Goal: Task Accomplishment & Management: Complete application form

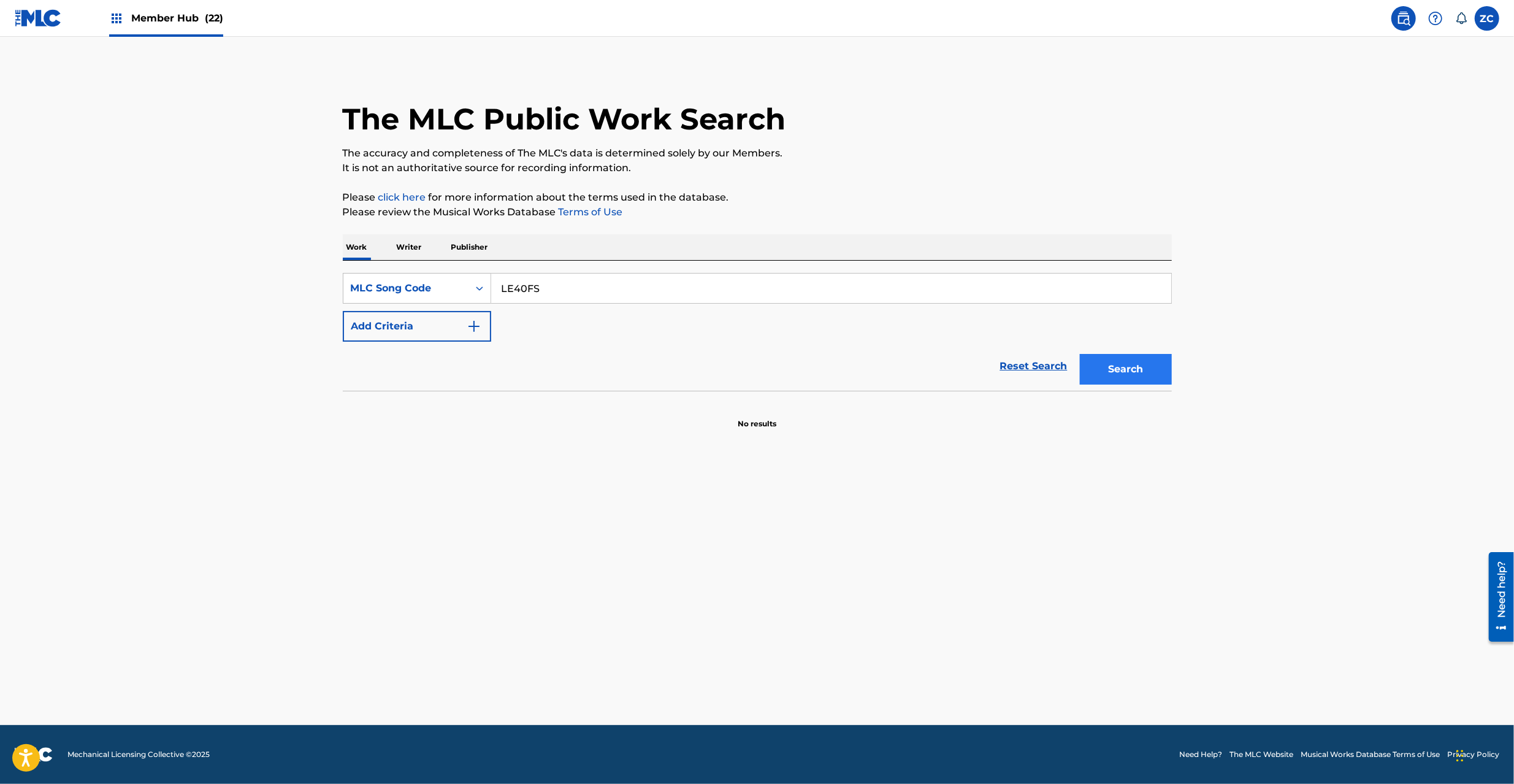
type input "LE40FS"
click at [1132, 376] on button "Search" at bounding box center [1126, 369] width 92 height 31
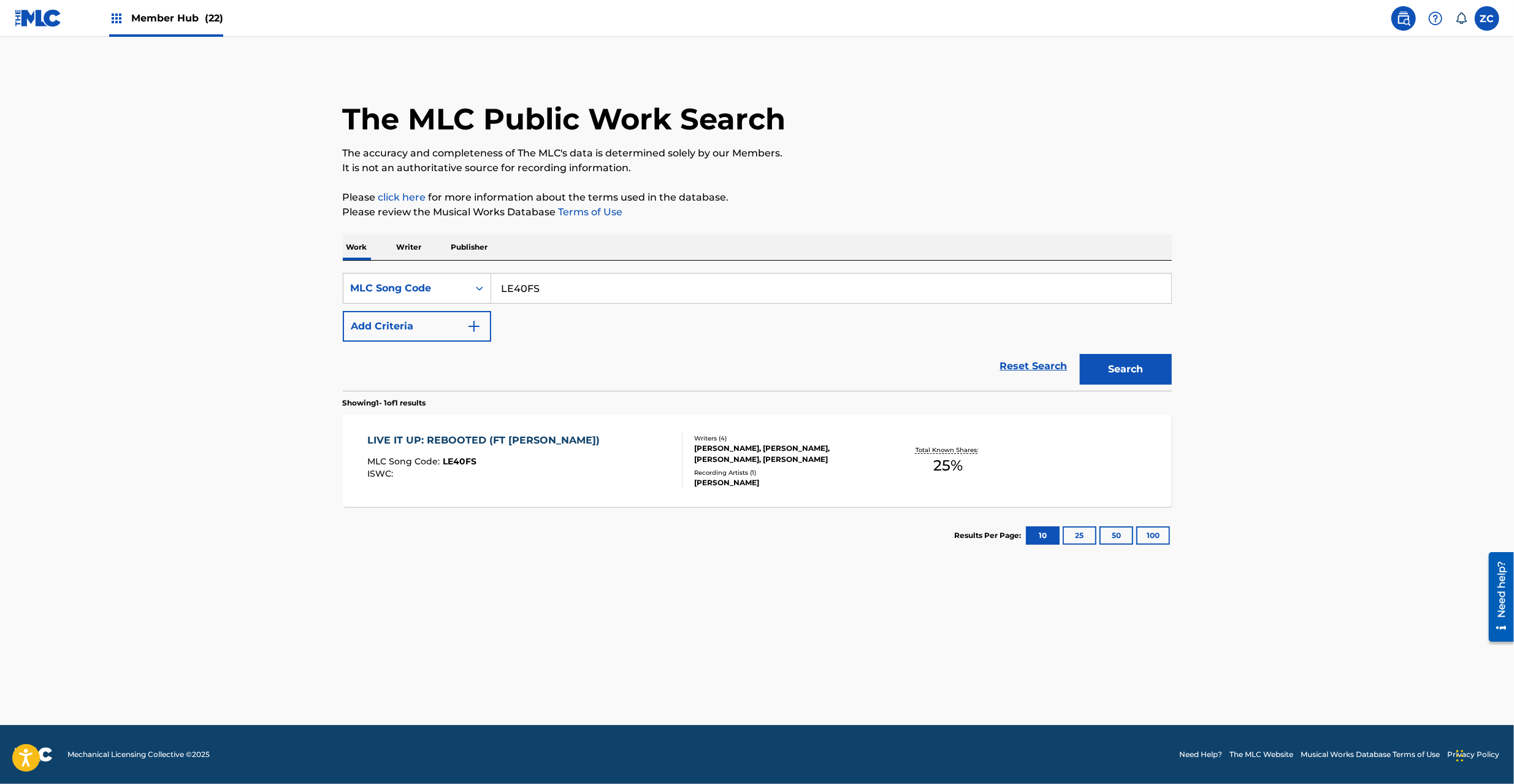
click at [705, 434] on div "Writers ( 4 )" at bounding box center [787, 438] width 185 height 9
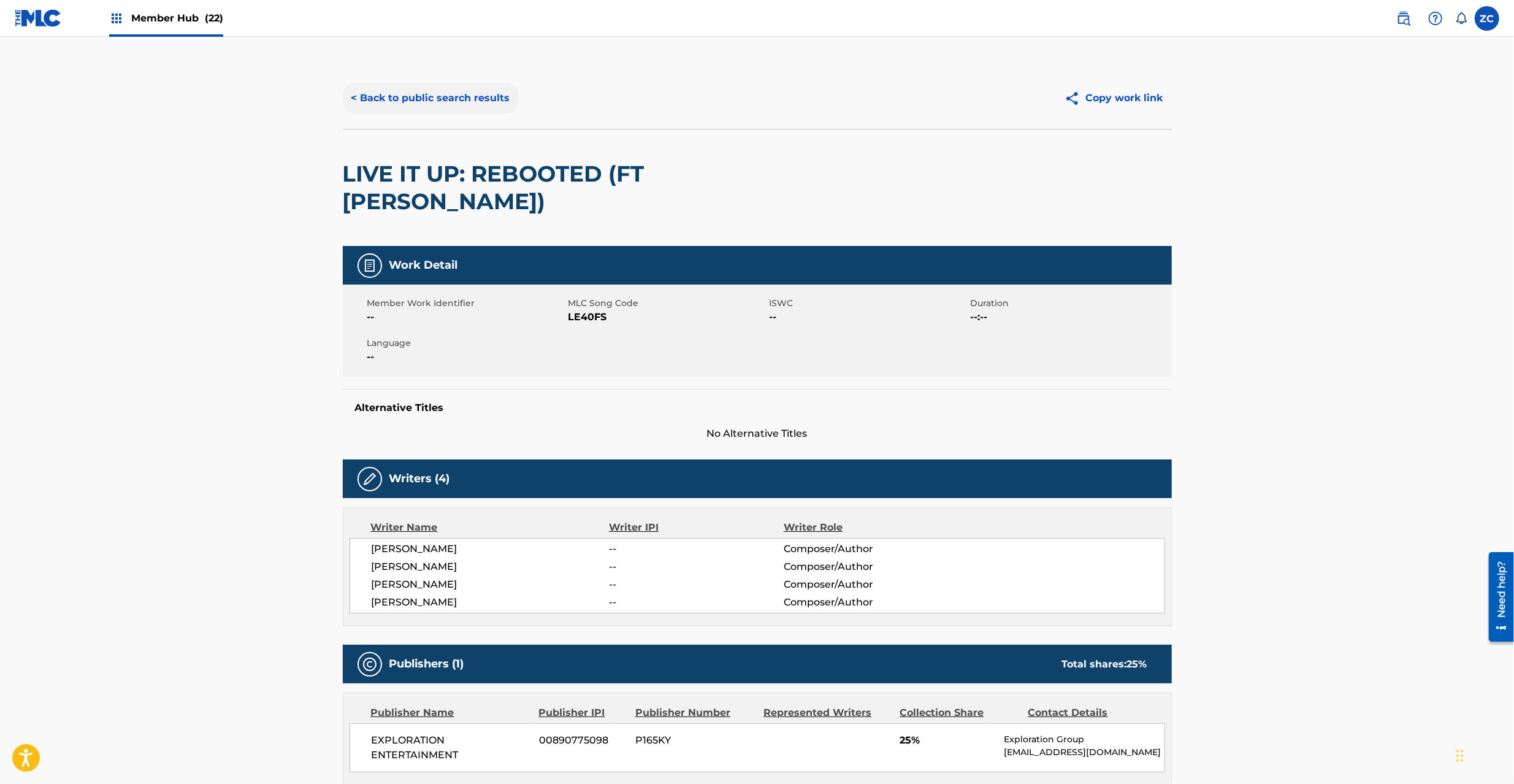
click at [487, 97] on button "< Back to public search results" at bounding box center [431, 98] width 176 height 31
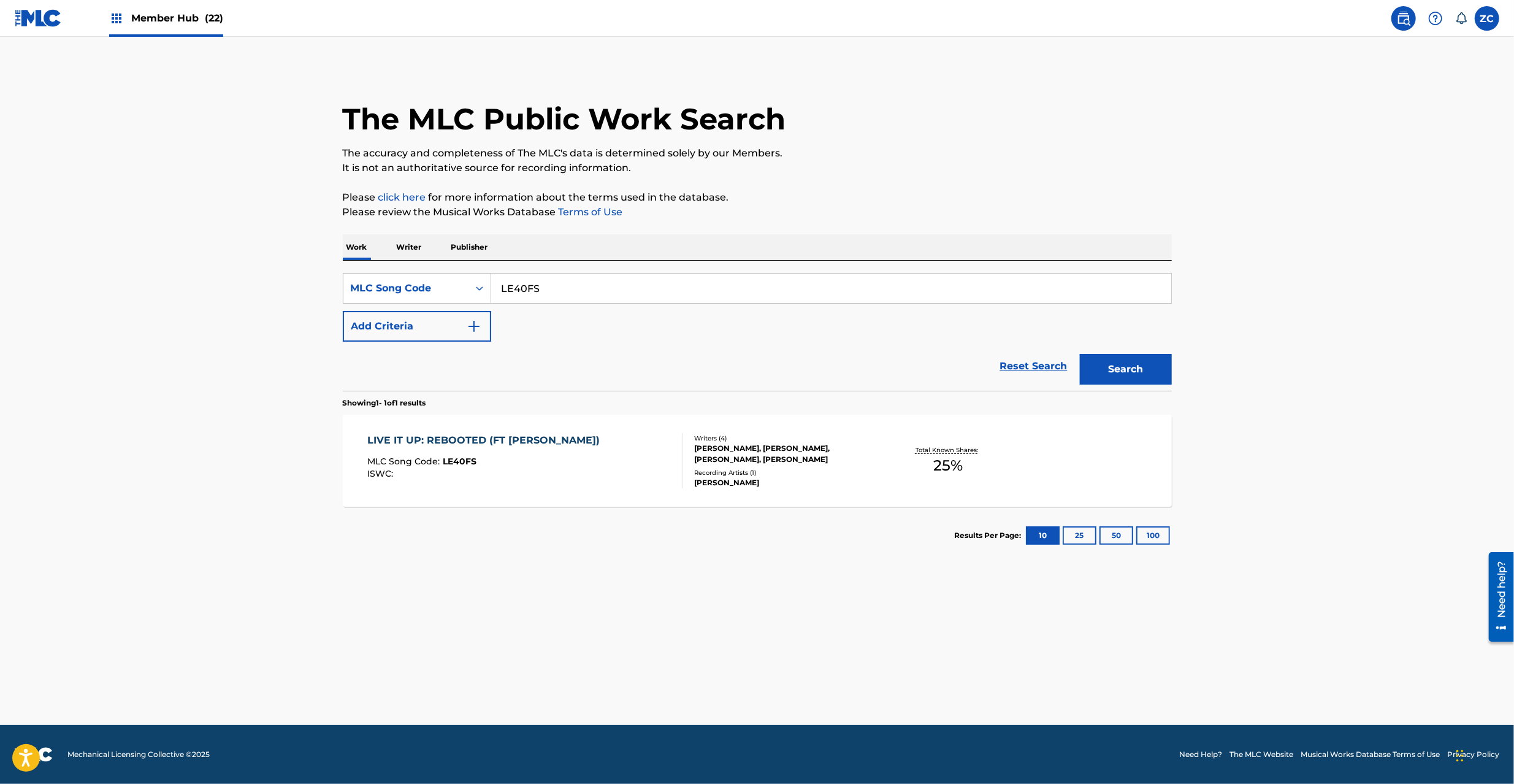
click at [606, 294] on input "LE40FS" at bounding box center [831, 288] width 680 height 30
paste input "I6582E"
type input "I6582E"
click at [1080, 354] on button "Search" at bounding box center [1126, 369] width 92 height 31
click at [748, 550] on section "Results Per Page: 10 25 50 100" at bounding box center [757, 535] width 829 height 58
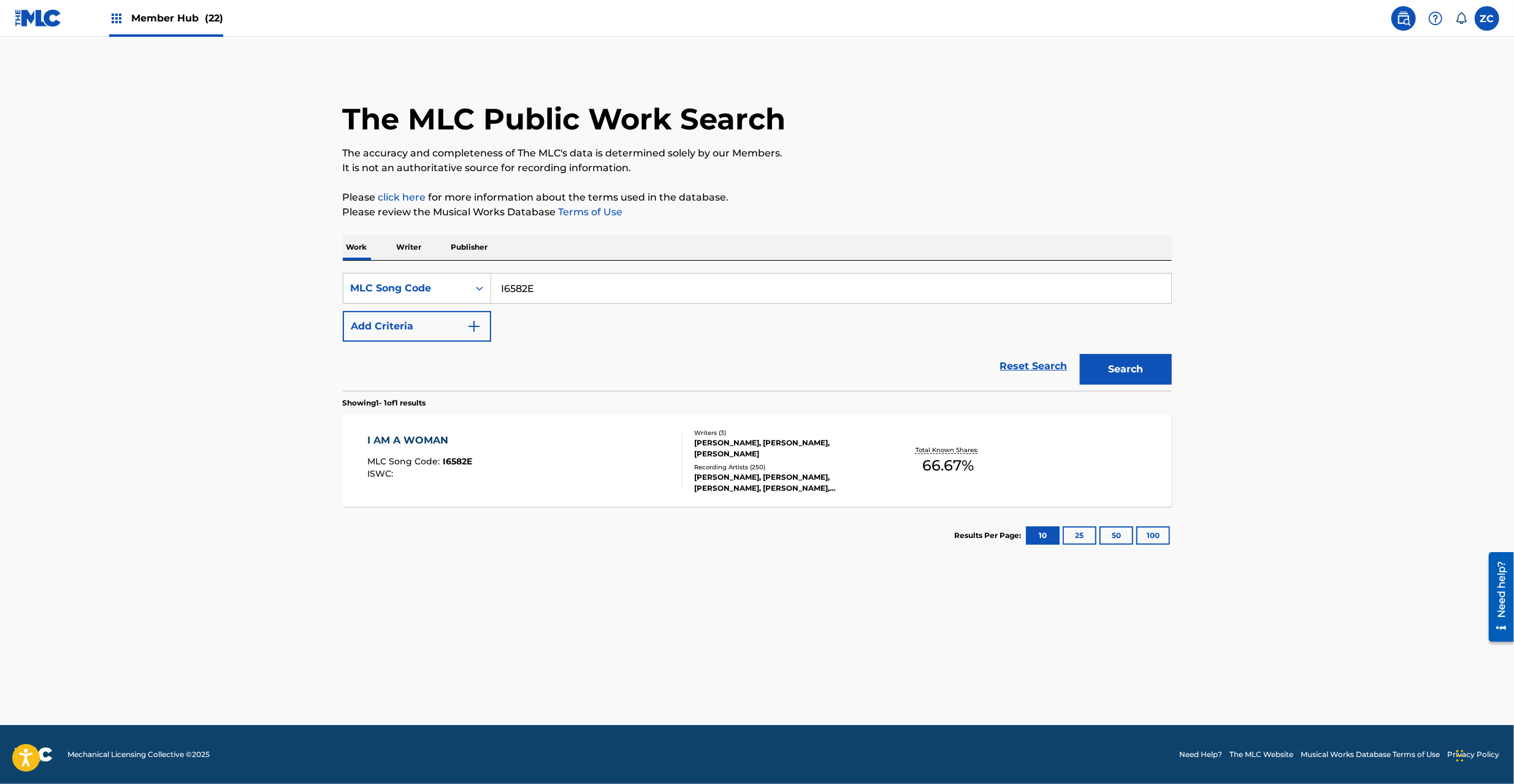
click at [748, 473] on div "[PERSON_NAME], [PERSON_NAME], [PERSON_NAME], [PERSON_NAME], [PERSON_NAME]" at bounding box center [787, 483] width 185 height 22
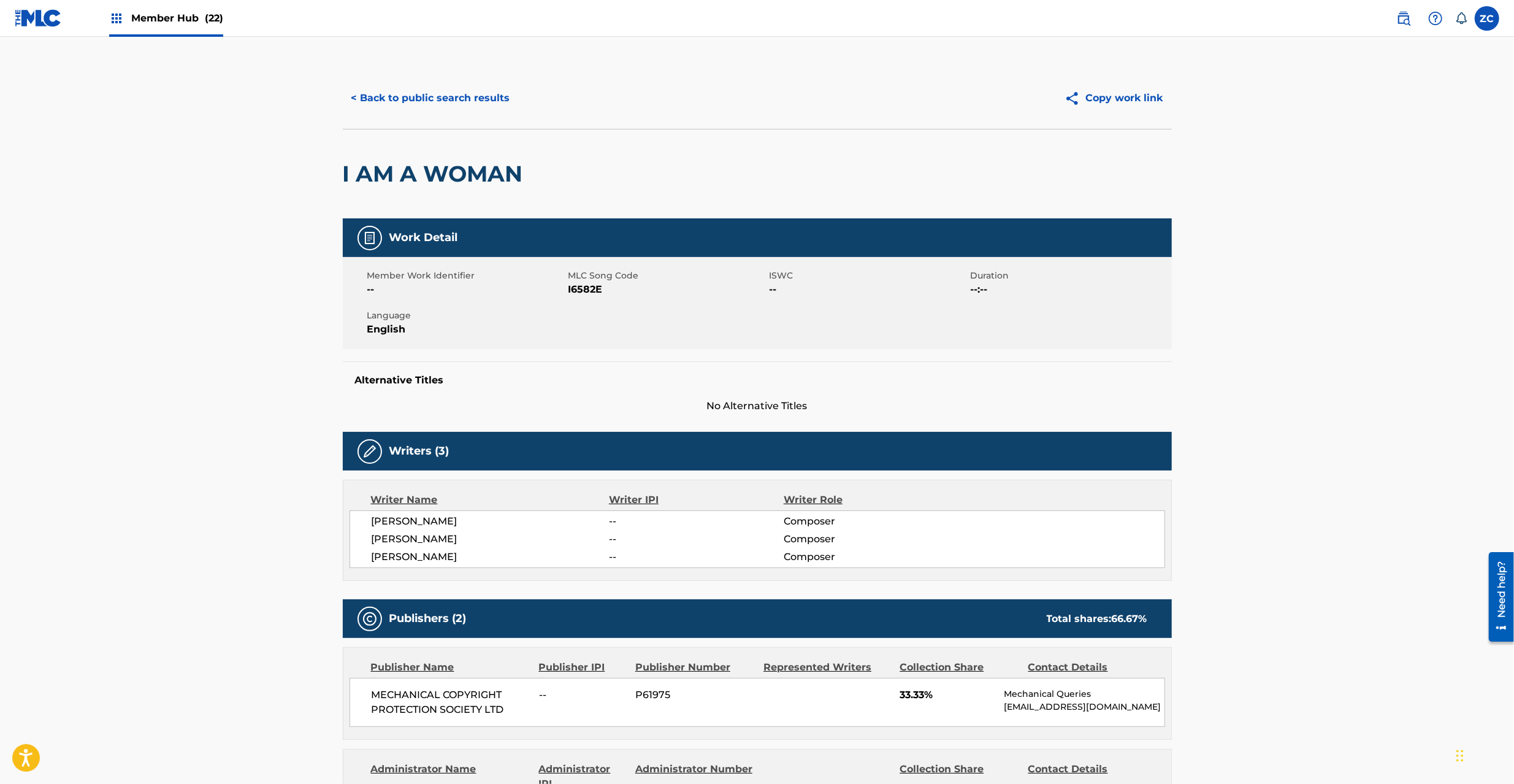
click at [28, 13] on img at bounding box center [38, 18] width 47 height 18
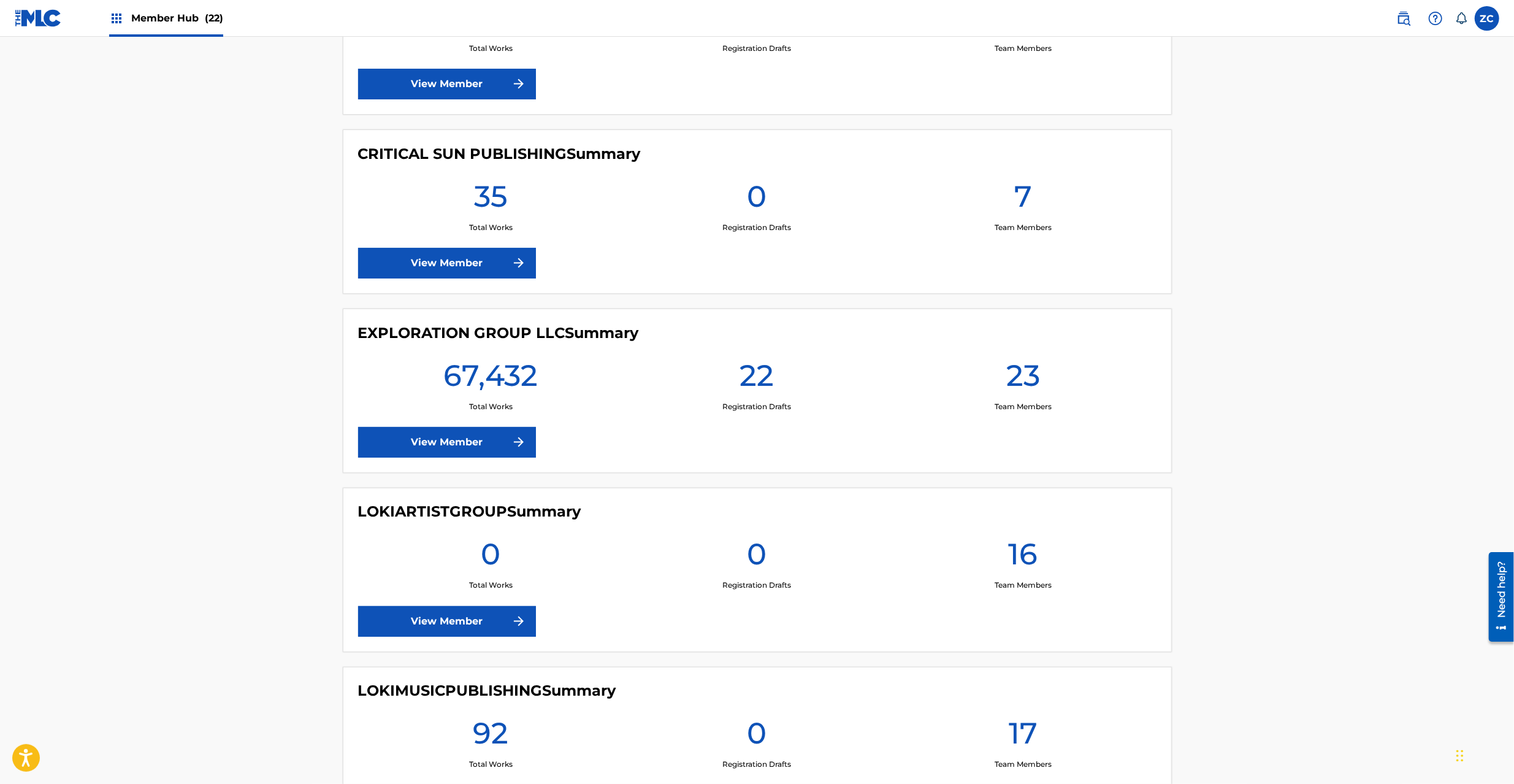
scroll to position [1853, 0]
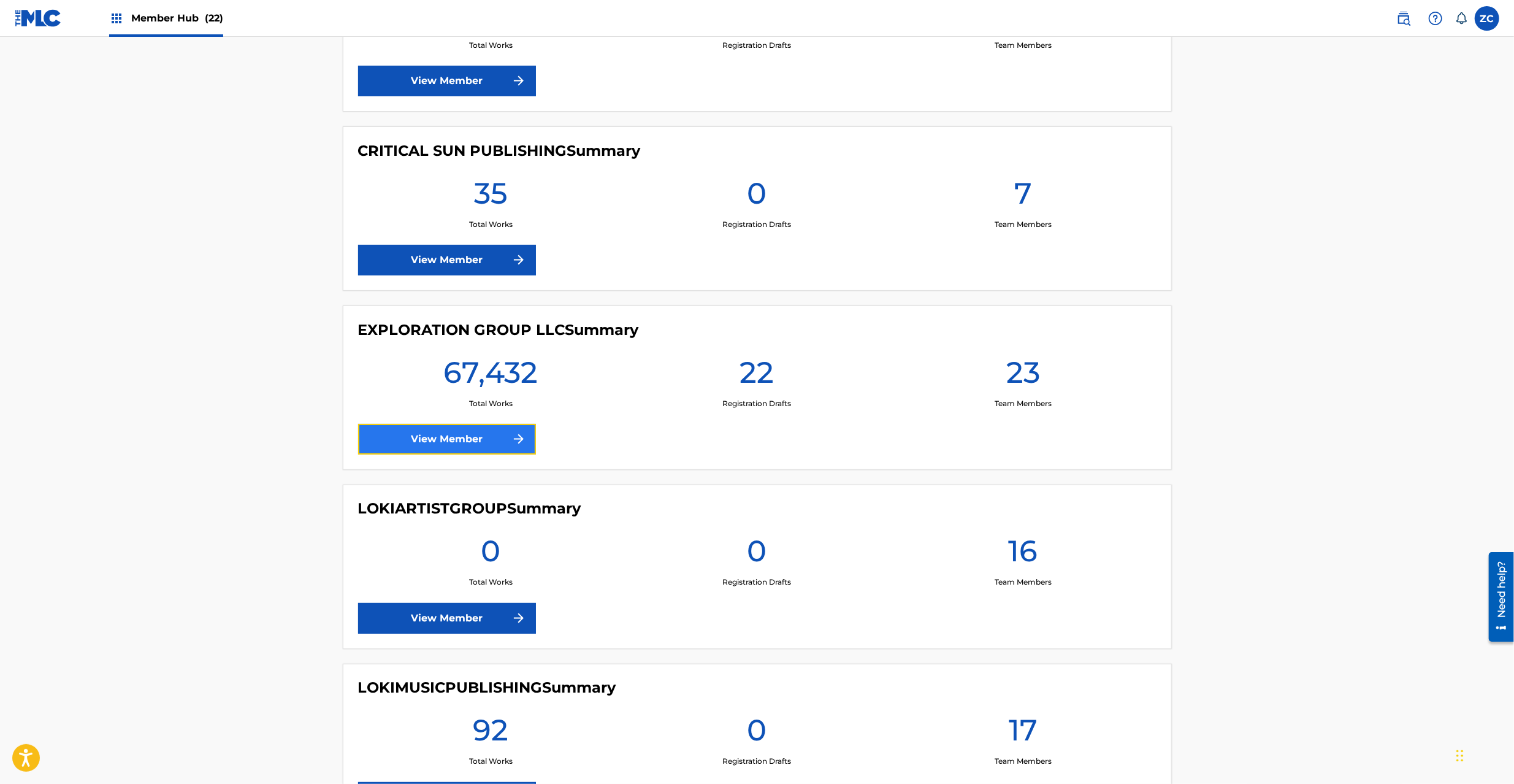
click at [445, 444] on link "View Member" at bounding box center [447, 439] width 178 height 31
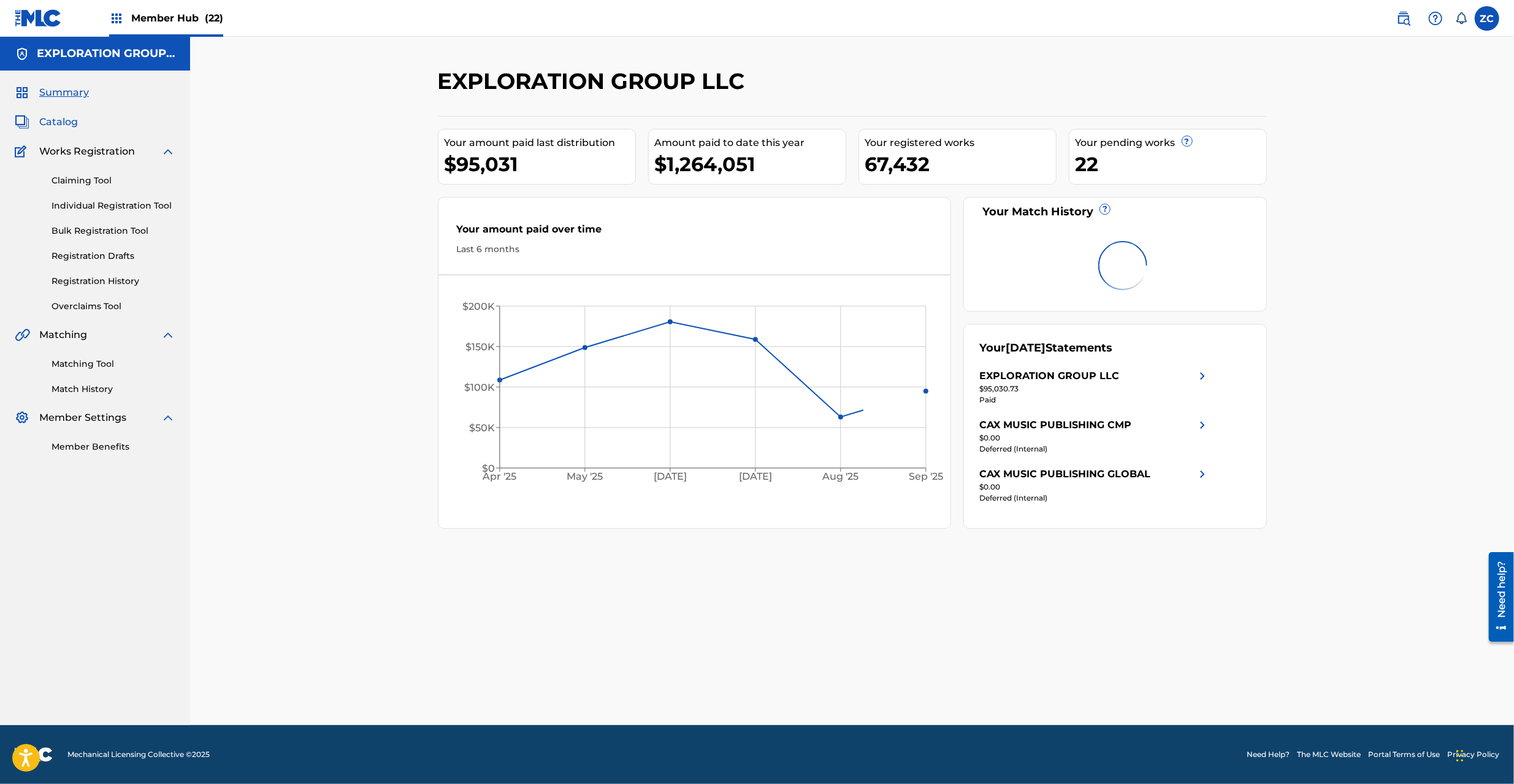
click at [70, 122] on span "Catalog" at bounding box center [59, 122] width 39 height 14
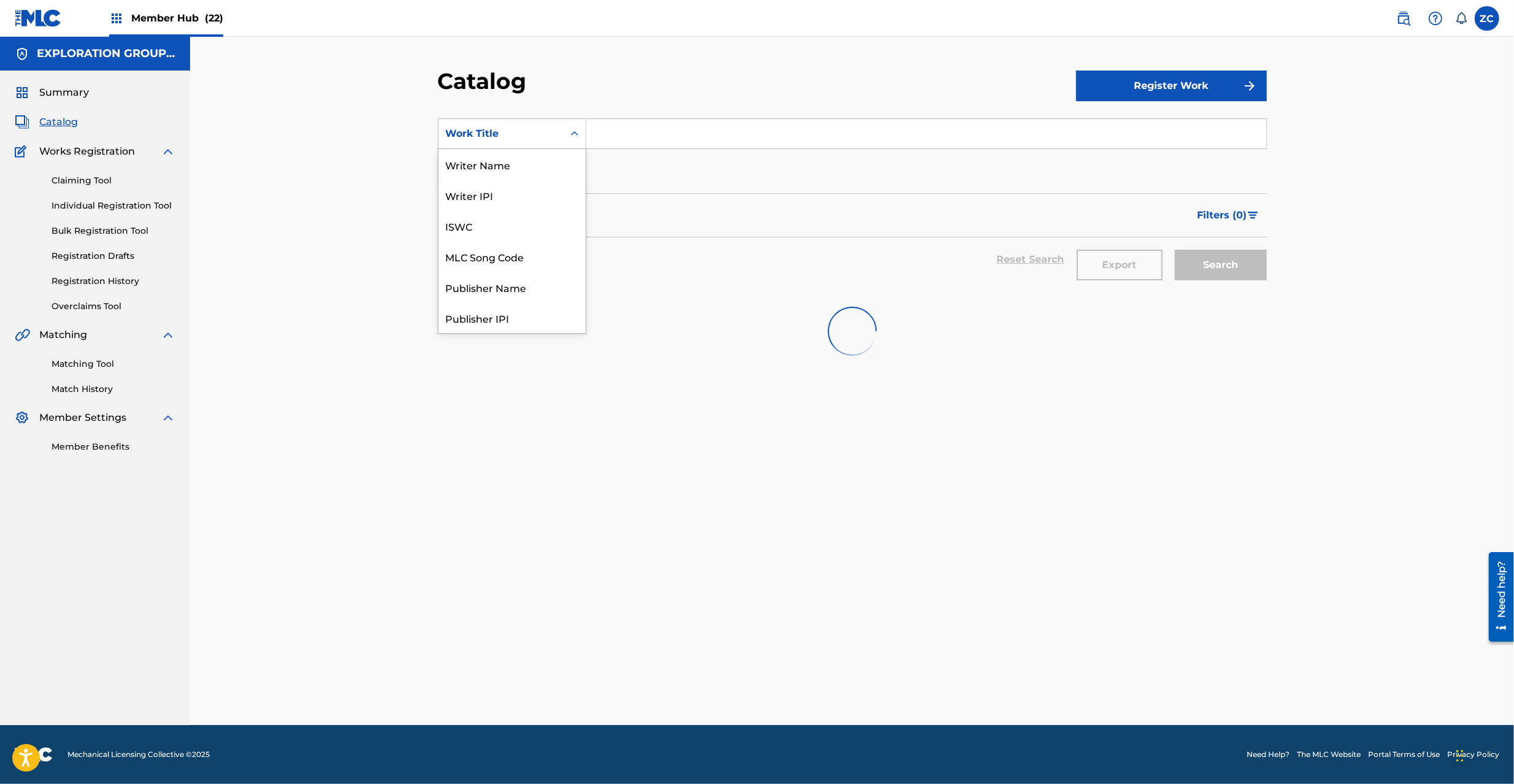
click at [525, 129] on div "Work Title" at bounding box center [501, 134] width 111 height 14
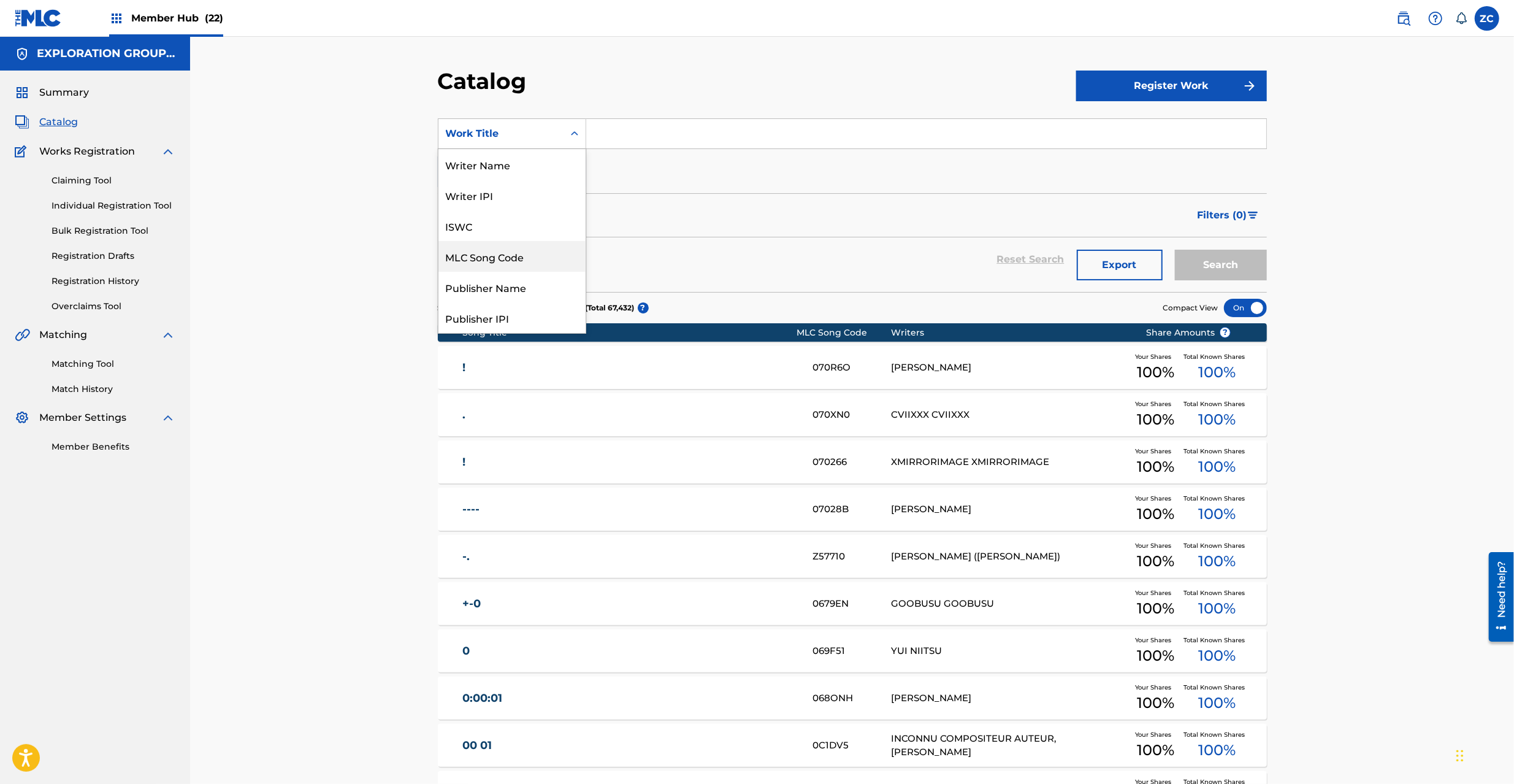
click at [498, 264] on div "MLC Song Code" at bounding box center [512, 256] width 147 height 31
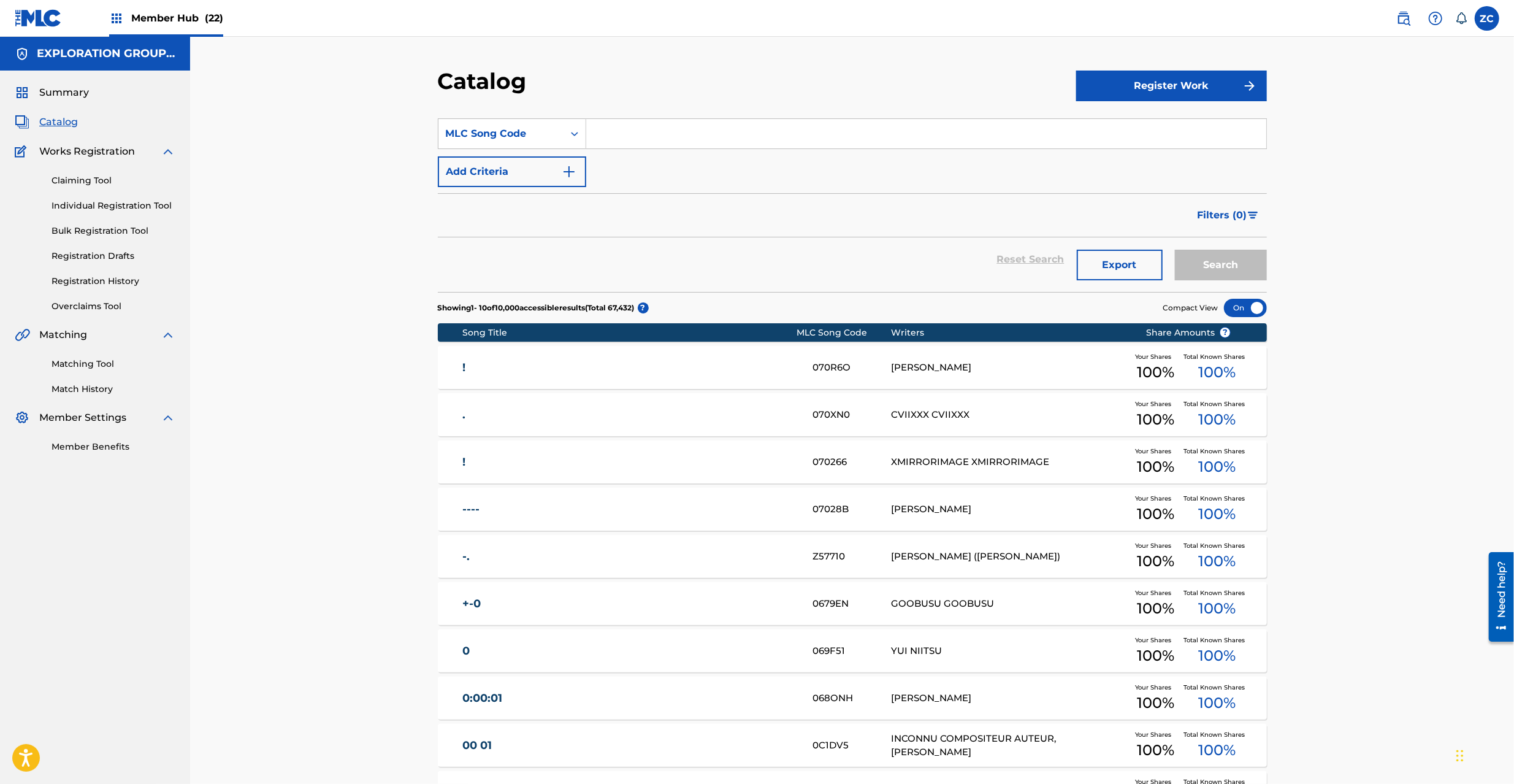
click at [673, 136] on input "Search Form" at bounding box center [926, 134] width 680 height 30
paste input "TA7Q3M"
click at [1175, 249] on button "Search" at bounding box center [1221, 265] width 92 height 31
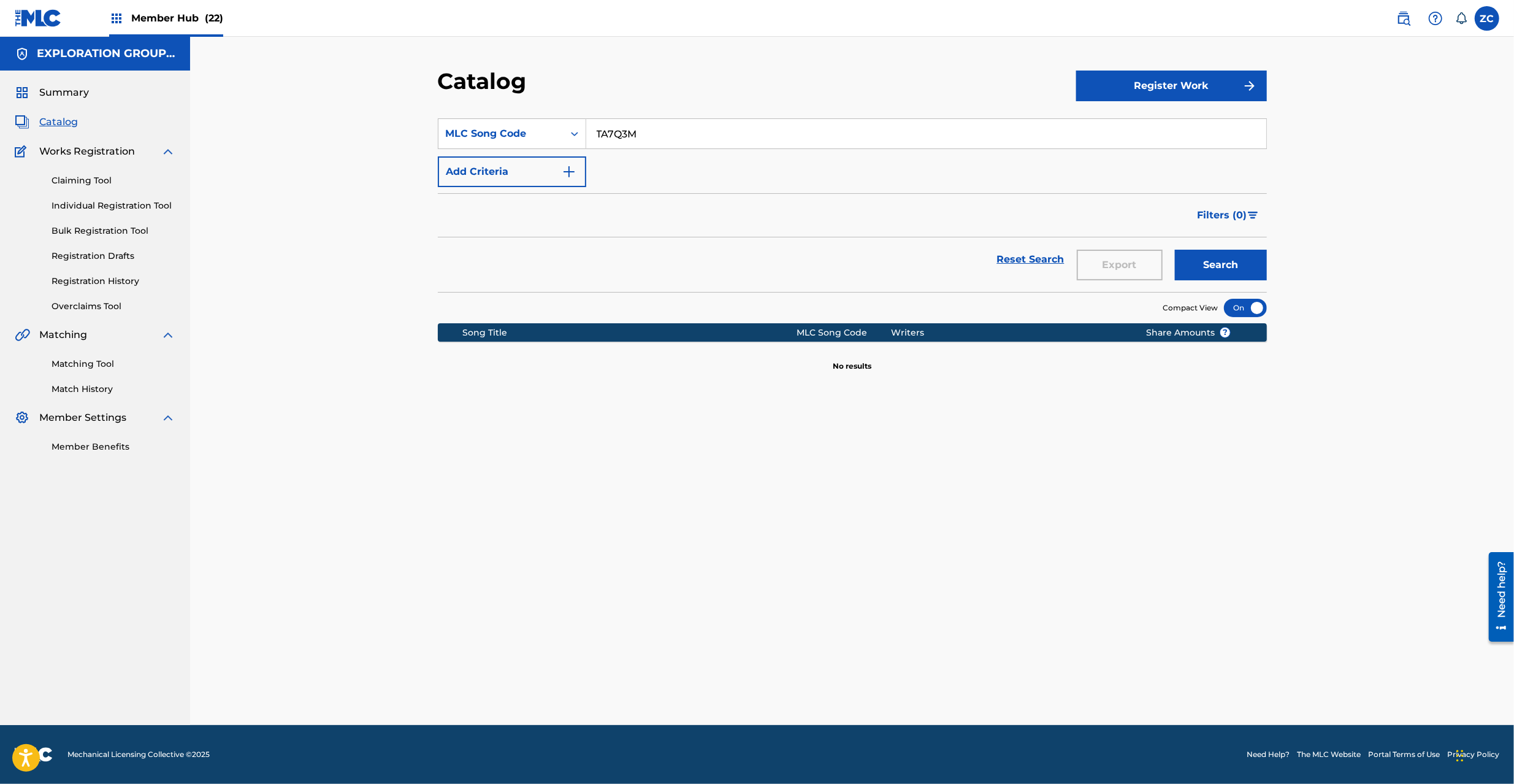
paste input "FI8KD2"
click at [1175, 249] on button "Search" at bounding box center [1221, 265] width 92 height 31
paste input "YD5FV9"
click at [1175, 249] on button "Search" at bounding box center [1221, 265] width 92 height 31
paste input "IF9YYF"
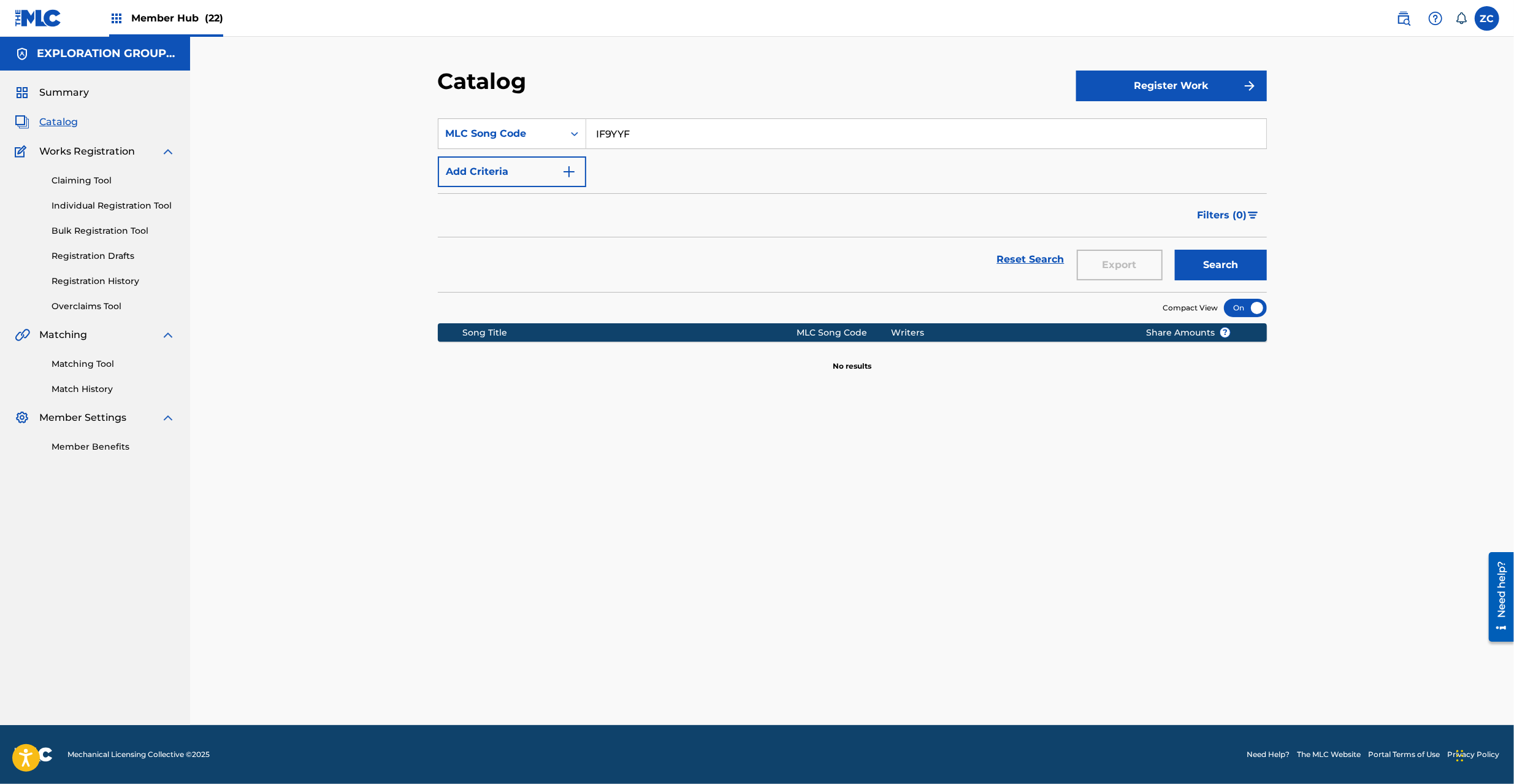
click at [1175, 249] on button "Search" at bounding box center [1221, 265] width 92 height 31
paste input "TV8NXS"
click at [1175, 249] on button "Search" at bounding box center [1221, 265] width 92 height 31
paste input "YV7I4I"
click at [1175, 249] on button "Search" at bounding box center [1221, 265] width 92 height 31
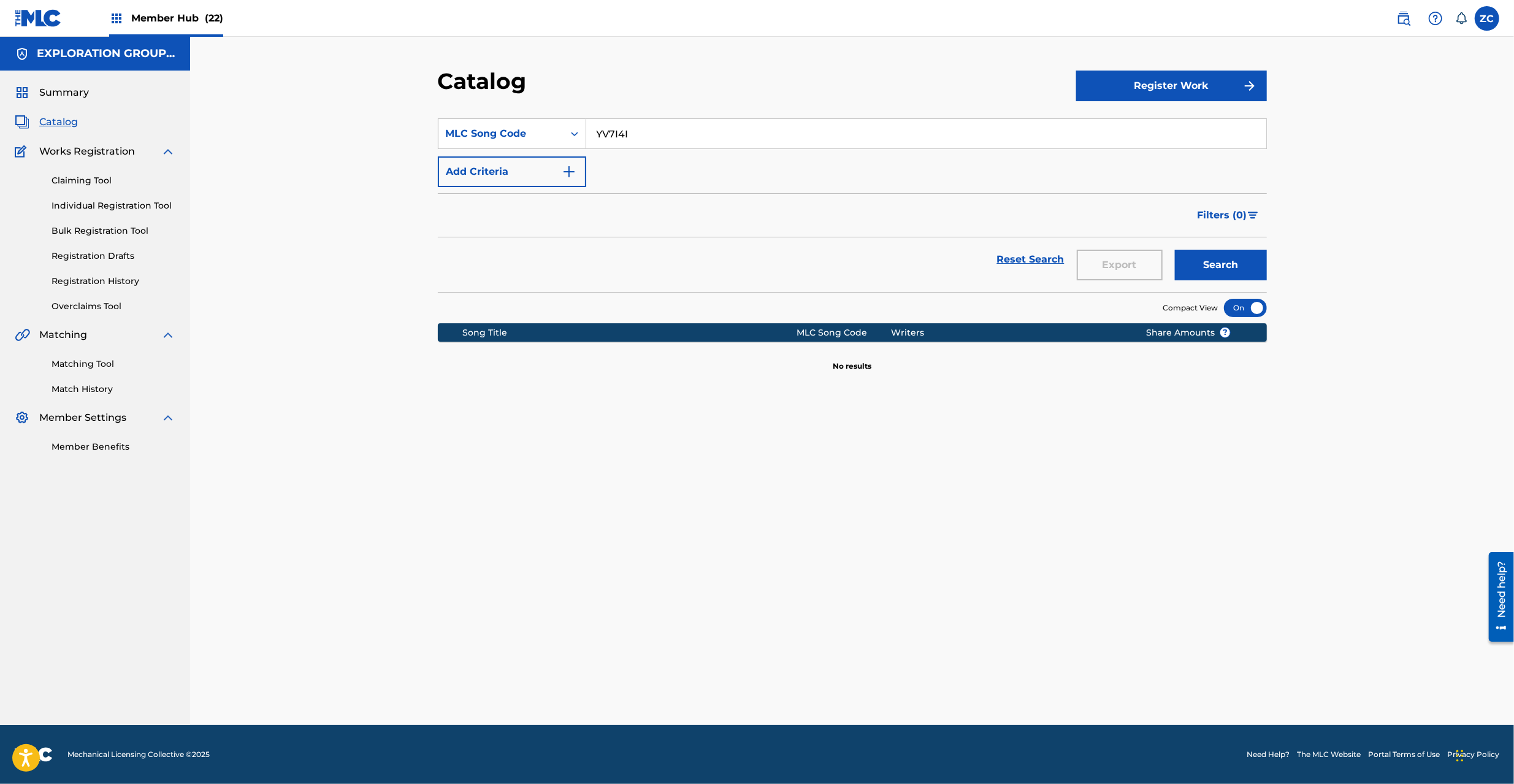
paste input "P8934U"
click at [1175, 249] on button "Search" at bounding box center [1221, 265] width 92 height 31
paste input "I7528I"
click at [1175, 249] on button "Search" at bounding box center [1221, 265] width 92 height 31
paste input "SV8JQS"
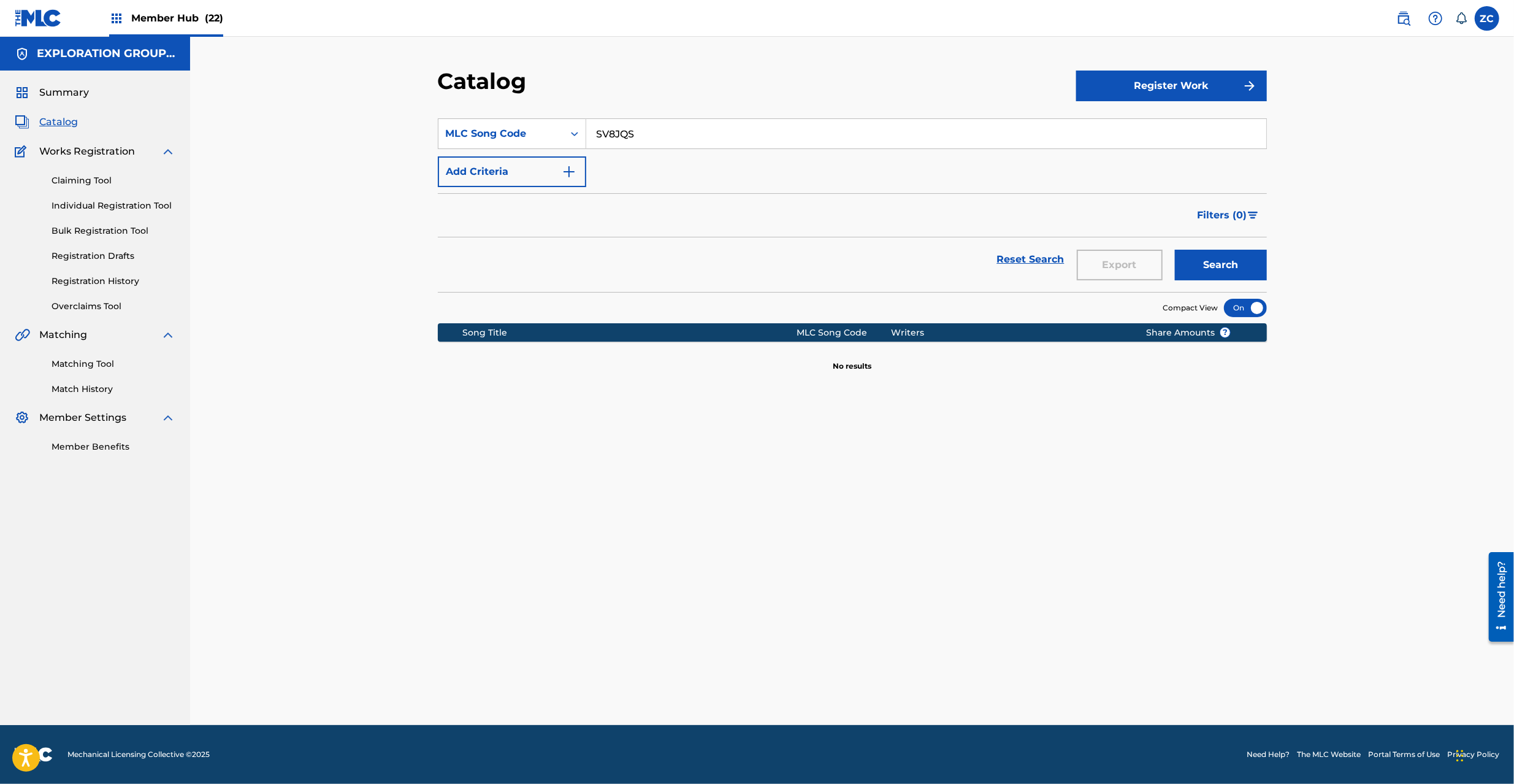
click at [1175, 249] on button "Search" at bounding box center [1221, 265] width 92 height 31
paste input "FI6NKI"
click at [1175, 249] on button "Search" at bounding box center [1221, 265] width 92 height 31
paste input "BB331B"
click at [1175, 249] on button "Search" at bounding box center [1221, 265] width 92 height 31
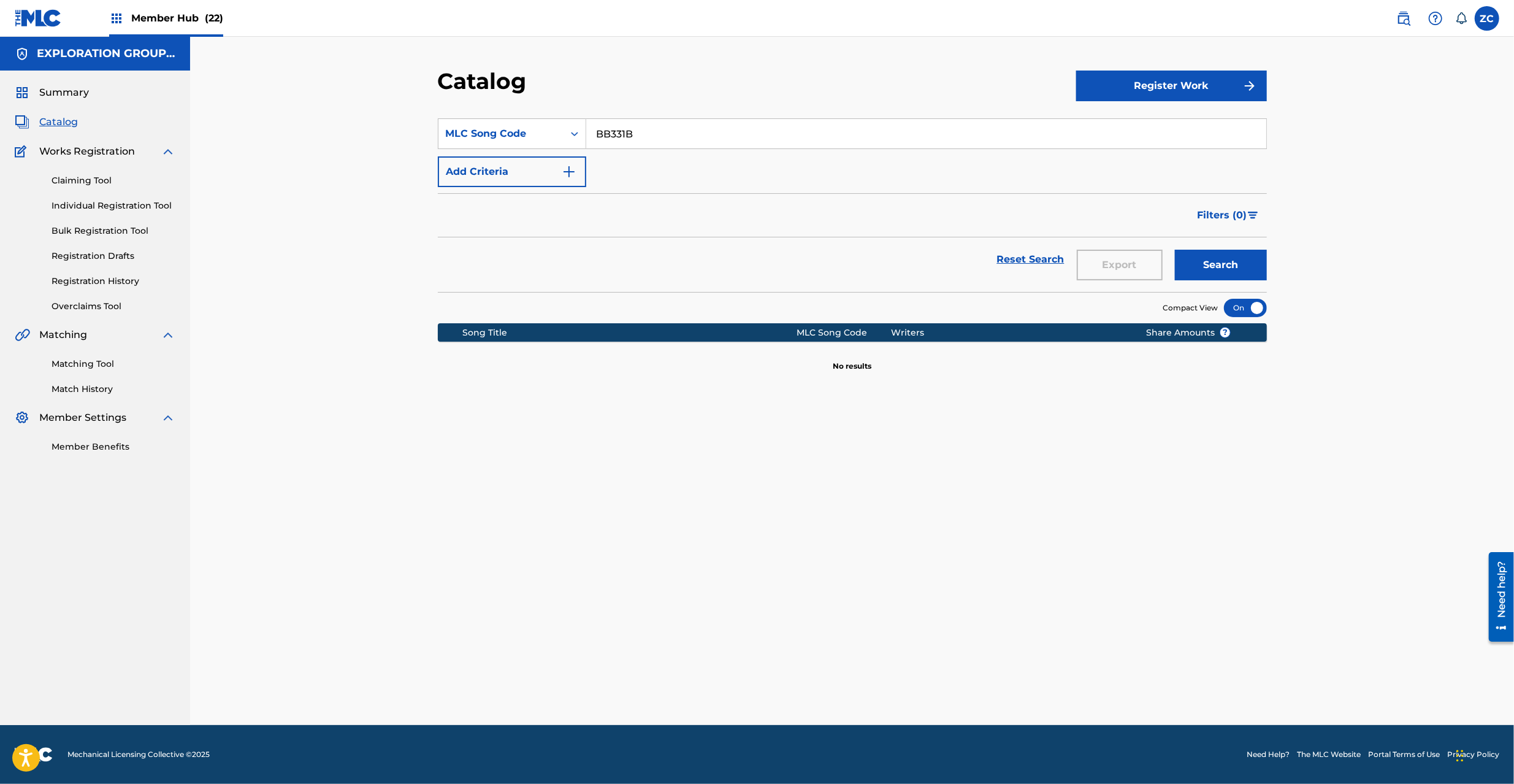
paste input "NG8T4J"
click at [1175, 249] on button "Search" at bounding box center [1221, 265] width 92 height 31
paste input "RA3NDT"
click at [1175, 249] on button "Search" at bounding box center [1221, 265] width 92 height 31
paste input "HV7PXH"
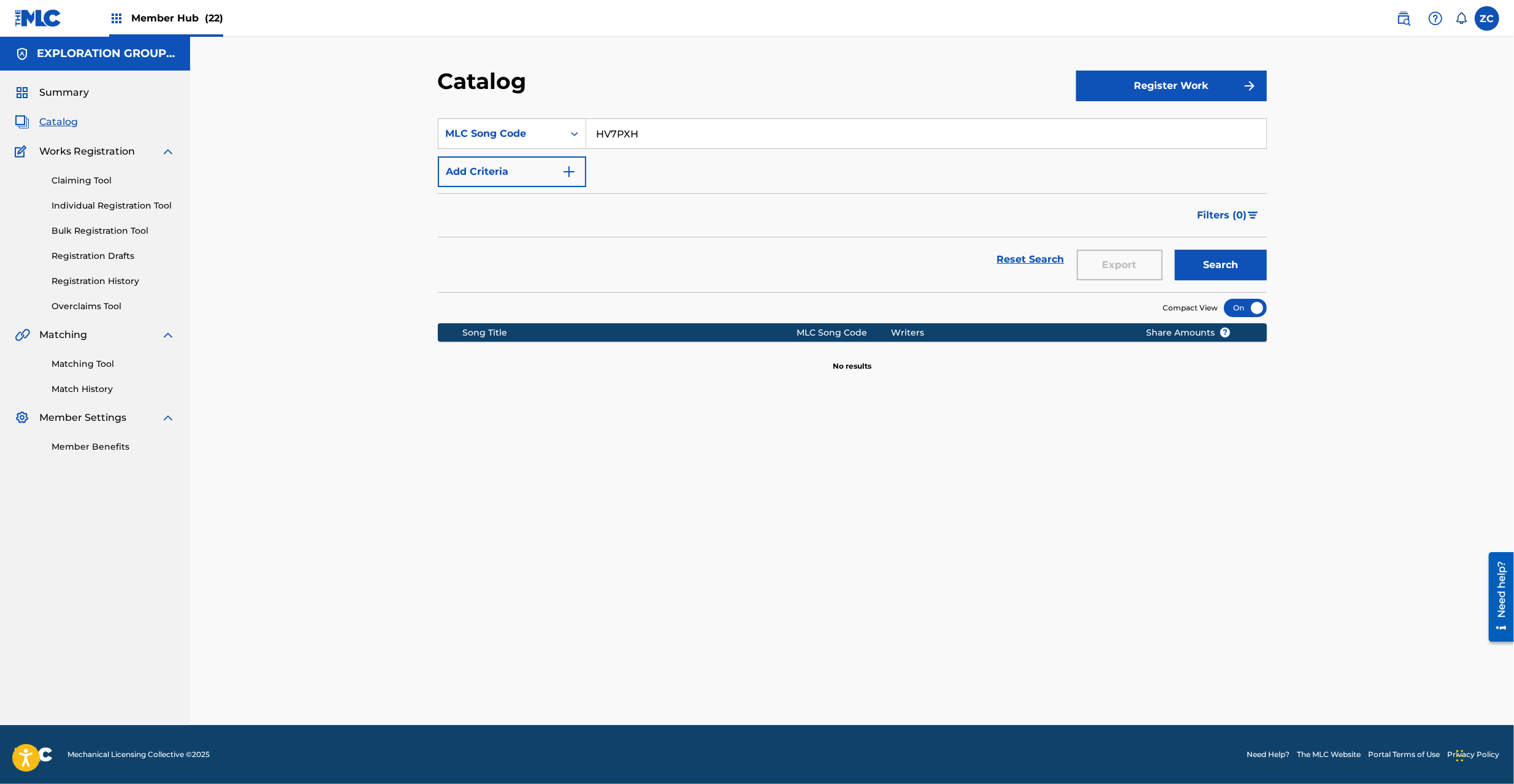
click at [1175, 249] on button "Search" at bounding box center [1221, 265] width 92 height 31
paste input "LE8PZ8"
click at [1175, 249] on button "Search" at bounding box center [1221, 265] width 92 height 31
paste input "7397F"
click at [1175, 249] on button "Search" at bounding box center [1221, 265] width 92 height 31
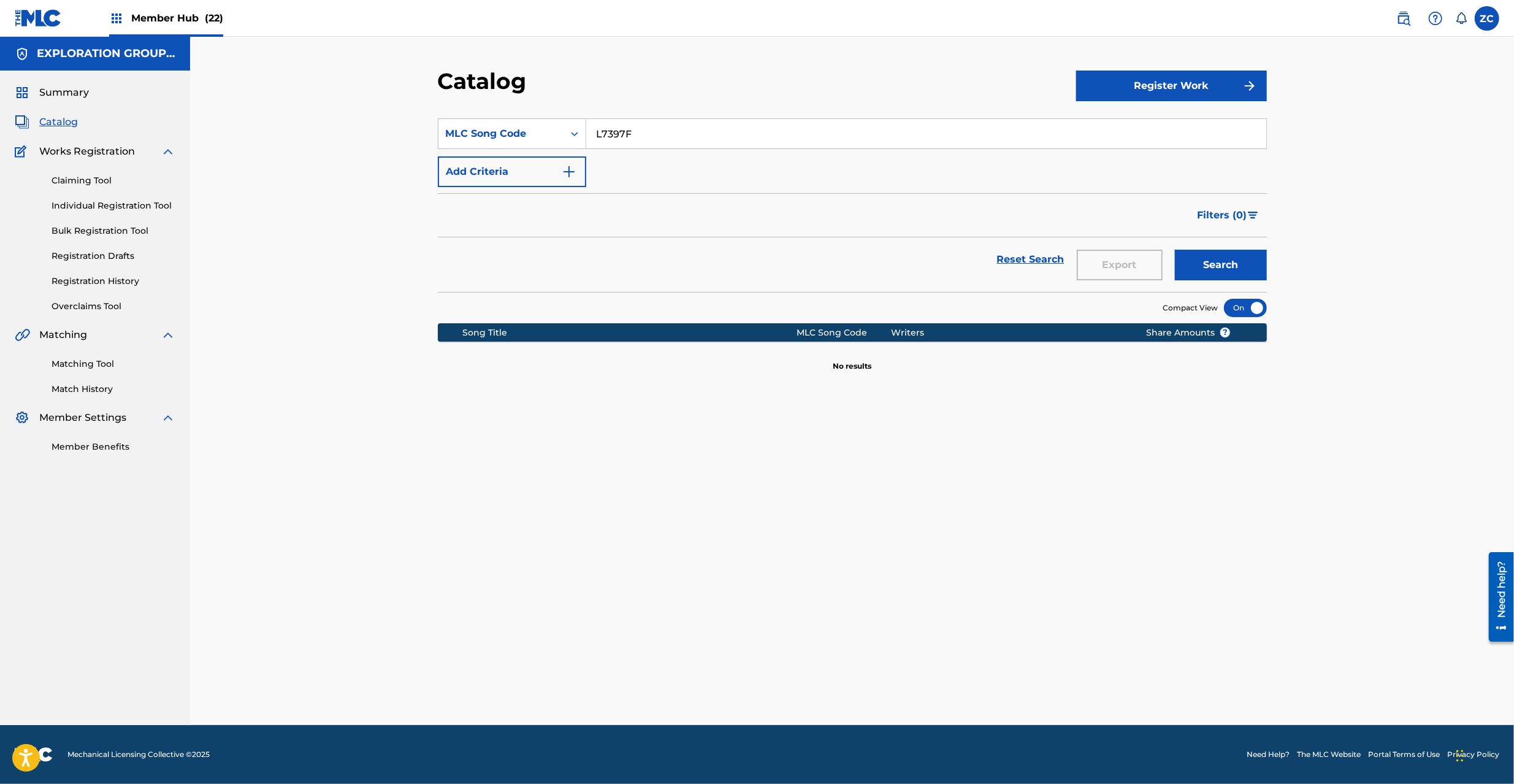
paste input "NG81G9"
click at [1175, 249] on button "Search" at bounding box center [1221, 265] width 92 height 31
paste input "L7397F"
click at [1175, 249] on button "Search" at bounding box center [1221, 265] width 92 height 31
paste input "SC4E93"
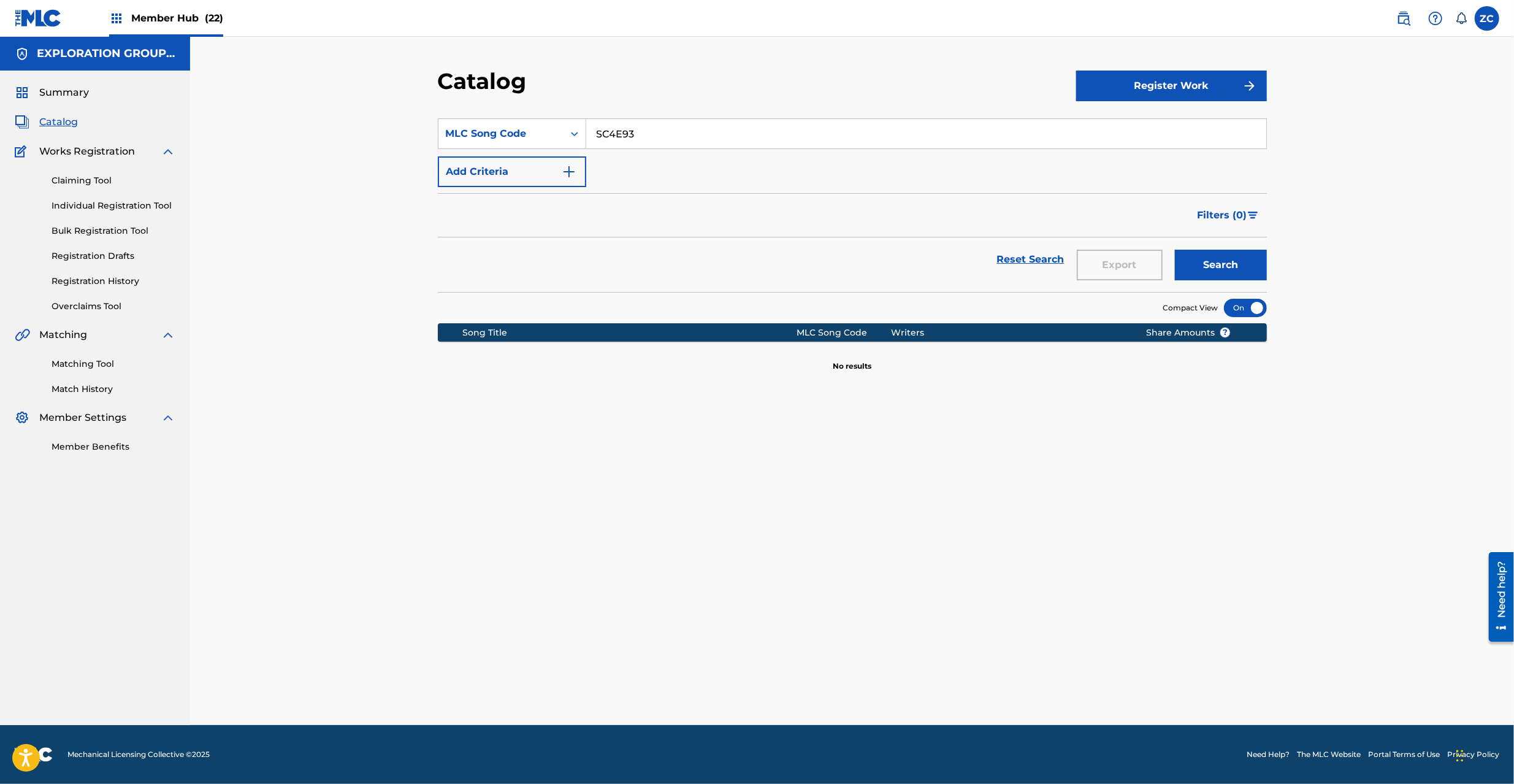
click at [1175, 249] on button "Search" at bounding box center [1221, 265] width 92 height 31
paste input "GE0O3P"
click at [1175, 249] on button "Search" at bounding box center [1221, 265] width 92 height 31
paste input "Live It Up: Rebooted (Ft [PERSON_NAME]) LE40FS [PERSON_NAME] EXPLORATION GROUP …"
click at [848, 133] on input "Live It Up: Rebooted (Ft [PERSON_NAME]) LE40FS [PERSON_NAME] EXPLORATION GROUP …" at bounding box center [926, 134] width 680 height 30
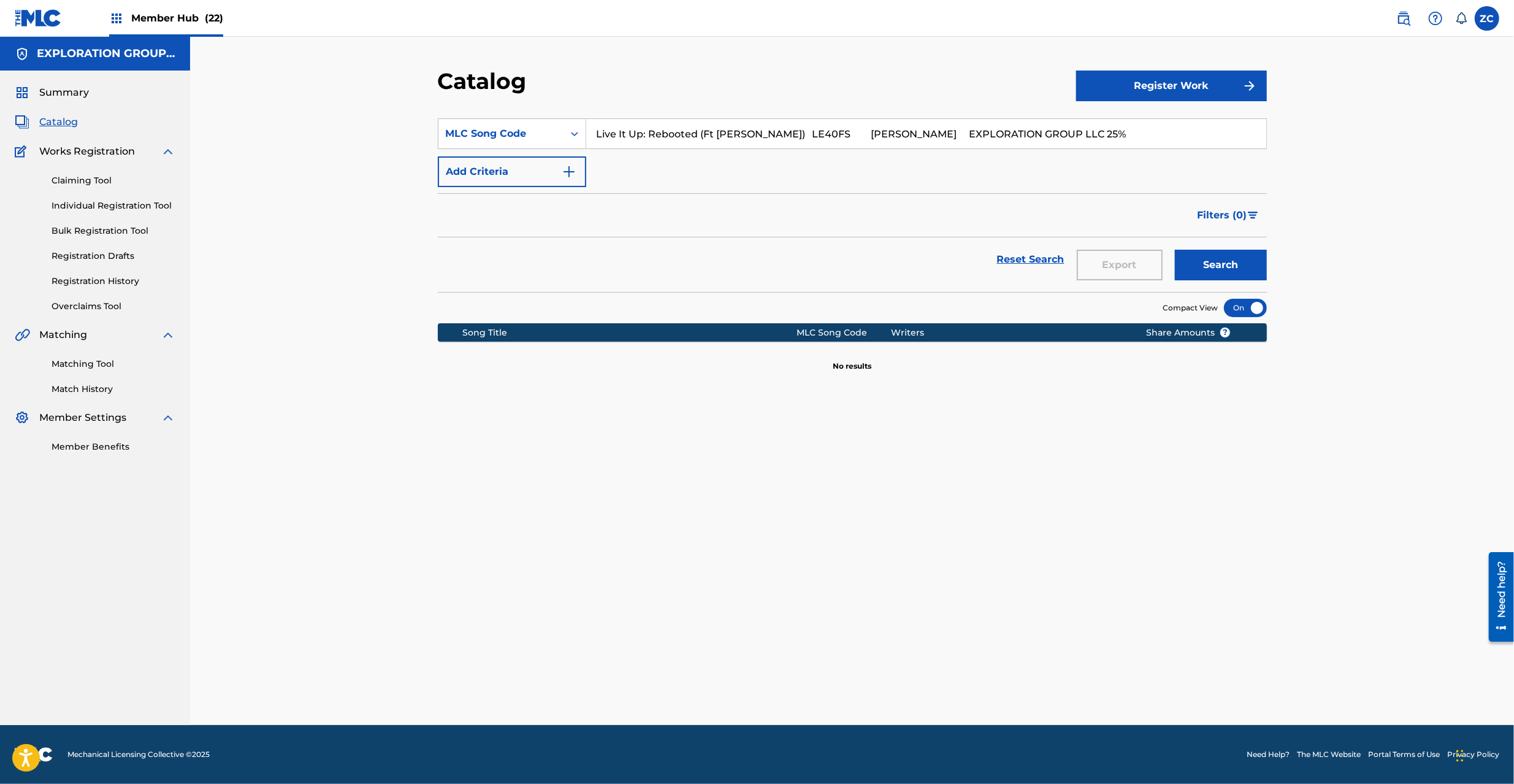
paste input "E40FS"
type input "LE40FS"
click at [1203, 263] on button "Search" at bounding box center [1221, 265] width 92 height 31
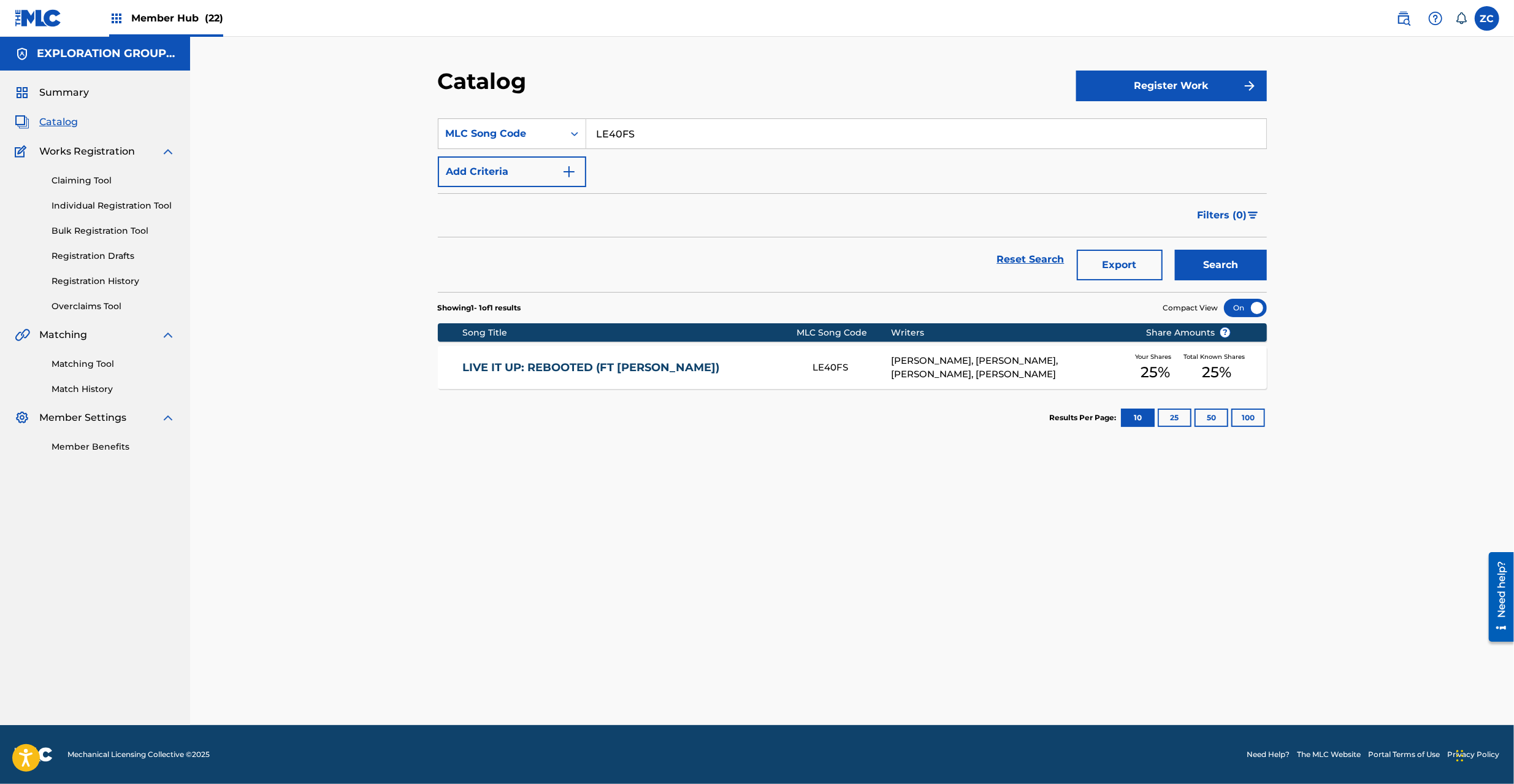
click at [827, 374] on div "LE40FS" at bounding box center [851, 367] width 78 height 14
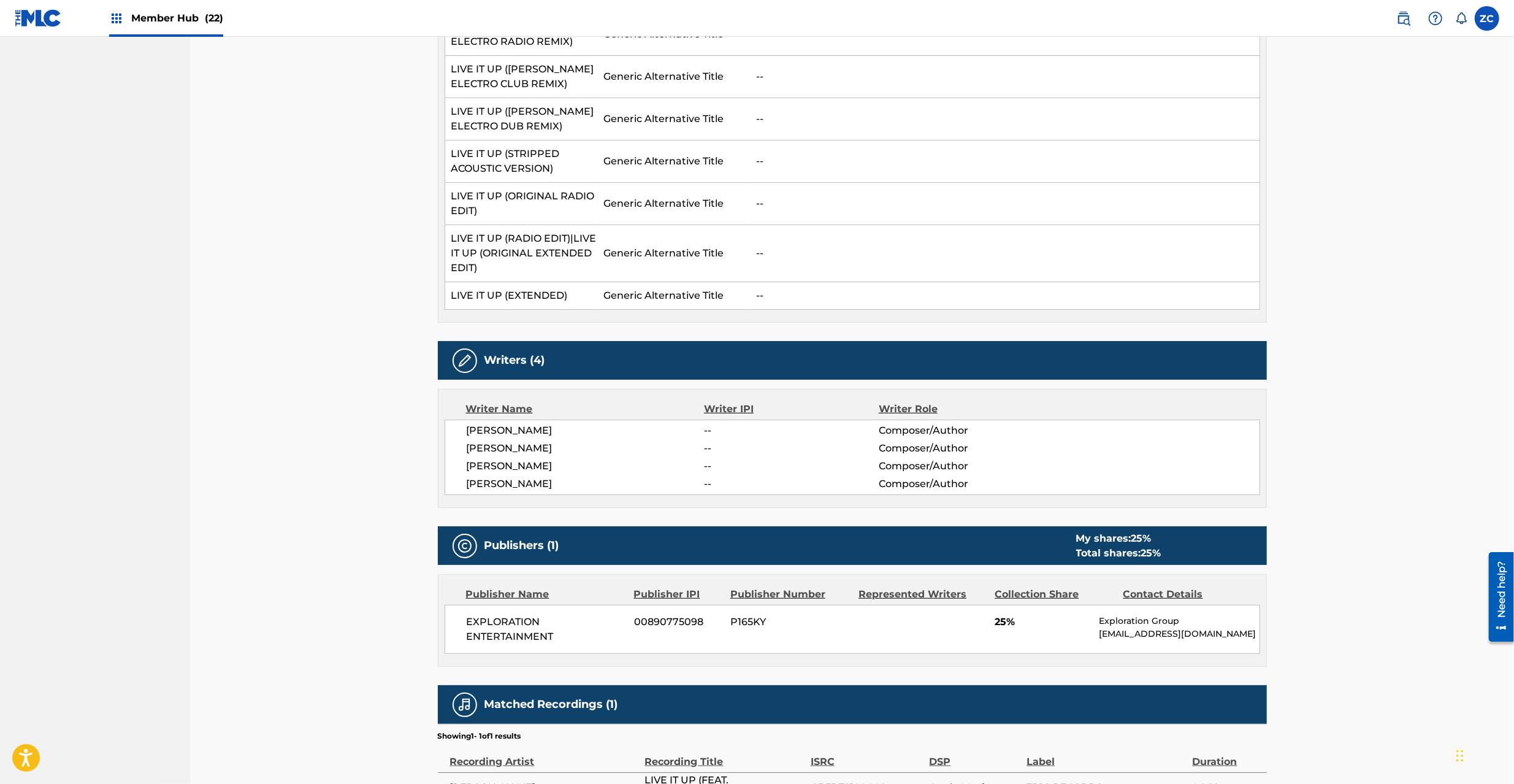
scroll to position [758, 0]
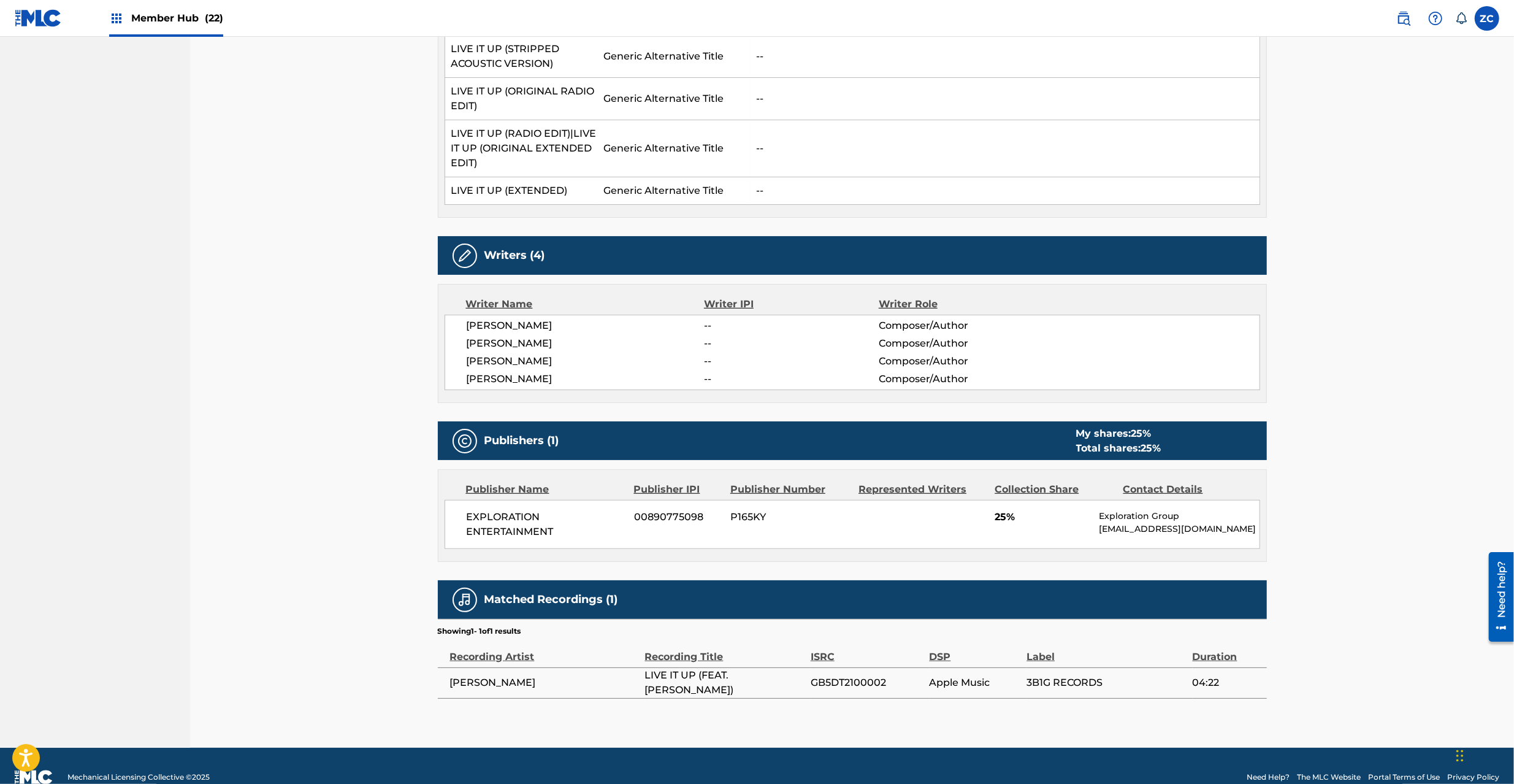
click at [494, 510] on span "EXPLORATION ENTERTAINMENT" at bounding box center [546, 524] width 159 height 30
click at [529, 510] on span "EXPLORATION ENTERTAINMENT" at bounding box center [546, 524] width 159 height 30
click at [530, 510] on span "EXPLORATION ENTERTAINMENT" at bounding box center [546, 524] width 159 height 30
copy span "EXPLORATION ENTERTAINMENT"
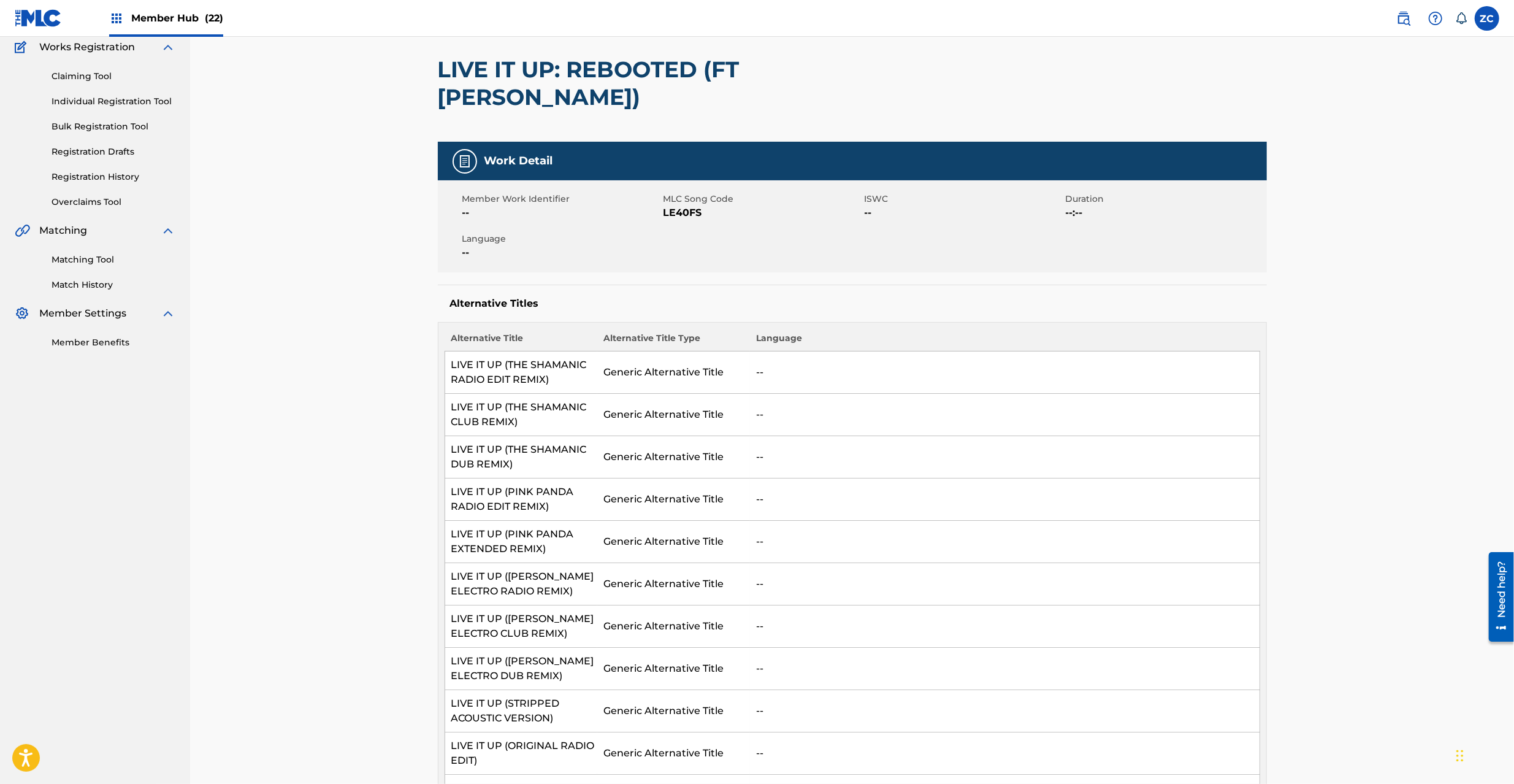
scroll to position [0, 0]
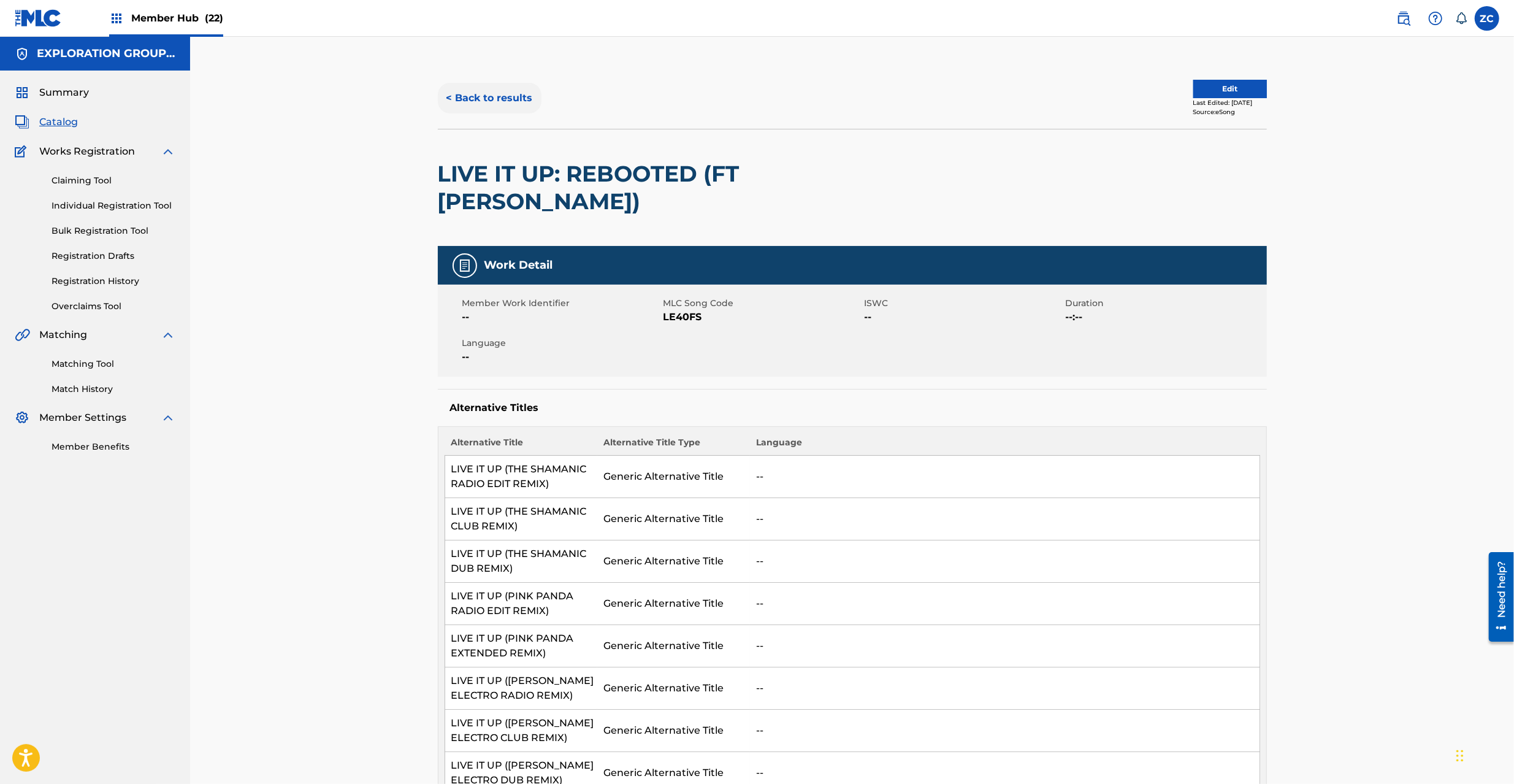
click at [499, 92] on button "< Back to results" at bounding box center [489, 98] width 103 height 31
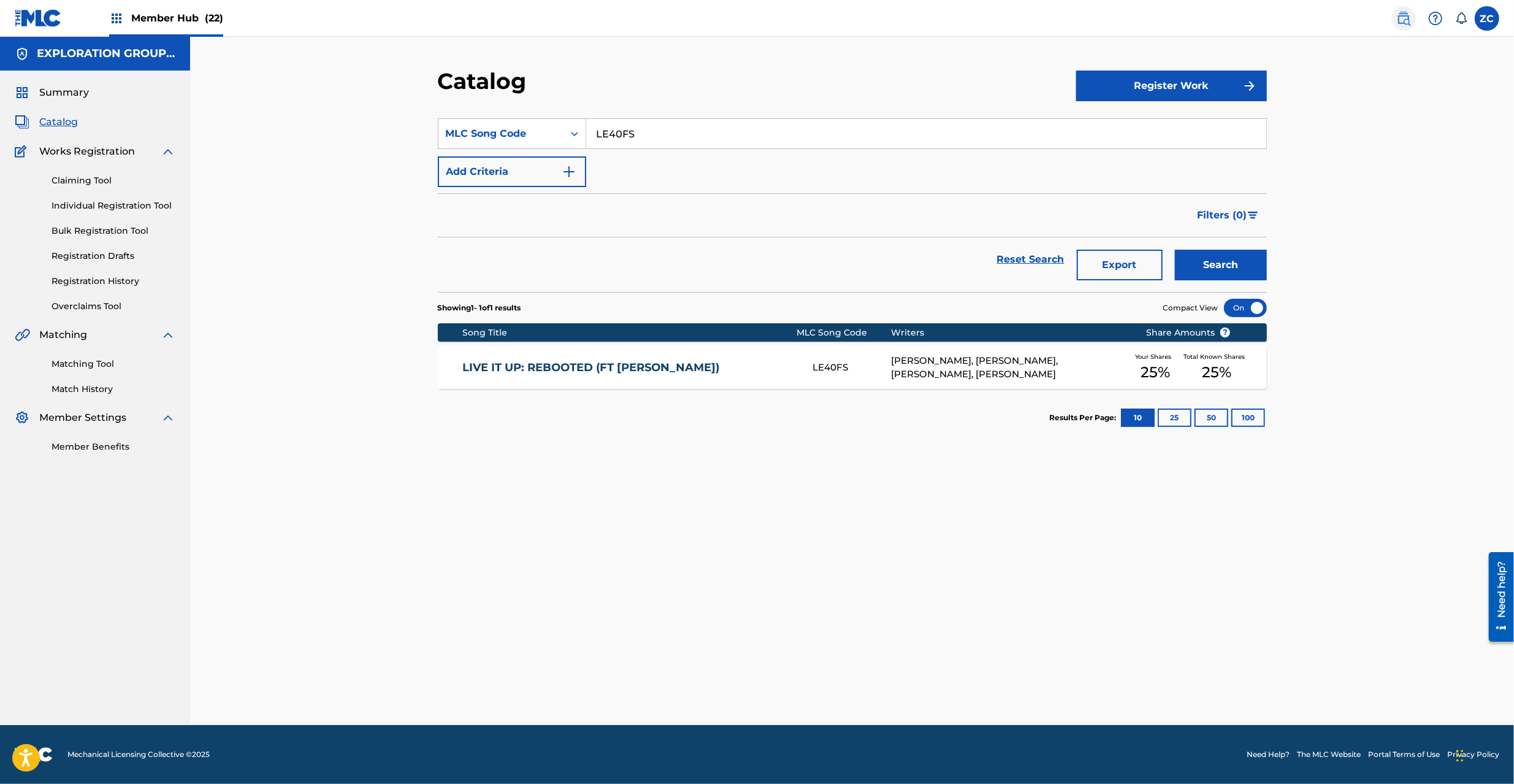
click at [1411, 15] on img at bounding box center [1403, 18] width 14 height 14
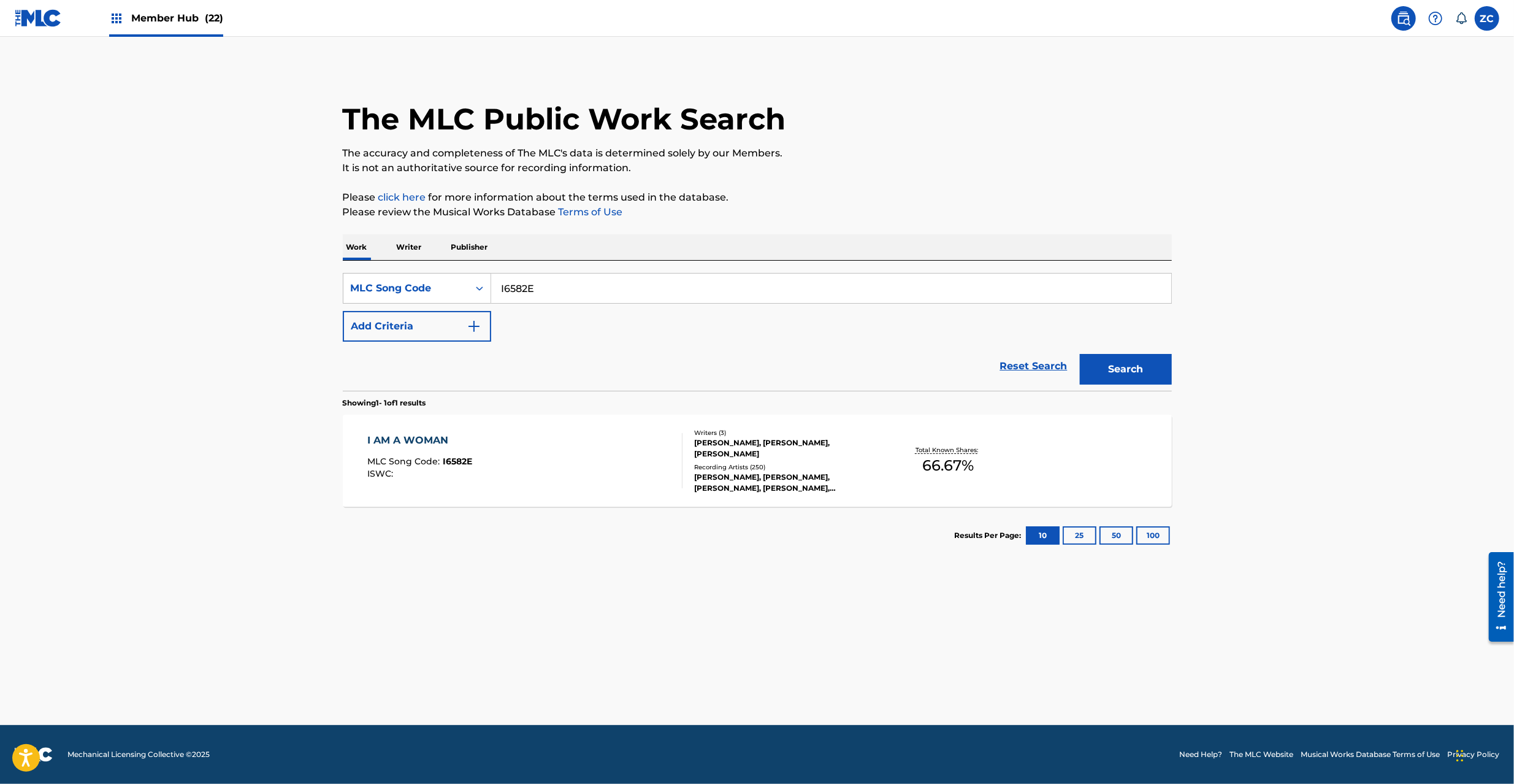
click at [595, 282] on input "I6582E" at bounding box center [831, 288] width 680 height 30
paste input "HA8PJF"
click at [1080, 354] on button "Search" at bounding box center [1126, 369] width 92 height 31
paste input "YD7U4B"
click at [1080, 354] on button "Search" at bounding box center [1126, 369] width 92 height 31
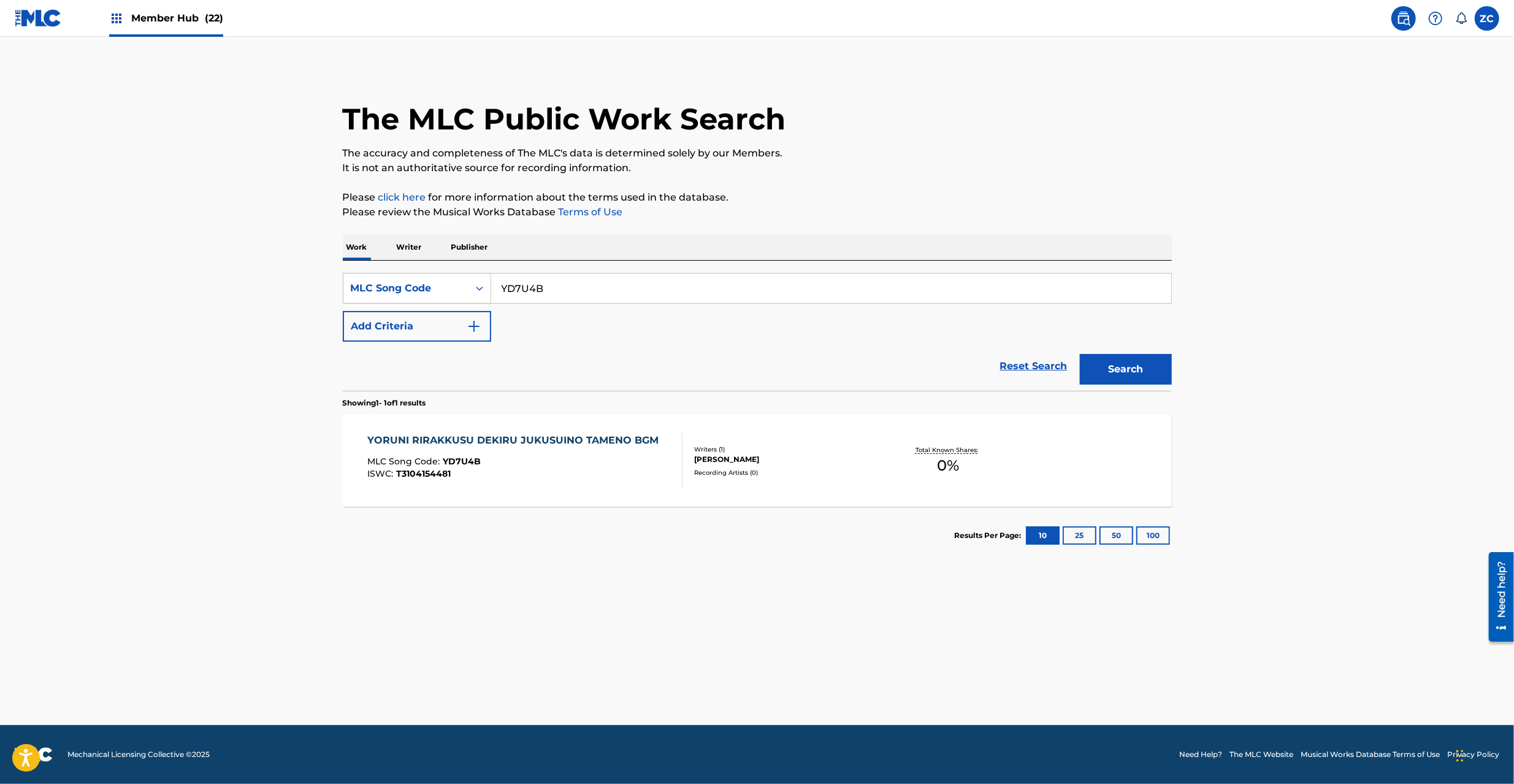
paste input "IH0JJ"
click at [1080, 354] on button "Search" at bounding box center [1126, 369] width 92 height 31
paste input "MG9HWQ"
click at [1080, 354] on button "Search" at bounding box center [1126, 369] width 92 height 31
paste input "OD4CXK"
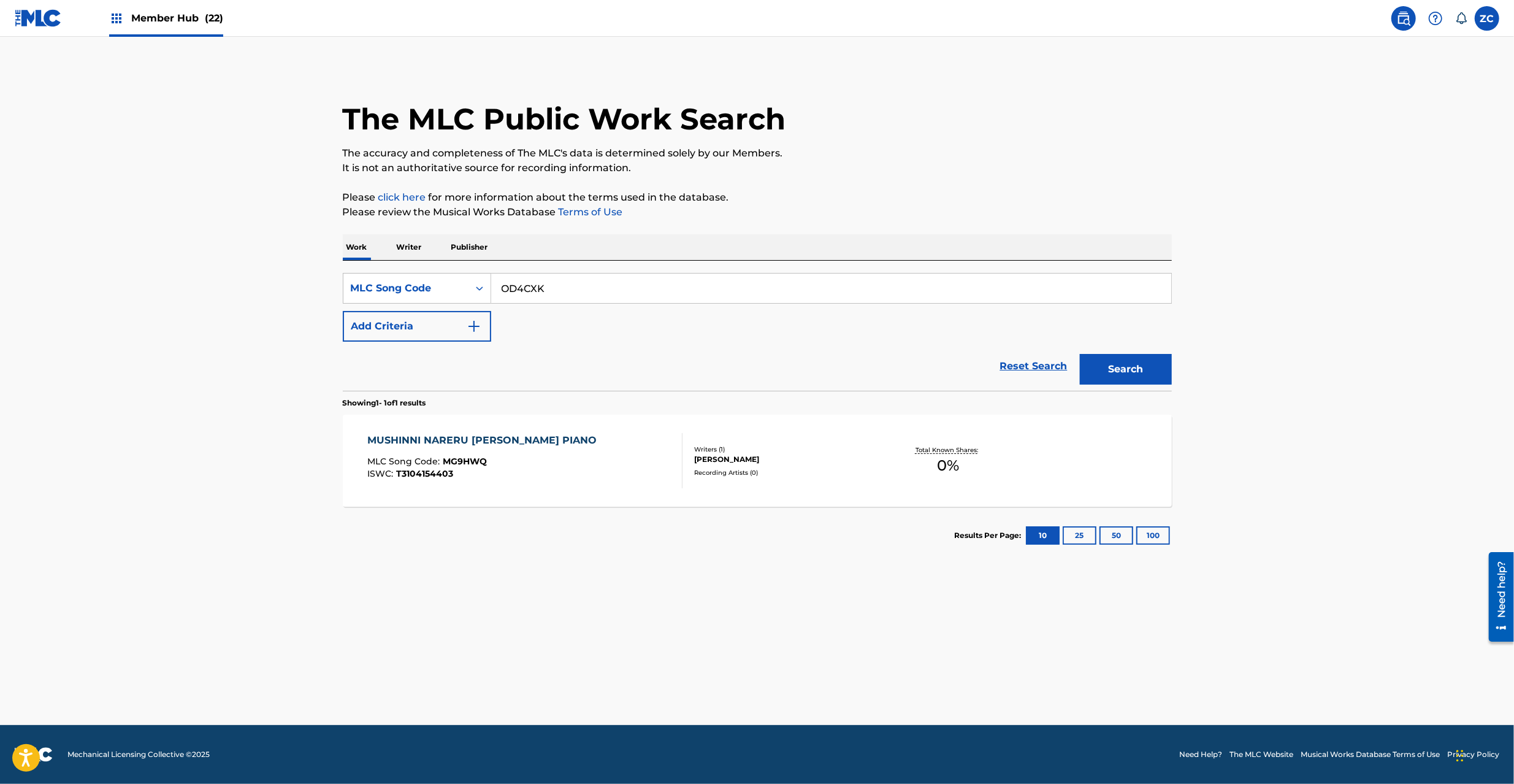
paste input "AE1F9Y"
click at [1080, 354] on button "Search" at bounding box center [1126, 369] width 92 height 31
paste input "KE3UHP"
click at [1080, 354] on button "Search" at bounding box center [1126, 369] width 92 height 31
paste input "SC5H3V"
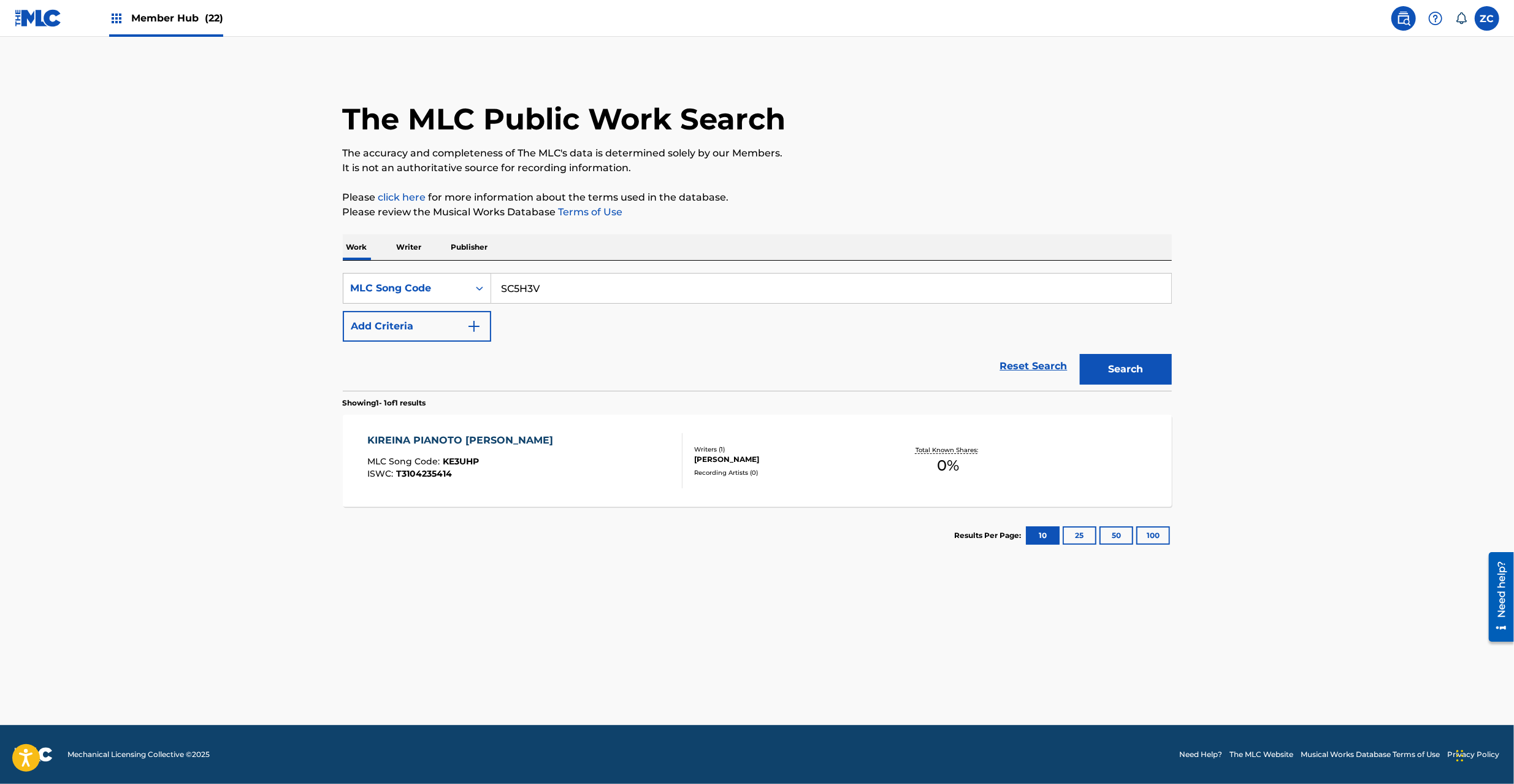
click at [1080, 354] on button "Search" at bounding box center [1126, 369] width 92 height 31
paste input "YD7U4E"
click at [1080, 354] on button "Search" at bounding box center [1126, 369] width 92 height 31
paste input "SB4UU5"
click at [1080, 354] on button "Search" at bounding box center [1126, 369] width 92 height 31
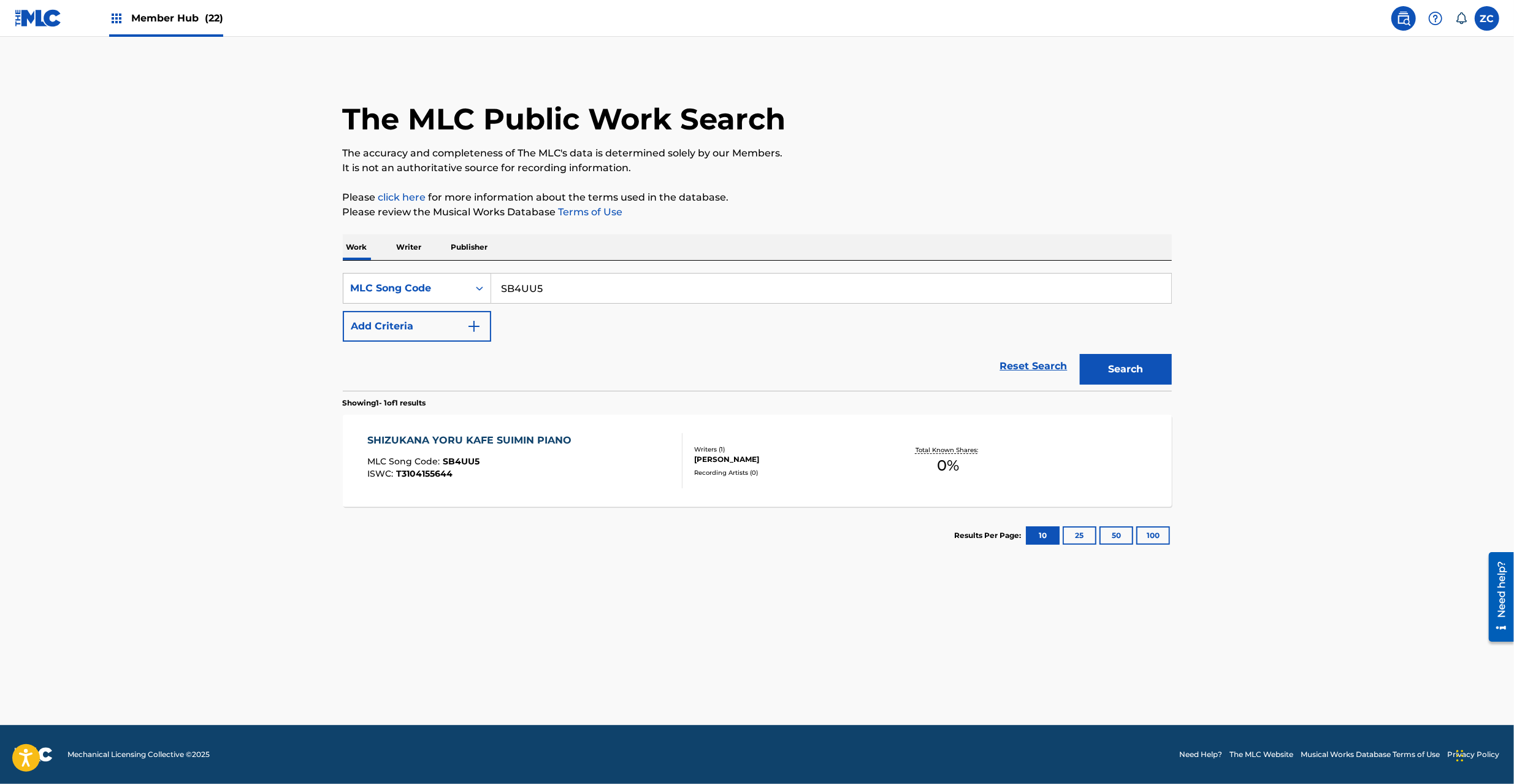
paste input "KE3MVK"
click at [1080, 354] on button "Search" at bounding box center [1126, 369] width 92 height 31
paste input "SC5W9N"
click at [1080, 354] on button "Search" at bounding box center [1126, 369] width 92 height 31
paste input "MH1KXE"
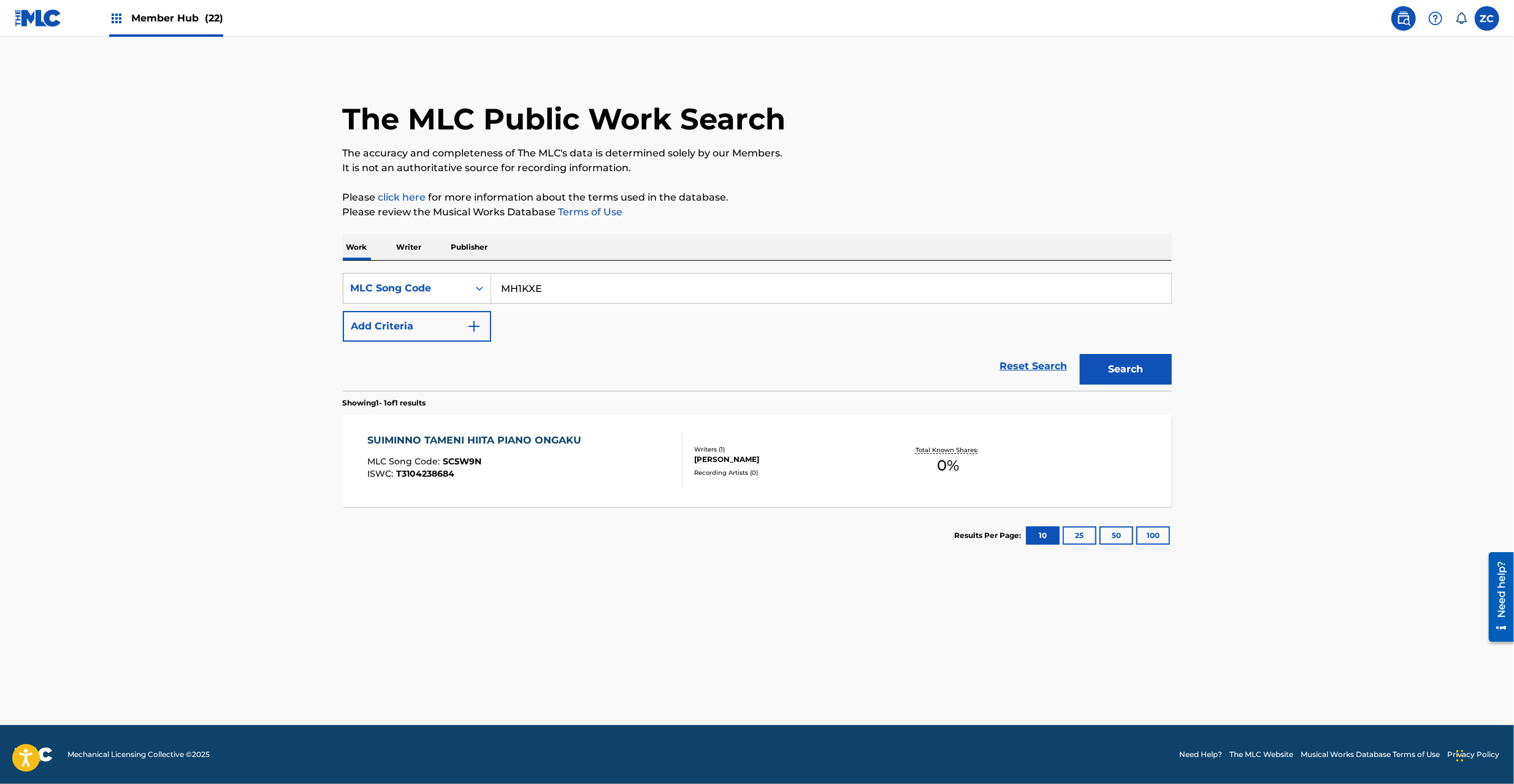
click at [1080, 354] on button "Search" at bounding box center [1126, 369] width 92 height 31
paste input "SB5H1T"
click at [1080, 354] on button "Search" at bounding box center [1126, 369] width 92 height 31
paste input "KE3MR6"
click at [1080, 354] on button "Search" at bounding box center [1126, 369] width 92 height 31
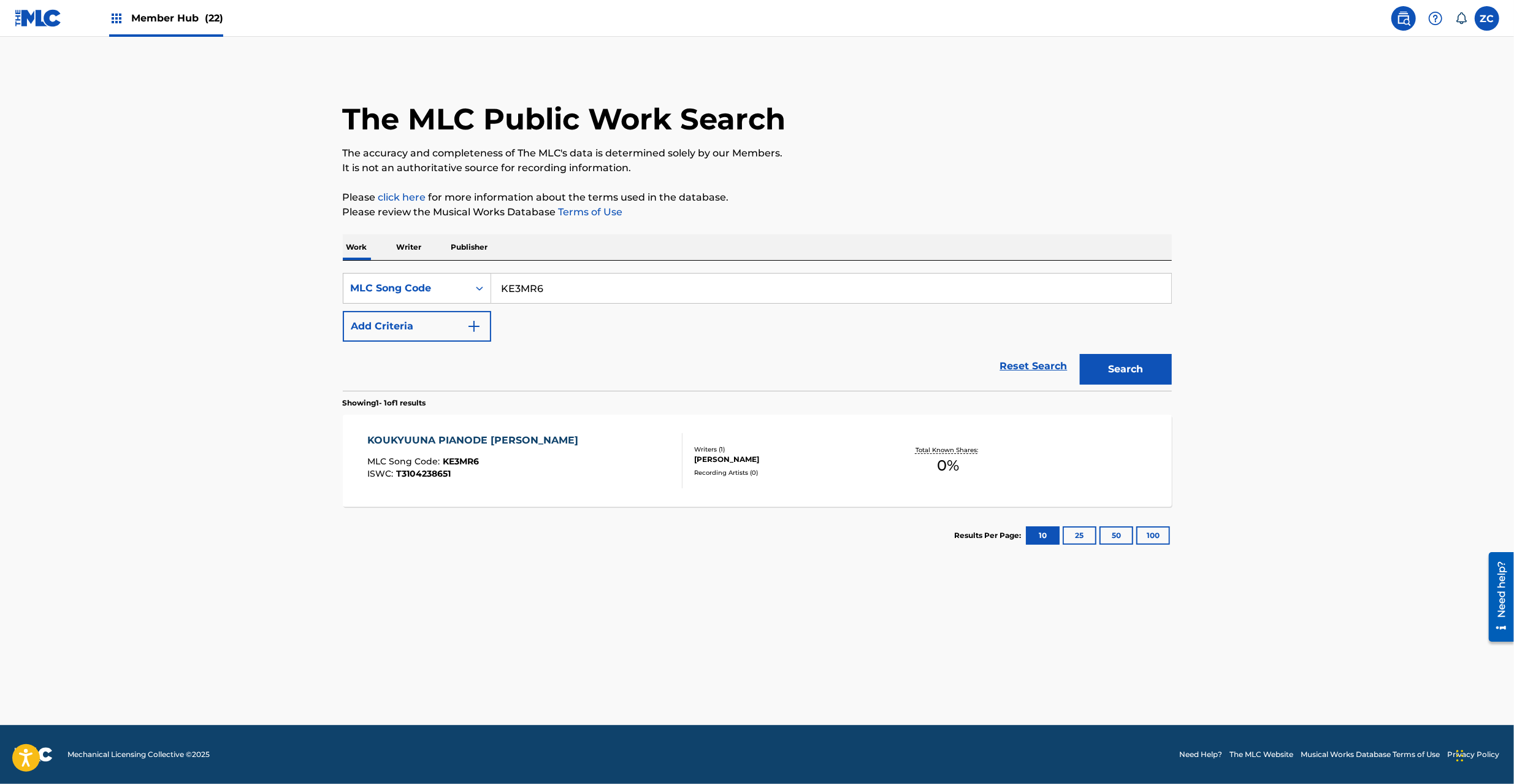
paste input "FI0ND3"
click at [1080, 354] on button "Search" at bounding box center [1126, 369] width 92 height 31
paste input "NG4BWA"
click at [1080, 354] on button "Search" at bounding box center [1126, 369] width 92 height 31
paste input "RC0XZR"
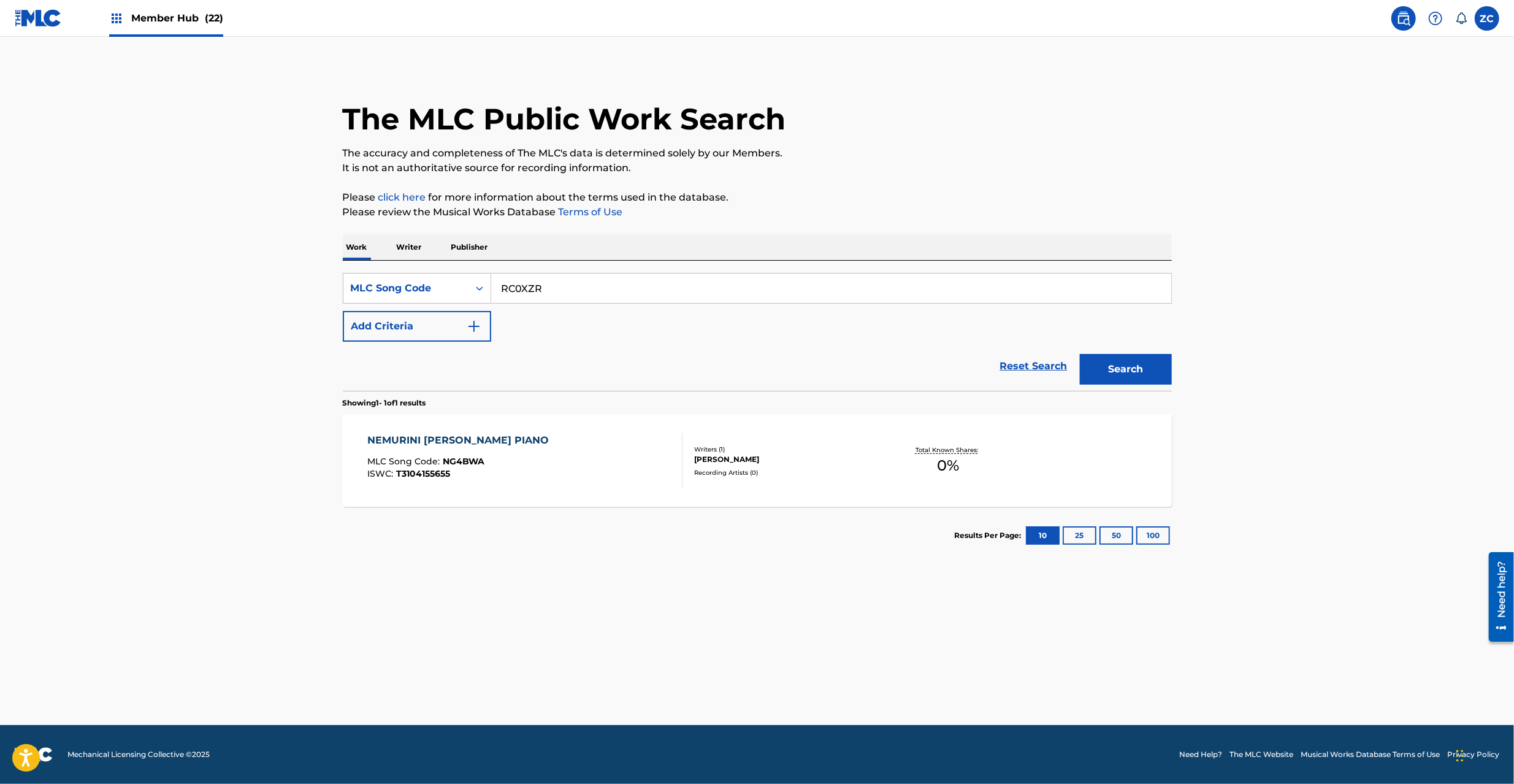
click at [1080, 354] on button "Search" at bounding box center [1126, 369] width 92 height 31
paste input "LE0QP9"
click at [1080, 354] on button "Search" at bounding box center [1126, 369] width 92 height 31
paste input "KE3UAR"
click at [1080, 354] on button "Search" at bounding box center [1126, 369] width 92 height 31
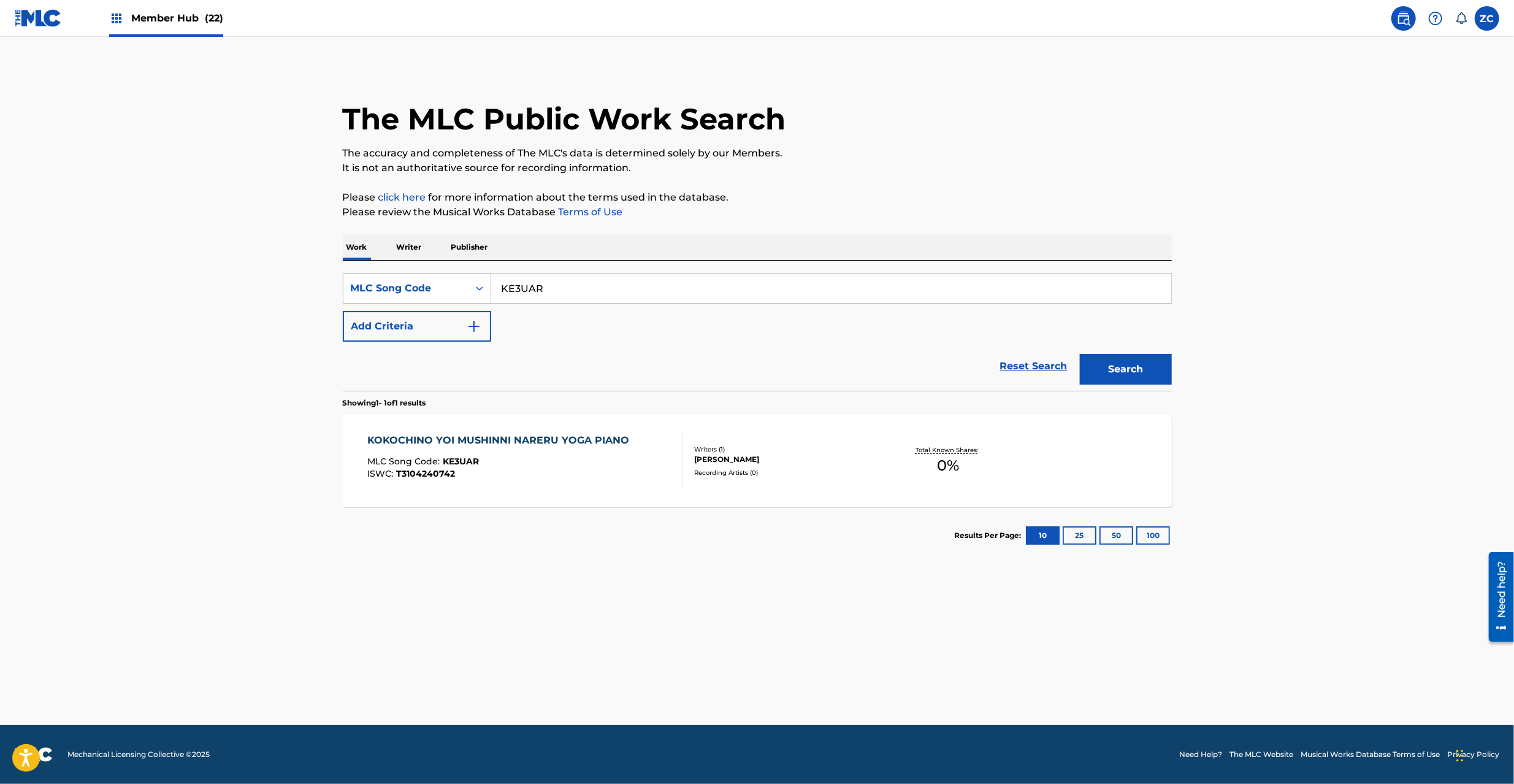
paste input "NG4YCX"
click at [1080, 354] on button "Search" at bounding box center [1126, 369] width 92 height 31
paste input "DC12Z1"
click at [1080, 354] on button "Search" at bounding box center [1126, 369] width 92 height 31
paste input "AE1F2P"
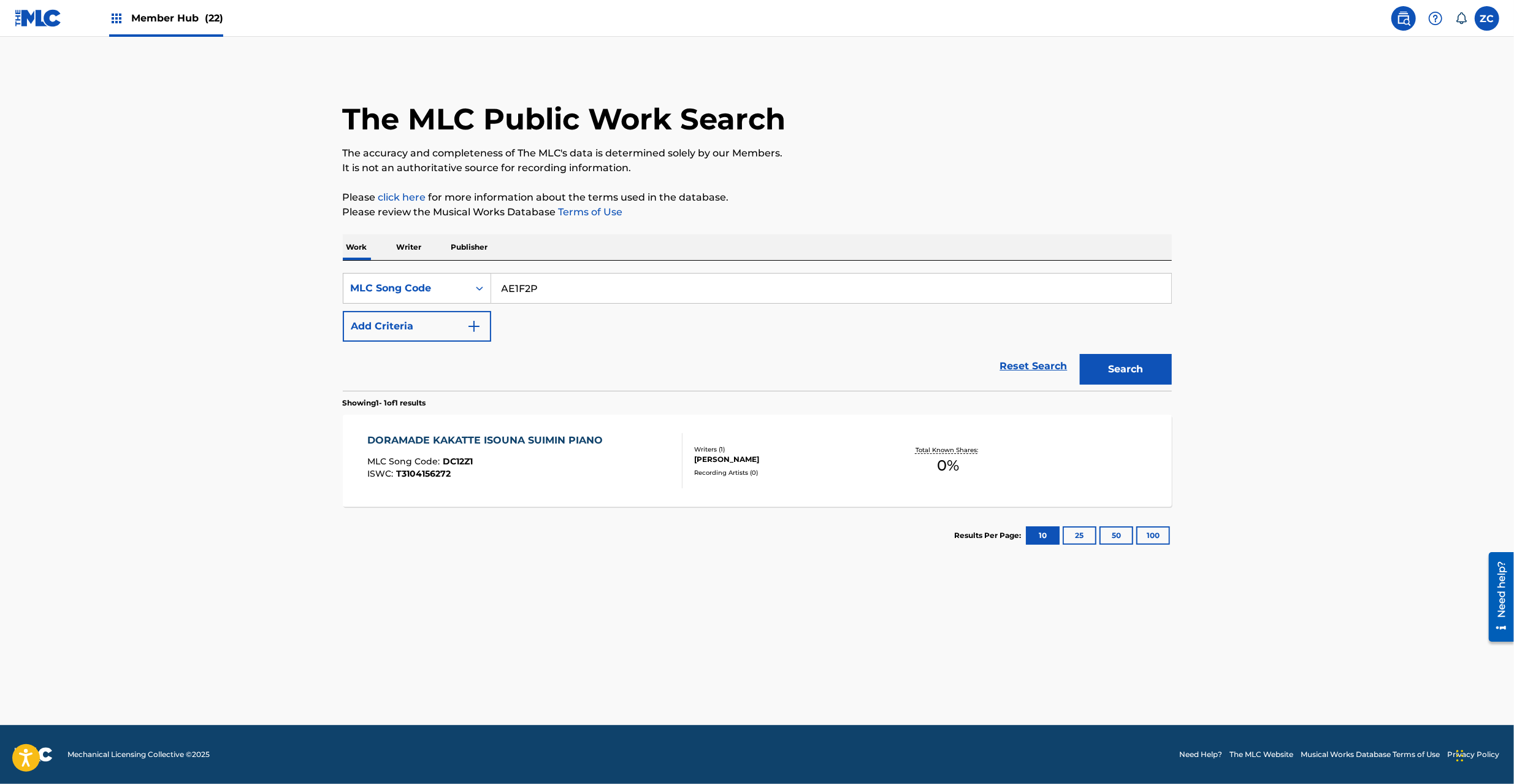
click at [1080, 354] on button "Search" at bounding box center [1126, 369] width 92 height 31
paste input "KE3MUS"
click at [1080, 354] on button "Search" at bounding box center [1126, 369] width 92 height 31
paste input "RC162X"
click at [1080, 354] on button "Search" at bounding box center [1126, 369] width 92 height 31
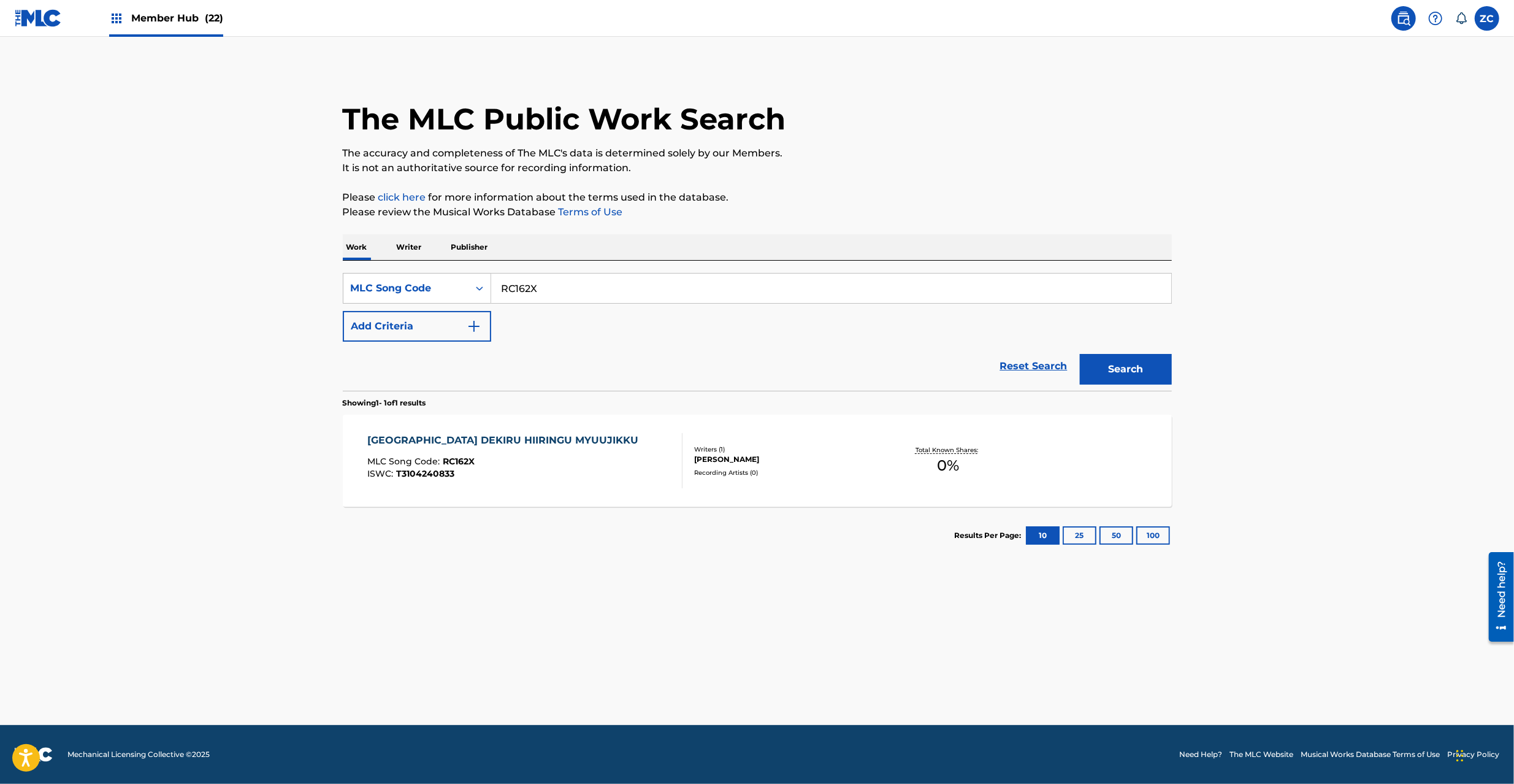
paste input "TB0OL9"
click at [1080, 354] on button "Search" at bounding box center [1126, 369] width 92 height 31
paste input "KE3MPT"
click at [1080, 354] on button "Search" at bounding box center [1126, 369] width 92 height 31
paste input "IH00J4"
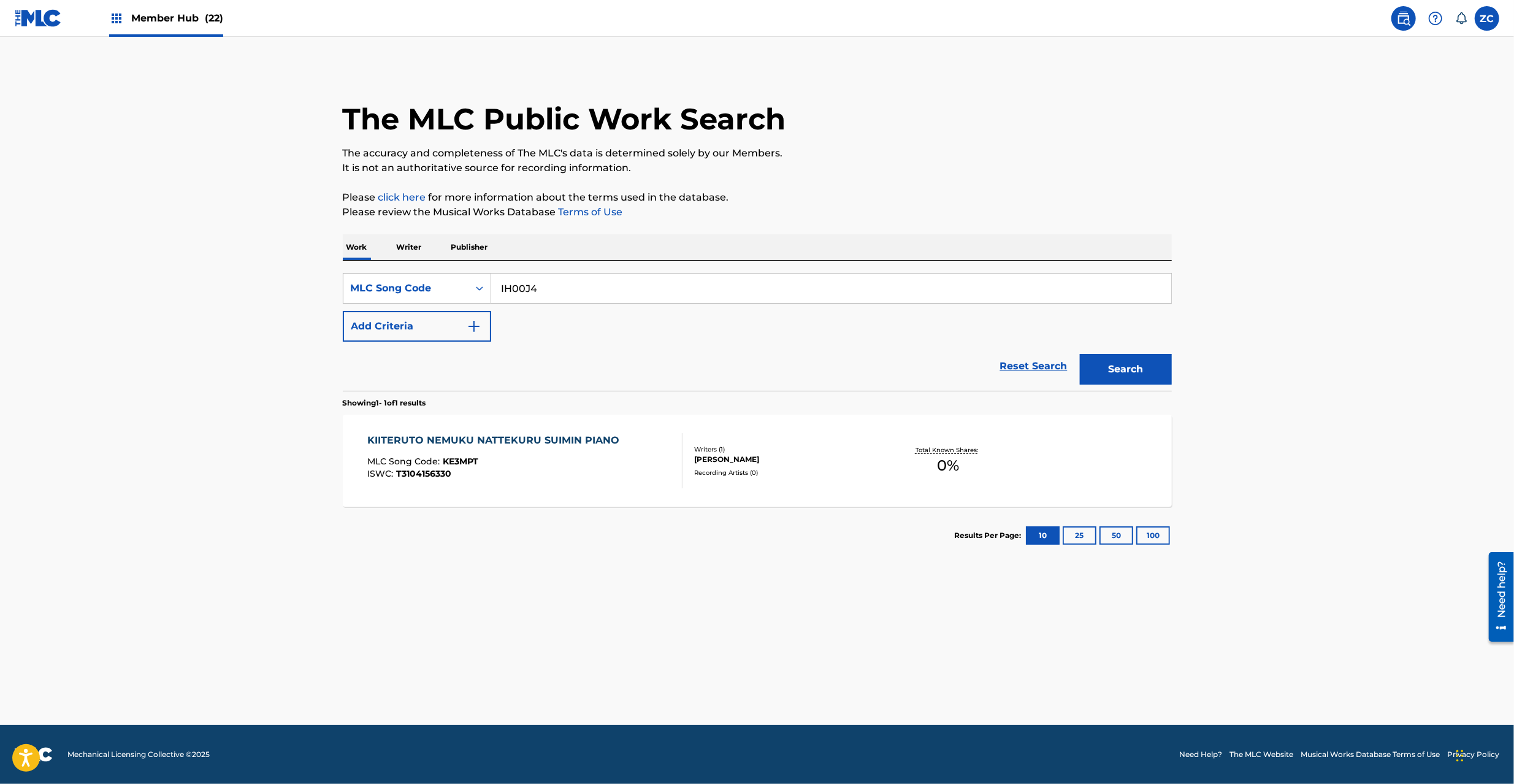
click at [1080, 354] on button "Search" at bounding box center [1126, 369] width 92 height 31
paste input "YD72OM"
click at [1080, 354] on button "Search" at bounding box center [1126, 369] width 92 height 31
paste input "TB1647"
click at [1080, 354] on button "Search" at bounding box center [1126, 369] width 92 height 31
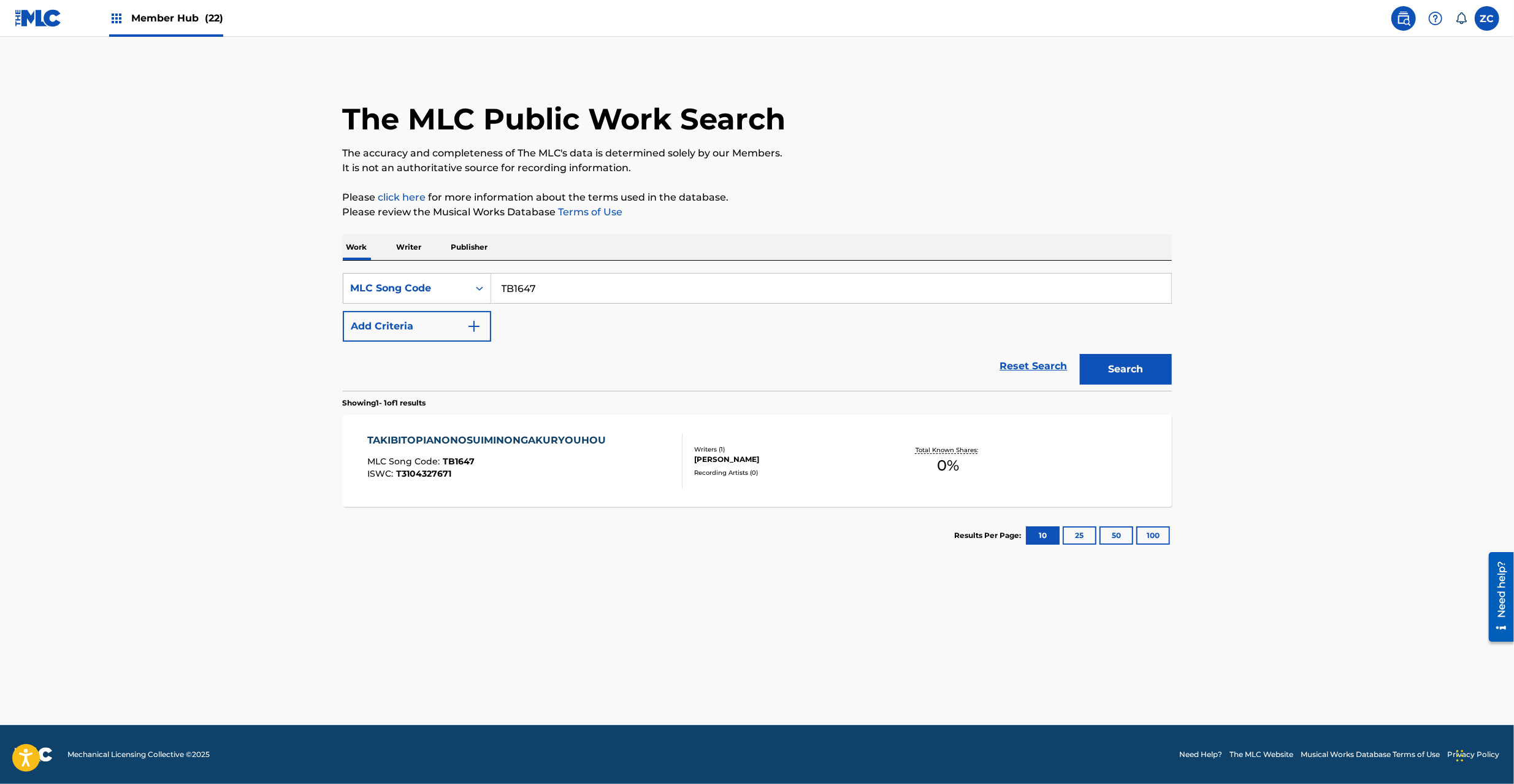
paste input "SC4N88"
click at [1080, 354] on button "Search" at bounding box center [1126, 369] width 92 height 31
paste input "NG4Q3A"
click at [1080, 354] on button "Search" at bounding box center [1126, 369] width 92 height 31
paste input "TB10WC"
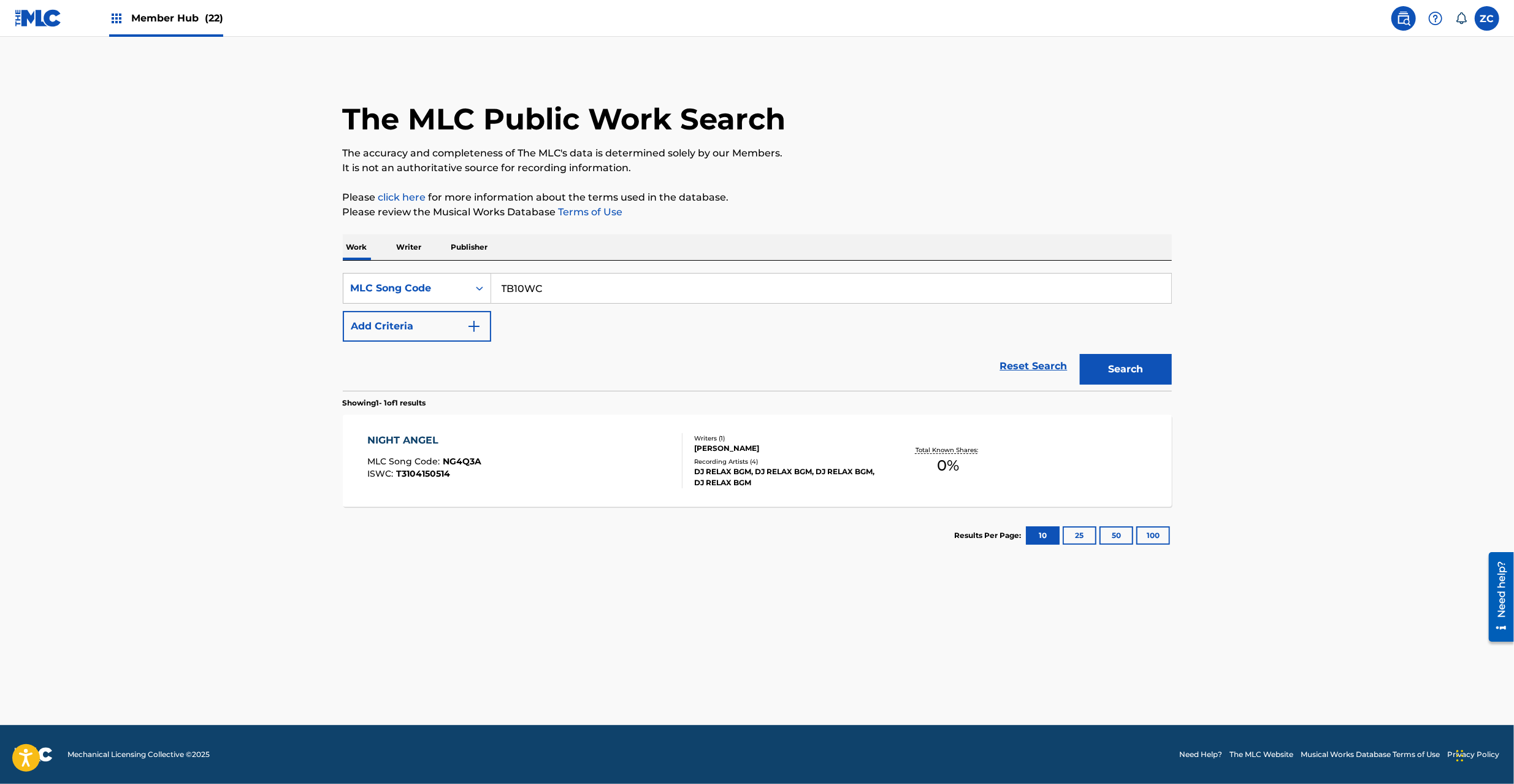
click at [1080, 354] on button "Search" at bounding box center [1126, 369] width 92 height 31
paste input "FI0NGL"
click at [1080, 354] on button "Search" at bounding box center [1126, 369] width 92 height 31
paste input "MG9HW4"
click at [1080, 354] on button "Search" at bounding box center [1126, 369] width 92 height 31
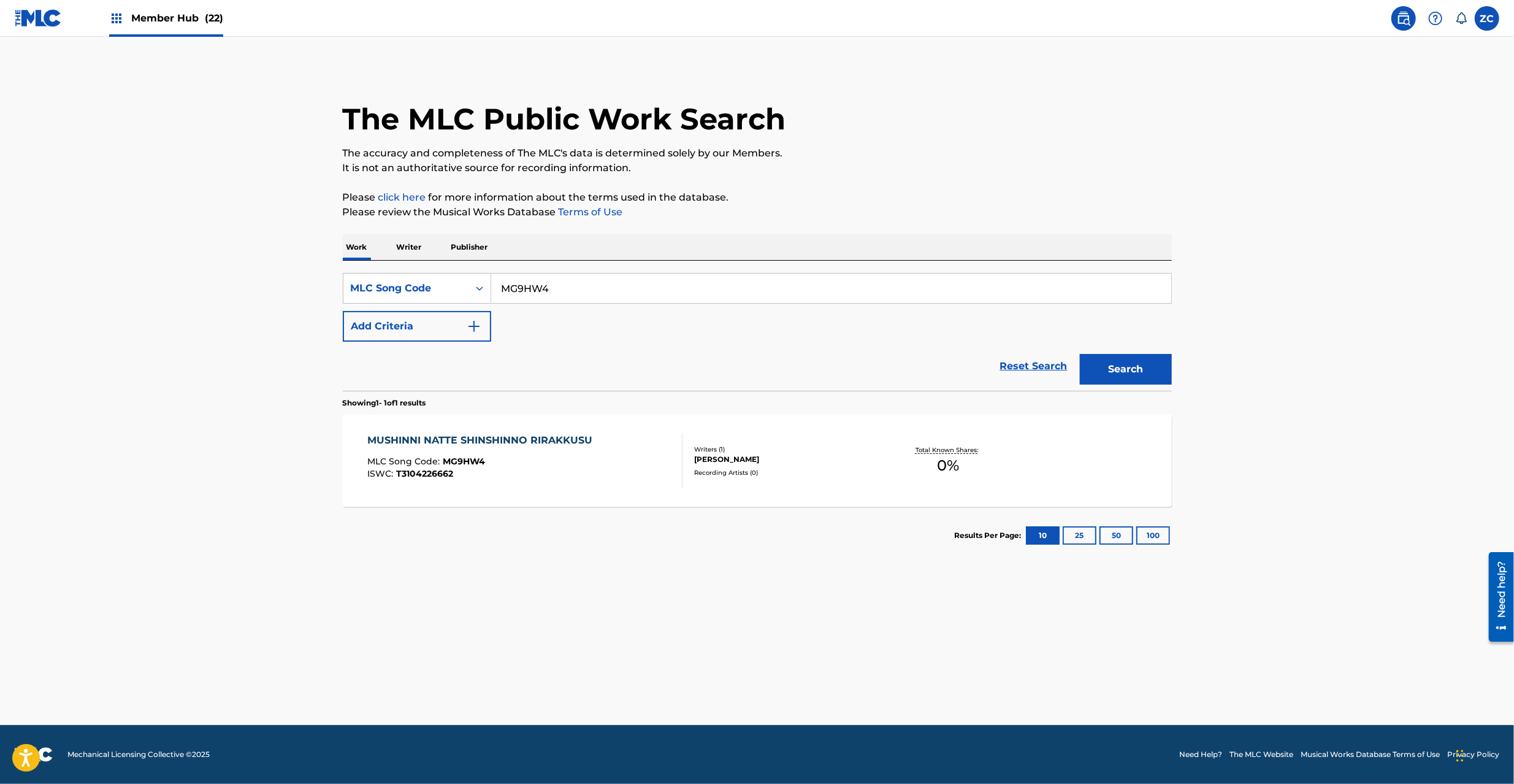
paste input "H0BRS"
click at [1080, 354] on button "Search" at bounding box center [1126, 369] width 92 height 31
paste input "YD7U3I"
click at [1080, 354] on button "Search" at bounding box center [1126, 369] width 92 height 31
paste input "TB1Y5J"
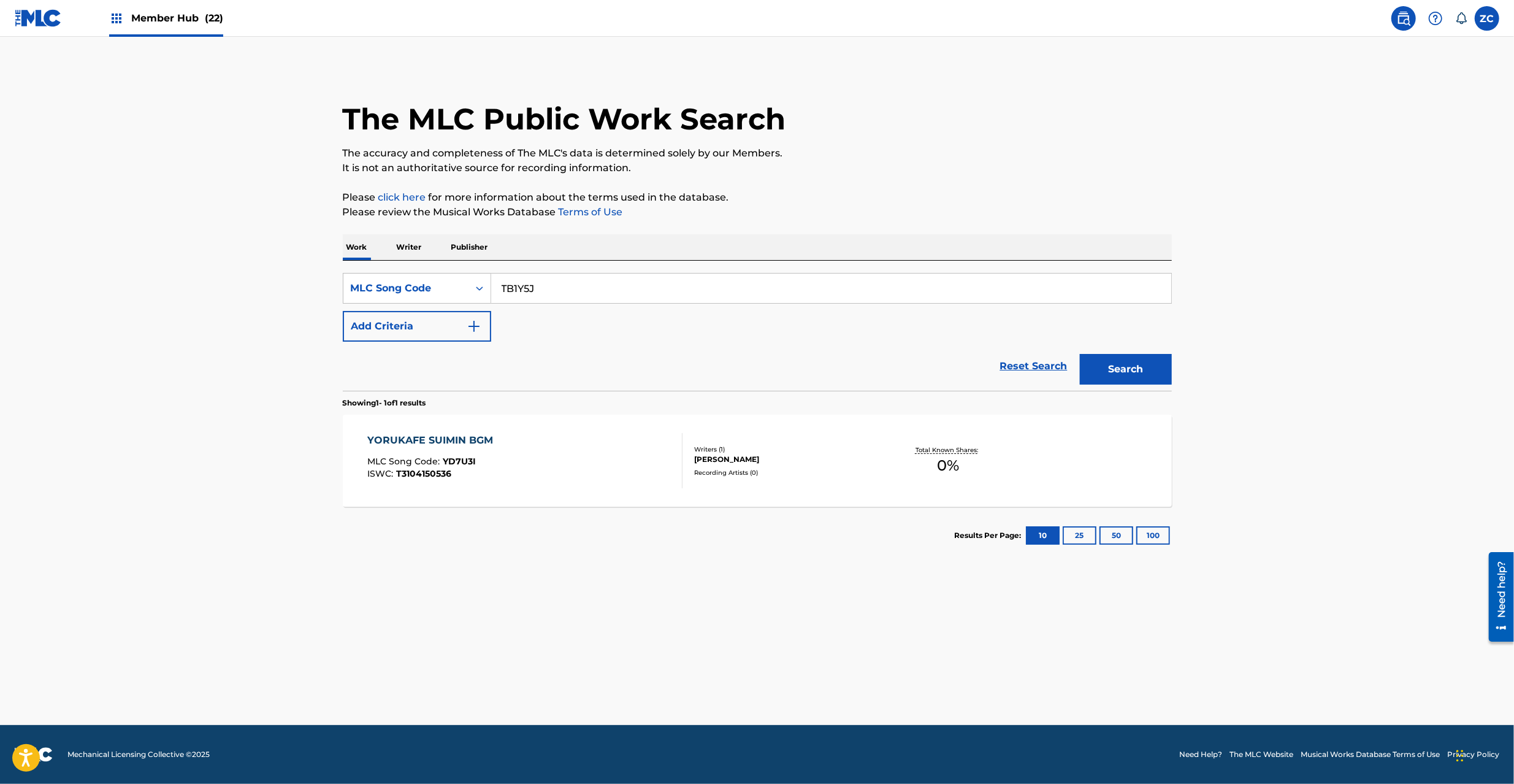
click at [1080, 354] on button "Search" at bounding box center [1126, 369] width 92 height 31
paste input "0OPR"
click at [1080, 354] on button "Search" at bounding box center [1126, 369] width 92 height 31
paste input "NG3H7T"
click at [1080, 354] on button "Search" at bounding box center [1126, 369] width 92 height 31
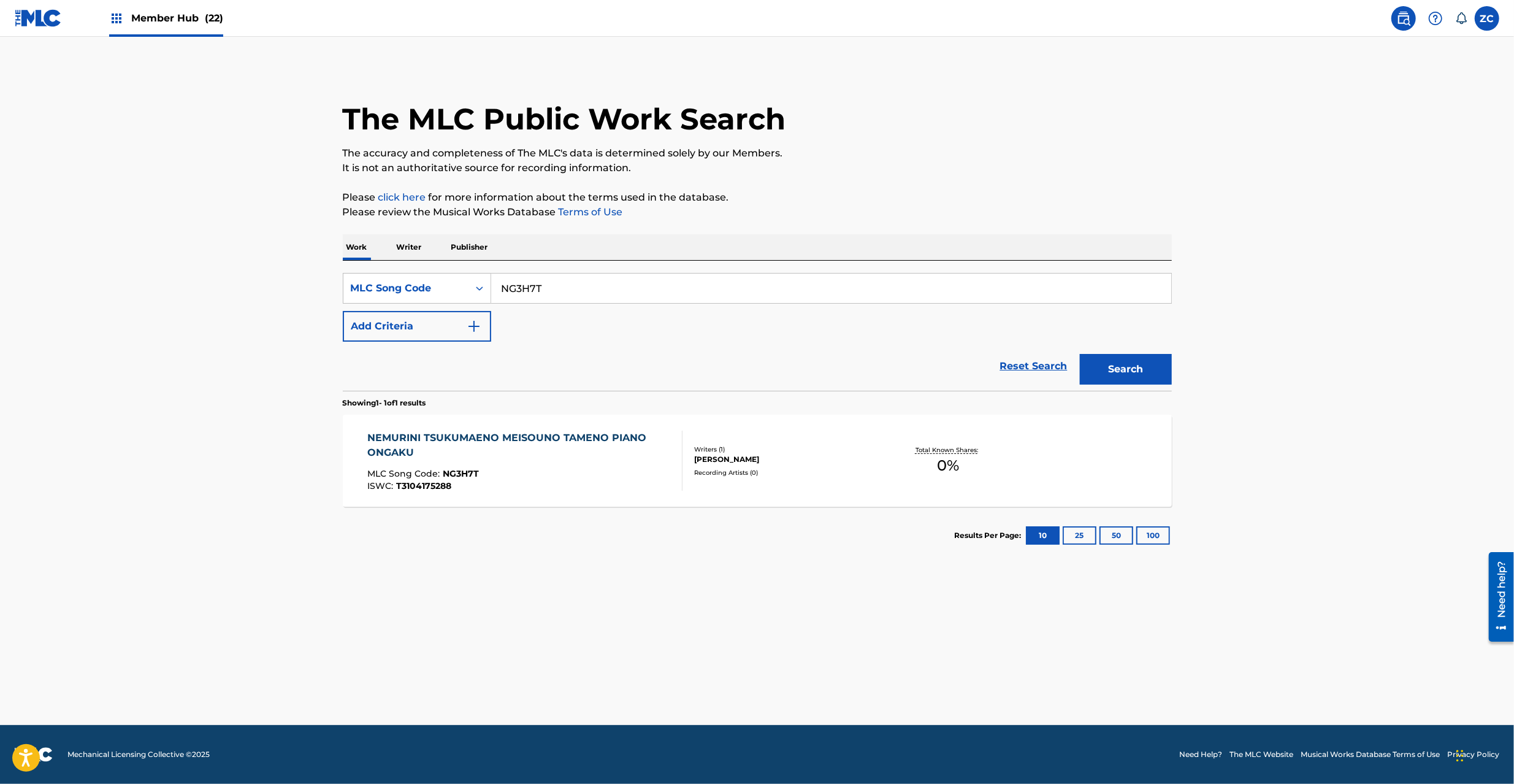
paste input "IH0D95"
click at [1080, 354] on button "Search" at bounding box center [1126, 369] width 92 height 31
paste input "RC1CRP"
click at [1080, 354] on button "Search" at bounding box center [1126, 369] width 92 height 31
paste input "TB1U6H"
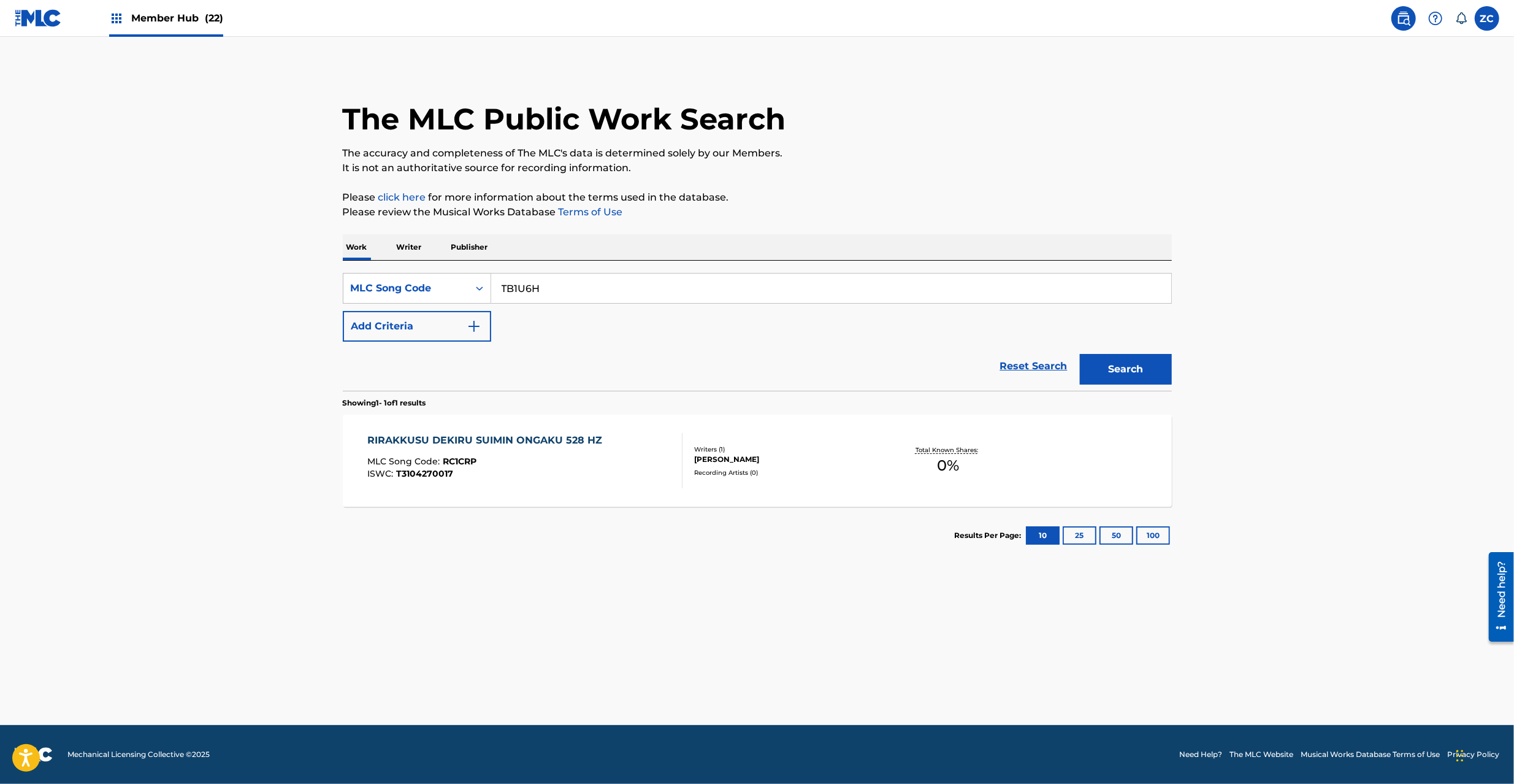
click at [1080, 354] on button "Search" at bounding box center [1126, 369] width 92 height 31
paste input "YD7YTG"
click at [1080, 354] on button "Search" at bounding box center [1126, 369] width 92 height 31
paste input "F6"
click at [1080, 354] on button "Search" at bounding box center [1126, 369] width 92 height 31
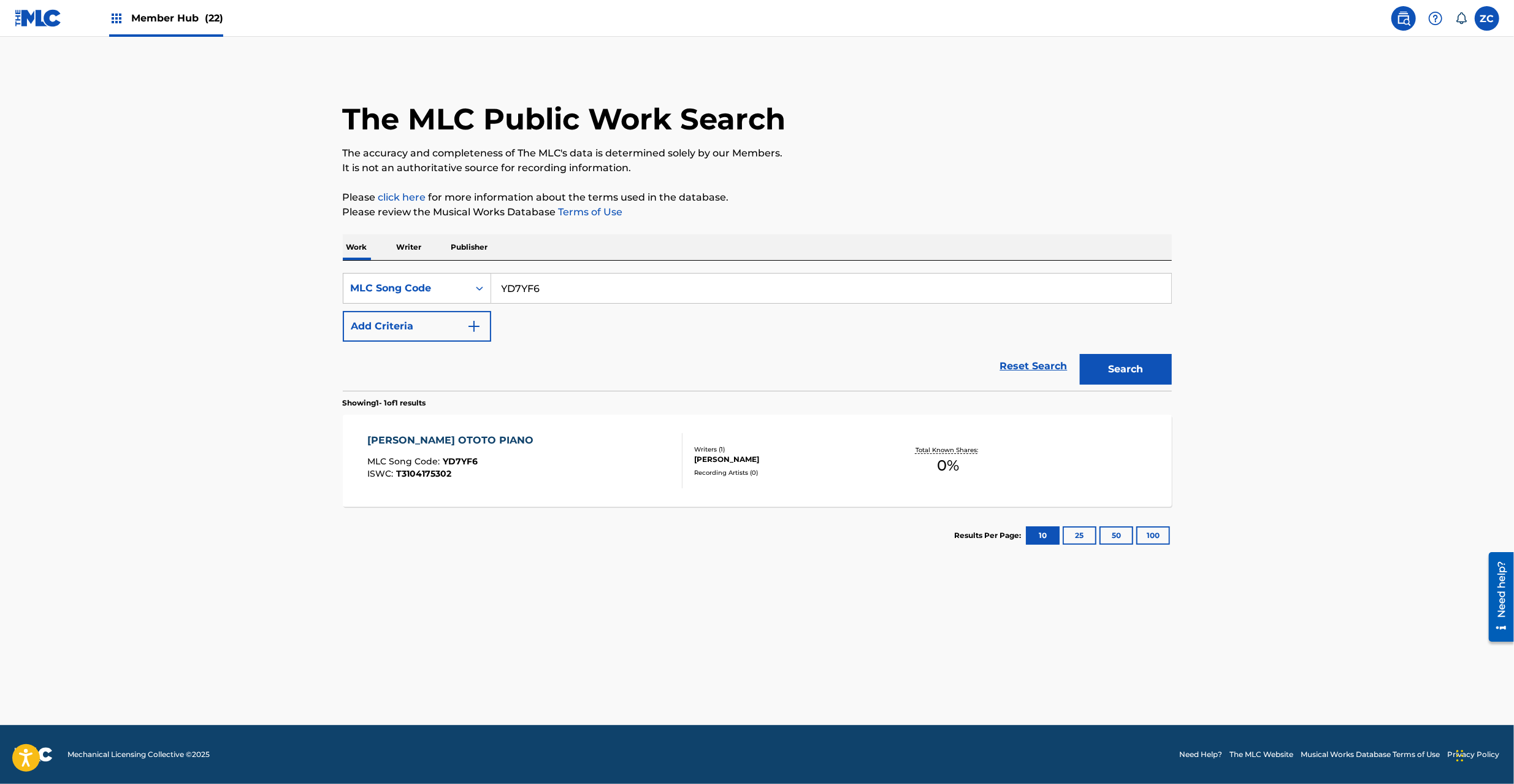
paste input "SC5AY0"
click at [1080, 354] on button "Search" at bounding box center [1126, 369] width 92 height 31
paste input "HB2H59"
click at [1138, 375] on button "Search" at bounding box center [1126, 369] width 92 height 31
drag, startPoint x: 710, startPoint y: 293, endPoint x: 800, endPoint y: 314, distance: 92.4
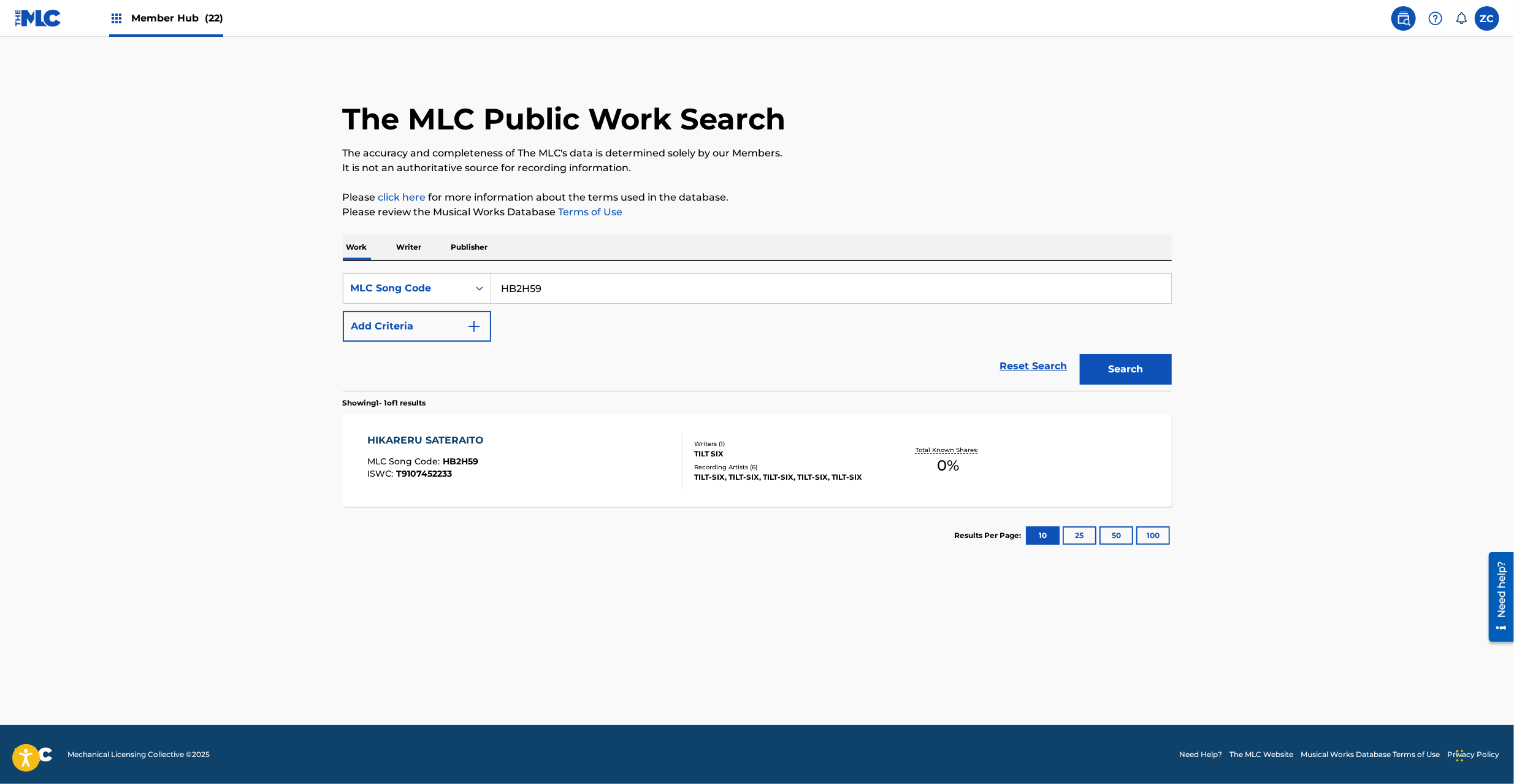
click at [710, 293] on input "HB2H59" at bounding box center [831, 288] width 680 height 30
paste input "A04I5"
type input "HA04I5"
click at [1097, 365] on button "Search" at bounding box center [1126, 369] width 92 height 31
click at [616, 465] on div "HIKARERU SATERAITO MLC Song Code : HA04I5 ISWC : T9107452233" at bounding box center [525, 461] width 315 height 55
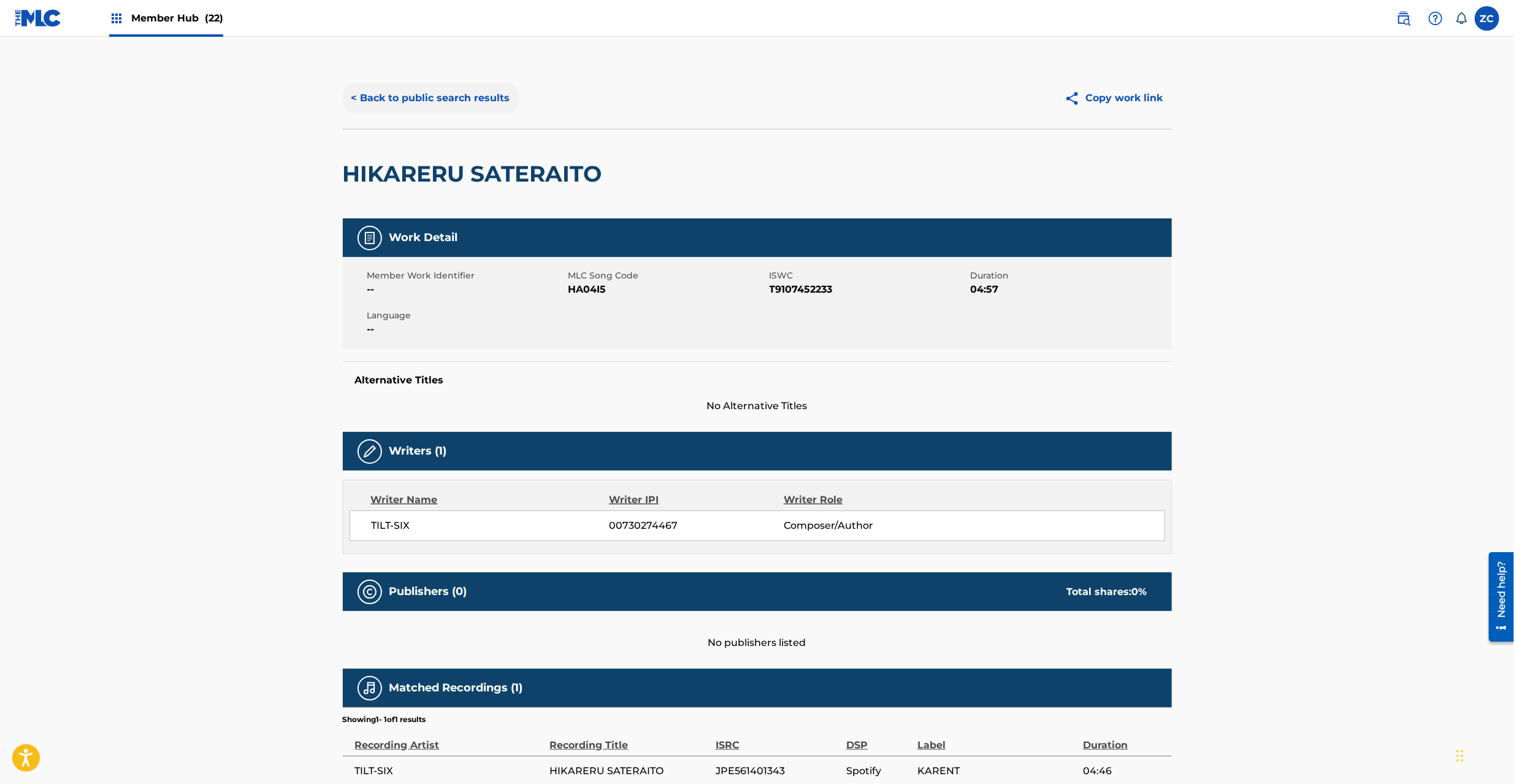
click at [471, 103] on button "< Back to public search results" at bounding box center [431, 98] width 176 height 31
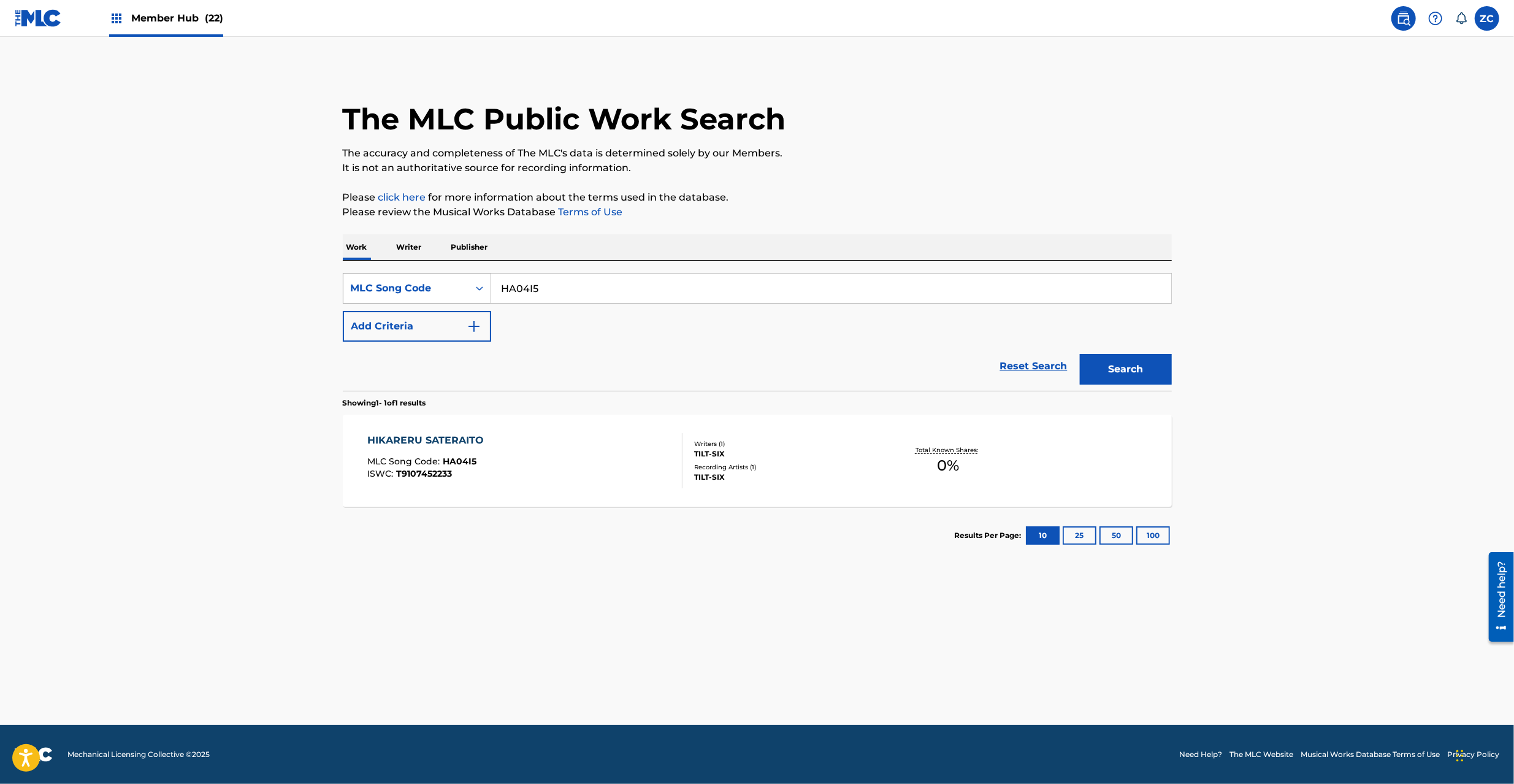
click at [375, 281] on div "MLC Song Code" at bounding box center [406, 288] width 111 height 14
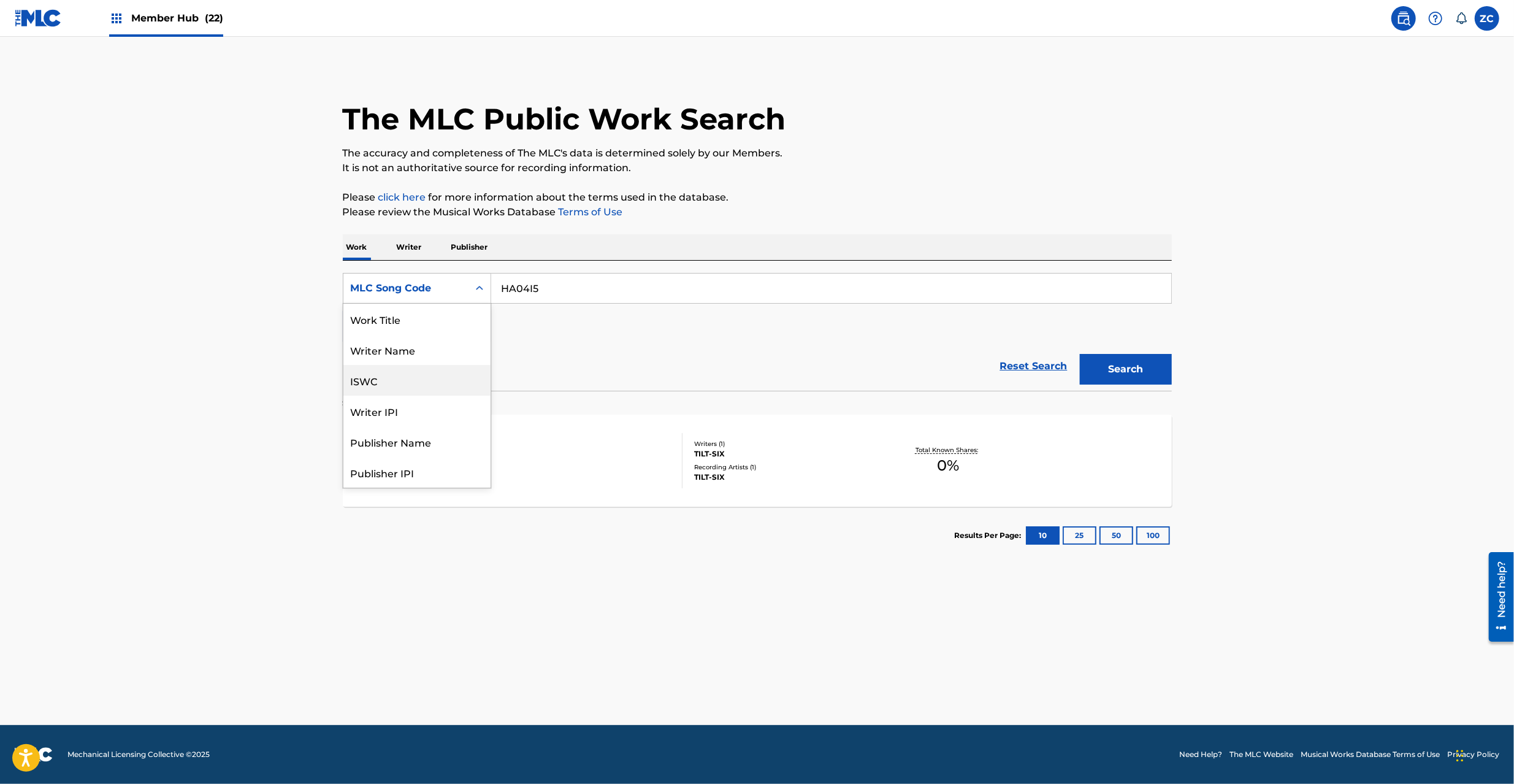
click at [392, 381] on div "ISWC" at bounding box center [417, 380] width 147 height 31
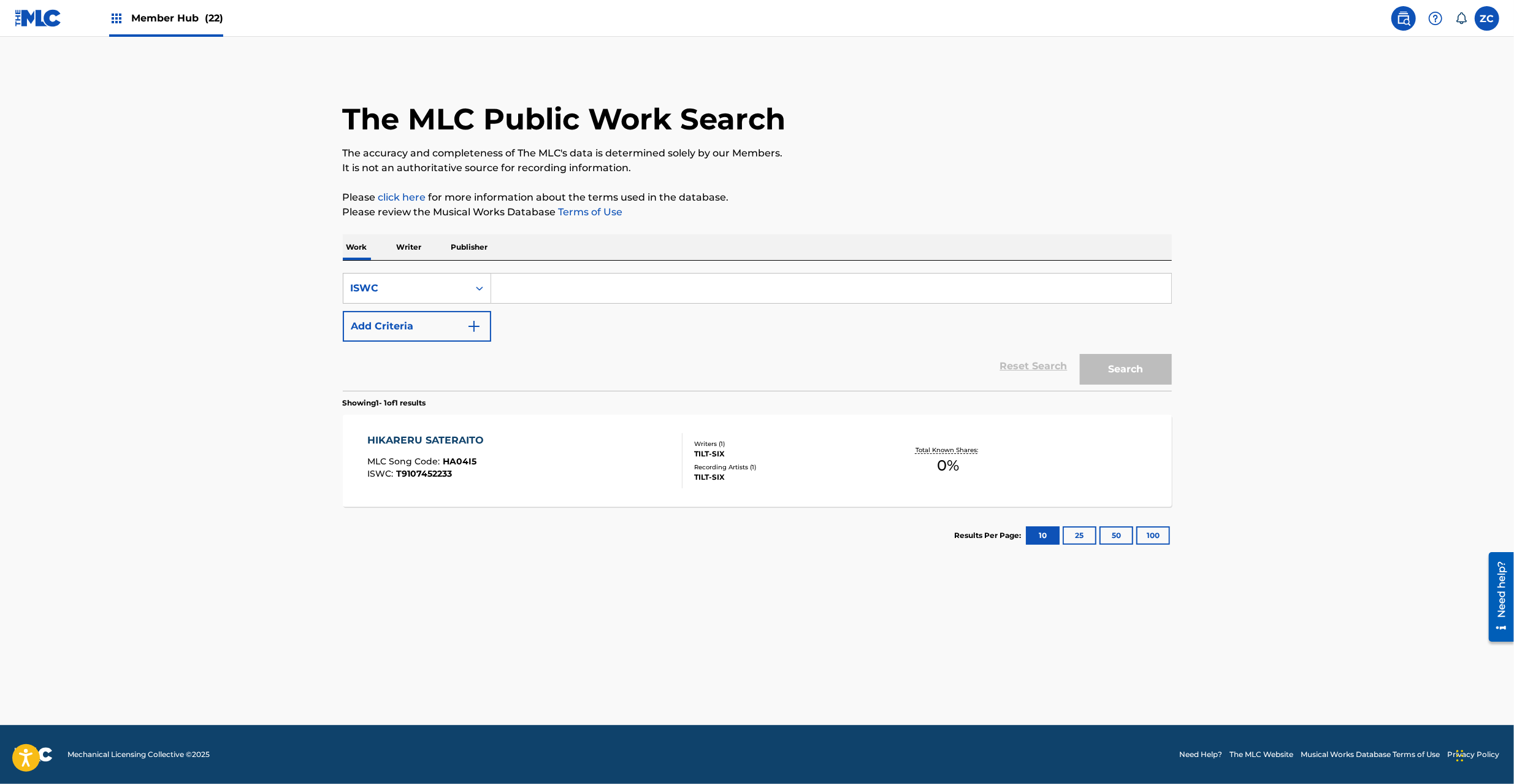
click at [531, 278] on input "Search Form" at bounding box center [831, 288] width 680 height 30
paste input "T9107452233"
type input "T9107452233"
click at [1080, 354] on button "Search" at bounding box center [1126, 369] width 92 height 31
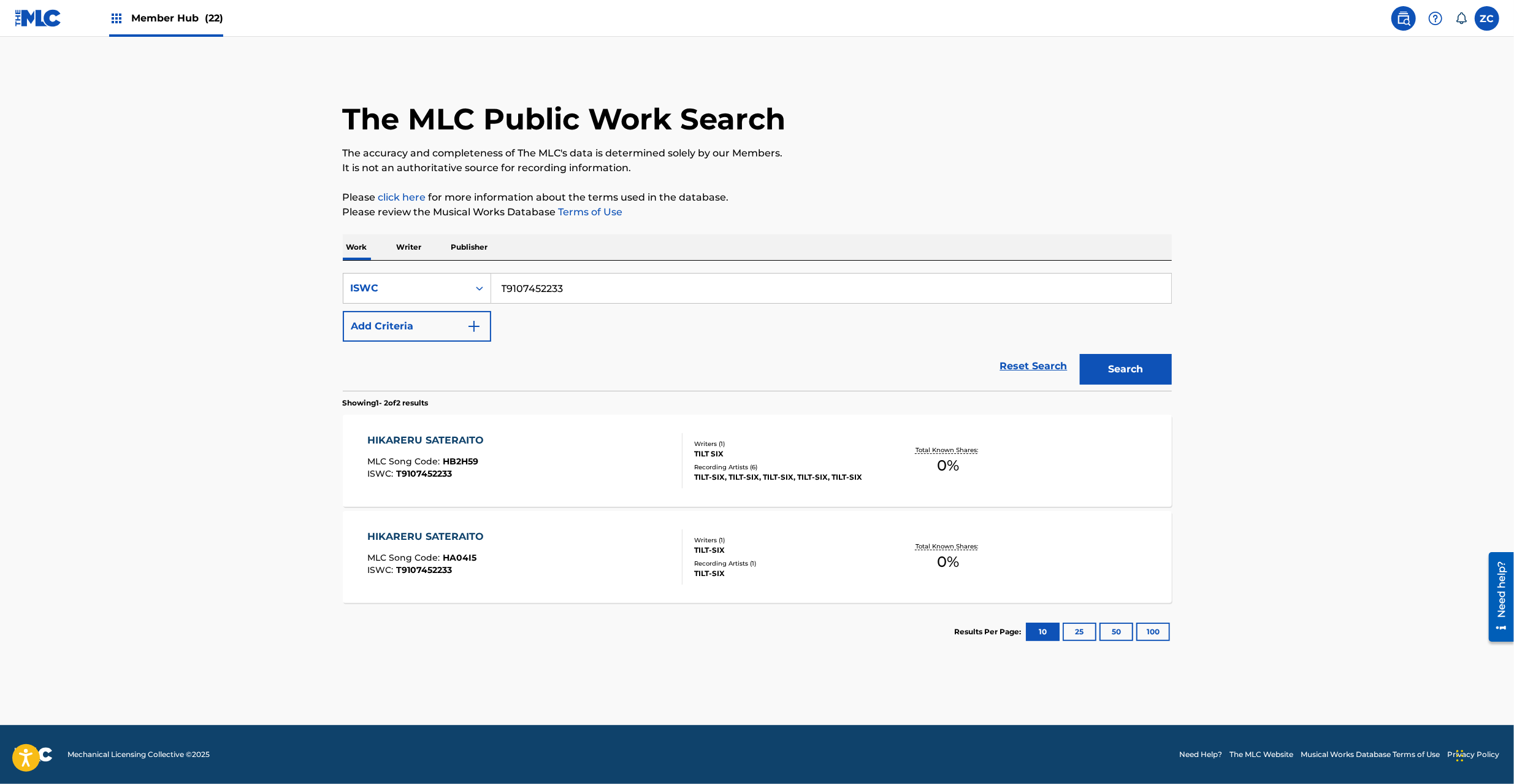
click at [21, 23] on img at bounding box center [38, 18] width 47 height 18
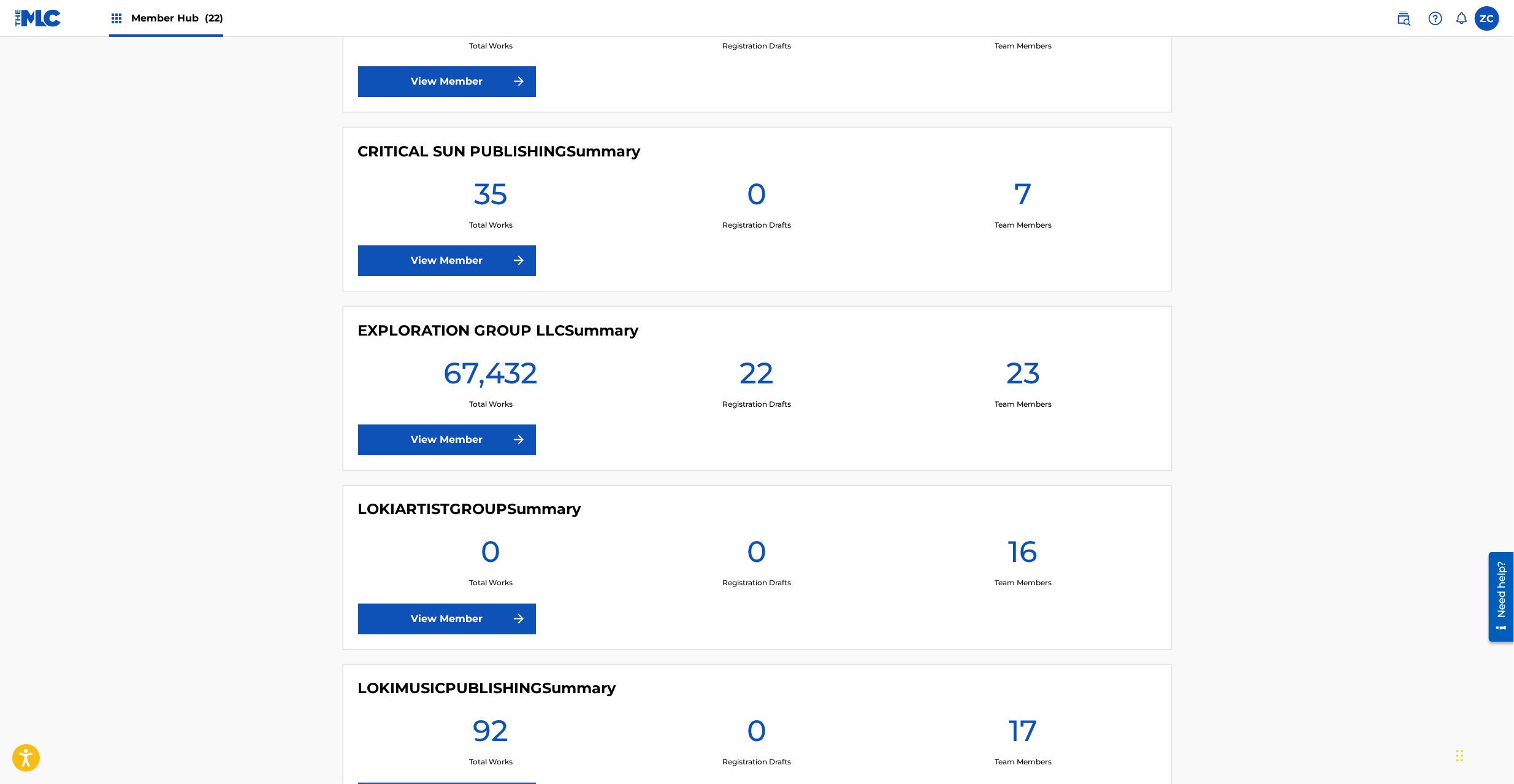
scroll to position [1853, 0]
click at [437, 442] on link "View Member" at bounding box center [447, 439] width 178 height 31
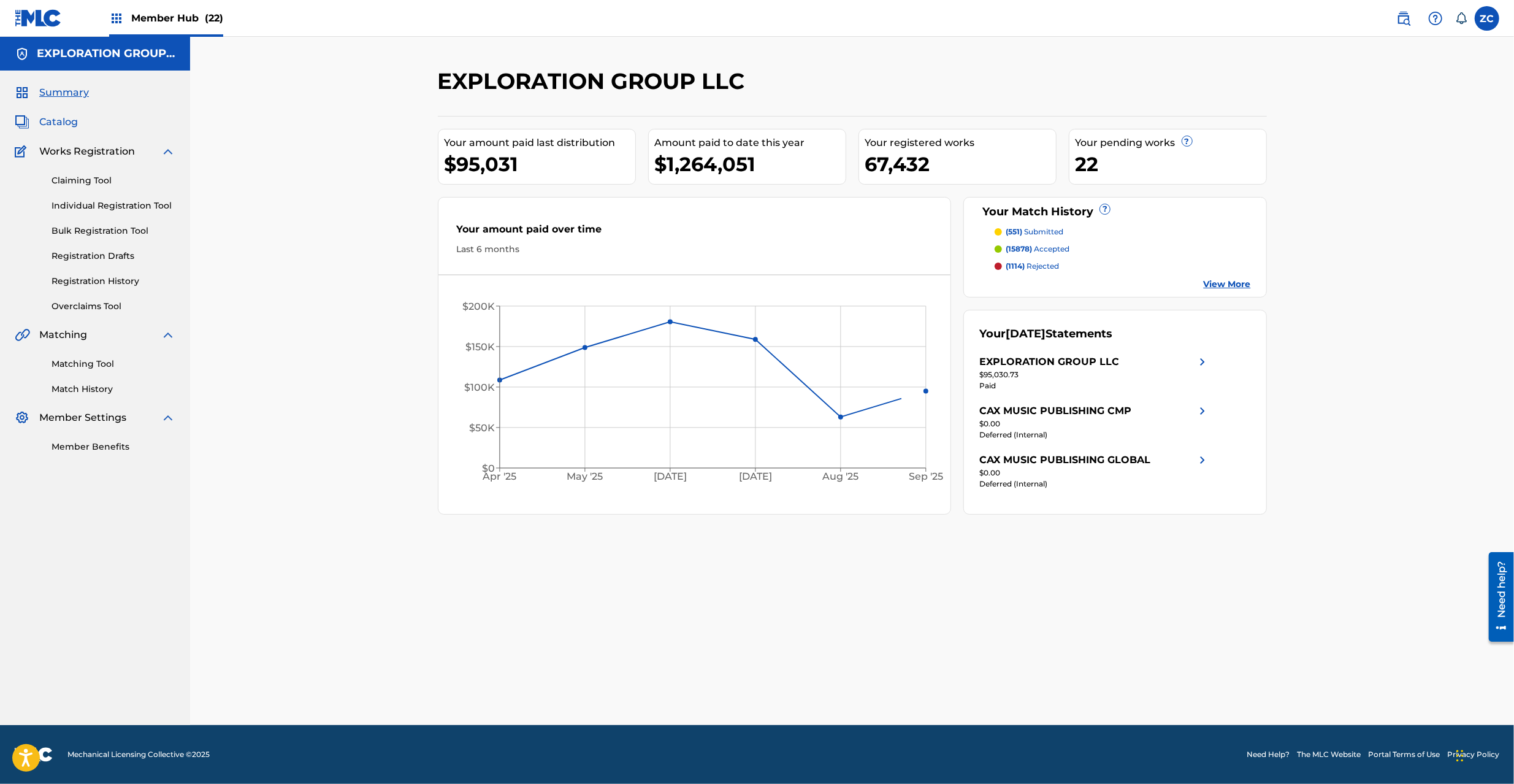
click at [61, 115] on span "Catalog" at bounding box center [59, 122] width 39 height 14
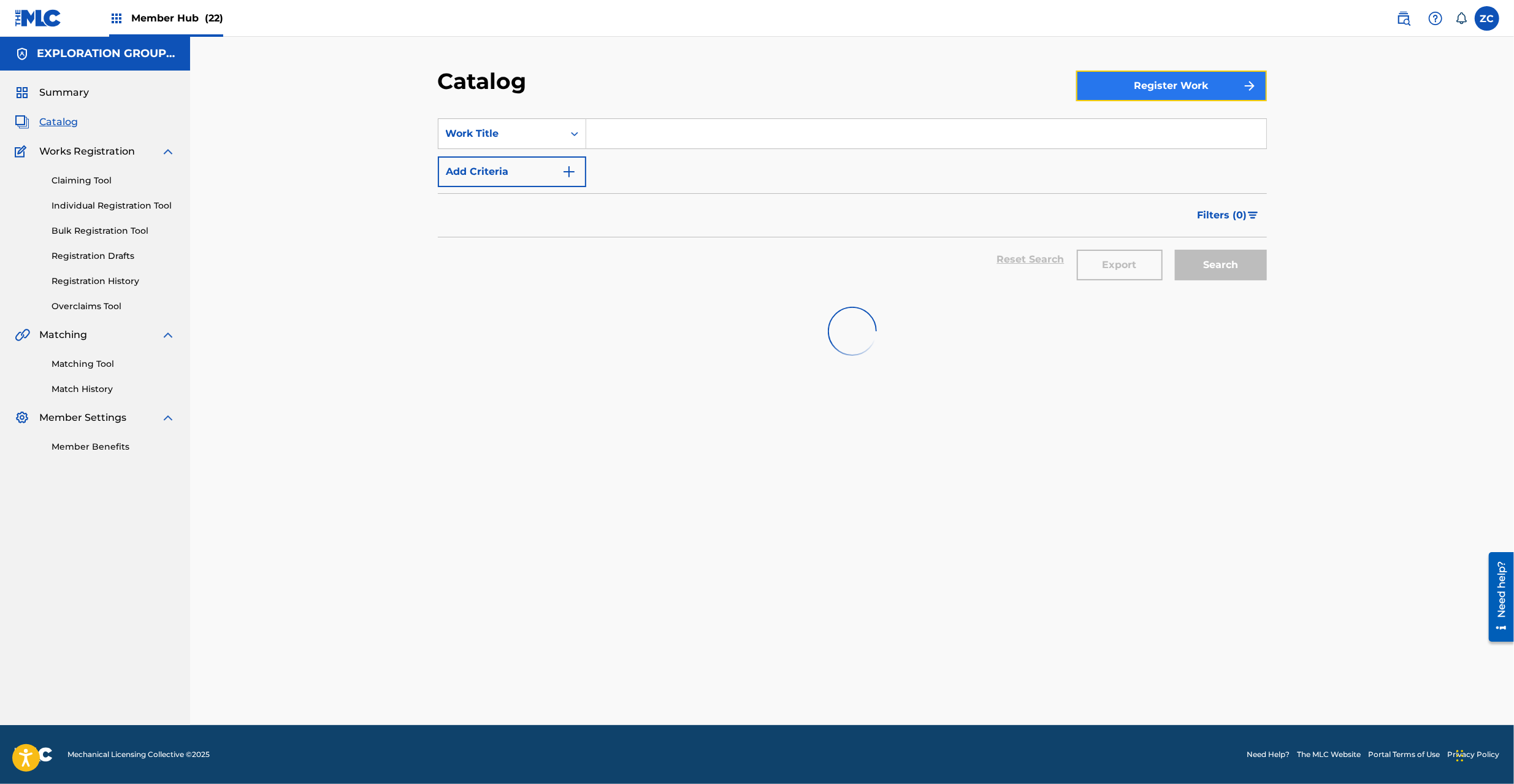
click at [1168, 86] on button "Register Work" at bounding box center [1172, 86] width 191 height 31
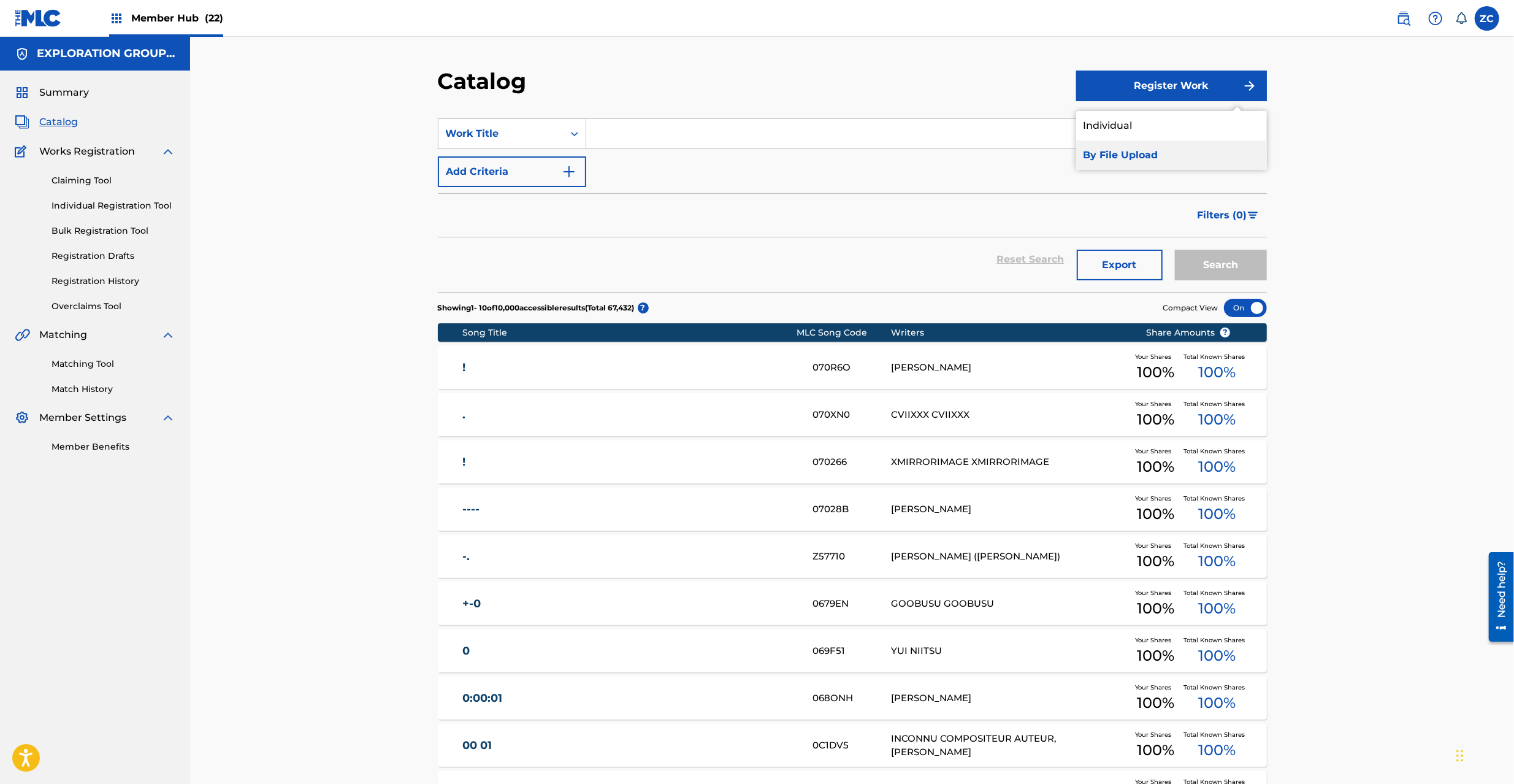
click at [1151, 153] on link "By File Upload" at bounding box center [1172, 155] width 191 height 30
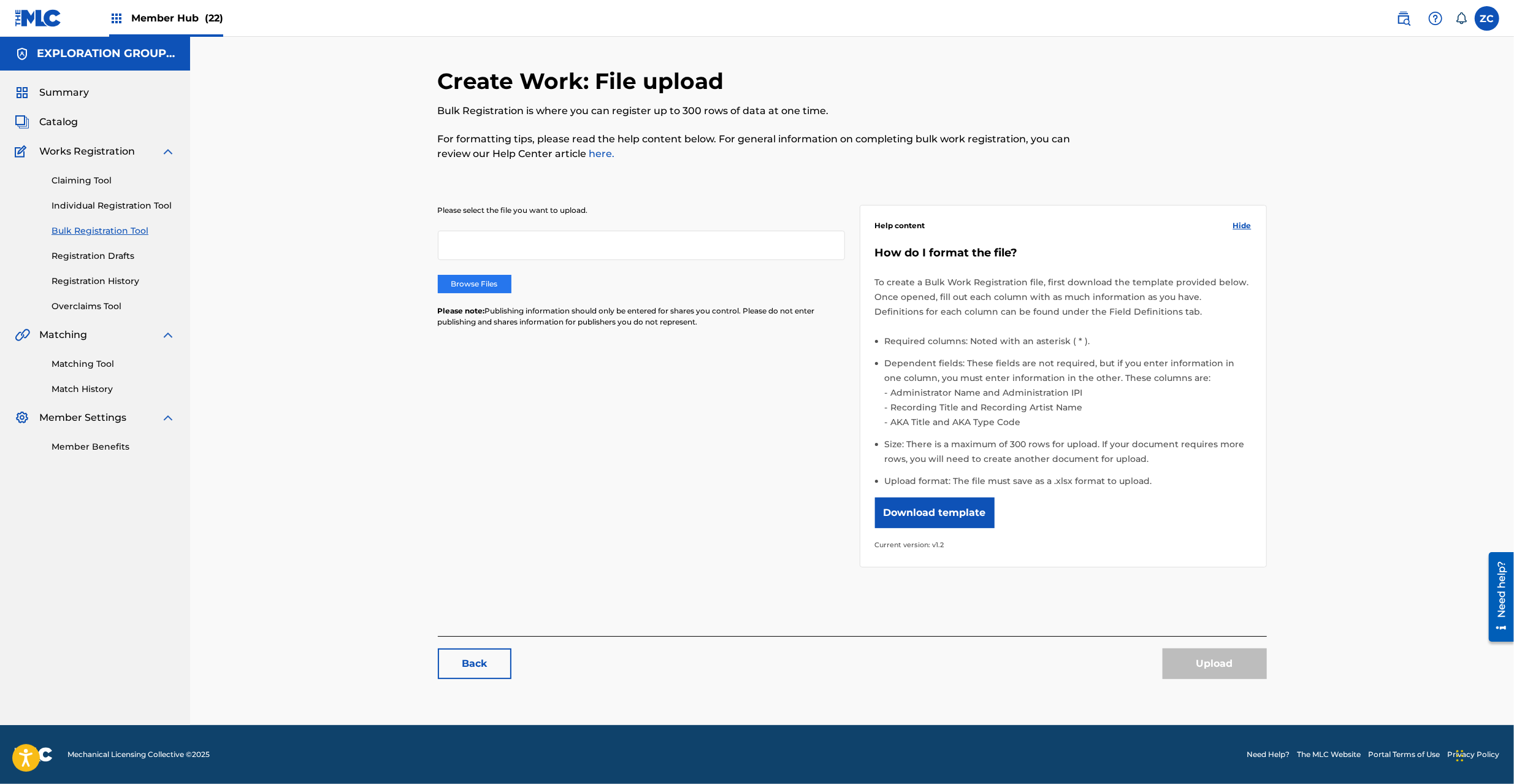
click at [476, 282] on label "Browse Files" at bounding box center [475, 284] width 74 height 18
click at [0, 0] on input "Browse Files" at bounding box center [0, 0] width 0 height 0
click at [1213, 663] on button "Upload" at bounding box center [1214, 664] width 104 height 31
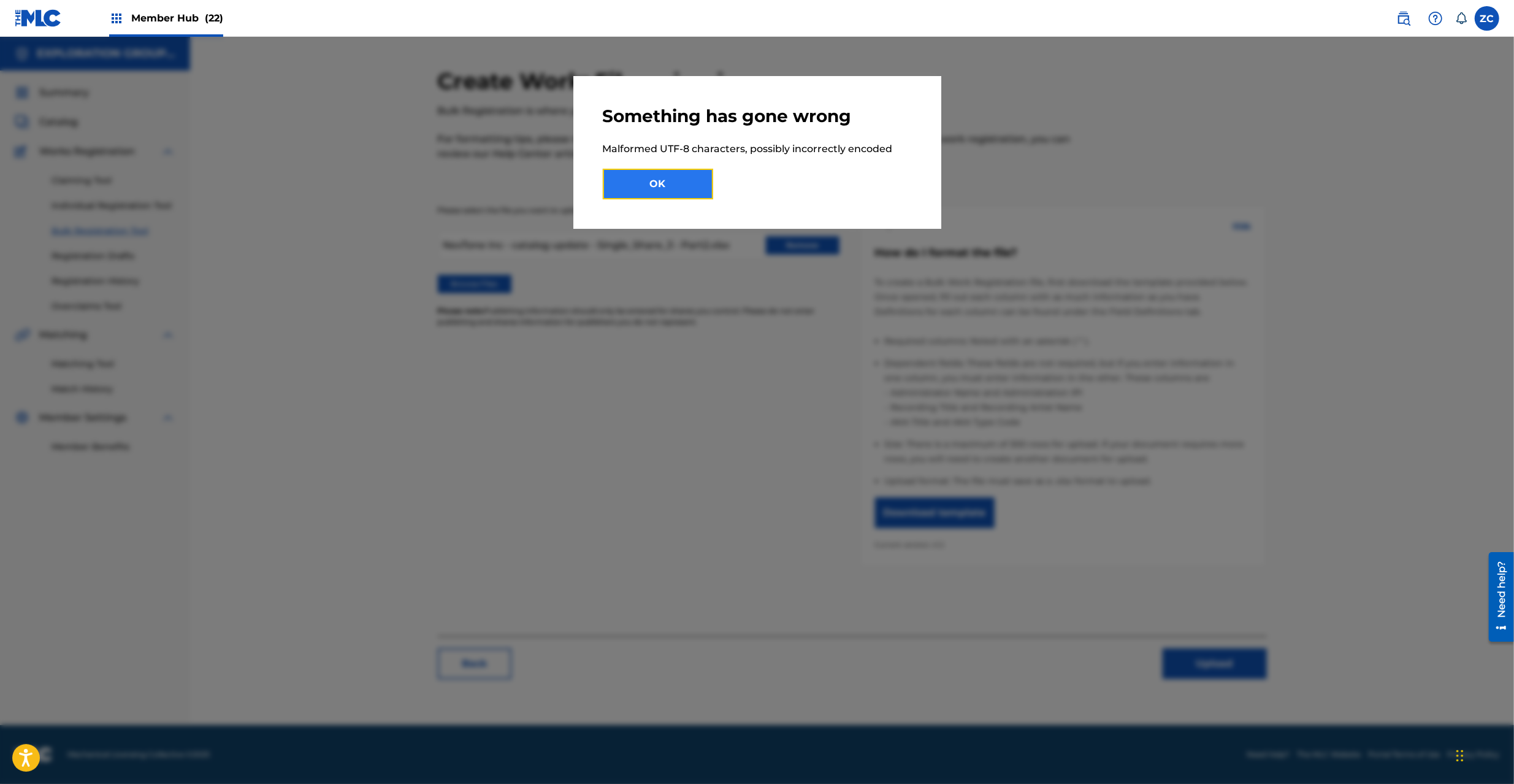
click at [685, 180] on button "OK" at bounding box center [658, 184] width 111 height 31
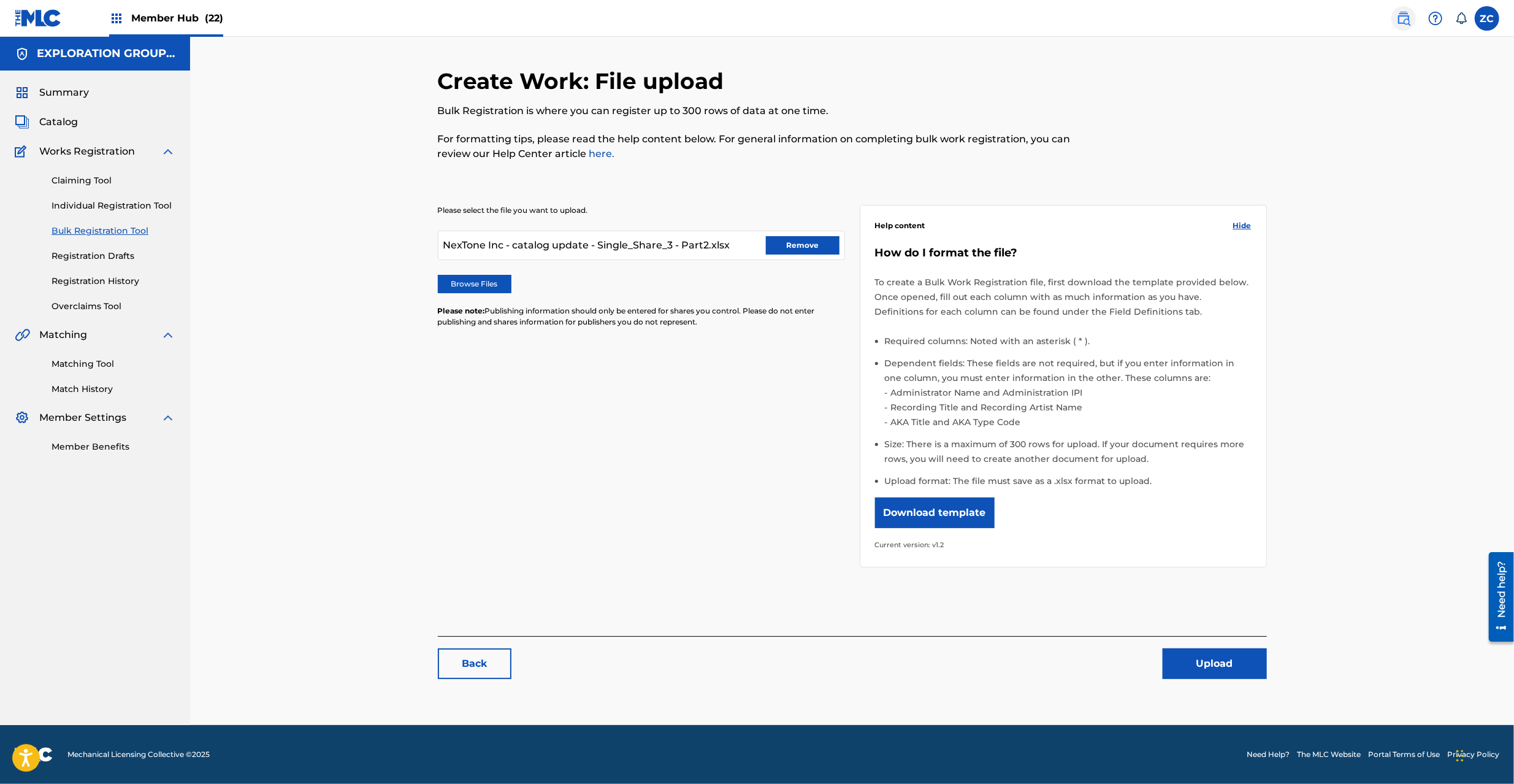
click at [1405, 23] on img at bounding box center [1403, 18] width 14 height 14
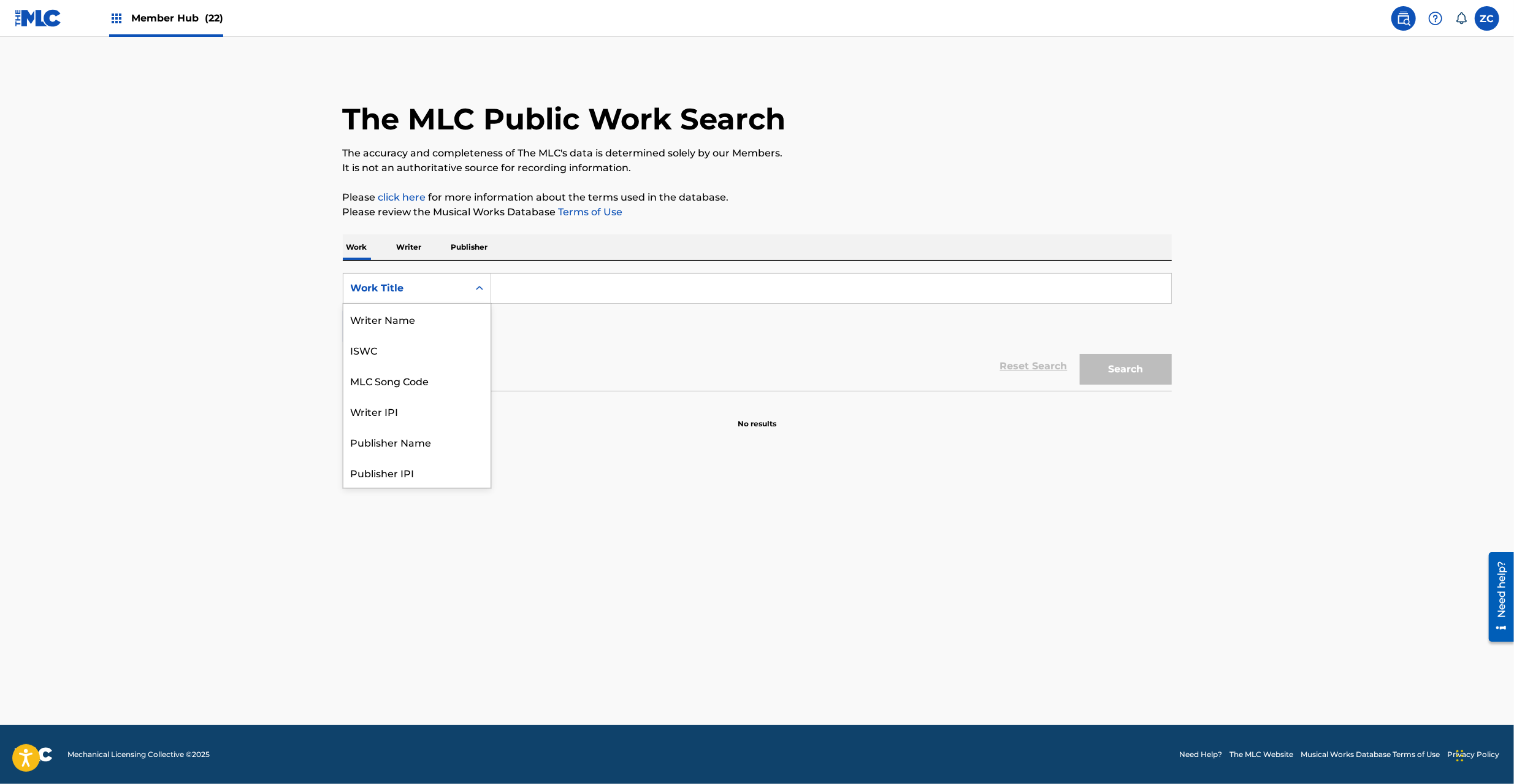
click at [411, 288] on div "Work Title" at bounding box center [406, 288] width 111 height 14
click at [409, 313] on div "MLC Song Code" at bounding box center [417, 319] width 147 height 31
click at [37, 23] on img at bounding box center [38, 18] width 47 height 18
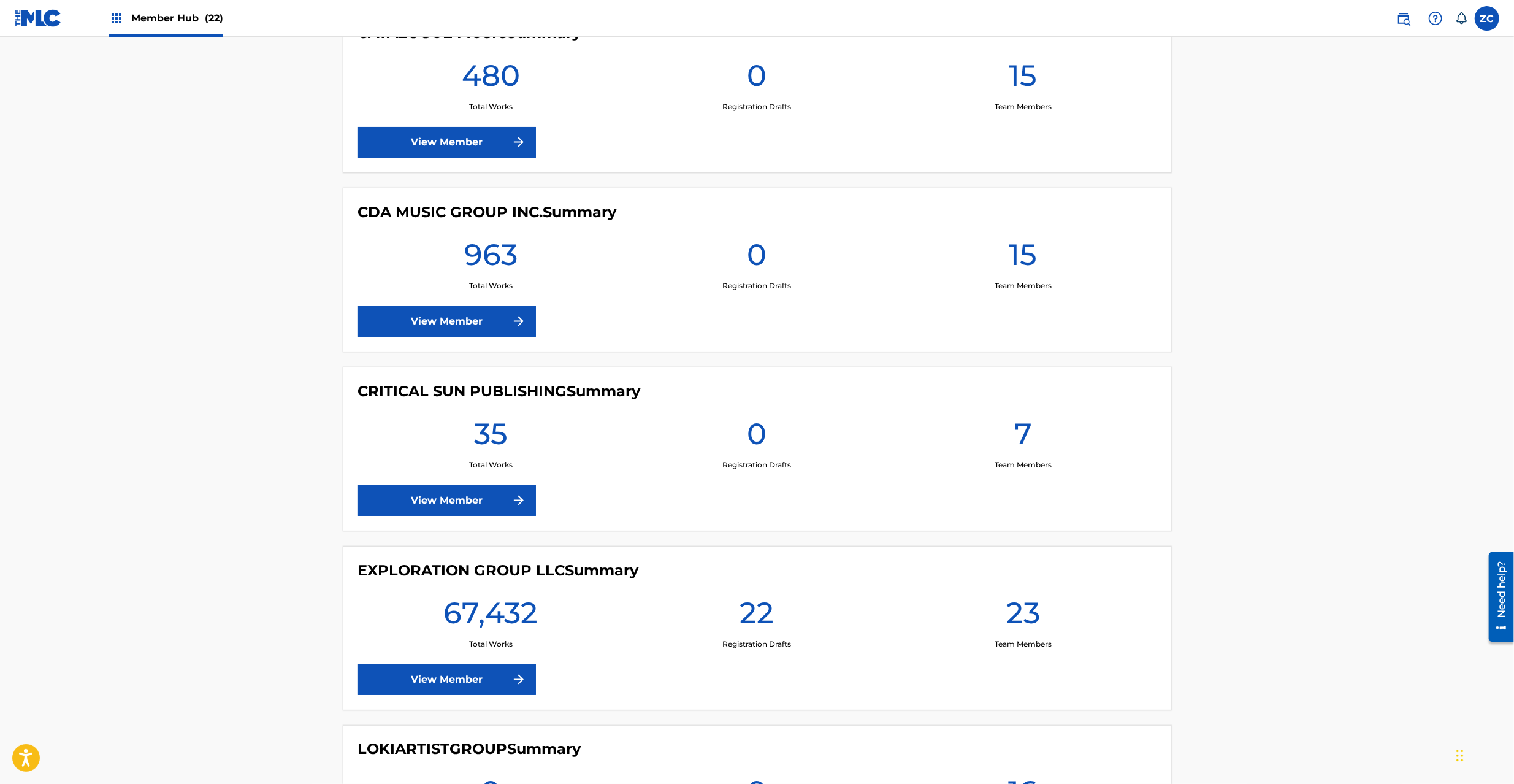
scroll to position [1635, 0]
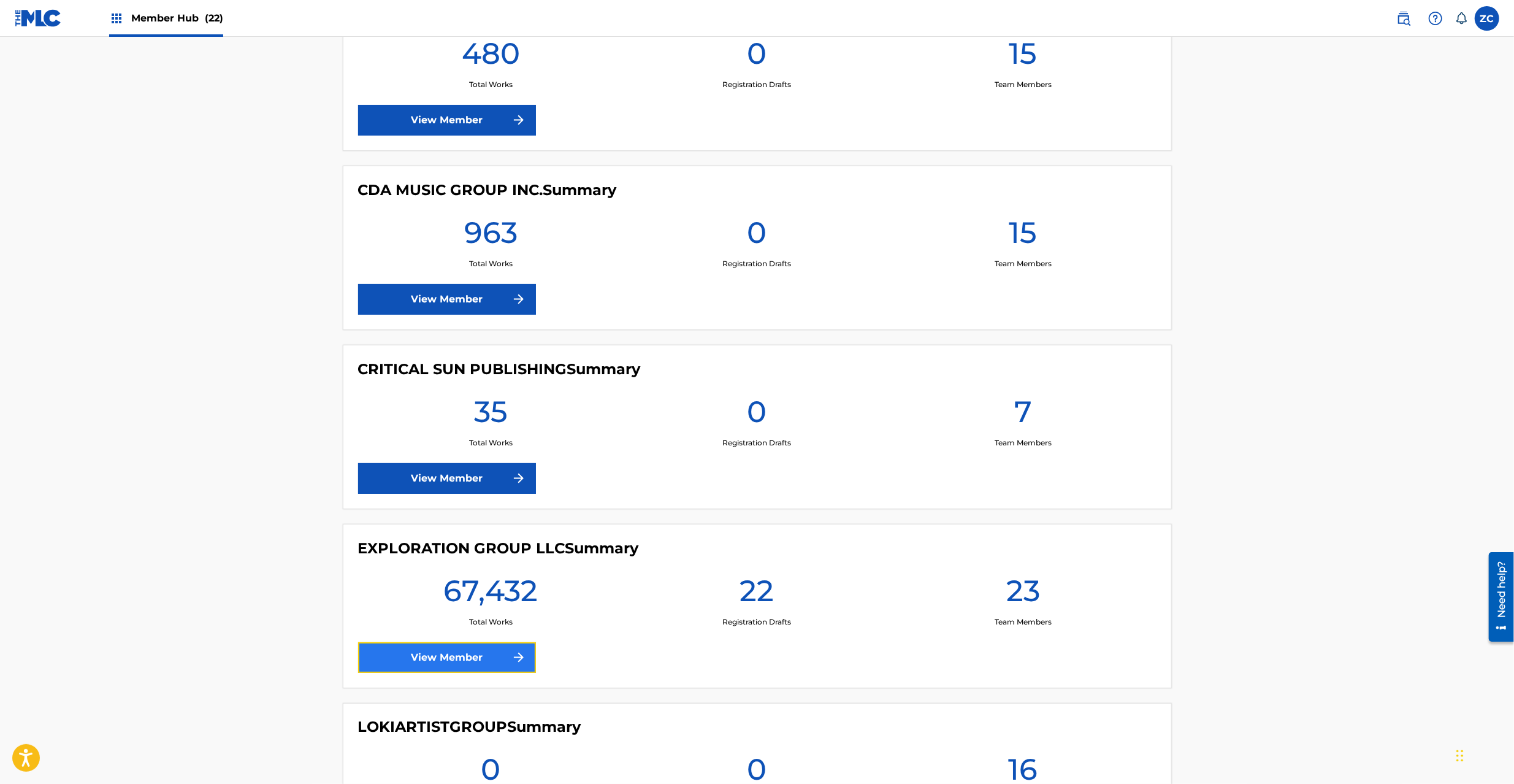
click at [460, 653] on link "View Member" at bounding box center [447, 657] width 178 height 31
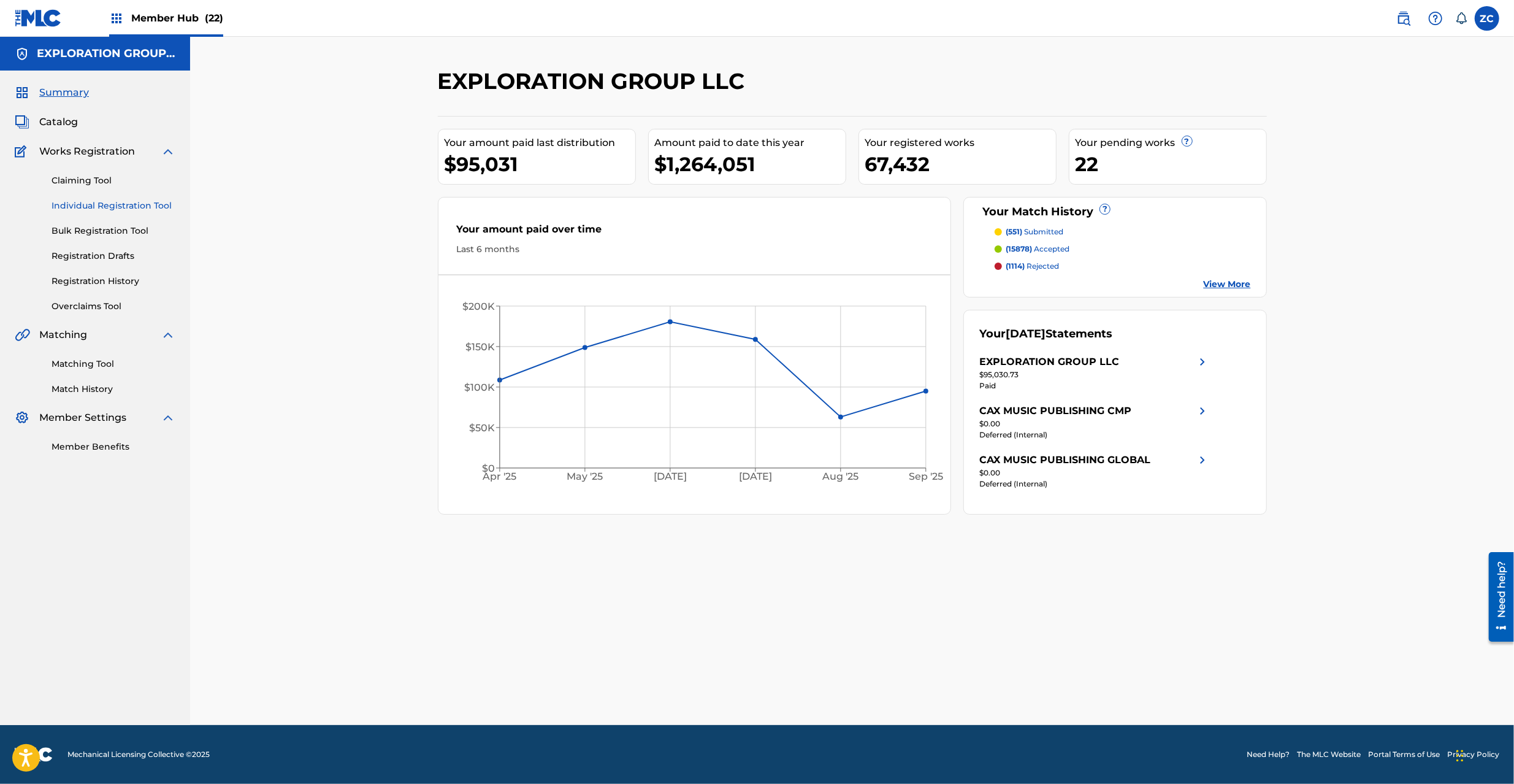
click at [87, 202] on link "Individual Registration Tool" at bounding box center [113, 206] width 124 height 13
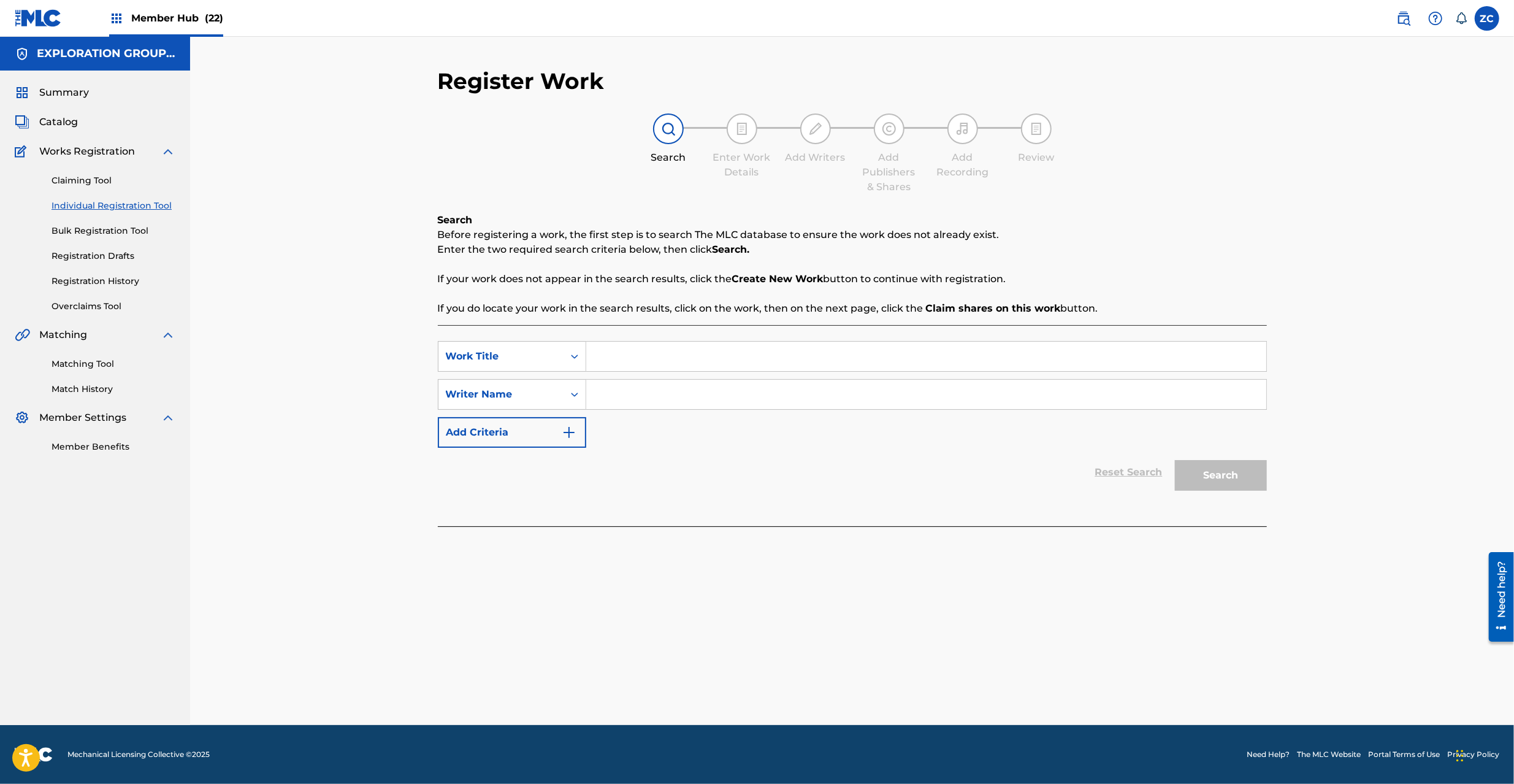
click at [700, 342] on input "Search Form" at bounding box center [926, 356] width 680 height 30
paste input "[PERSON_NAME] [PERSON_NAME]"
type input "[PERSON_NAME] [PERSON_NAME]"
click at [702, 392] on input "Search Form" at bounding box center [926, 394] width 680 height 30
paste input "Umetora"
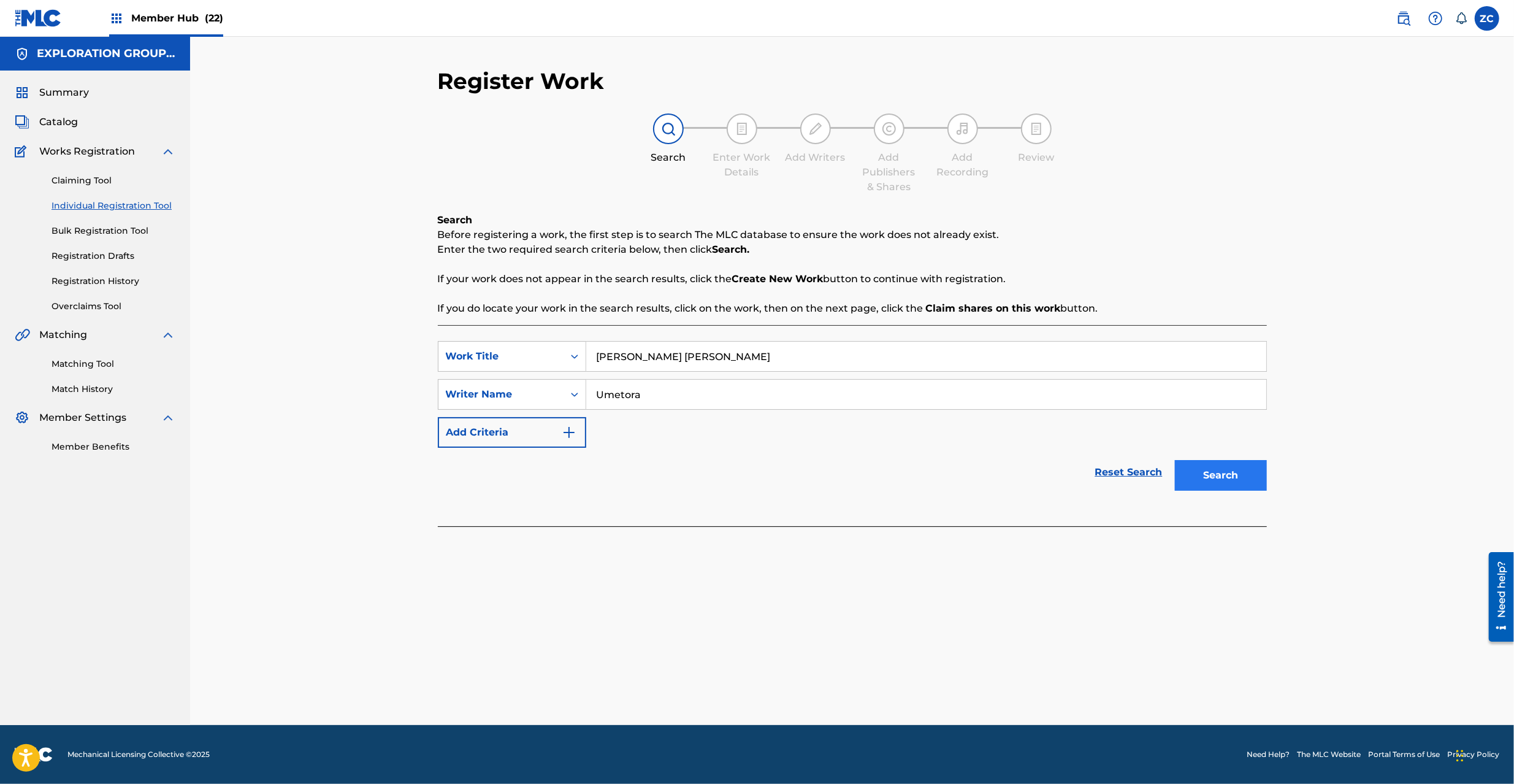
type input "Umetora"
click at [1200, 473] on button "Search" at bounding box center [1221, 475] width 92 height 31
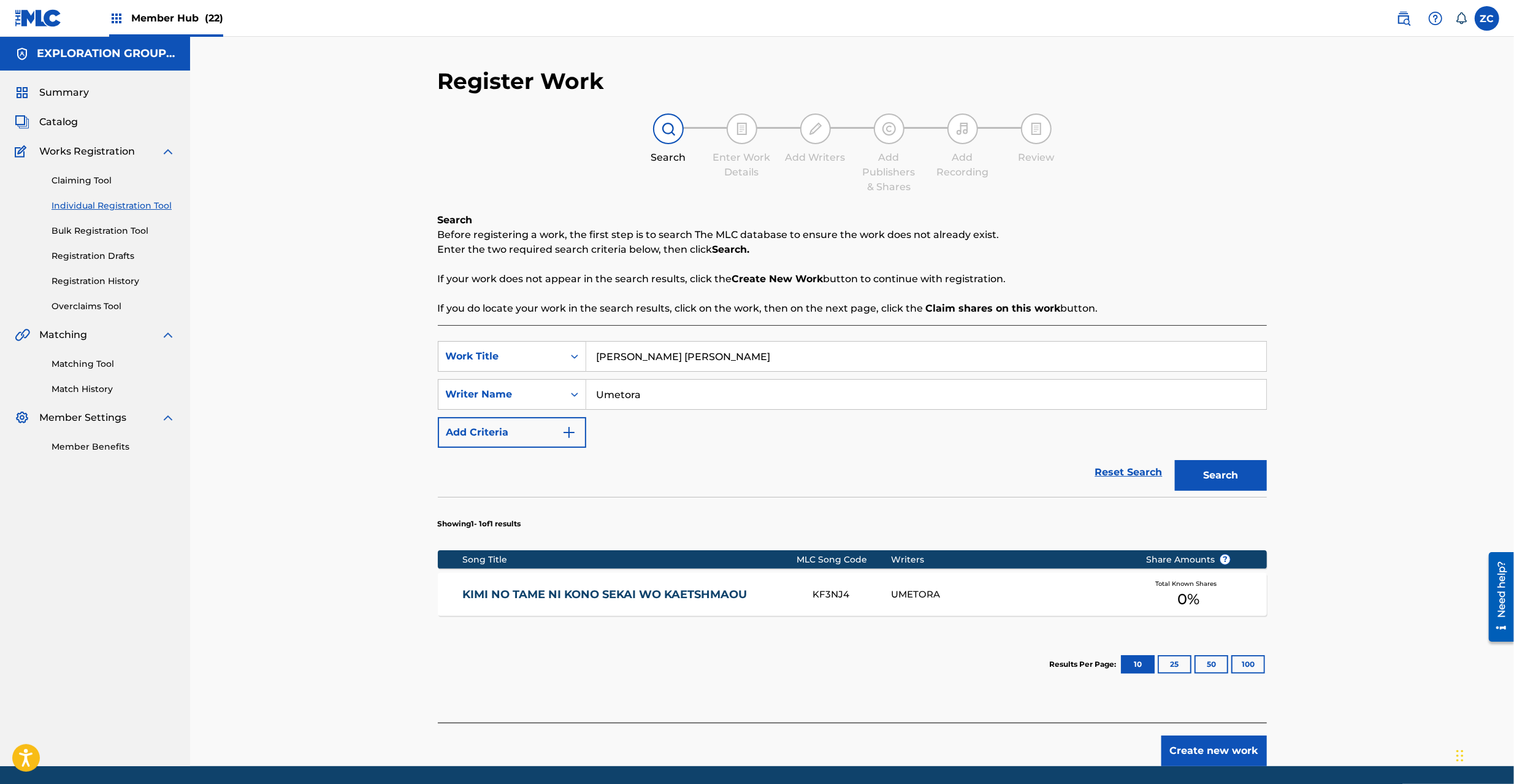
click at [1007, 602] on div "KIMI NO TAME NI KONO SEKAI WO KAETSHMAOU KF3NJ4 UMETORA Total Known Shares 0 %" at bounding box center [852, 594] width 829 height 43
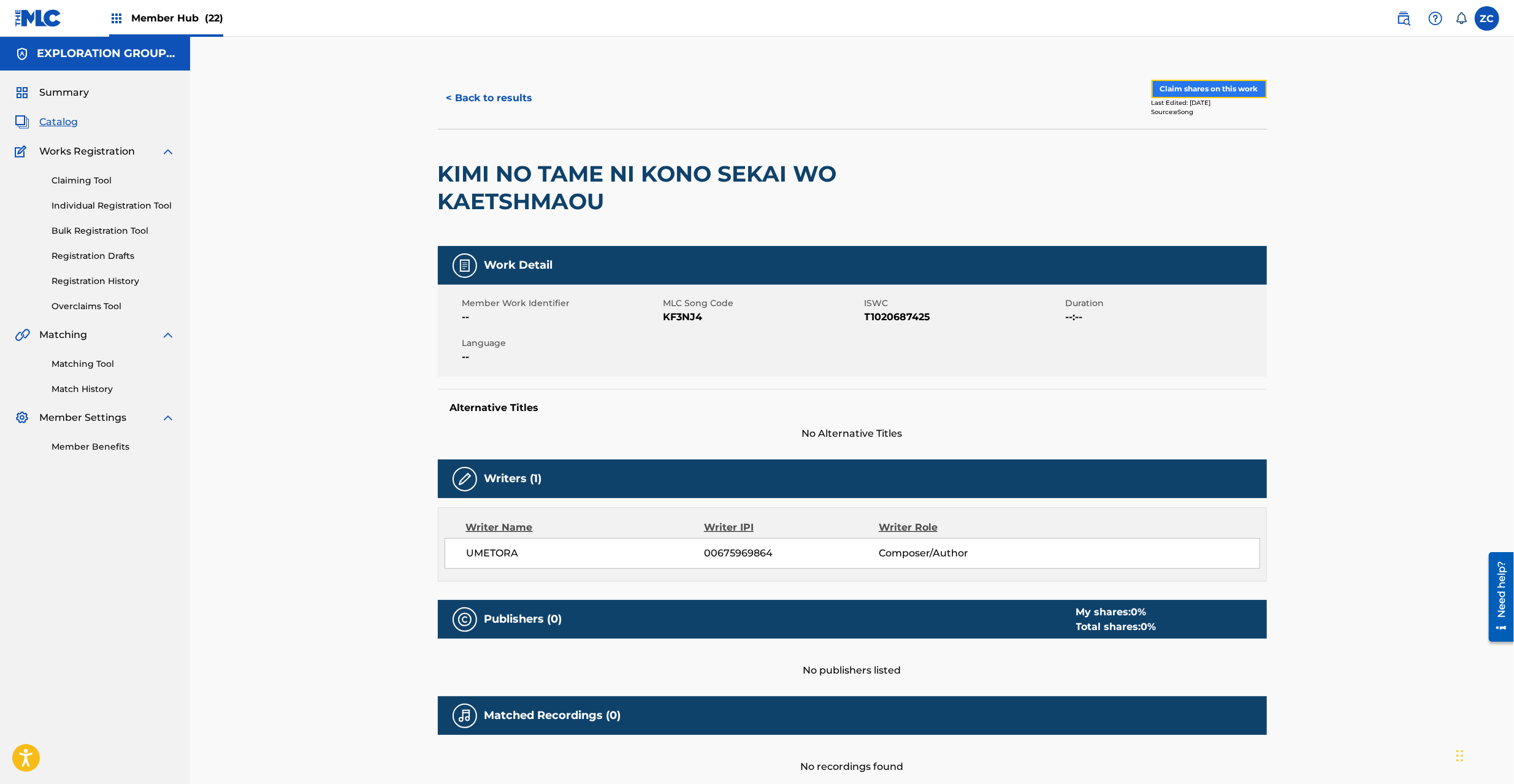
click at [1217, 91] on button "Claim shares on this work" at bounding box center [1209, 89] width 115 height 18
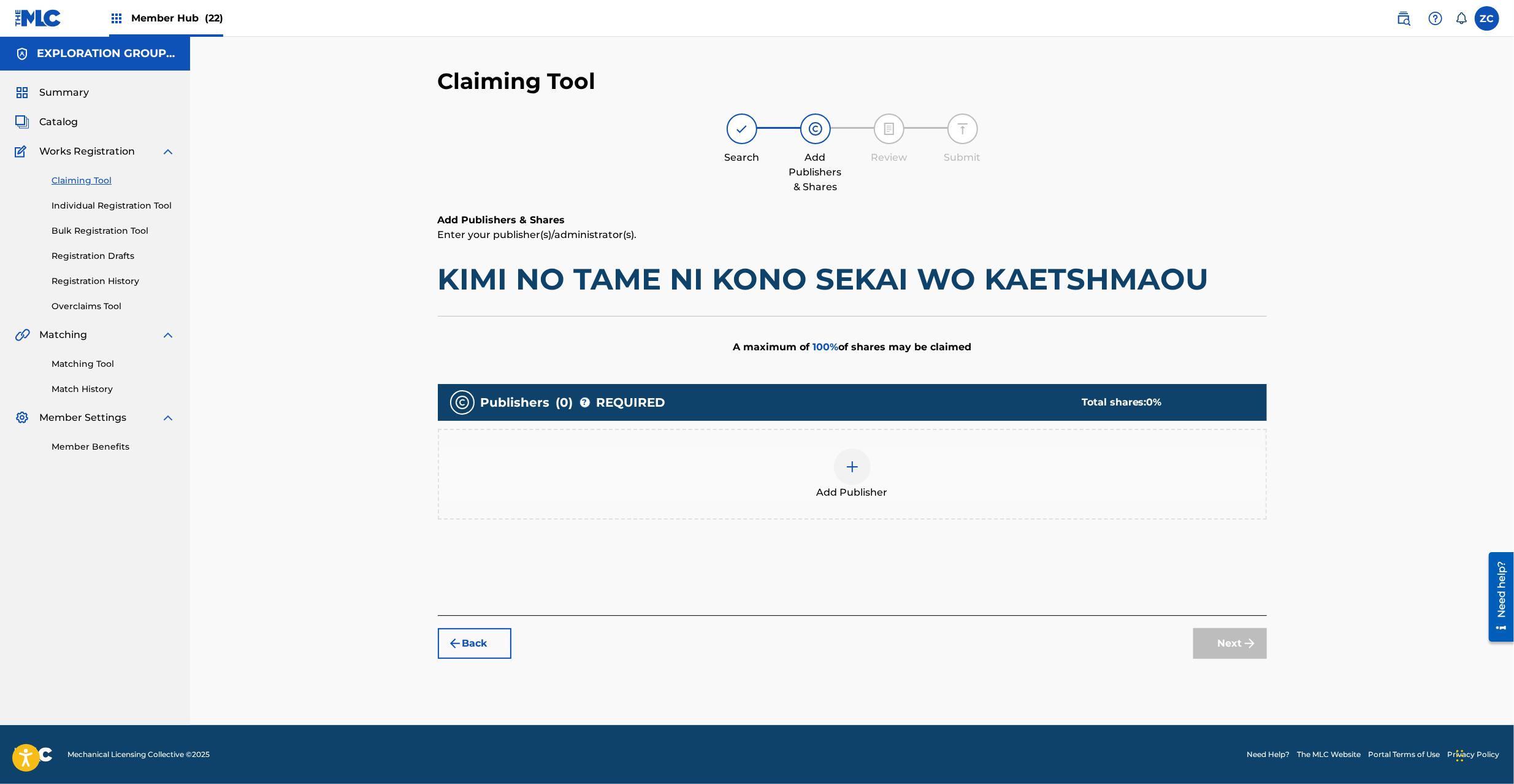
click at [848, 460] on img at bounding box center [852, 467] width 14 height 14
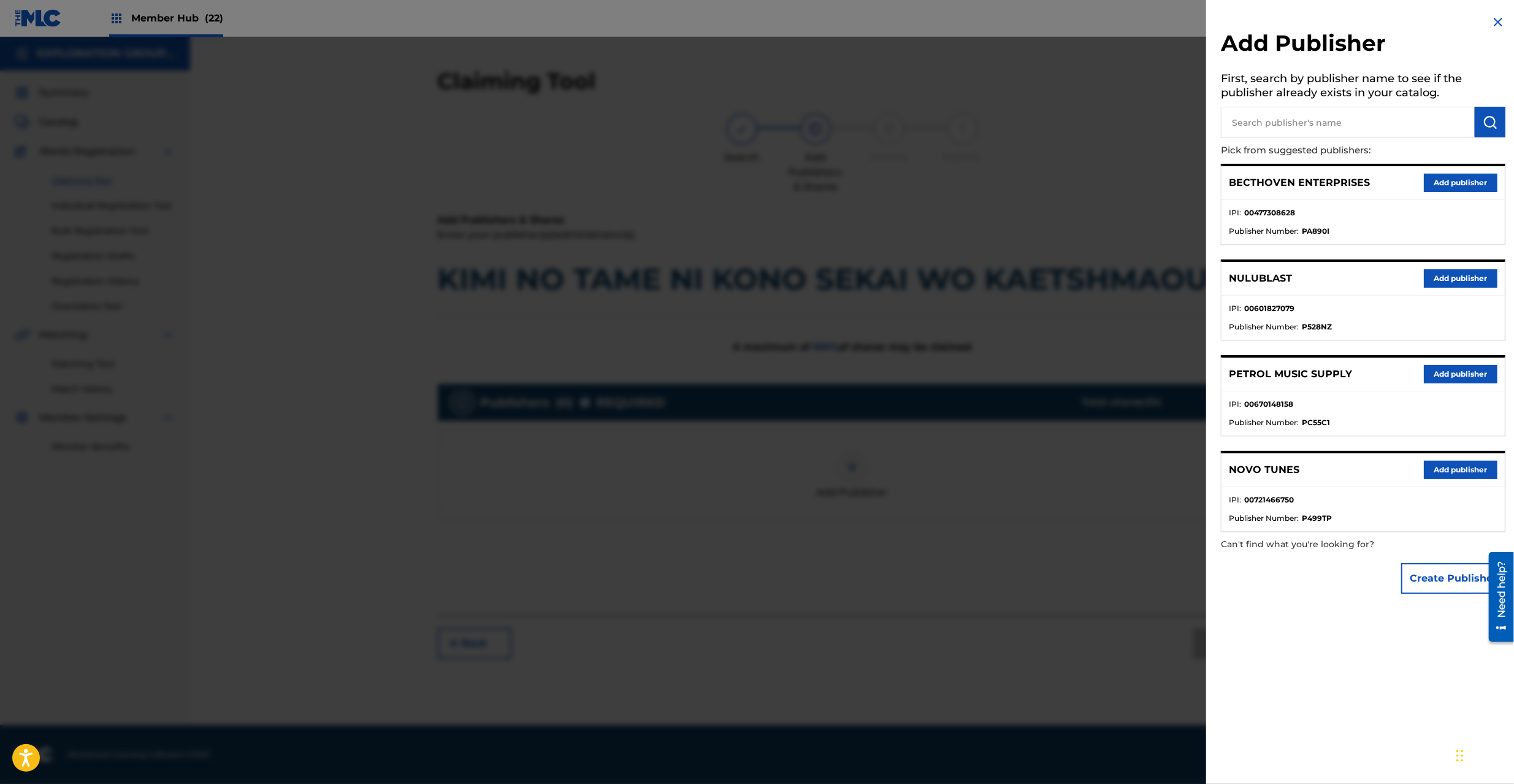
click at [1321, 119] on input "text" at bounding box center [1348, 122] width 254 height 31
paste input "Xing Music Entertainment Inc 2nd Div"
type input "Xing Music Entertainment Inc 2nd Div"
click at [1483, 121] on img "submit" at bounding box center [1490, 122] width 14 height 14
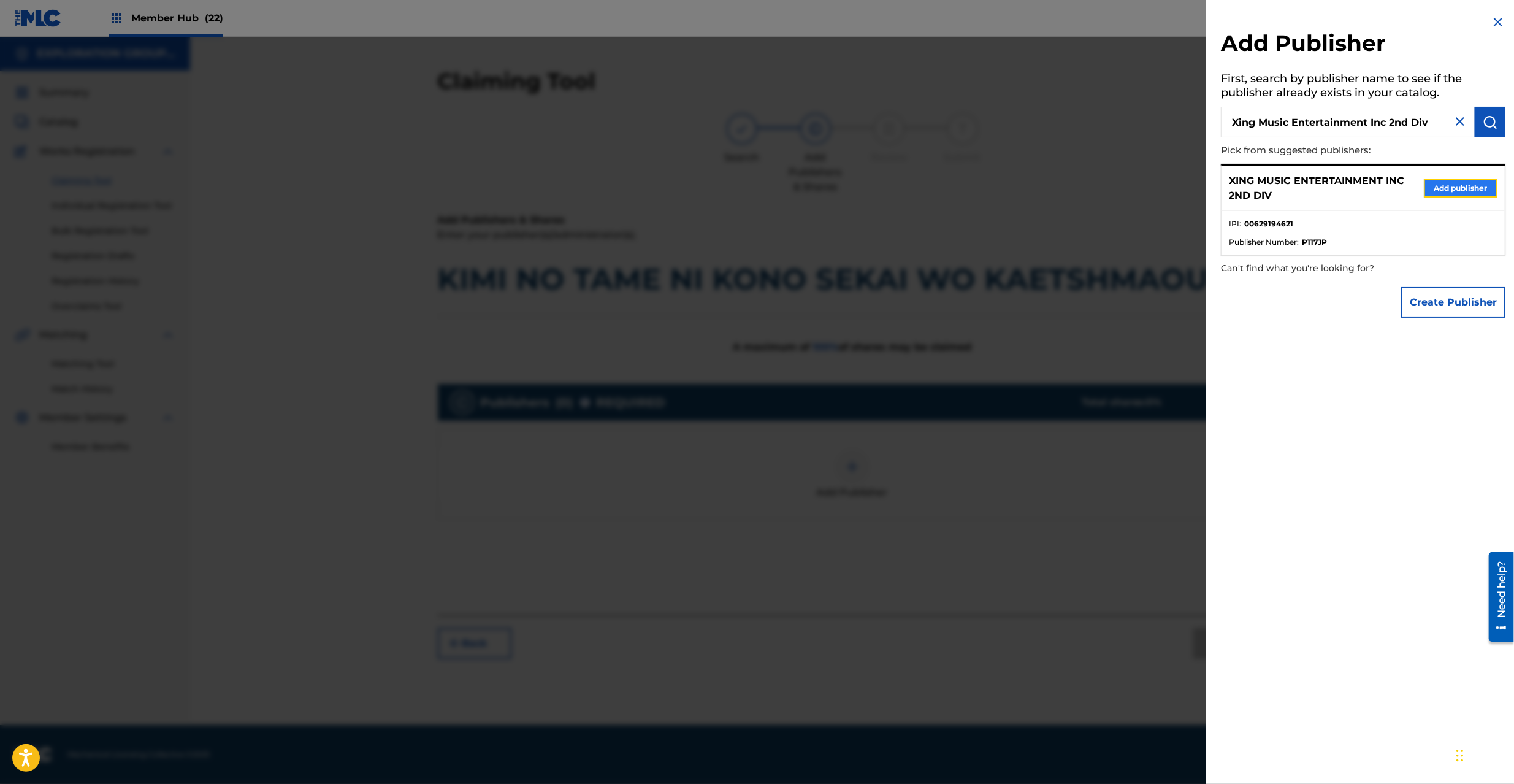
click at [1446, 192] on button "Add publisher" at bounding box center [1461, 188] width 74 height 18
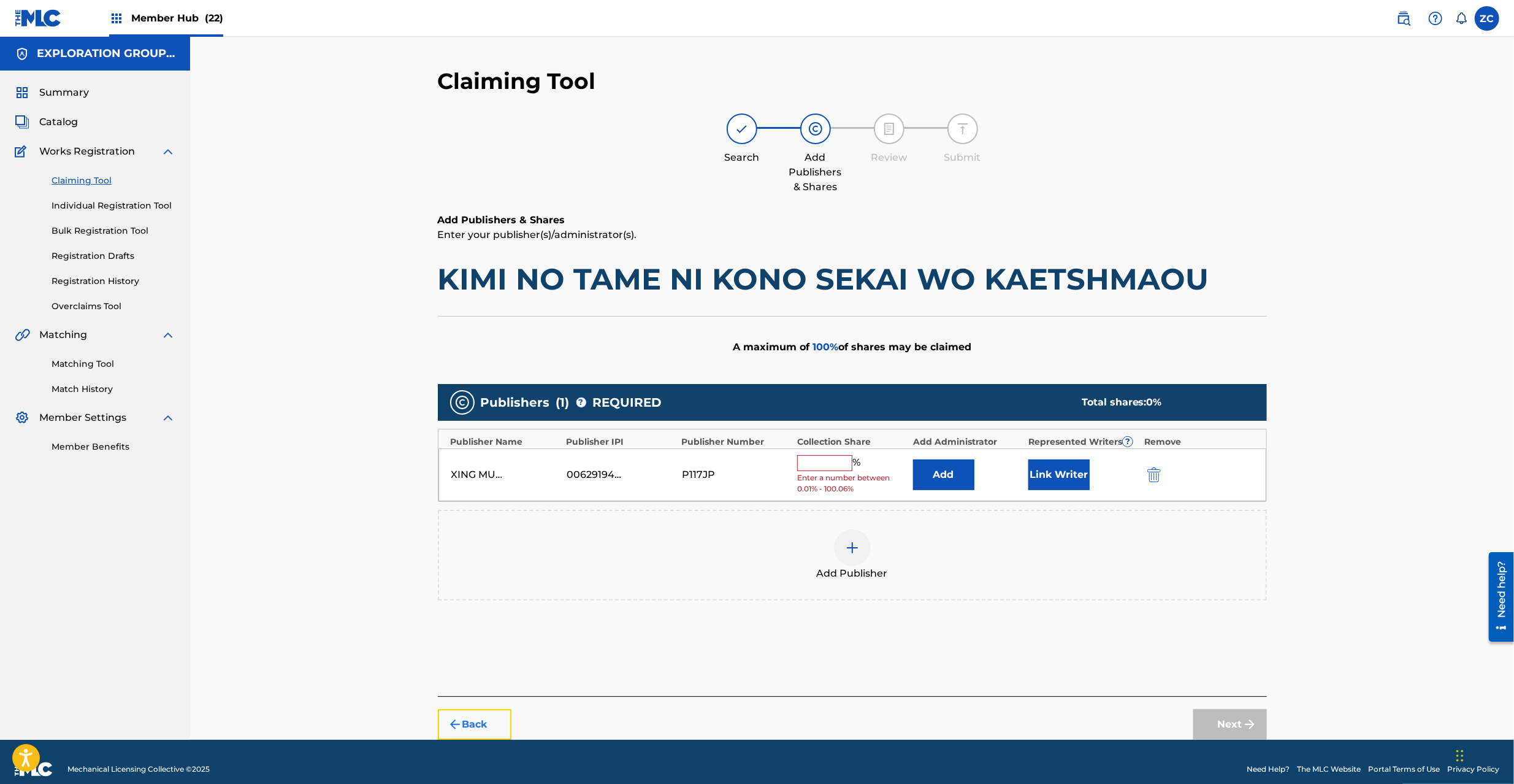
click at [486, 721] on button "Back" at bounding box center [475, 724] width 74 height 31
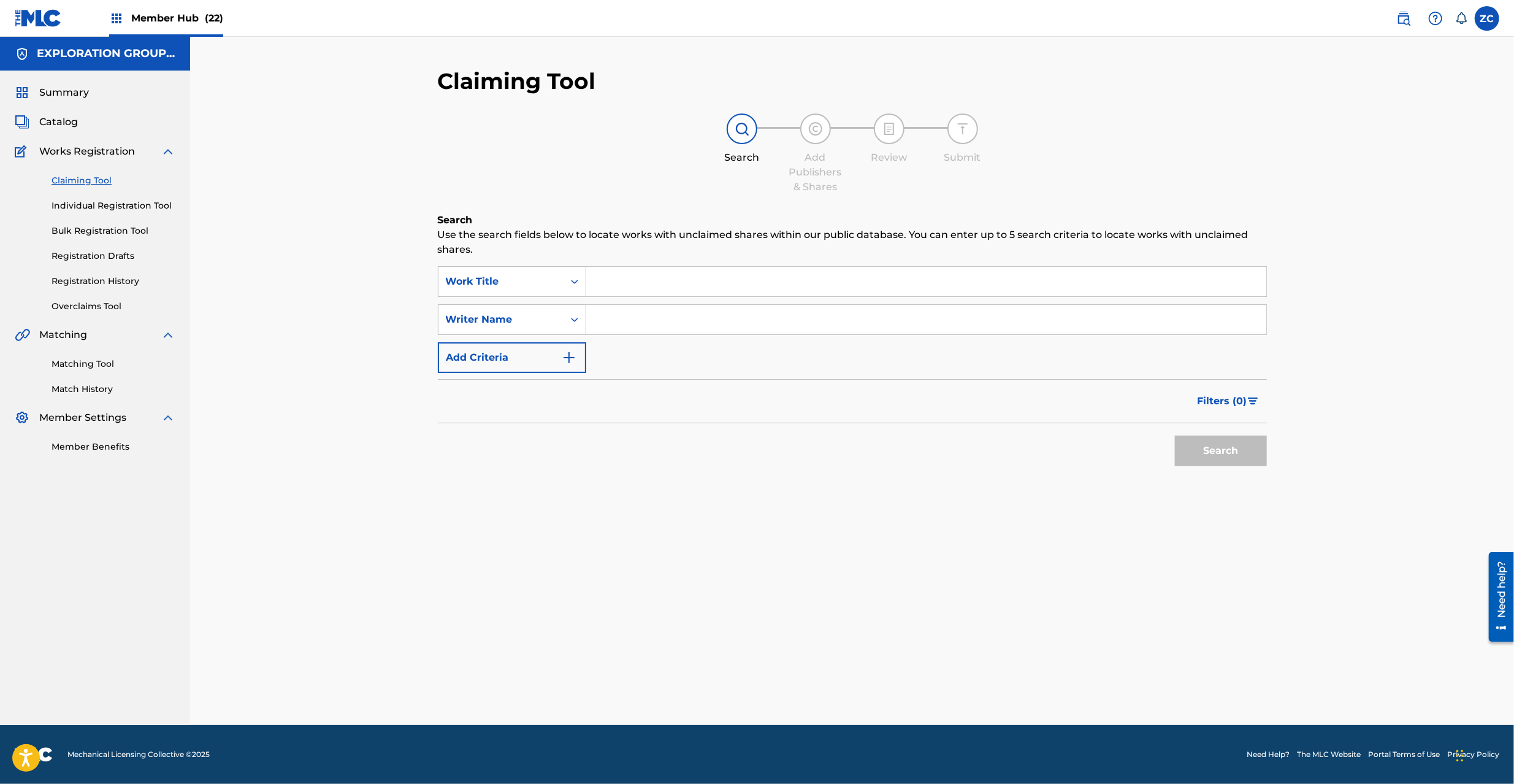
click at [644, 293] on input "Search Form" at bounding box center [926, 281] width 680 height 30
paste input "Renai Fotogurafu An P"
drag, startPoint x: 700, startPoint y: 282, endPoint x: 810, endPoint y: 284, distance: 110.0
click at [810, 284] on input "Renai Fotogurafu An P" at bounding box center [926, 281] width 680 height 30
type input "Renai Fotogurafu"
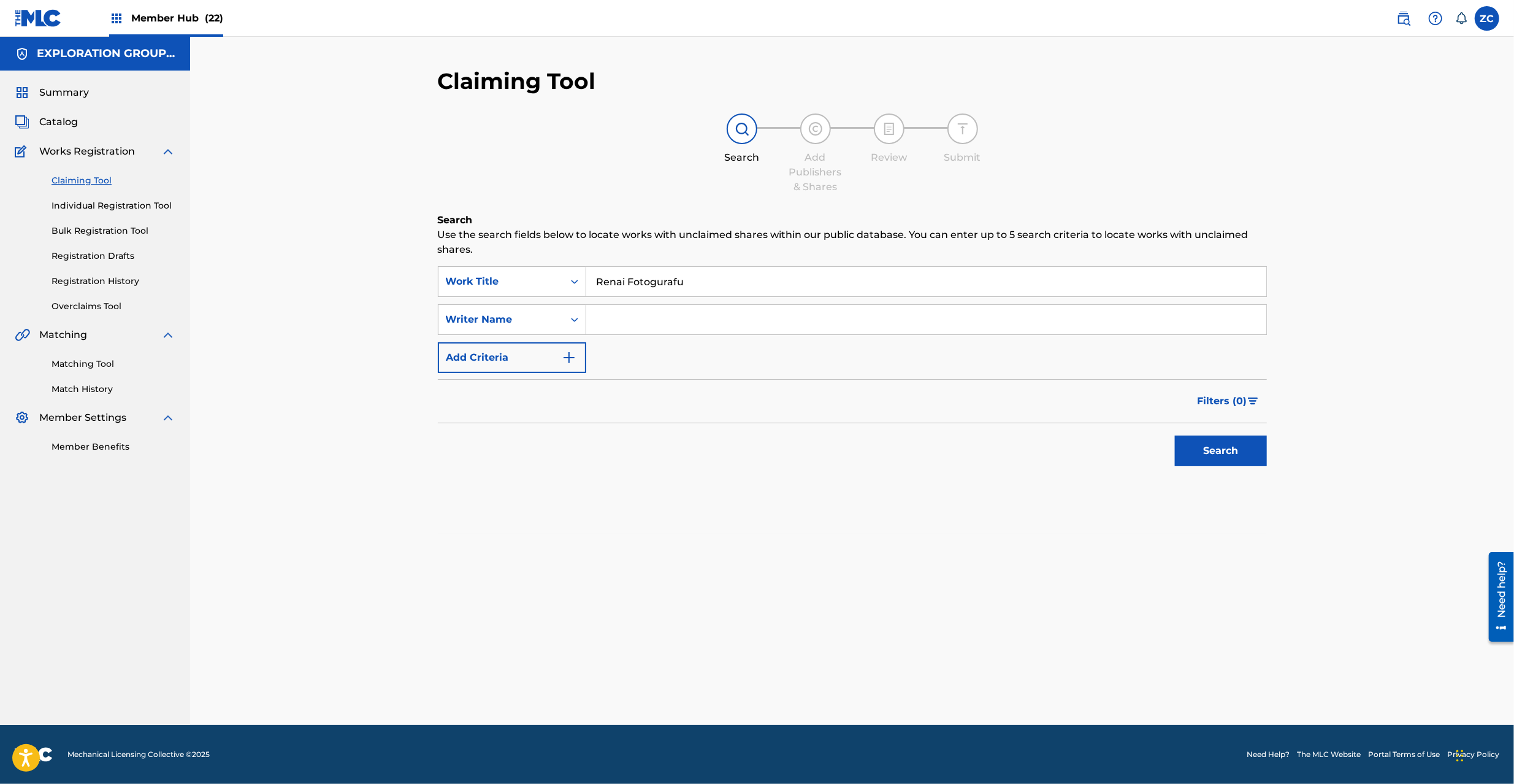
click at [777, 325] on input "Search Form" at bounding box center [926, 319] width 680 height 30
paste input "An P"
type input "An P"
click at [1227, 447] on button "Search" at bounding box center [1221, 450] width 92 height 31
click at [103, 209] on link "Individual Registration Tool" at bounding box center [113, 206] width 124 height 13
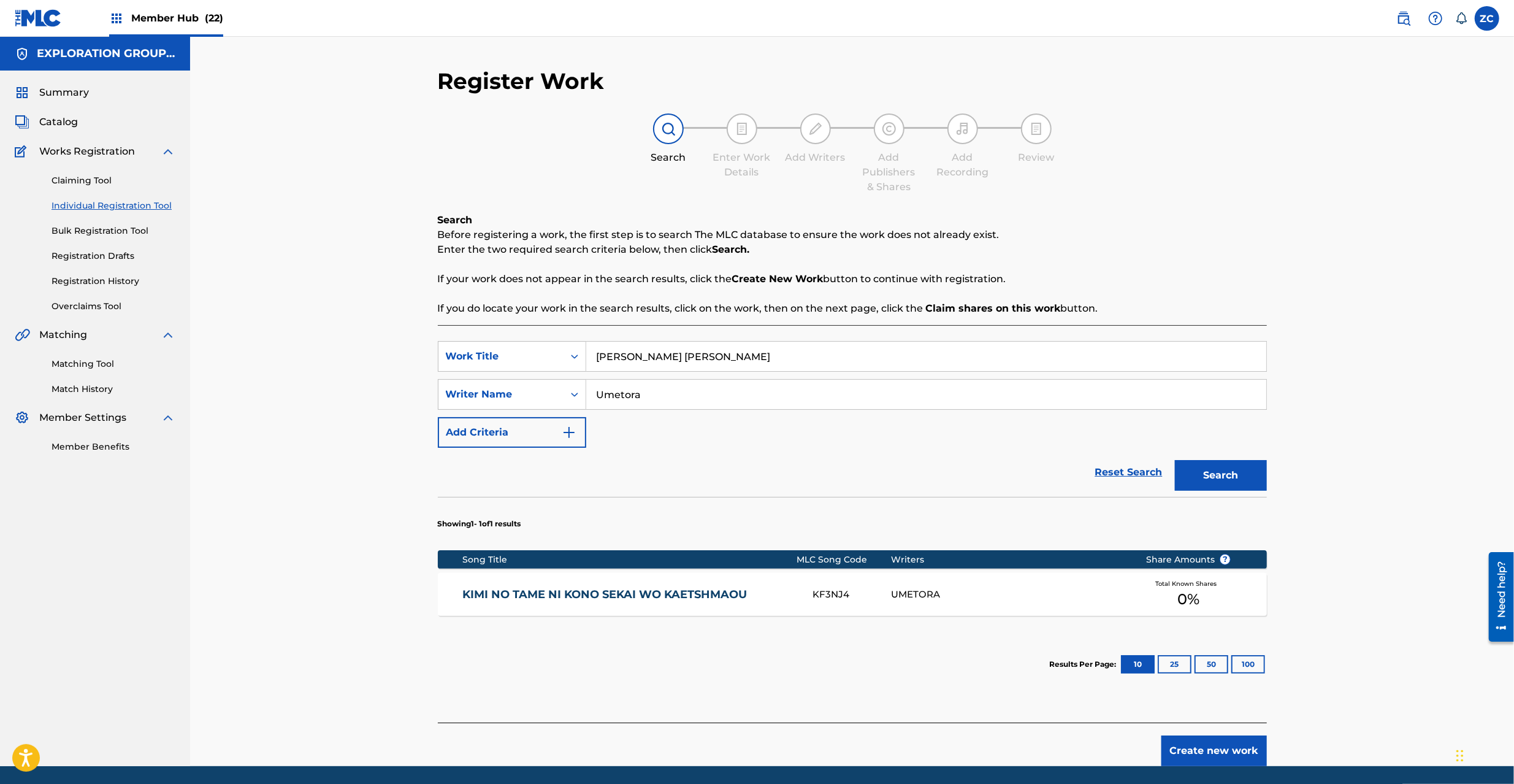
click at [764, 359] on input "[PERSON_NAME] [PERSON_NAME]" at bounding box center [926, 356] width 680 height 30
paste input "Renai Fotogurafu An P"
drag, startPoint x: 700, startPoint y: 361, endPoint x: 808, endPoint y: 361, distance: 108.0
click at [808, 361] on input "Renai Fotogurafu An P" at bounding box center [926, 356] width 680 height 30
type input "Renai Fotogurafu"
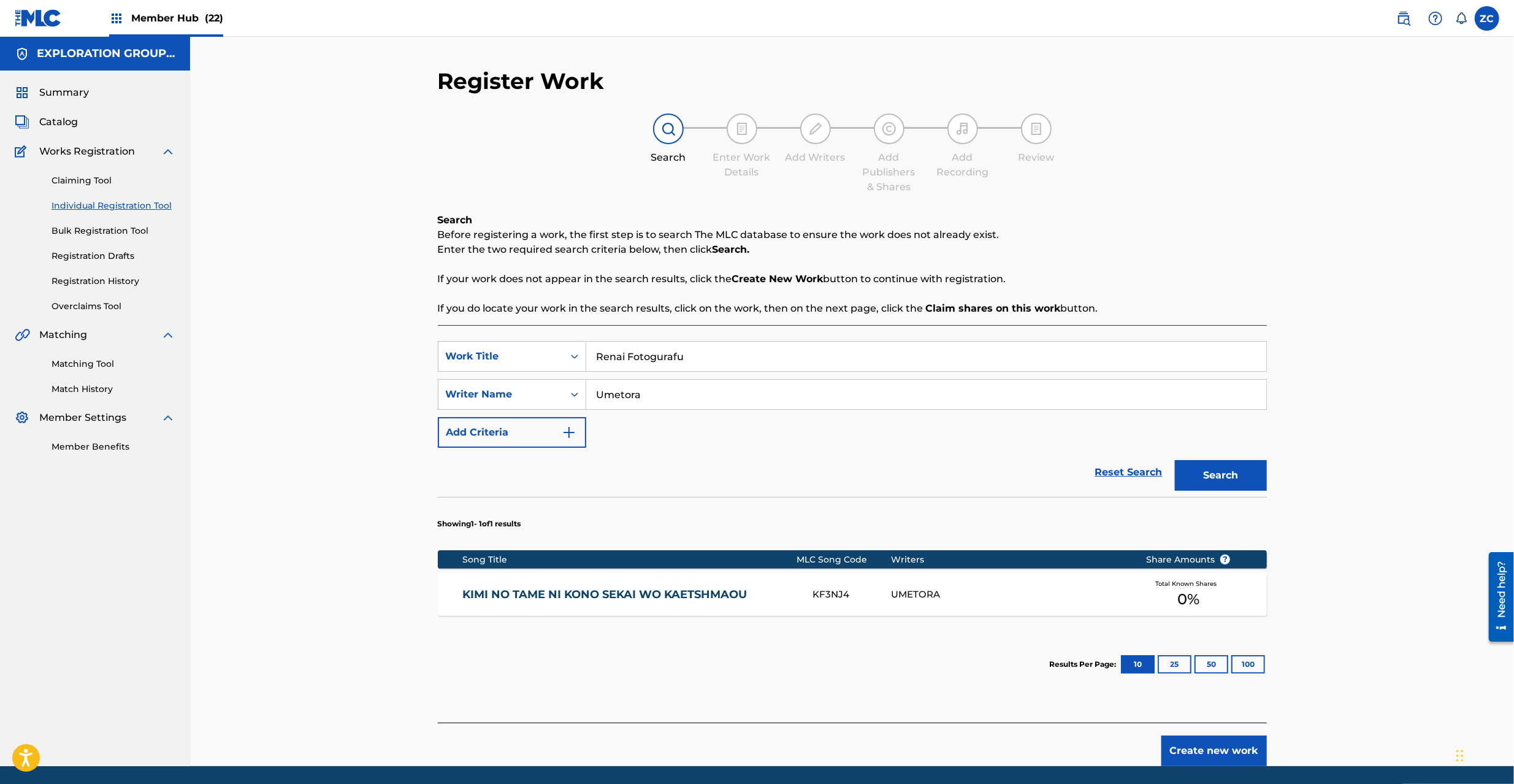
click at [758, 391] on input "Umetora" at bounding box center [926, 394] width 680 height 30
paste input "An P"
type input "An P"
click at [1214, 471] on button "Search" at bounding box center [1221, 475] width 92 height 31
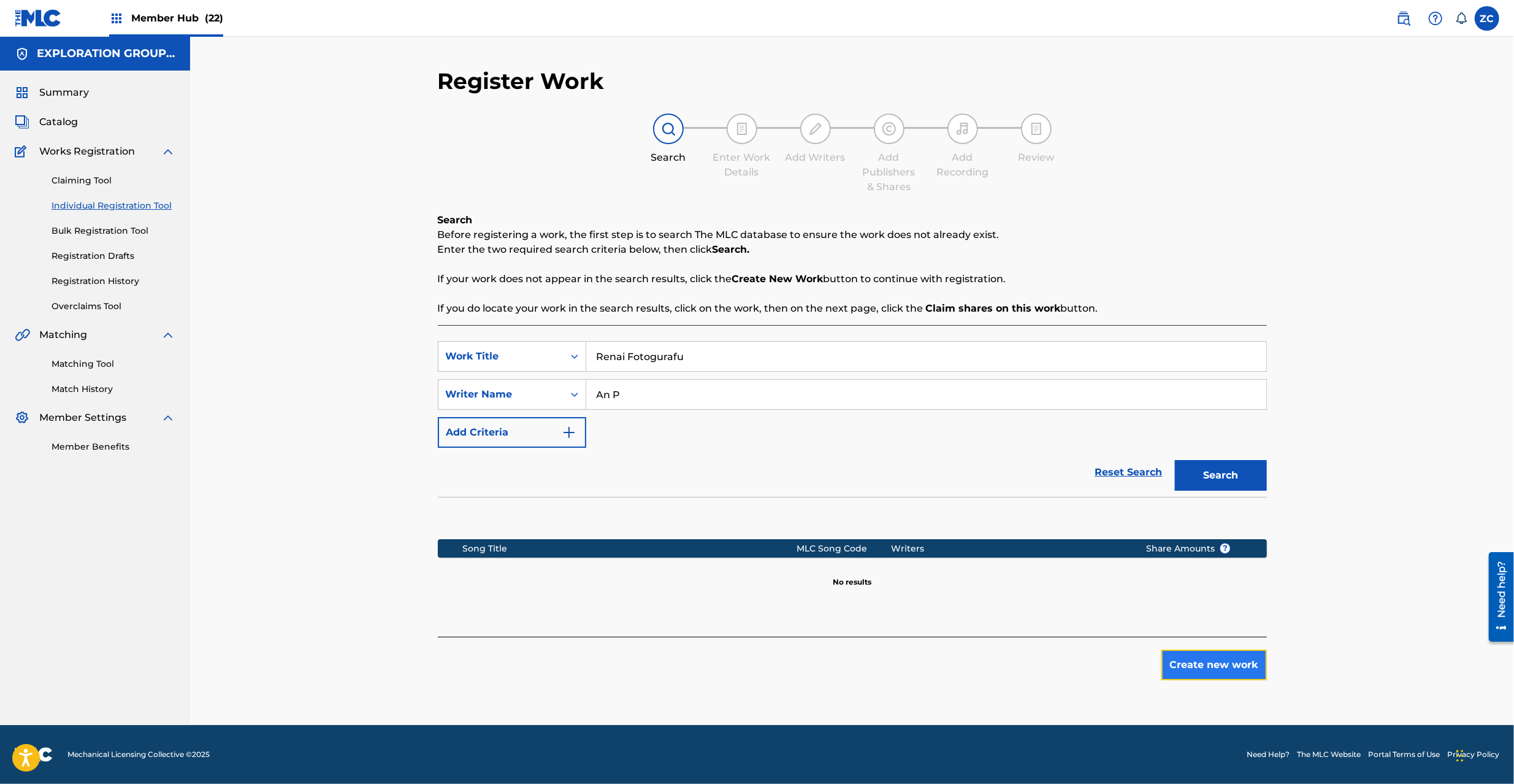
click at [1209, 679] on button "Create new work" at bounding box center [1214, 665] width 105 height 31
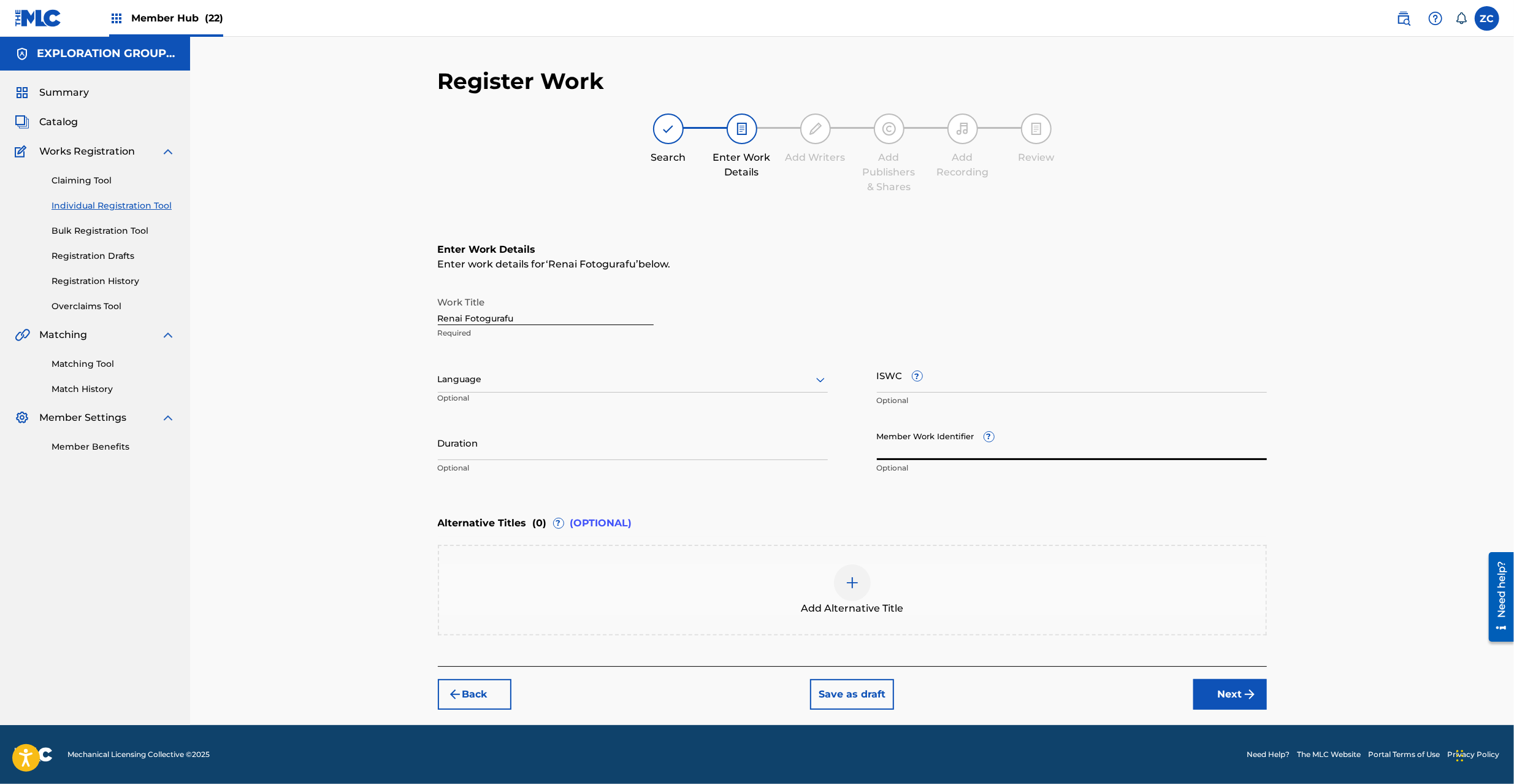
click at [927, 445] on input "Member Work Identifier ?" at bounding box center [1072, 442] width 390 height 35
paste input "CMP000439454"
type input "CMP000439454"
click at [951, 381] on input "ISWC ?" at bounding box center [1072, 375] width 390 height 35
paste input "T9162095321"
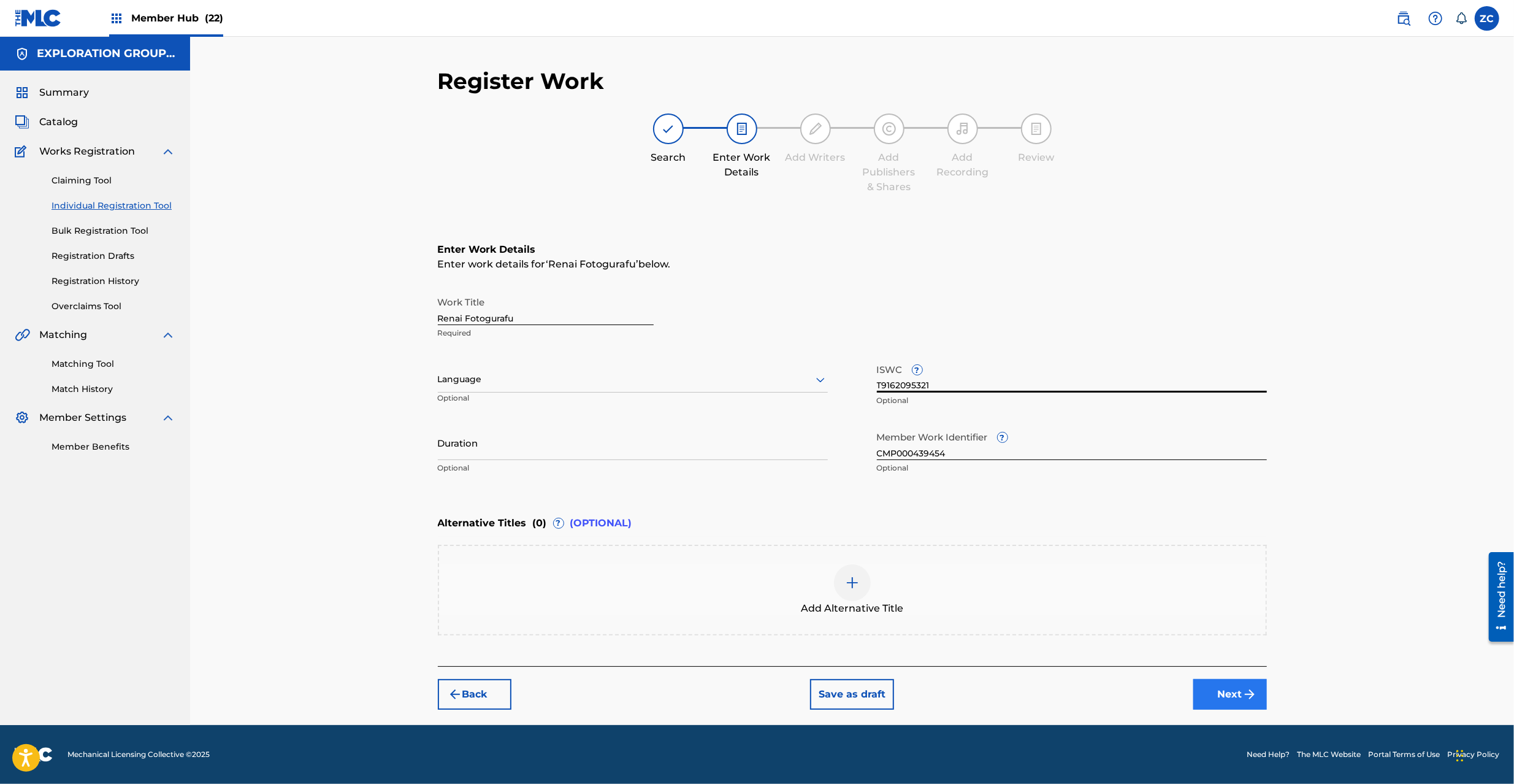
type input "T9162095321"
click at [1238, 699] on button "Next" at bounding box center [1230, 694] width 74 height 31
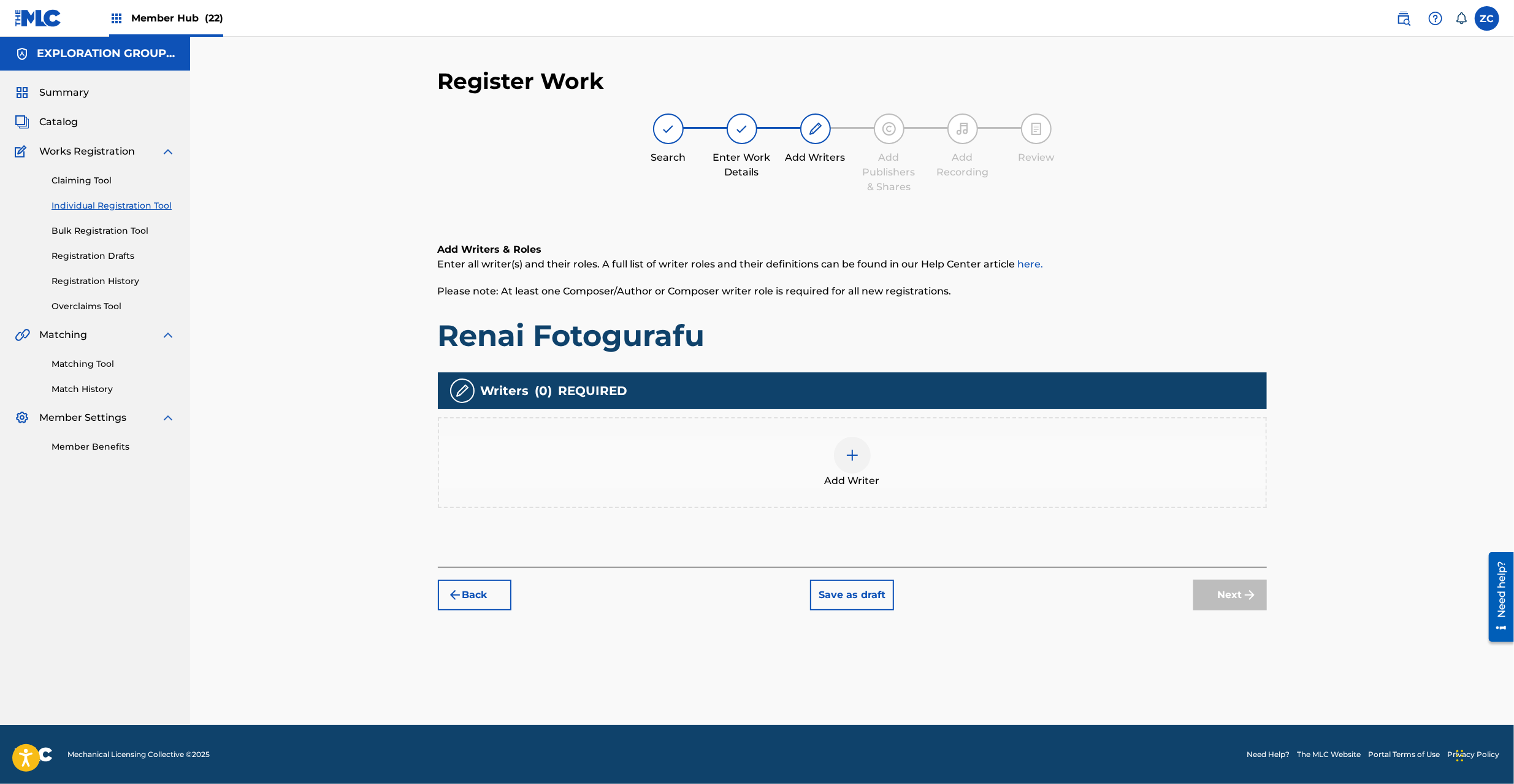
click at [856, 452] on img at bounding box center [852, 455] width 14 height 14
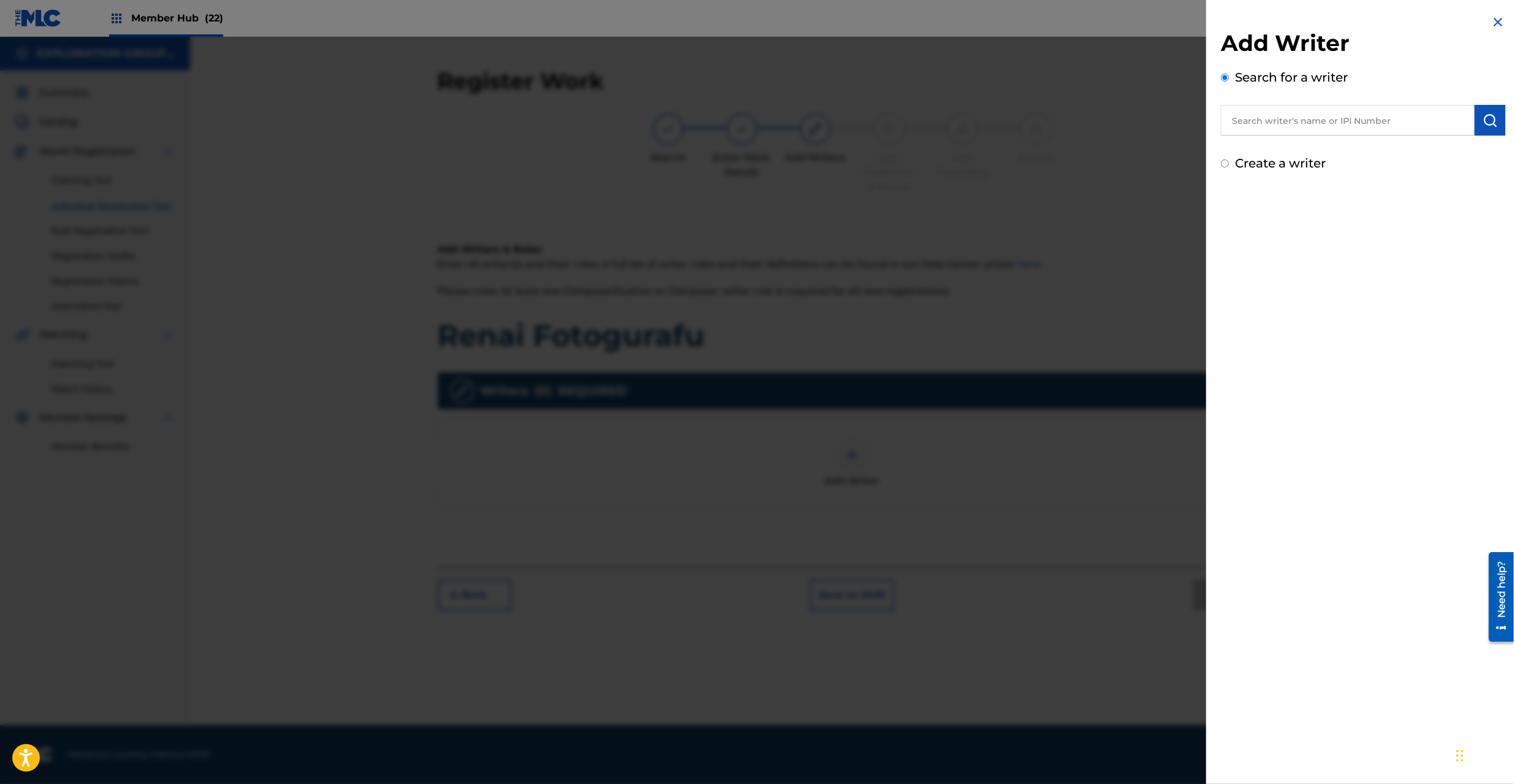
click at [1497, 22] on img at bounding box center [1498, 22] width 14 height 14
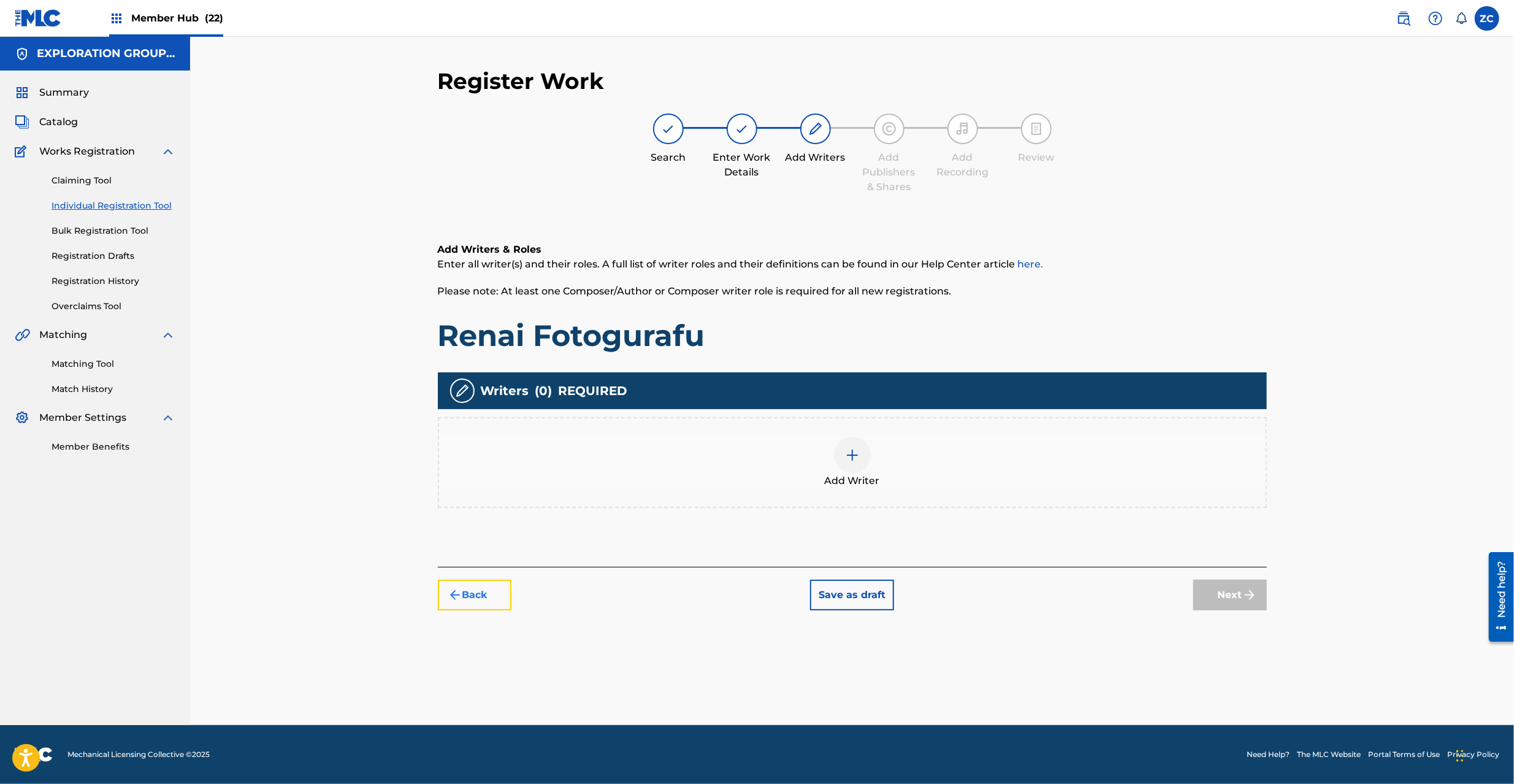
click at [501, 594] on button "Back" at bounding box center [475, 594] width 74 height 31
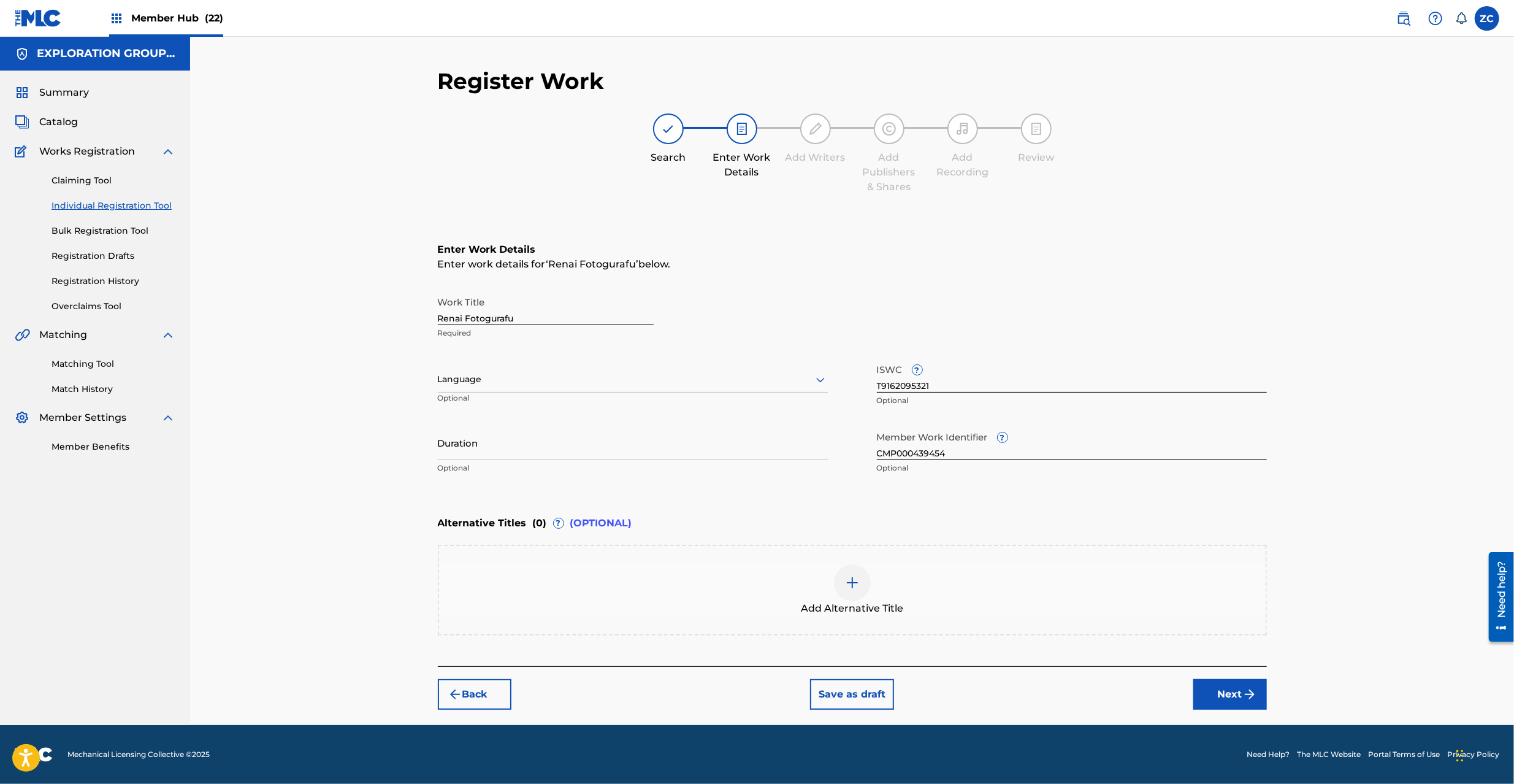
click at [851, 571] on div at bounding box center [852, 583] width 37 height 37
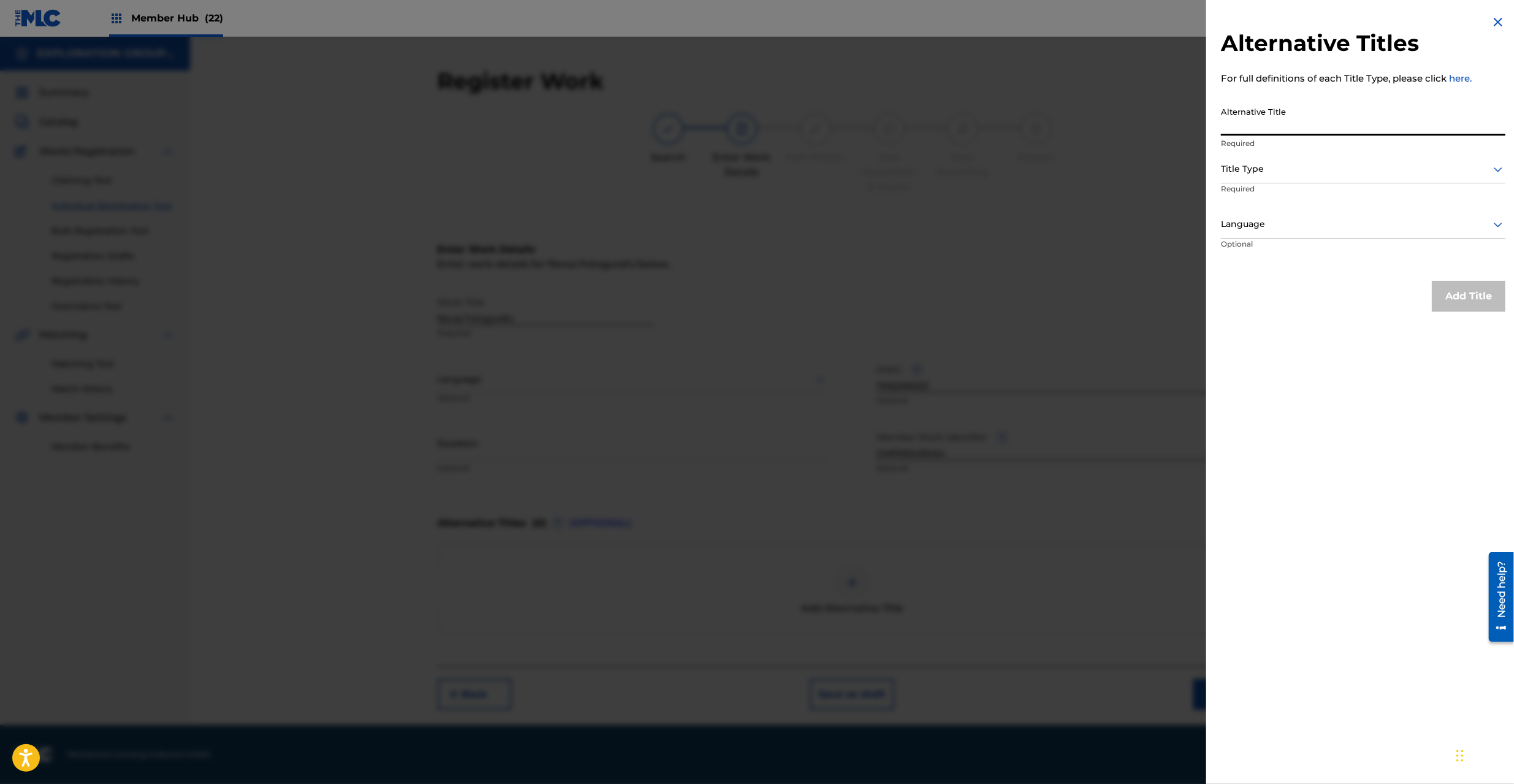
click at [1307, 114] on input "Alternative Title" at bounding box center [1363, 118] width 284 height 35
paste input "恋愛フォトグラフ"
type input "恋愛フォトグラフ"
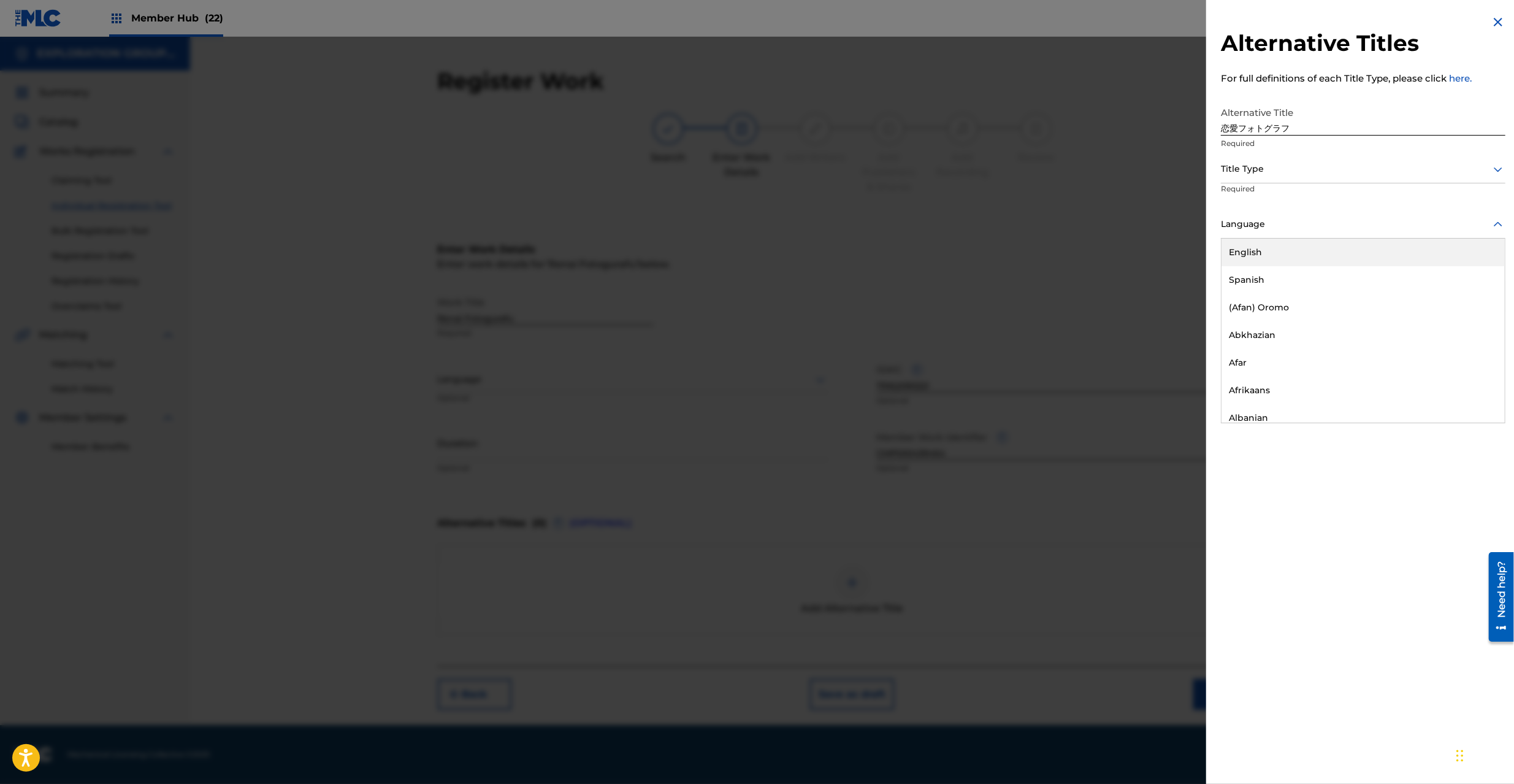
click at [1268, 224] on div at bounding box center [1363, 224] width 284 height 15
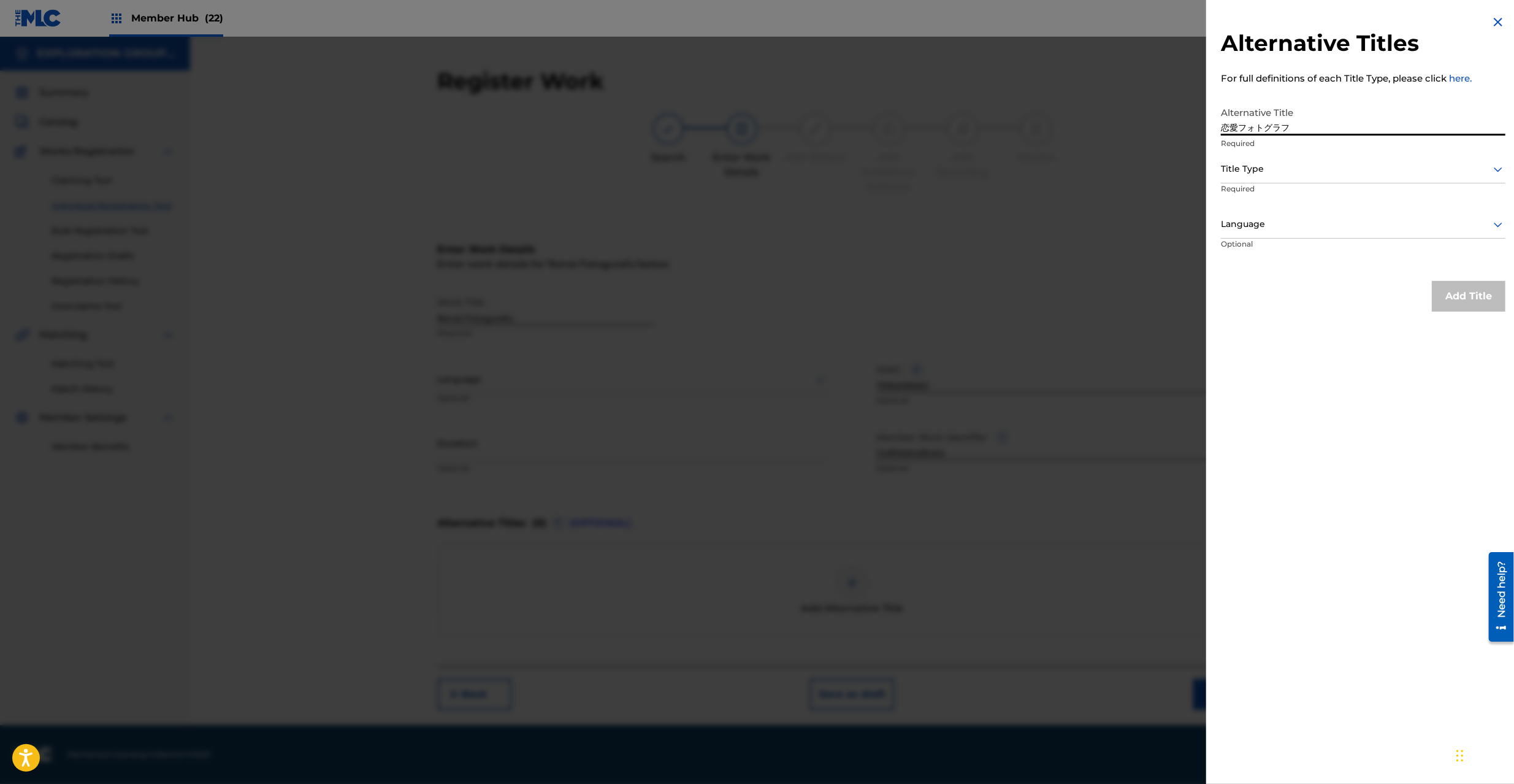
click at [1365, 104] on input "恋愛フォトグラフ" at bounding box center [1363, 118] width 284 height 35
click at [1286, 167] on div at bounding box center [1363, 169] width 284 height 15
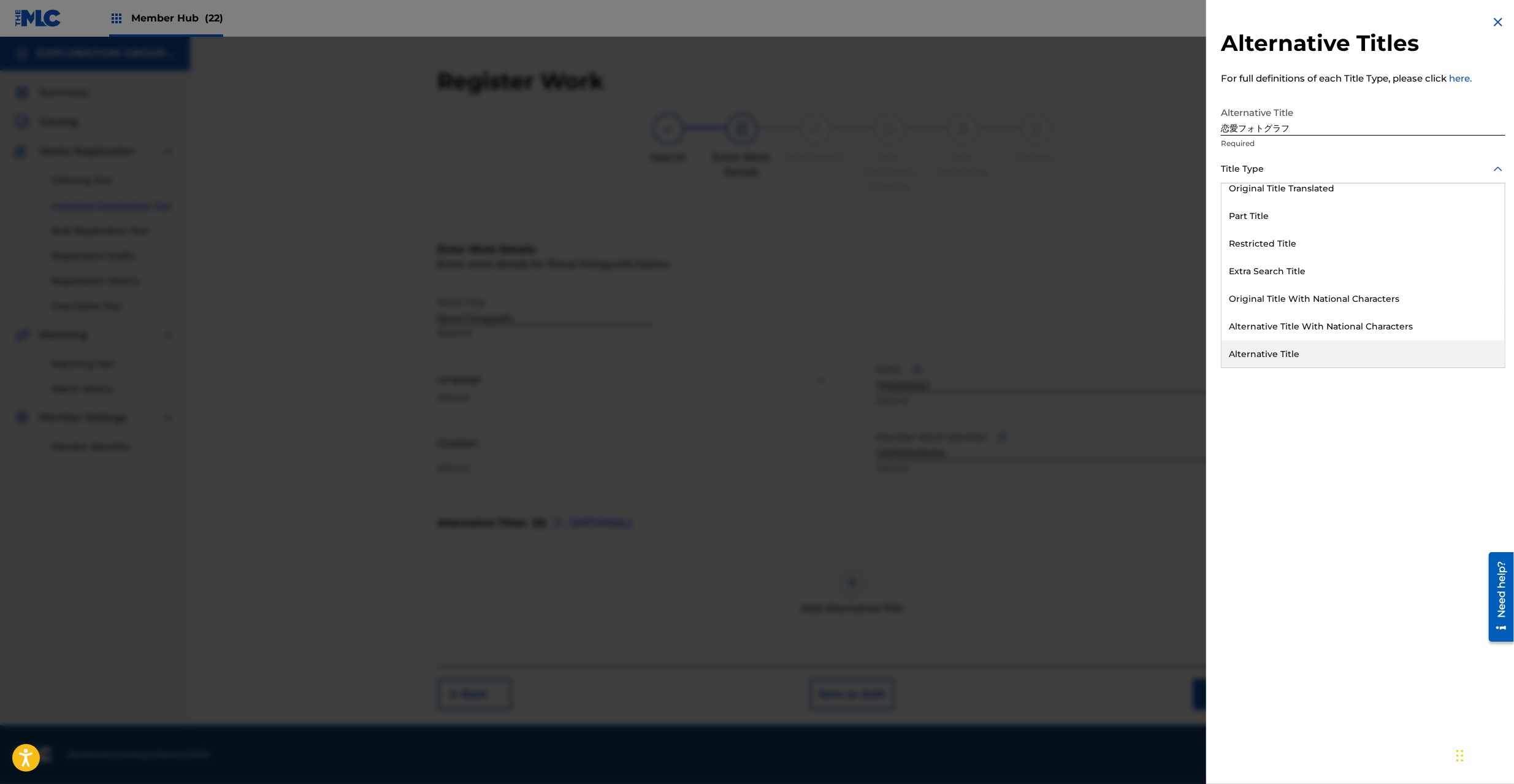
click at [1281, 349] on div "Alternative Title" at bounding box center [1363, 354] width 283 height 28
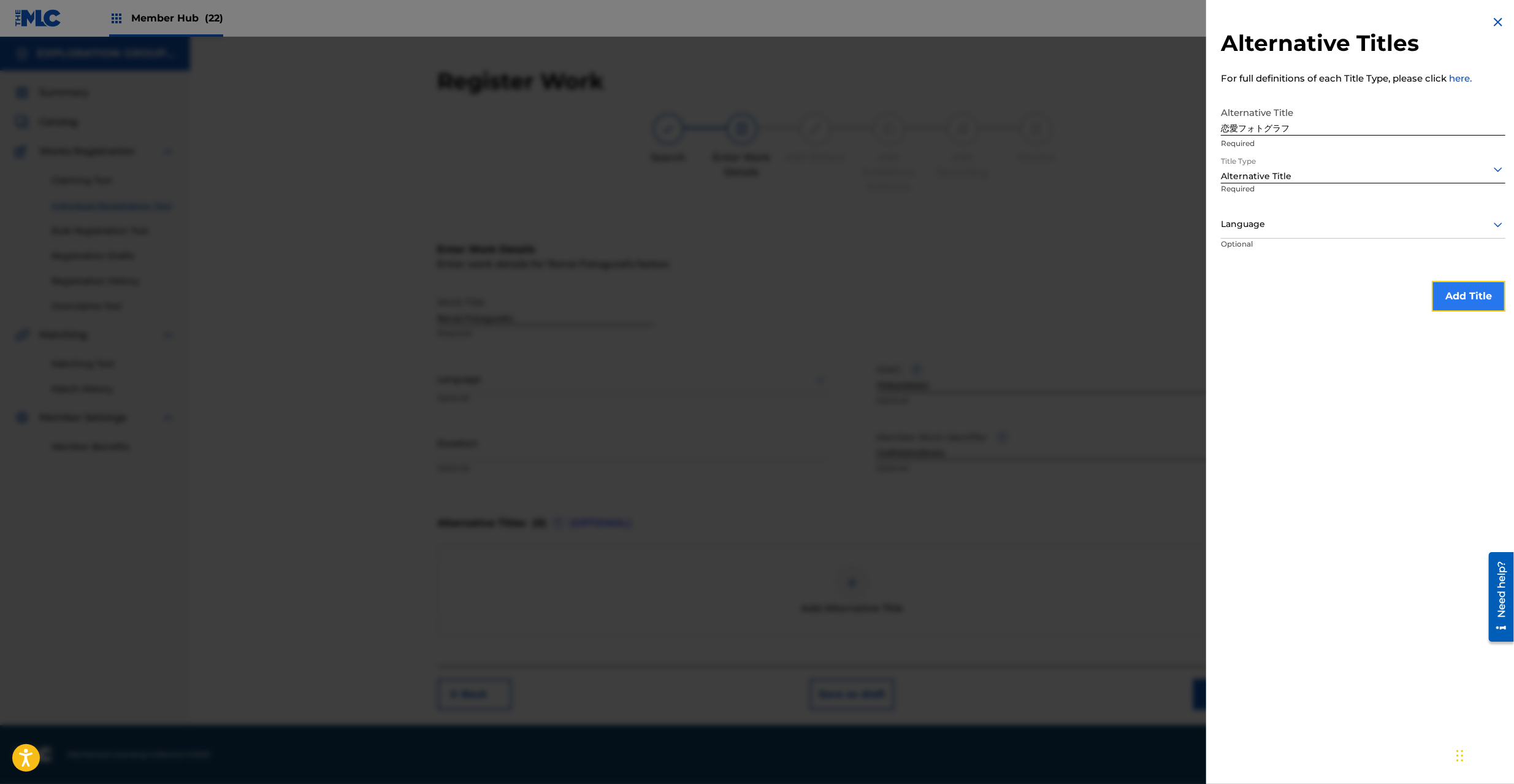
click at [1478, 298] on button "Add Title" at bounding box center [1469, 296] width 74 height 31
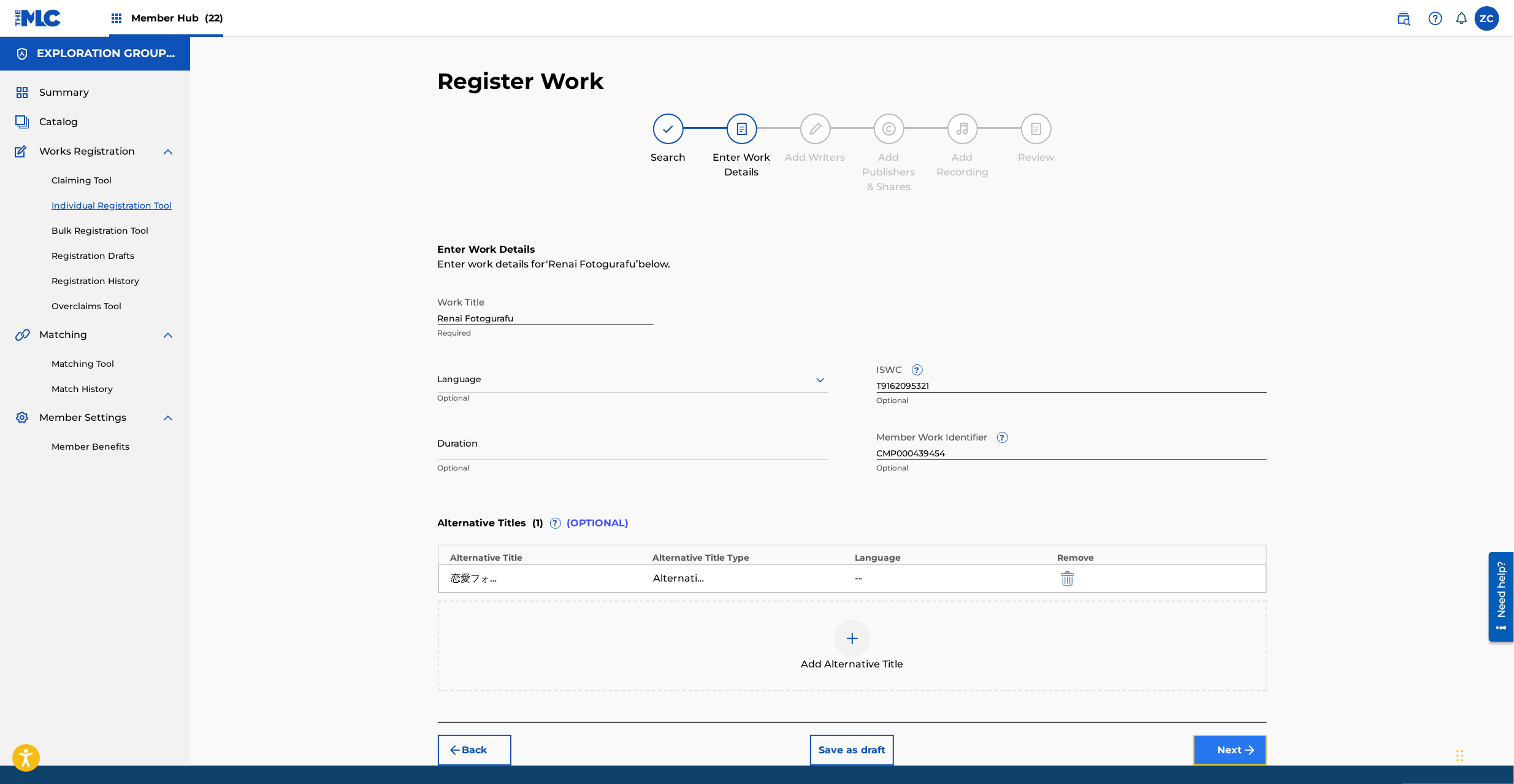
click at [1224, 752] on button "Next" at bounding box center [1230, 750] width 74 height 31
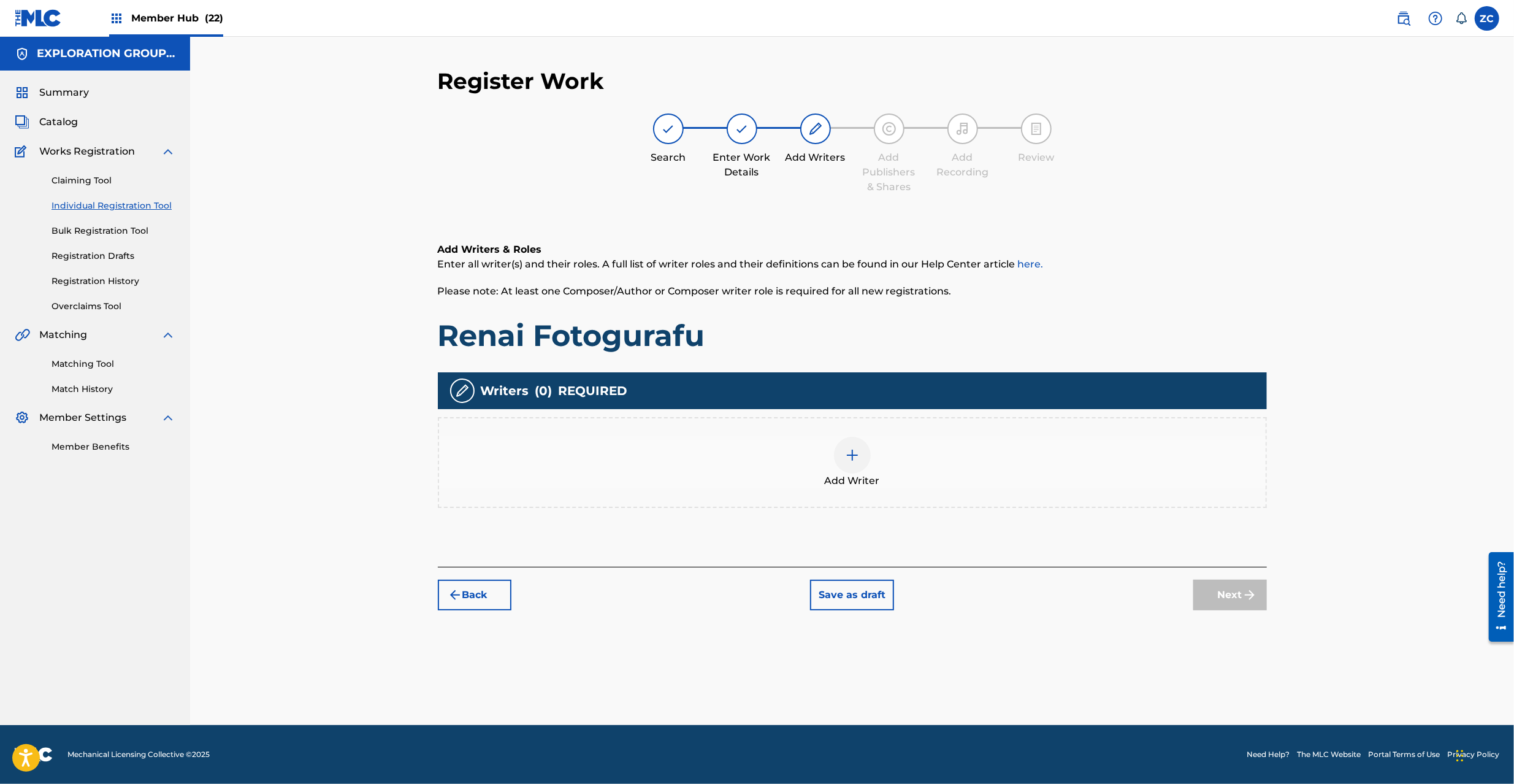
click at [844, 442] on div at bounding box center [852, 455] width 37 height 37
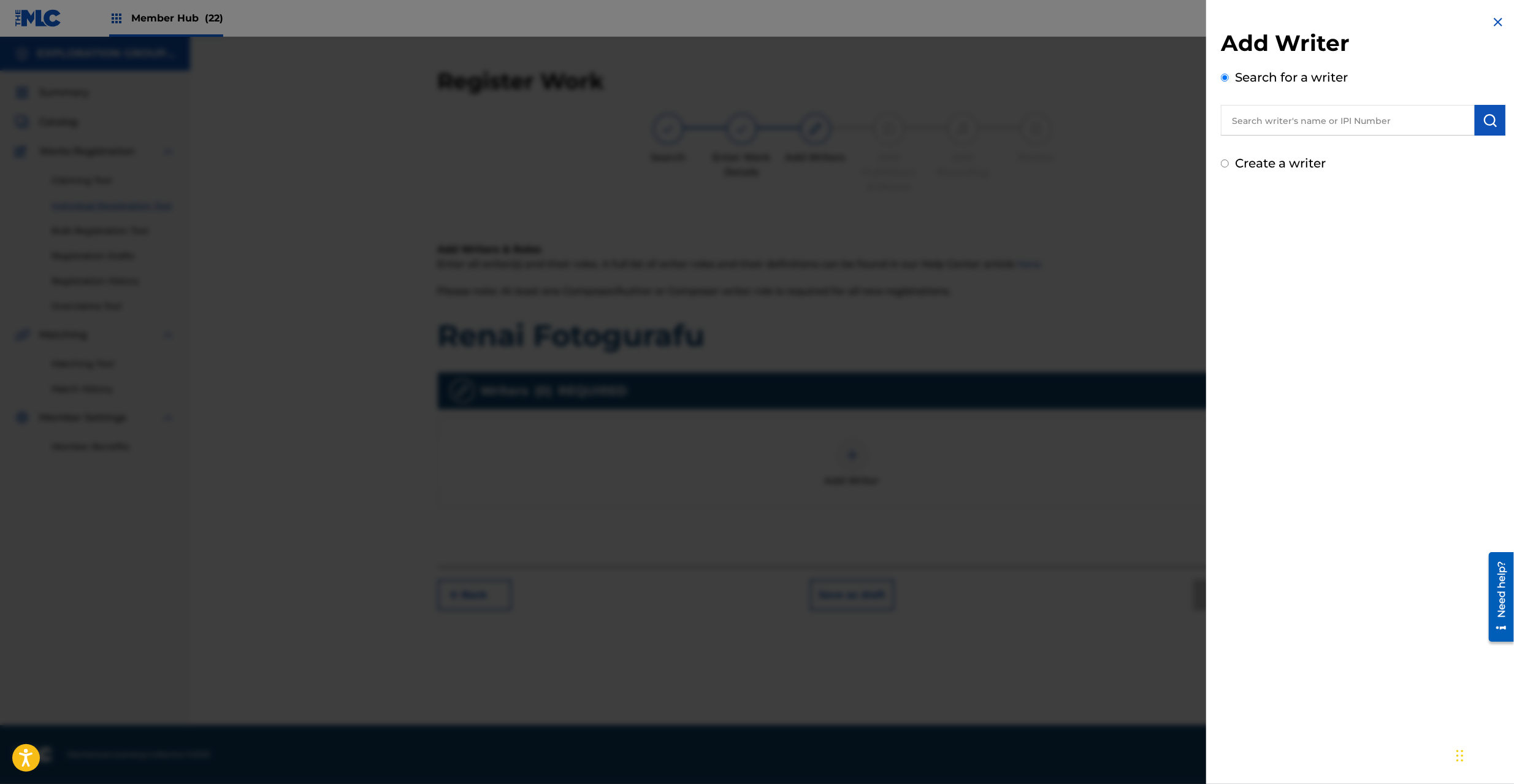
click at [1315, 135] on input "text" at bounding box center [1348, 120] width 254 height 31
paste input "712222985"
type input "00712222985"
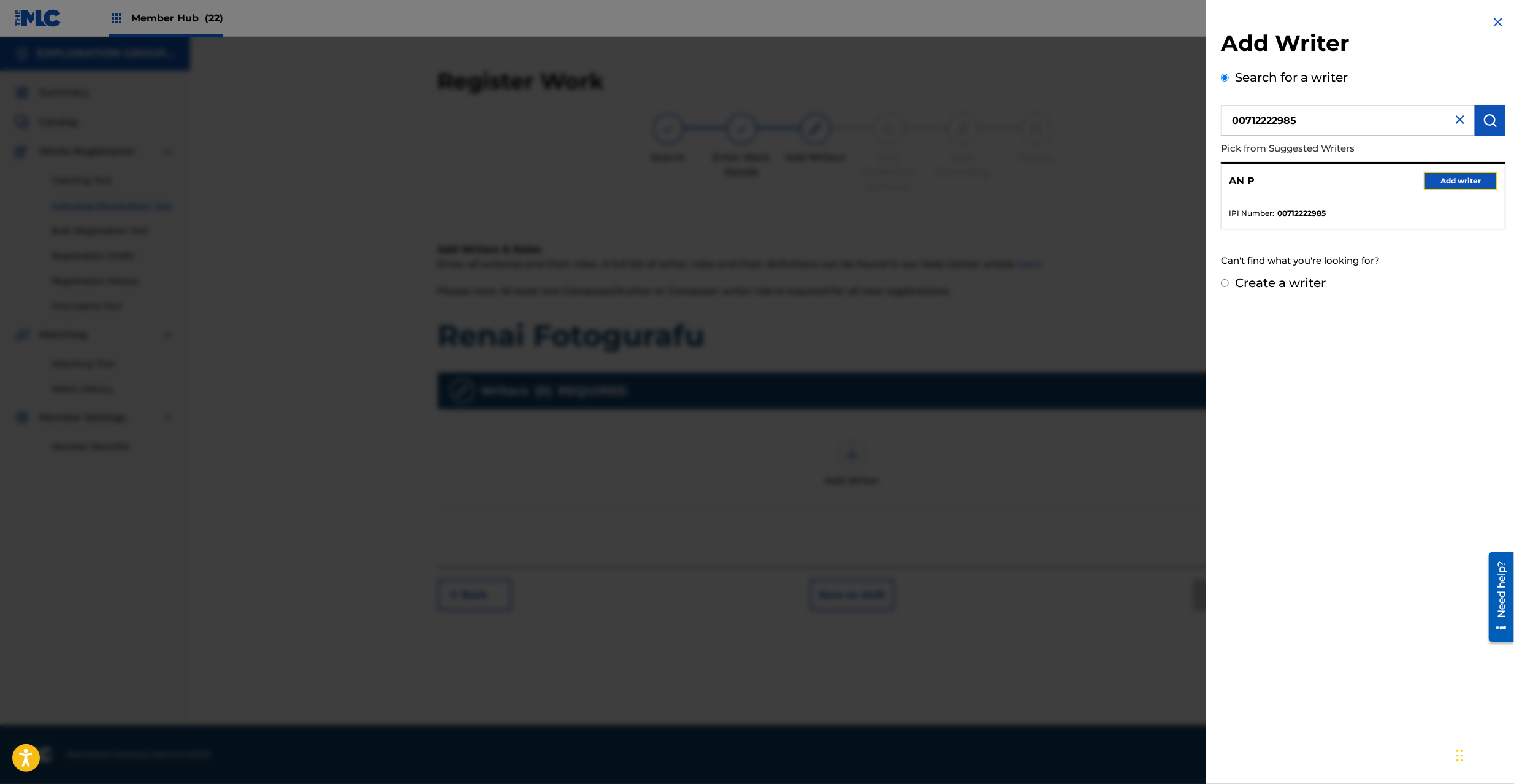
click at [1465, 178] on button "Add writer" at bounding box center [1461, 181] width 74 height 18
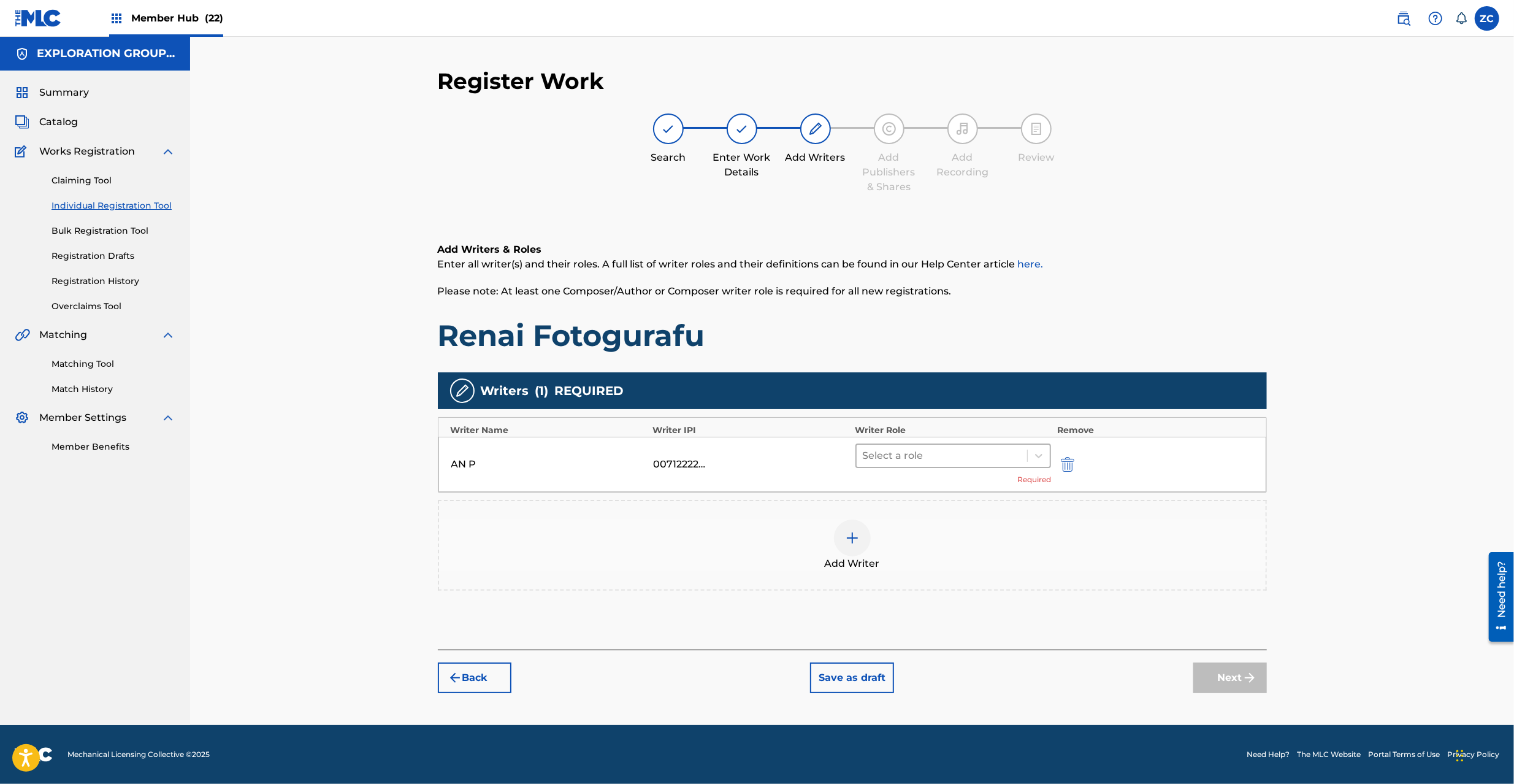
click at [987, 452] on div at bounding box center [942, 456] width 159 height 17
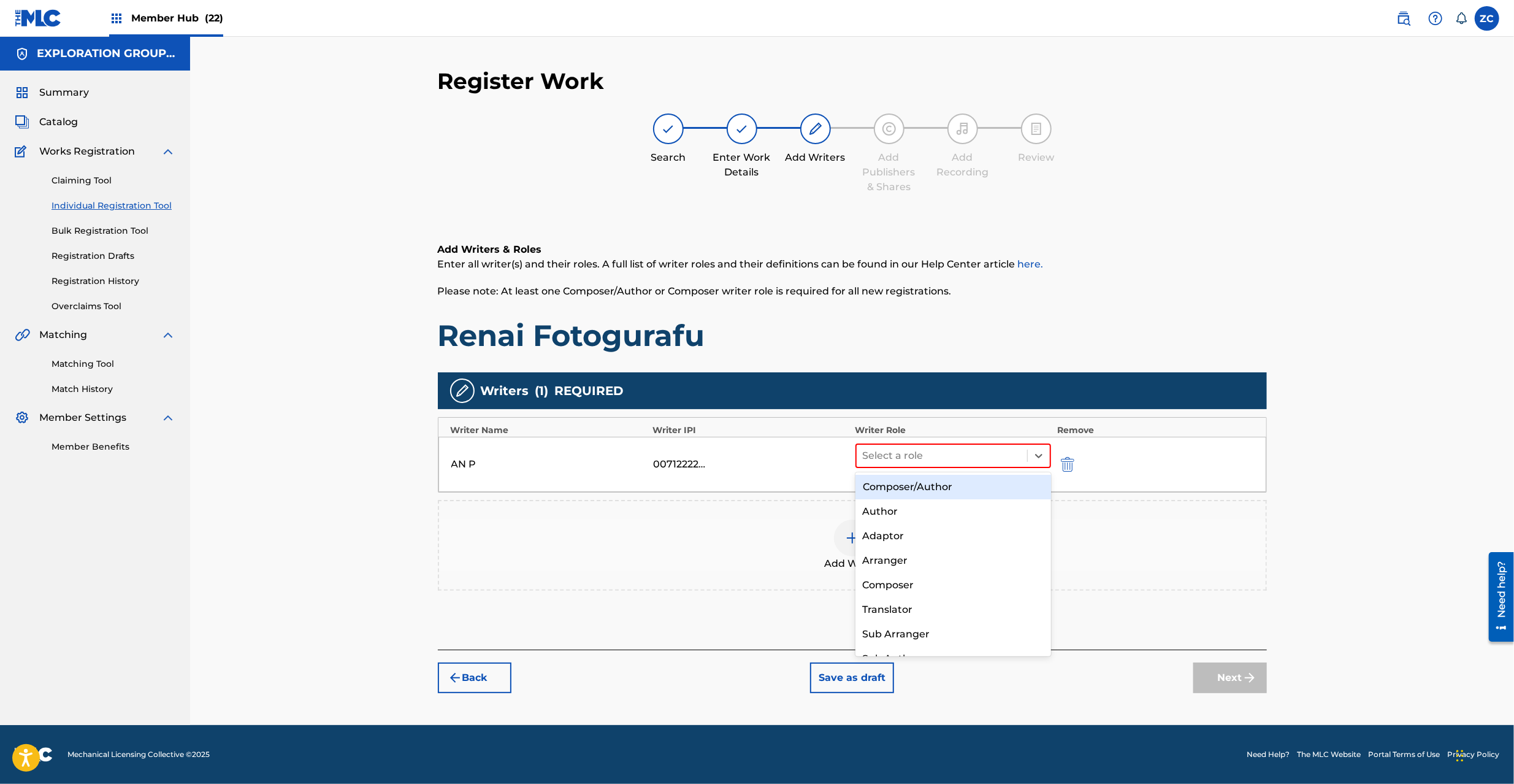
click at [941, 488] on div "Composer/Author" at bounding box center [953, 486] width 196 height 24
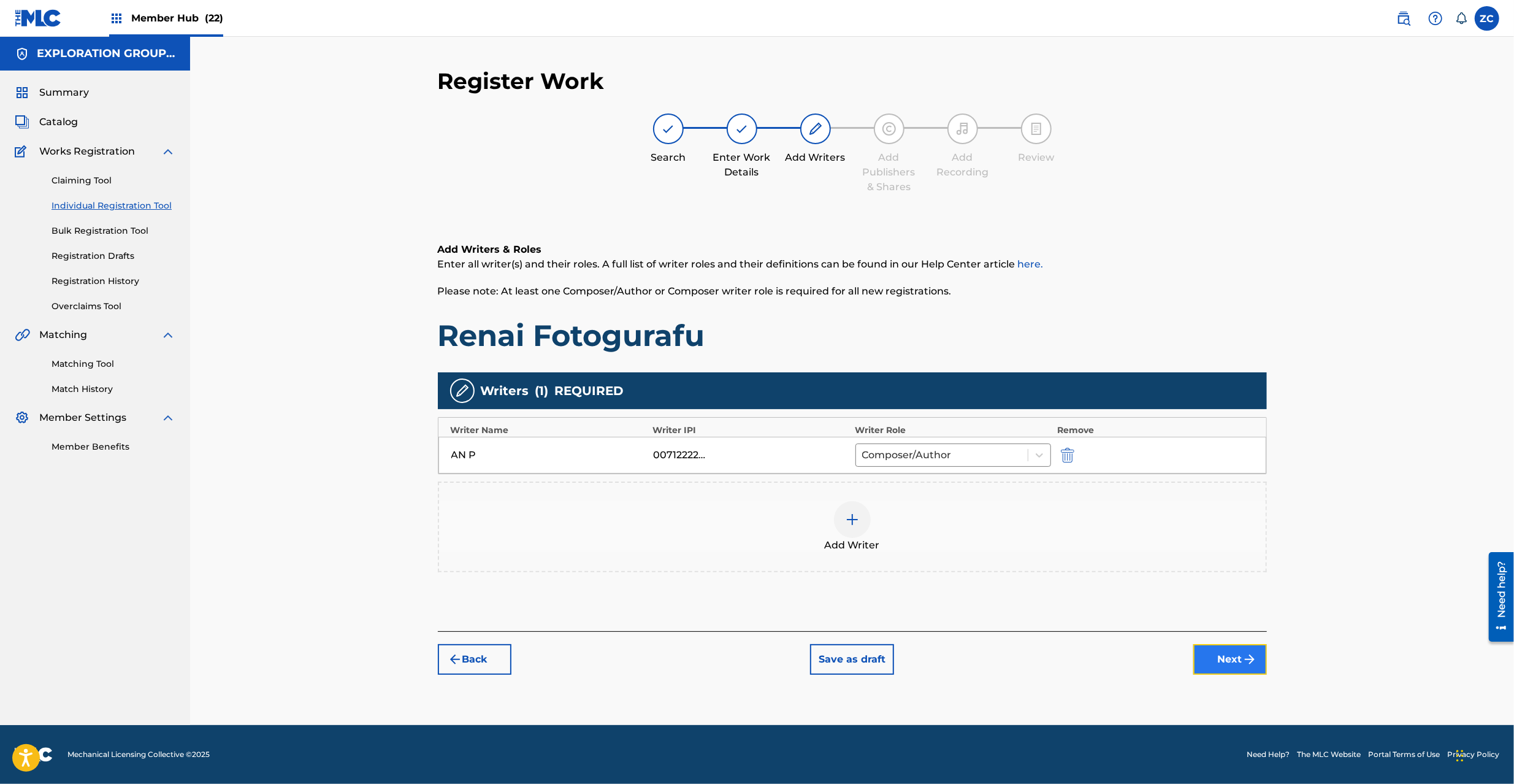
click at [1234, 655] on button "Next" at bounding box center [1230, 659] width 74 height 31
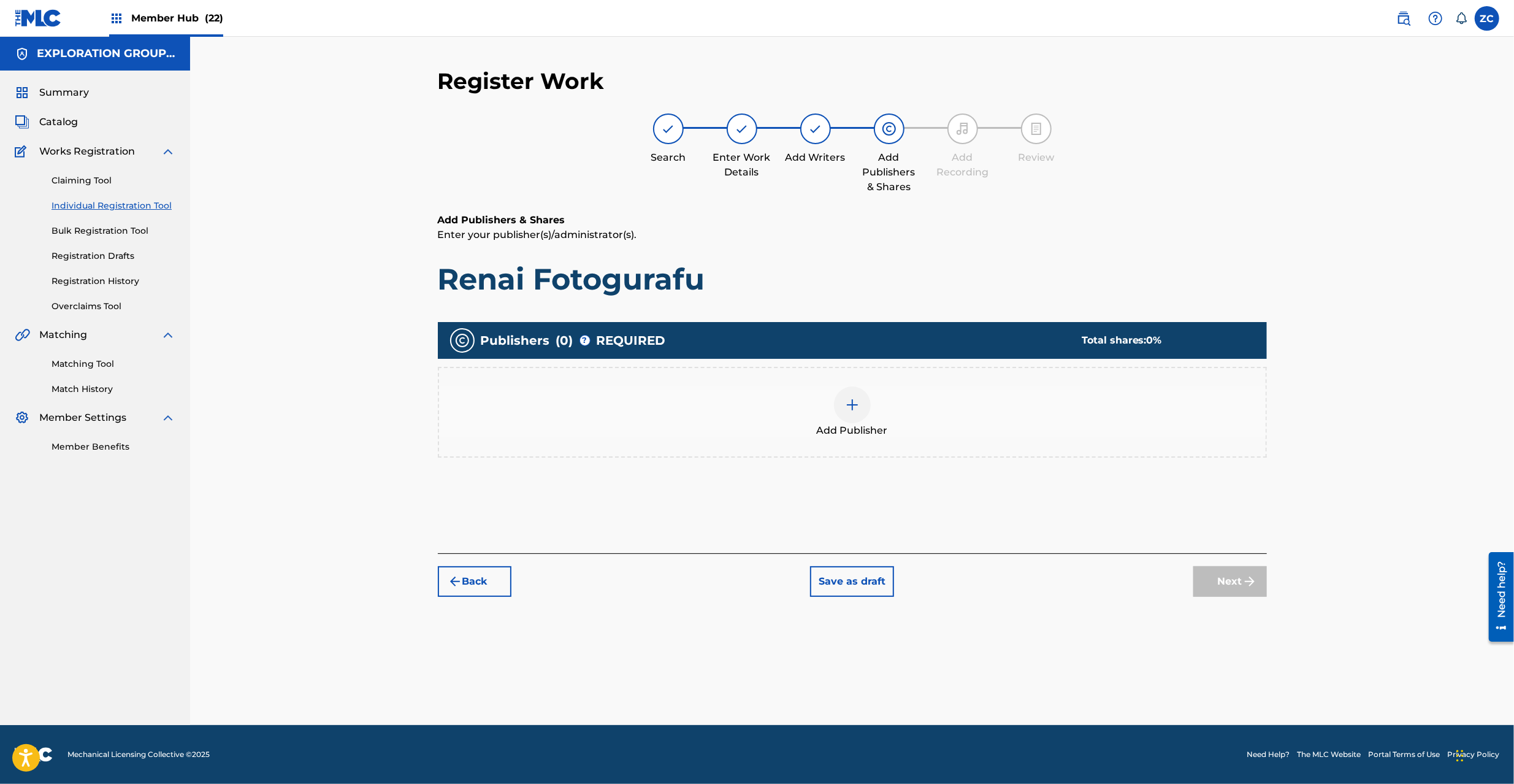
click at [839, 399] on div at bounding box center [852, 405] width 37 height 37
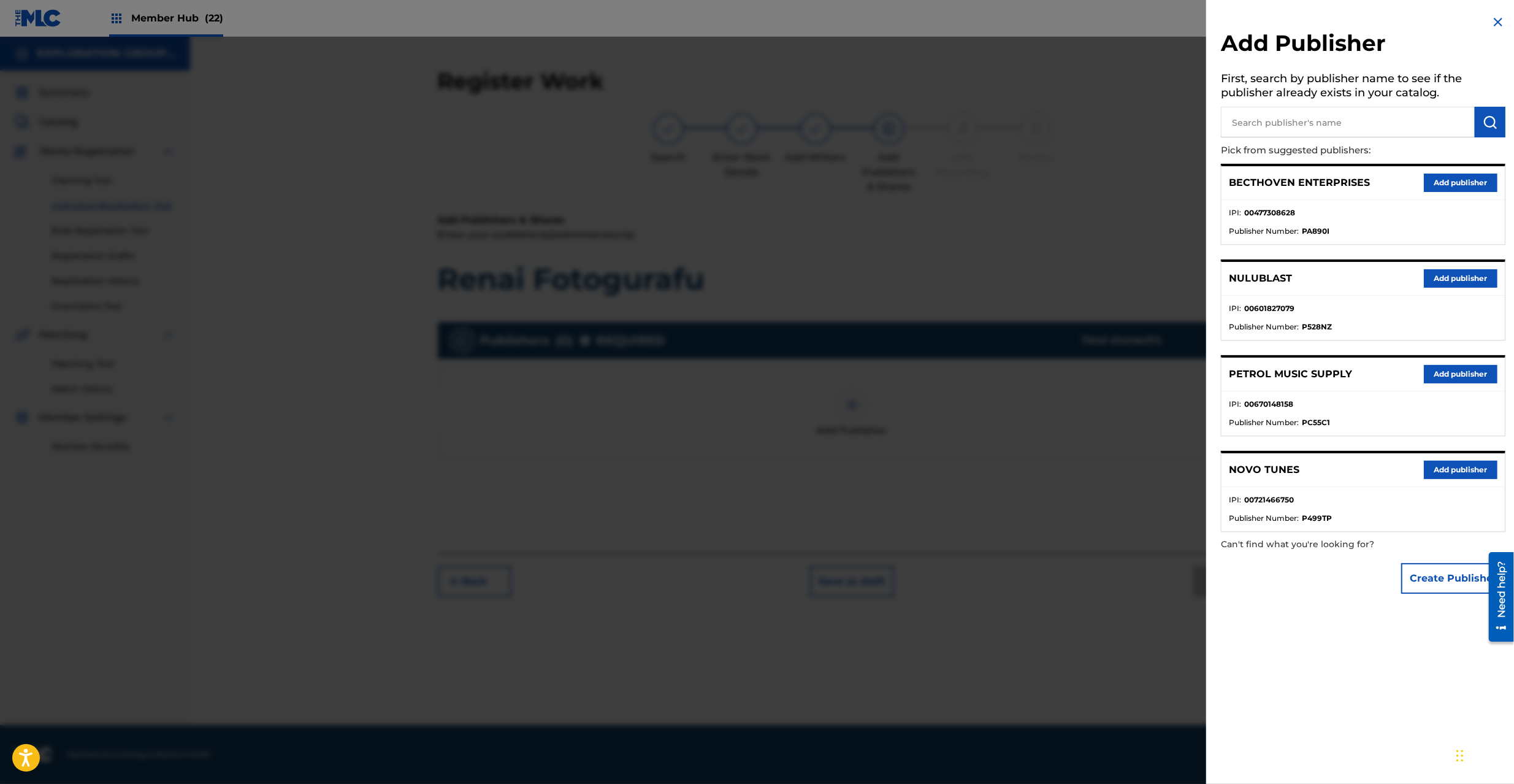
click at [1348, 131] on input "text" at bounding box center [1348, 122] width 254 height 31
paste input "Xing Music Entertainment Inc 2nd Div"
type input "Xing Music Entertainment Inc 2nd Div"
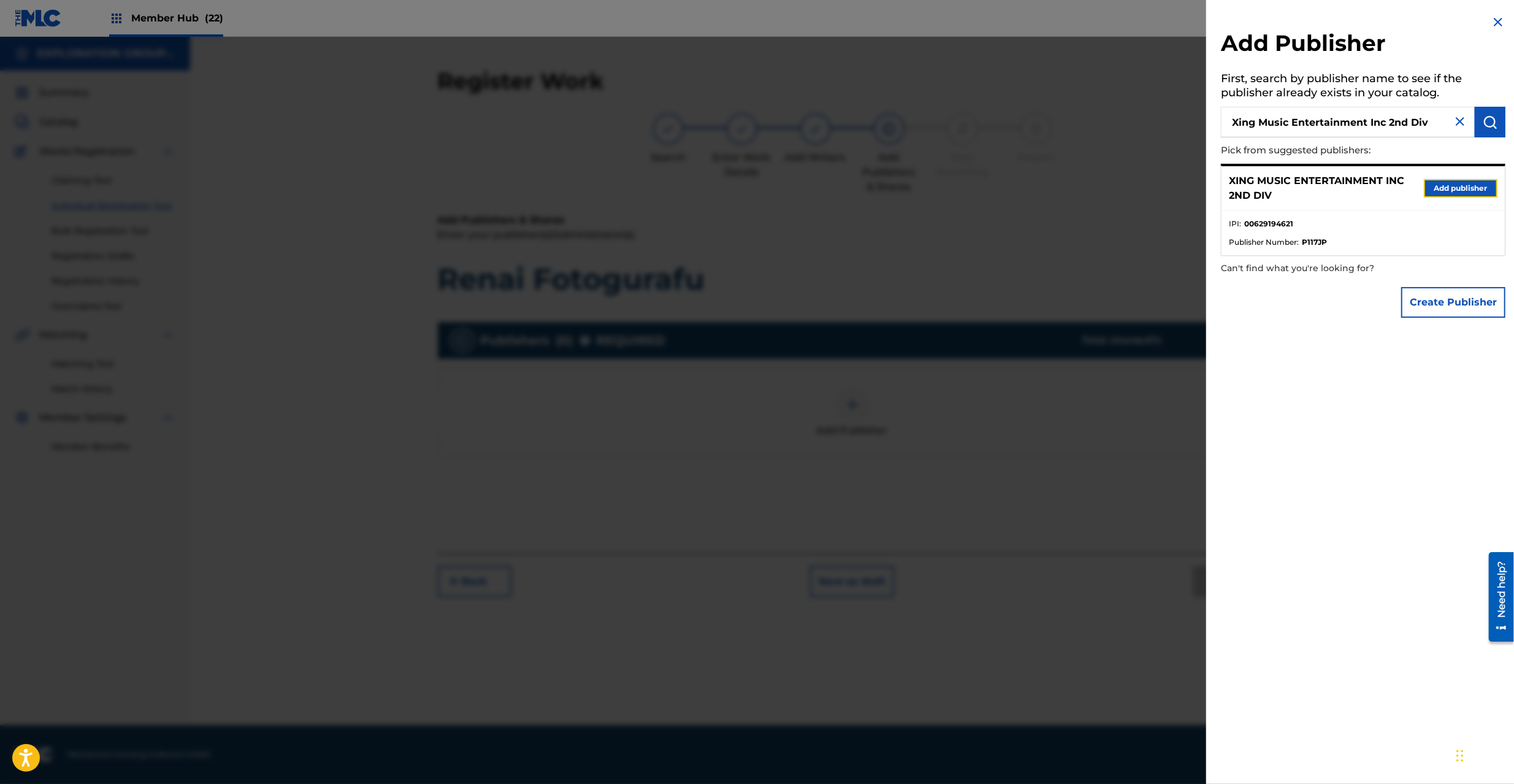
drag, startPoint x: 1473, startPoint y: 184, endPoint x: 1457, endPoint y: 190, distance: 17.1
click at [1472, 184] on button "Add publisher" at bounding box center [1461, 188] width 74 height 18
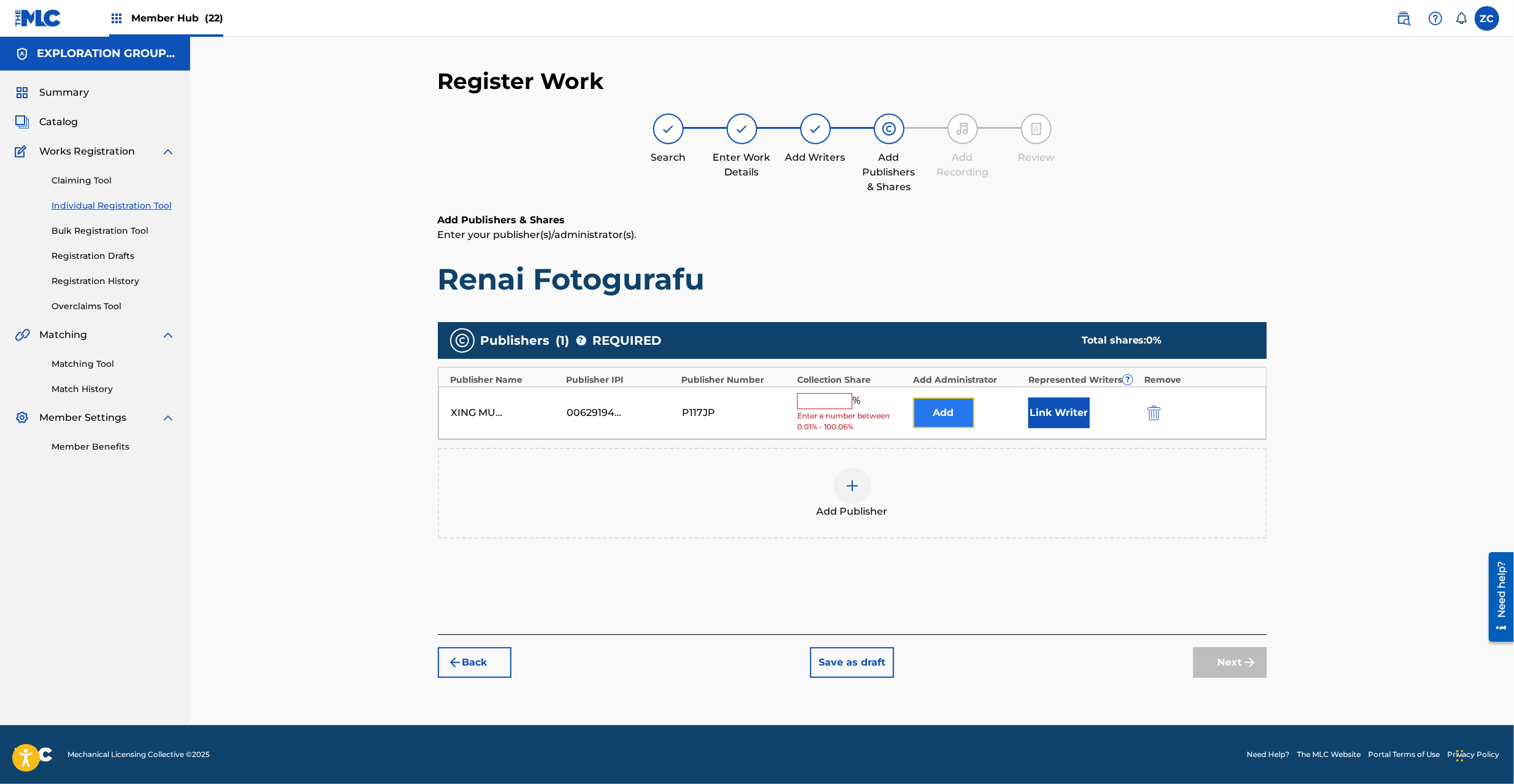
click at [937, 403] on button "Add" at bounding box center [943, 413] width 61 height 31
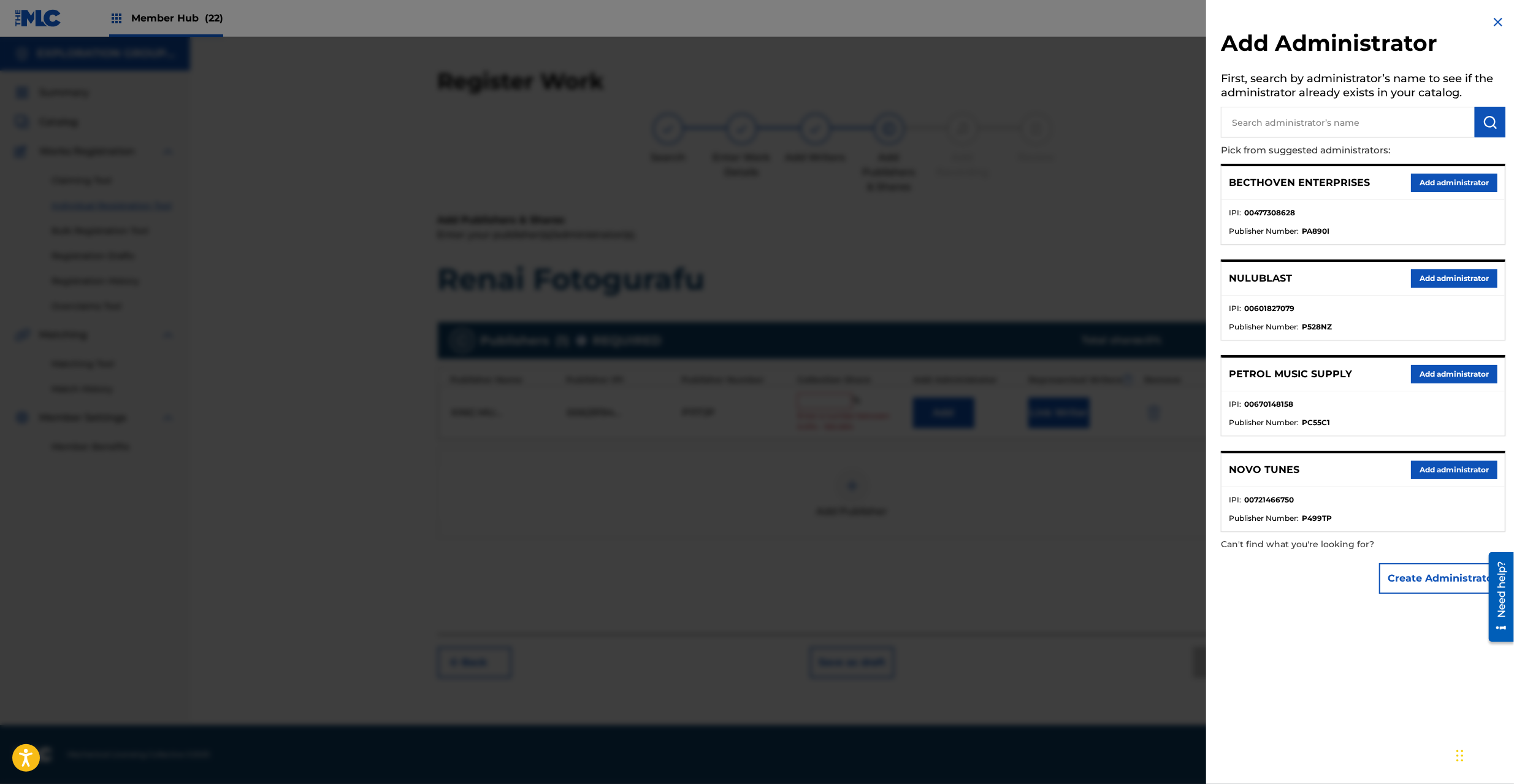
click at [1355, 130] on input "text" at bounding box center [1348, 122] width 254 height 31
type input "explora"
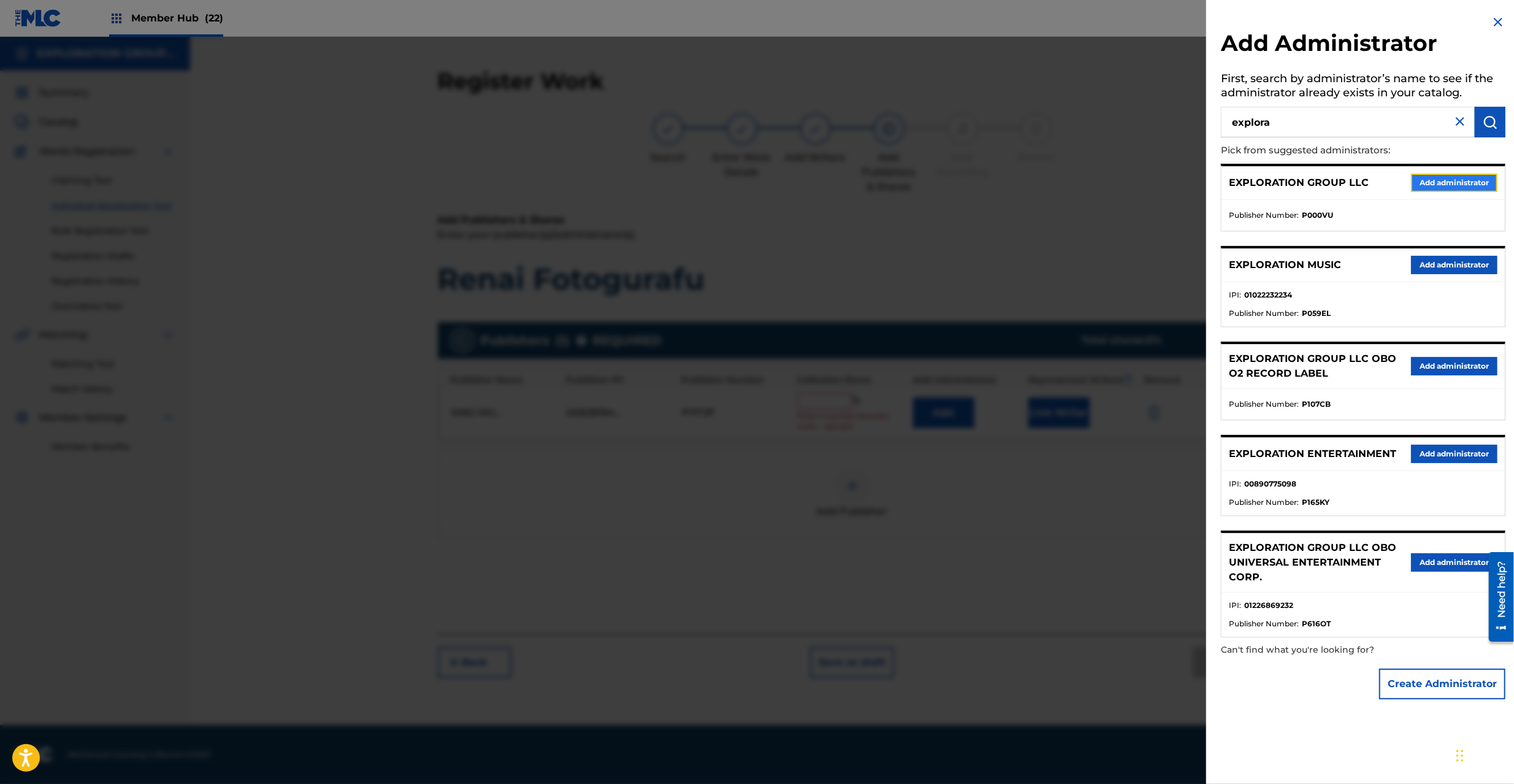
click at [1433, 183] on button "Add administrator" at bounding box center [1454, 183] width 86 height 18
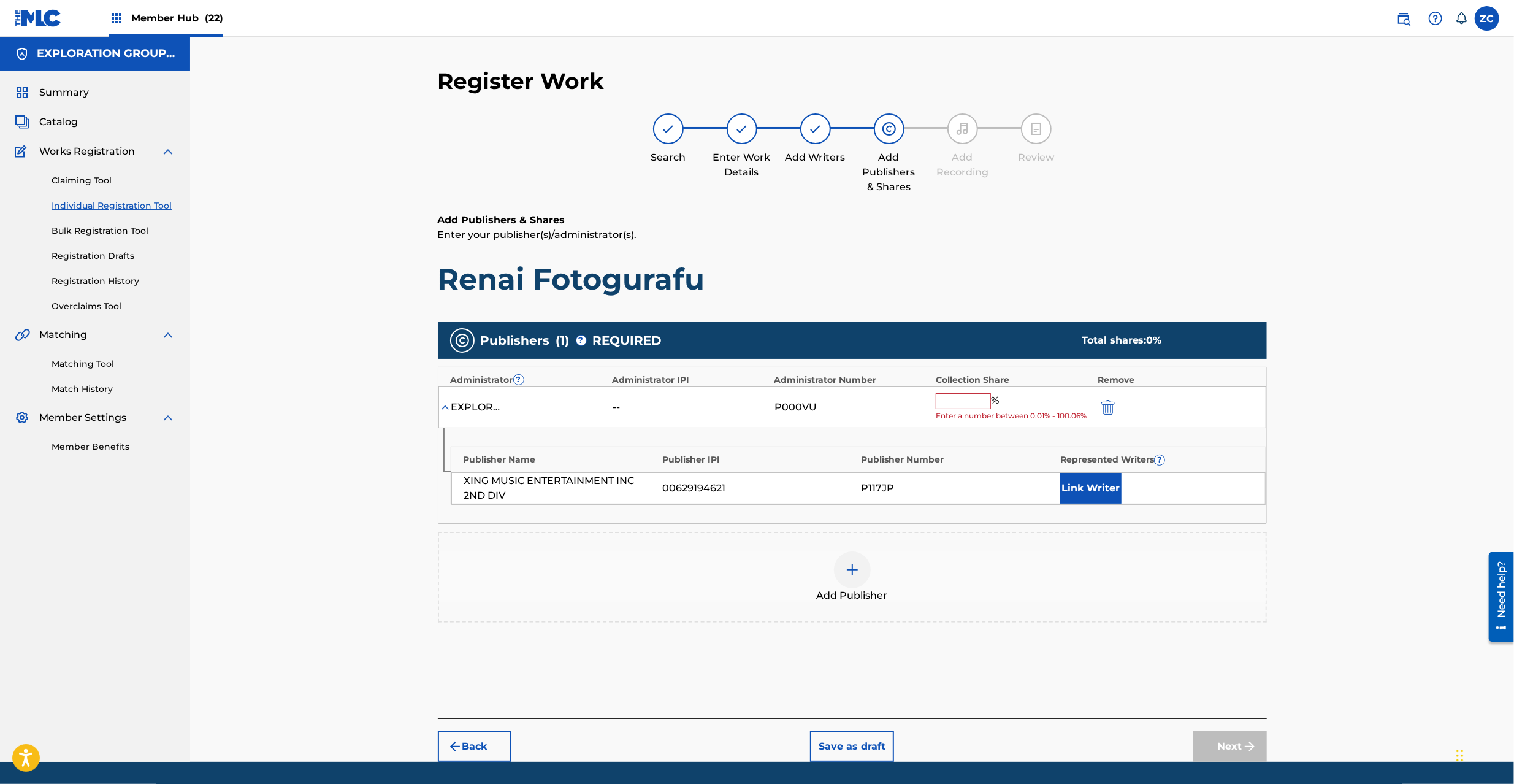
click at [951, 404] on input "text" at bounding box center [964, 401] width 55 height 16
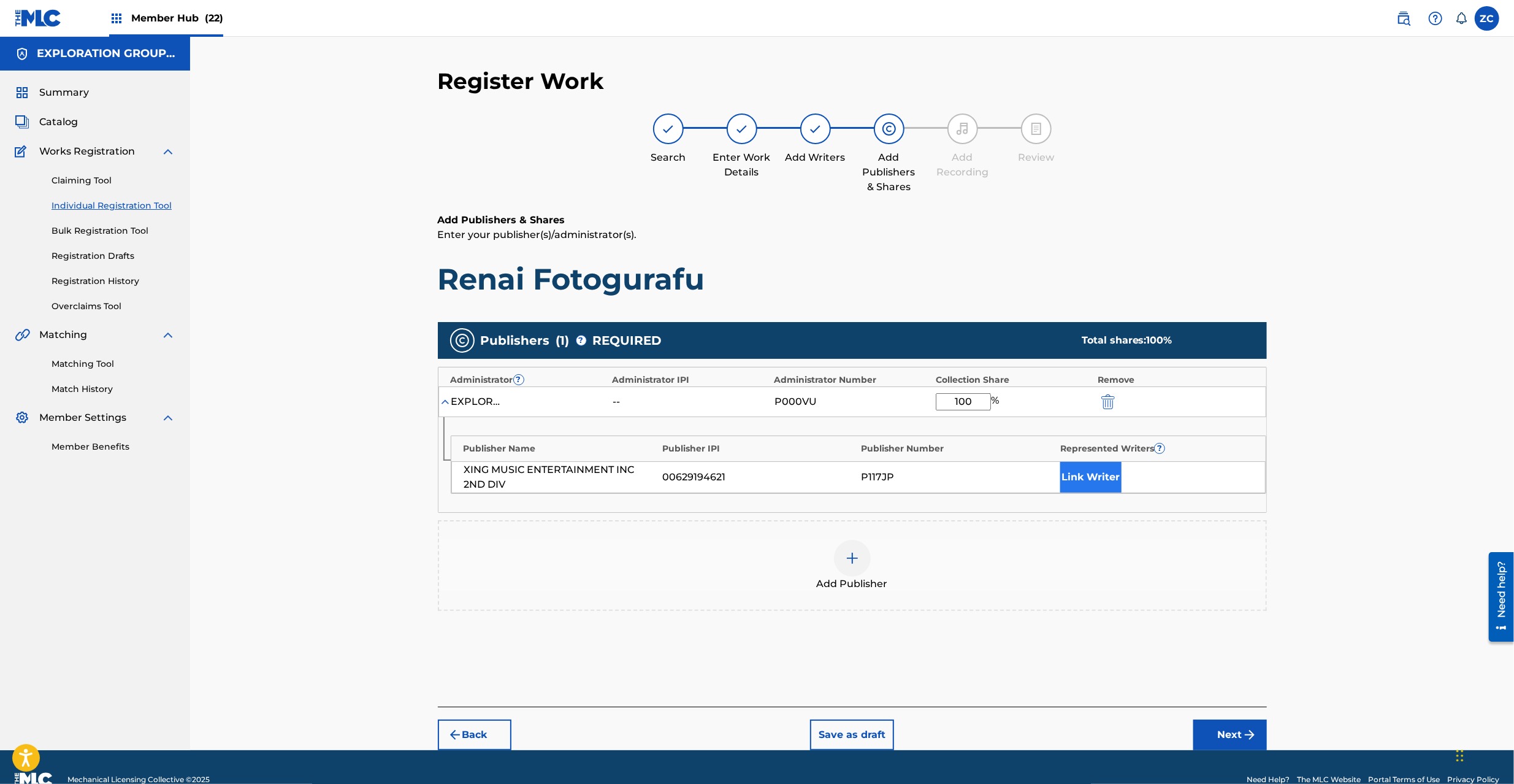
type input "100"
click at [1107, 461] on button "Link Writer" at bounding box center [1091, 477] width 61 height 31
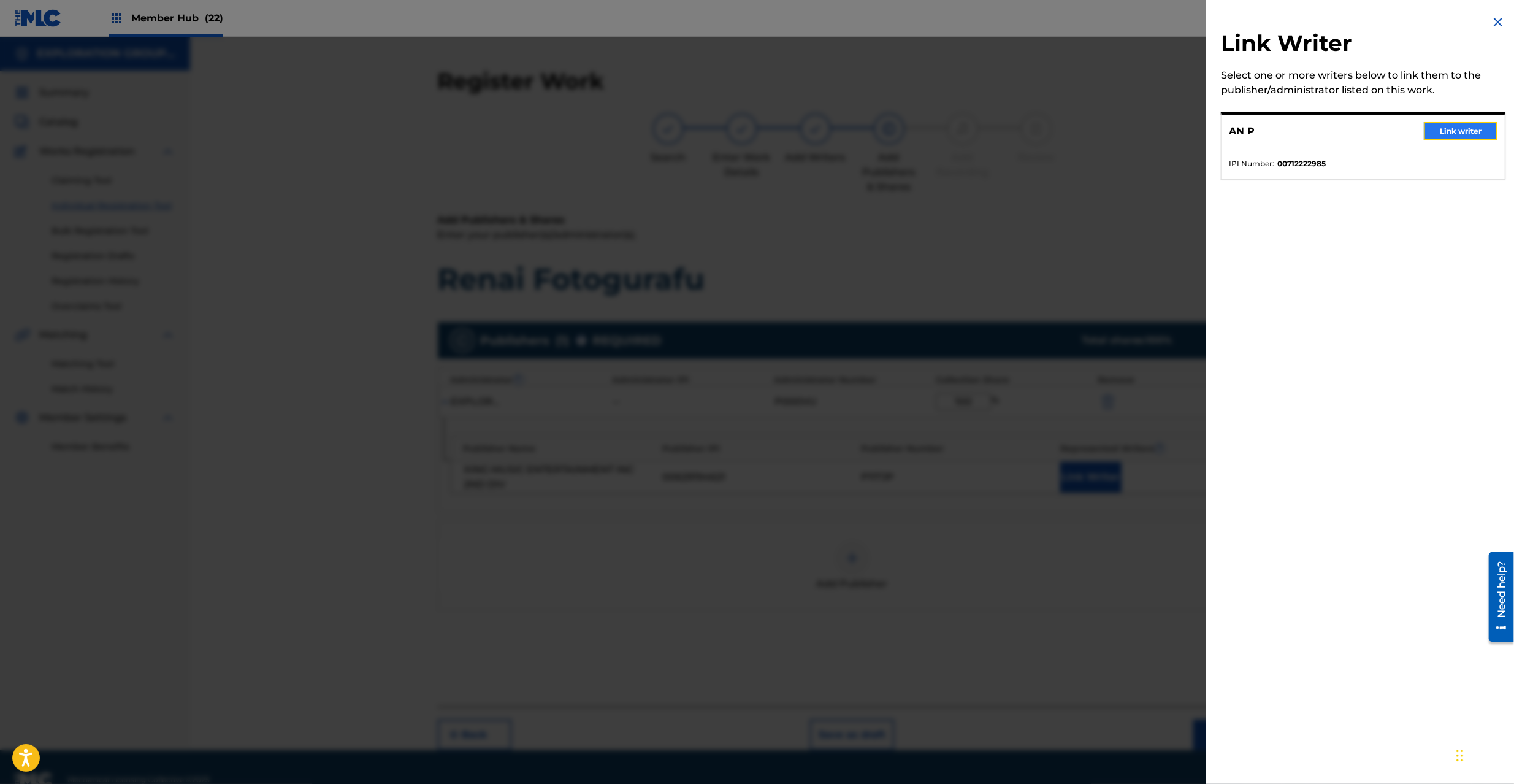
click at [1450, 130] on button "Link writer" at bounding box center [1461, 131] width 74 height 18
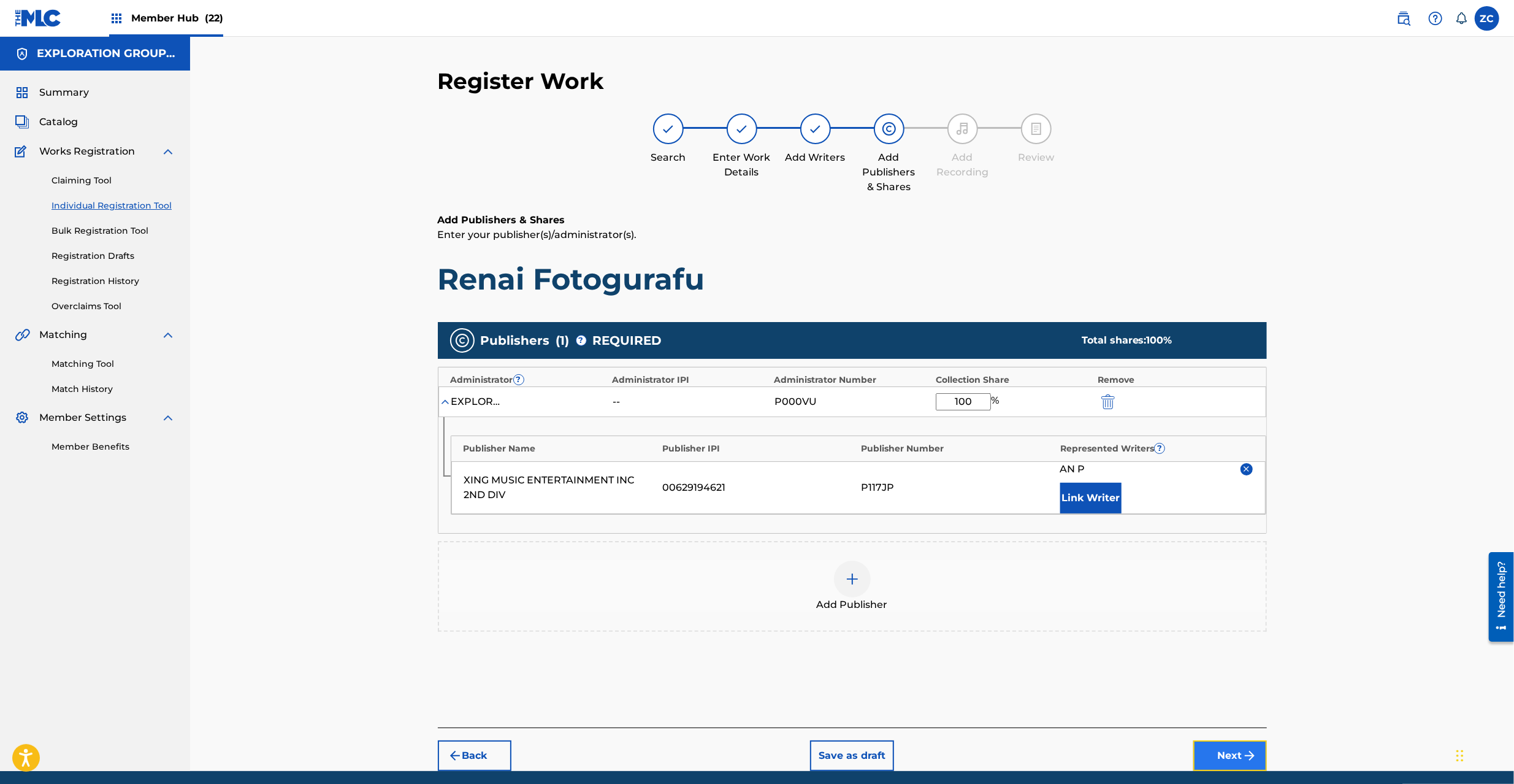
click at [1232, 758] on button "Next" at bounding box center [1230, 755] width 74 height 31
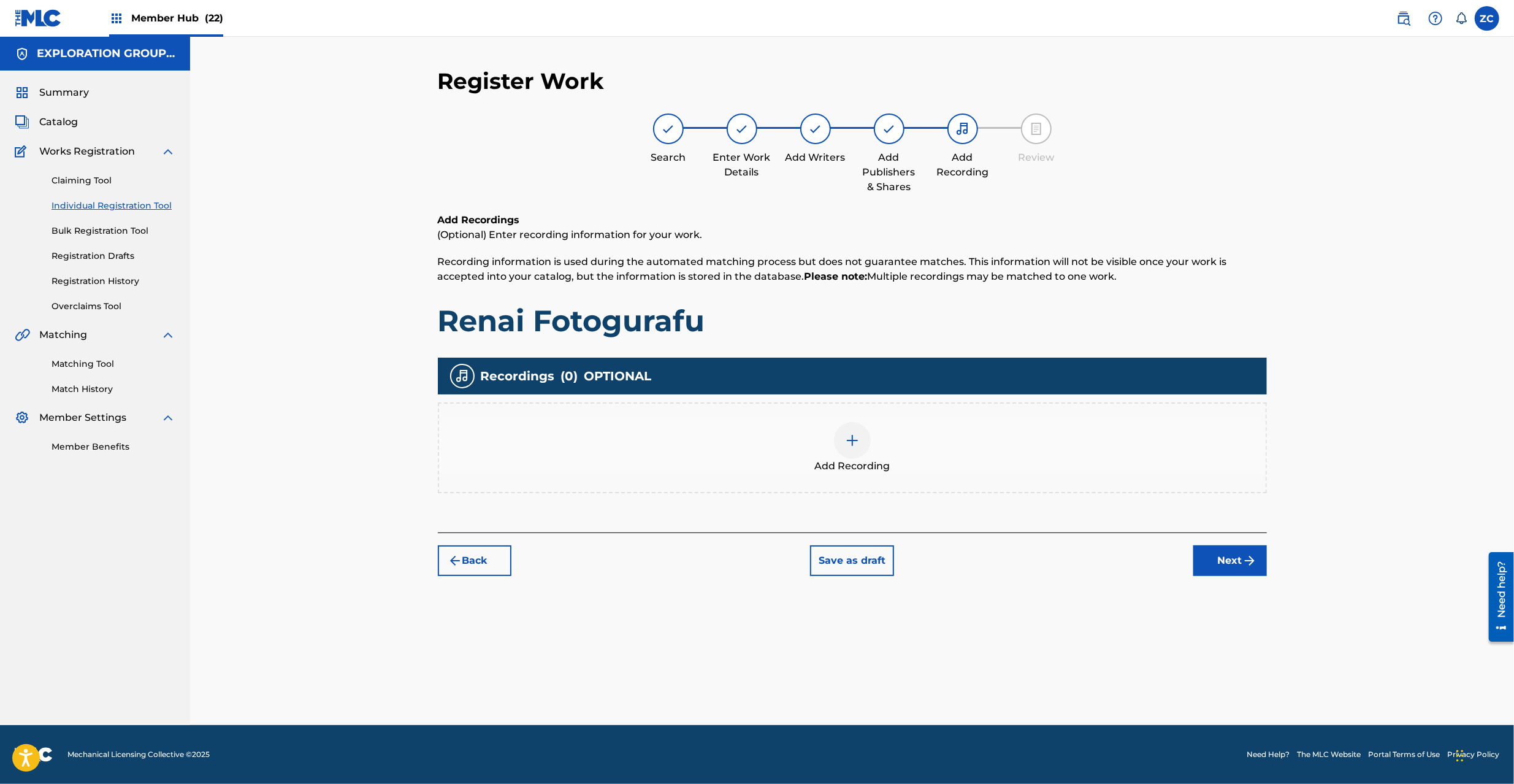
click at [860, 446] on div at bounding box center [852, 440] width 37 height 37
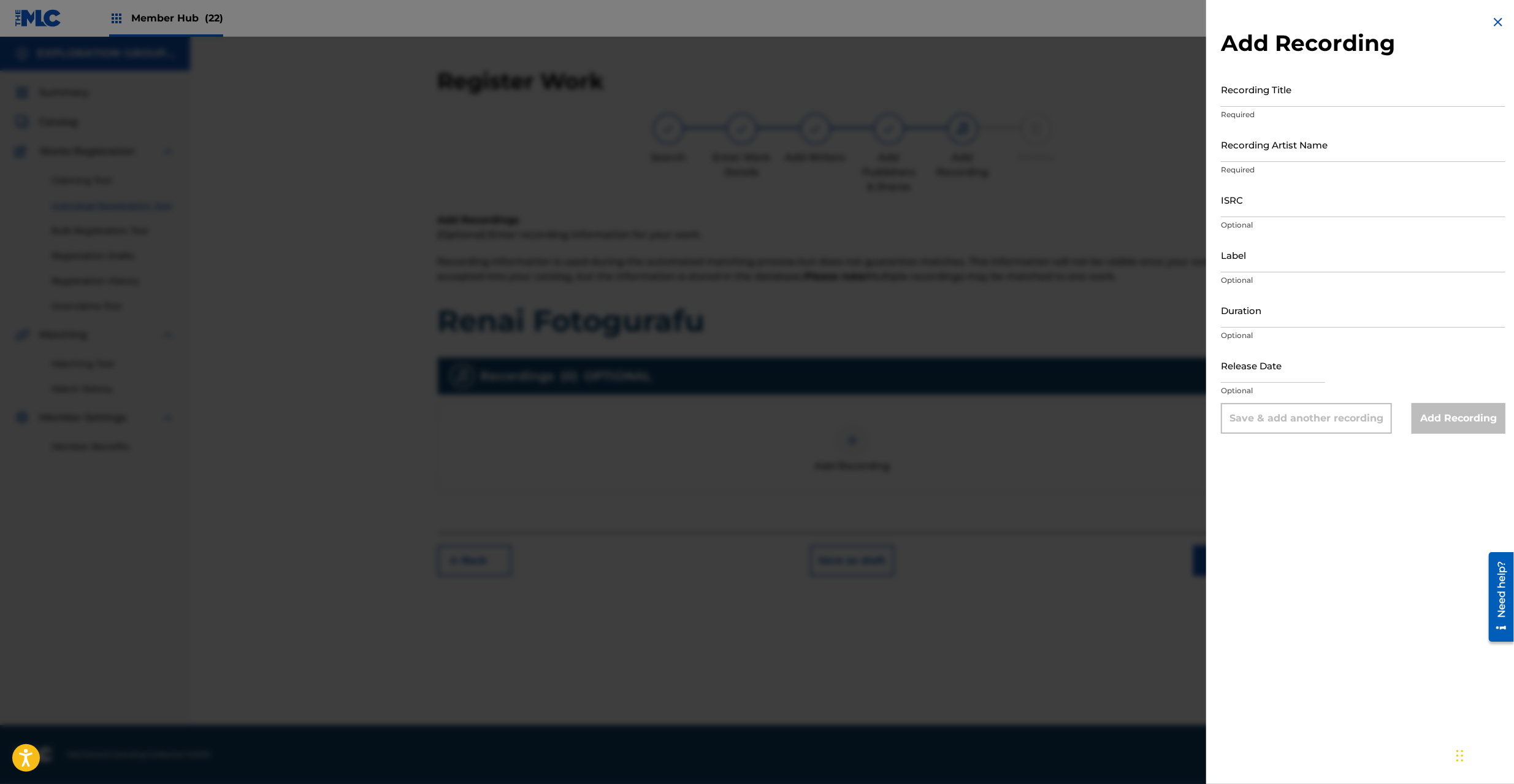
click at [1342, 111] on p "Required" at bounding box center [1363, 115] width 284 height 11
click at [1347, 102] on input "Recording Title" at bounding box center [1363, 89] width 284 height 35
paste input "Renai Fotogurafu"
type input "Renai Fotogurafu"
click at [1332, 143] on input "Recording Artist Name" at bounding box center [1363, 144] width 284 height 35
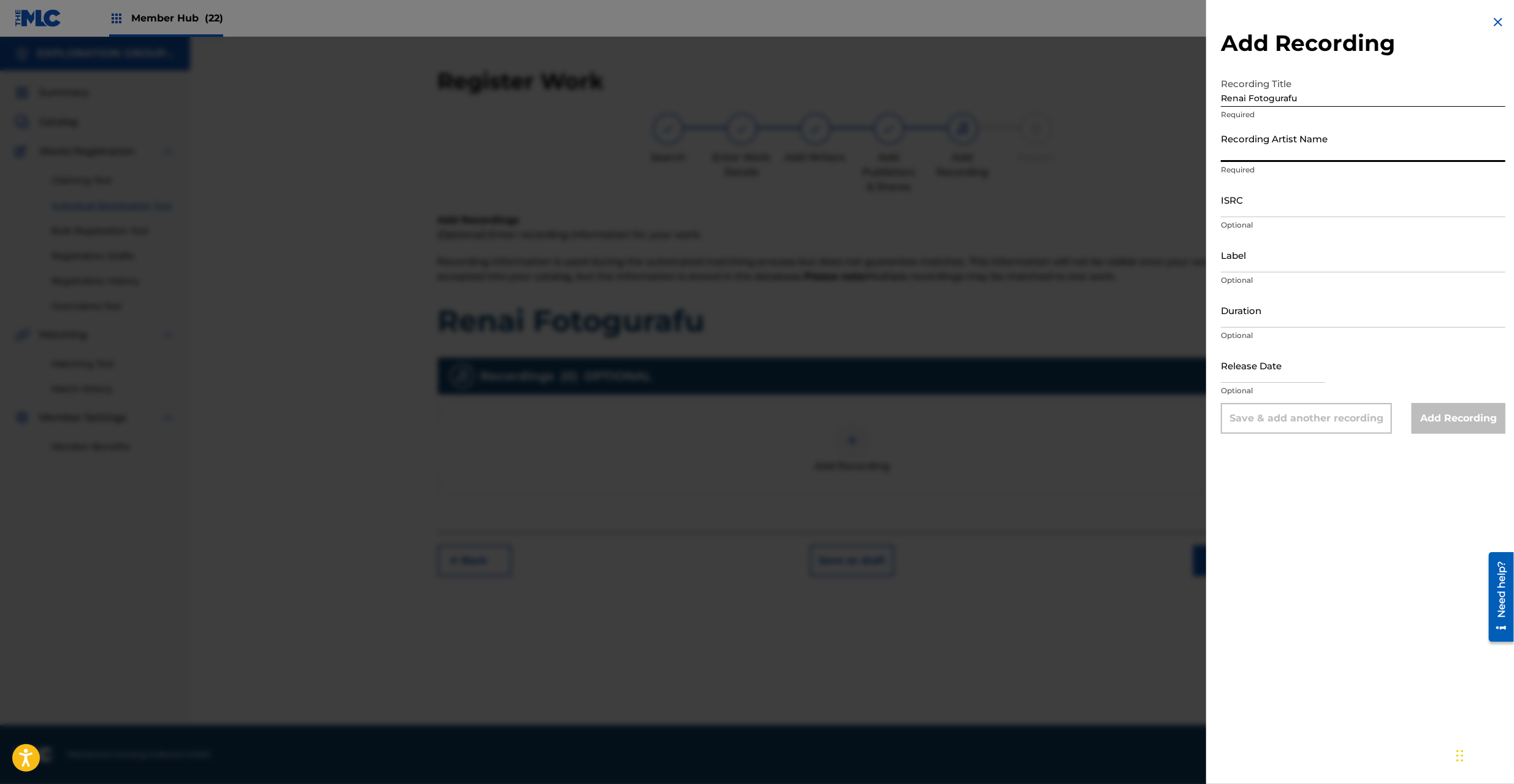
paste input "An P"
type input "An P"
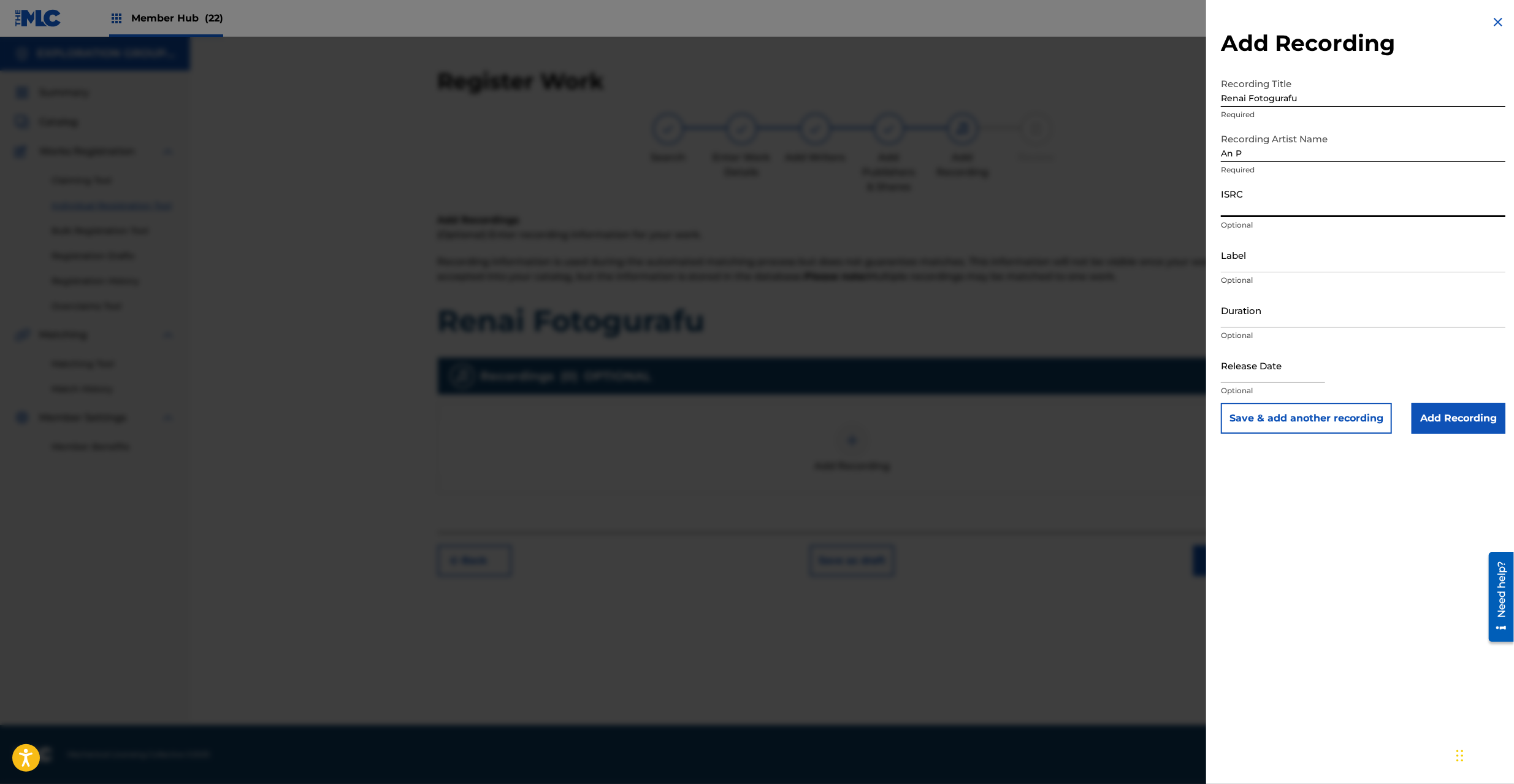
click at [1267, 197] on input "ISRC" at bounding box center [1363, 199] width 284 height 35
paste input "TCJPE1662972"
type input "TCJPE1662972"
click at [1461, 420] on input "Add Recording" at bounding box center [1458, 418] width 94 height 31
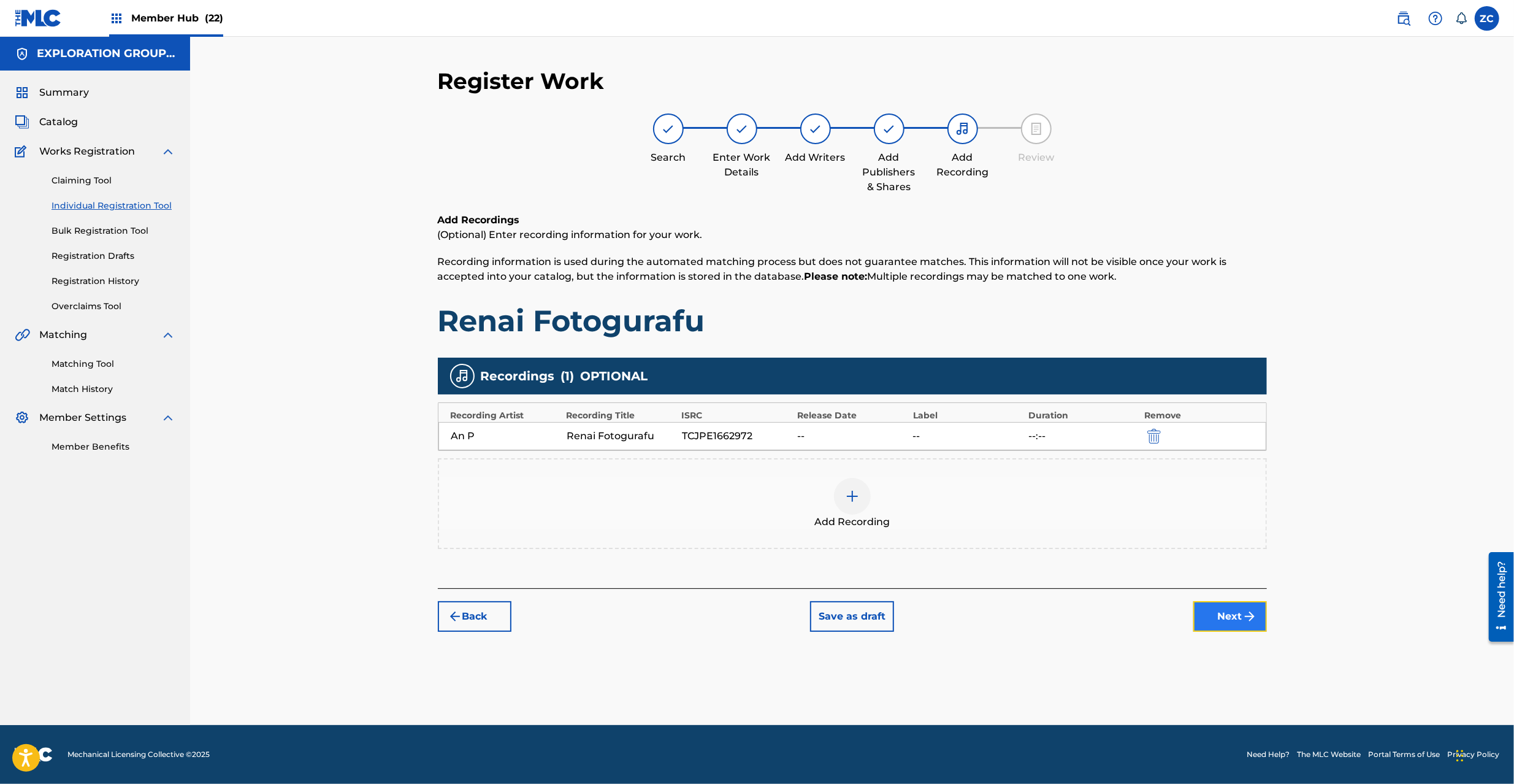
click at [1252, 608] on button "Next" at bounding box center [1230, 616] width 74 height 31
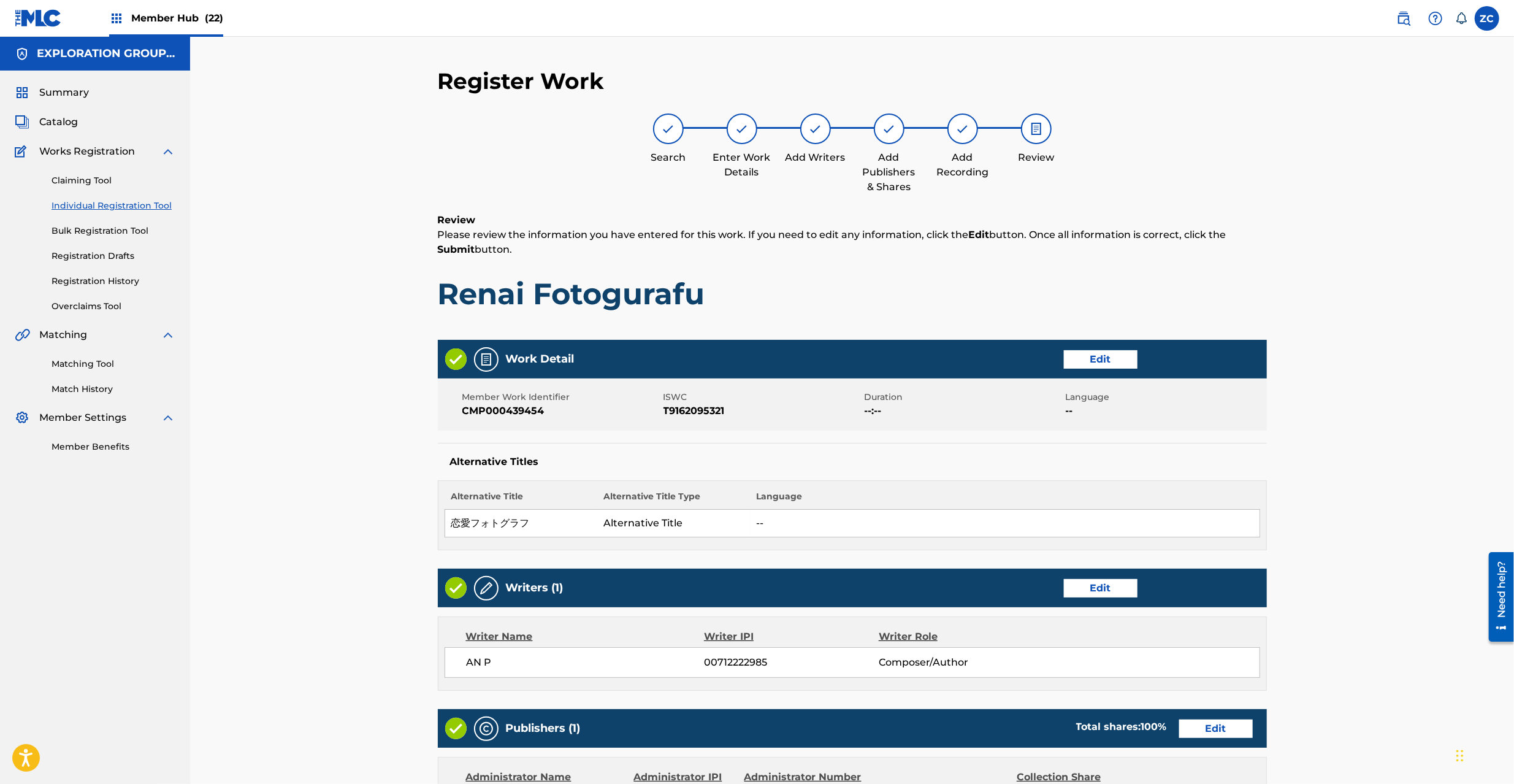
scroll to position [378, 0]
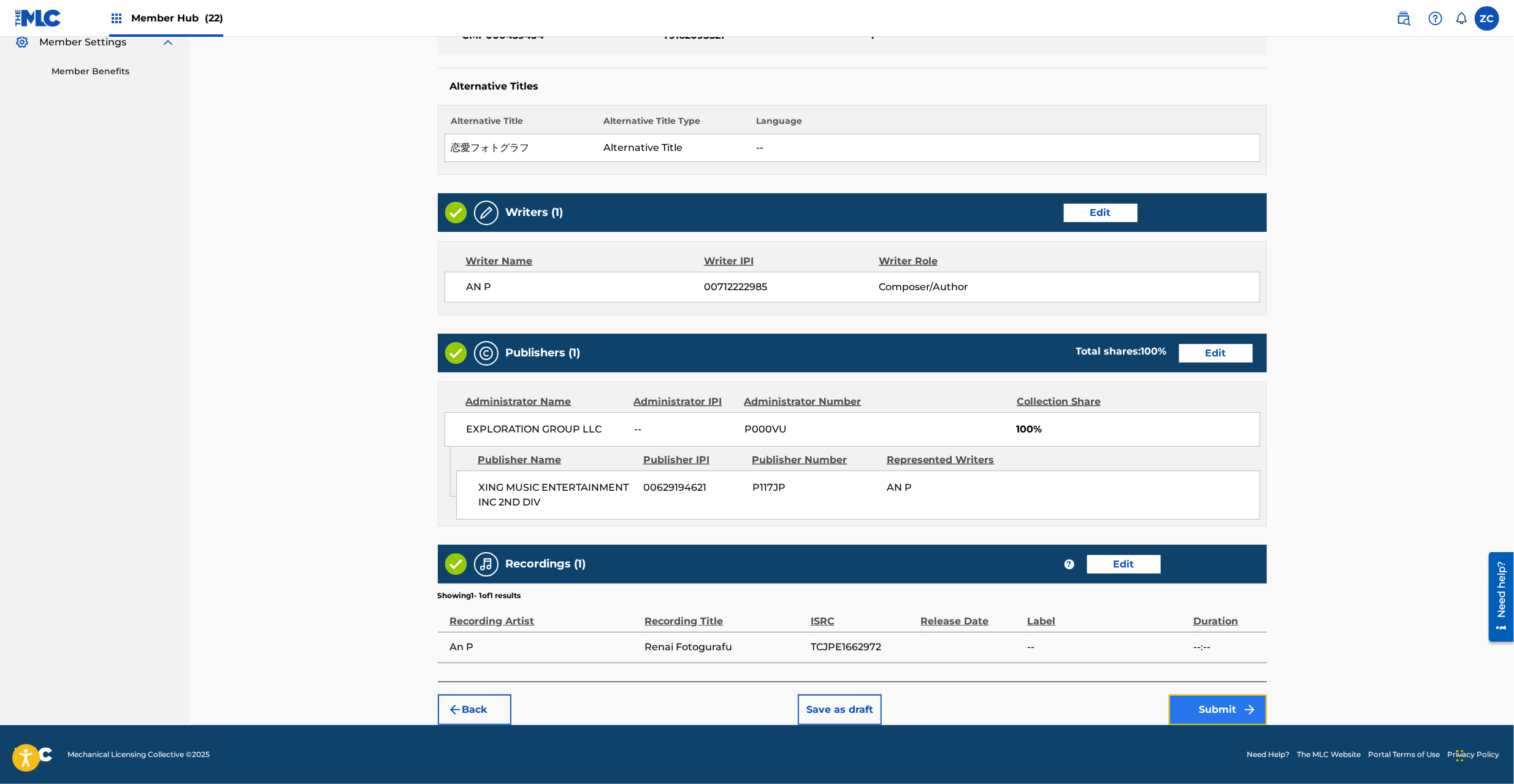
click at [1222, 704] on button "Submit" at bounding box center [1218, 710] width 98 height 31
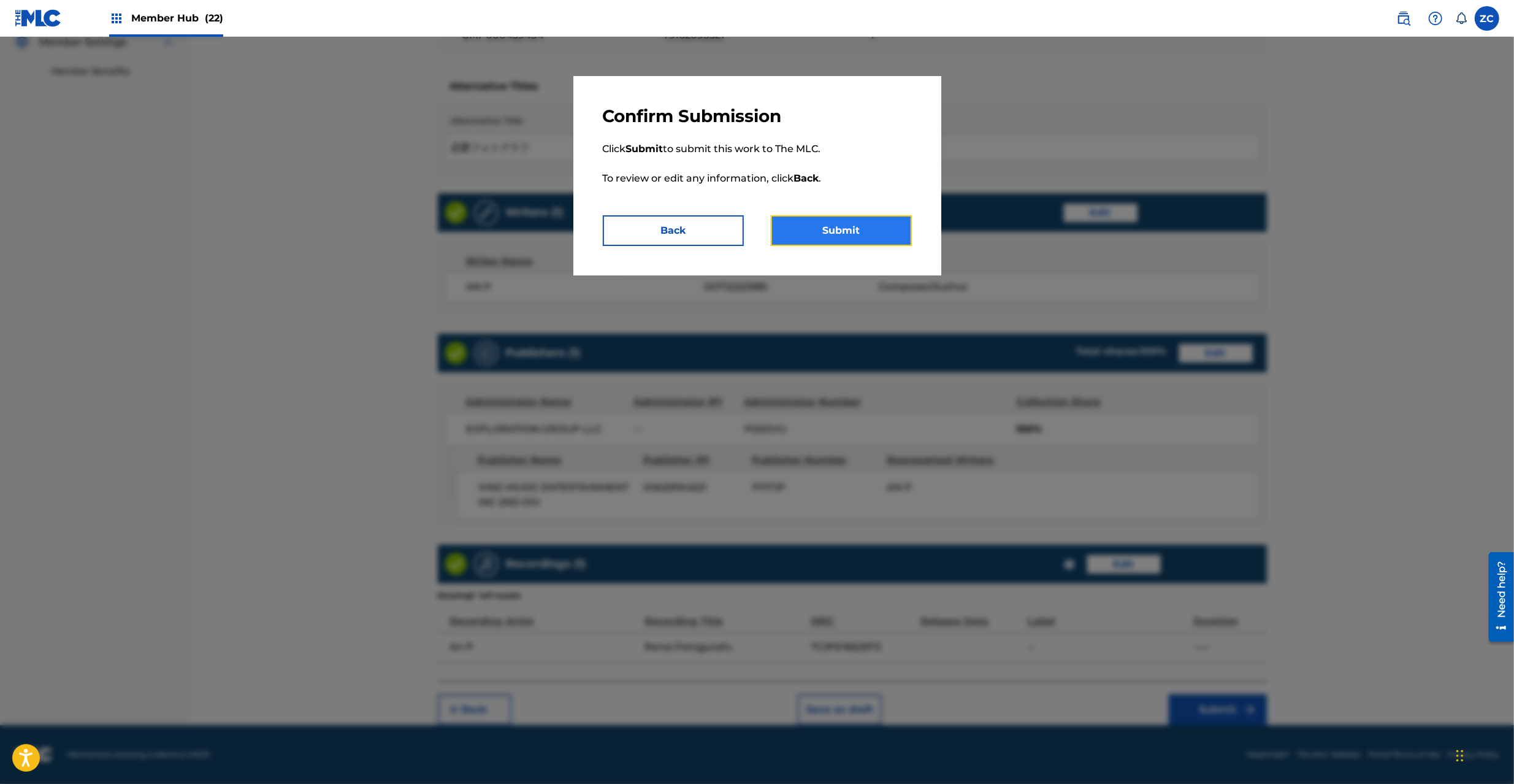
click at [893, 243] on button "Submit" at bounding box center [841, 230] width 141 height 31
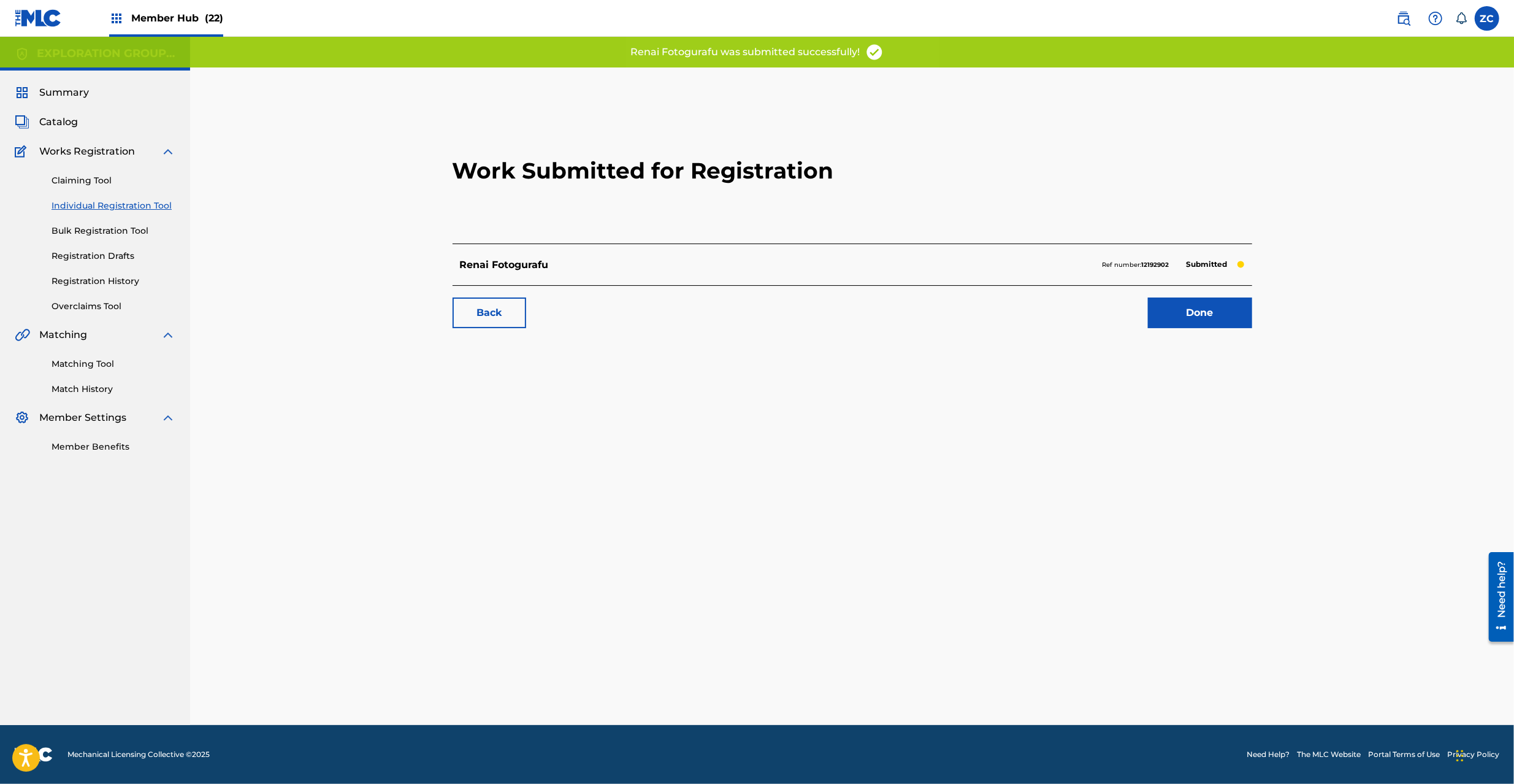
click at [1100, 266] on div "Renai Fotogurafu Ref number: 12192902 Submitted" at bounding box center [852, 264] width 800 height 41
click at [1159, 271] on div "Ref number: 12192902 Submitted" at bounding box center [1174, 265] width 142 height 17
copy p "Ref number: 12192902"
click at [1210, 308] on link "Done" at bounding box center [1200, 313] width 104 height 31
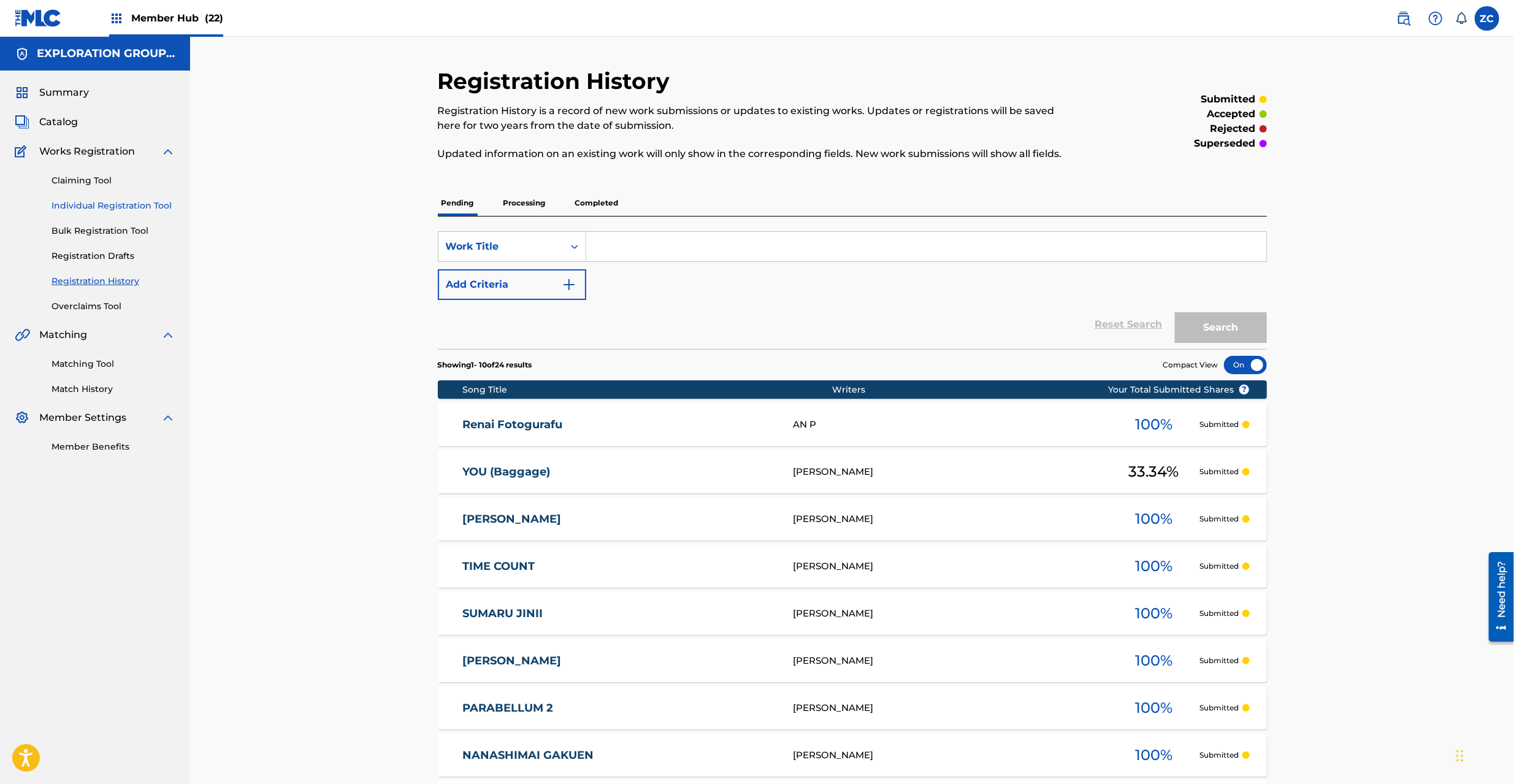
click at [117, 199] on link "Individual Registration Tool" at bounding box center [113, 206] width 124 height 13
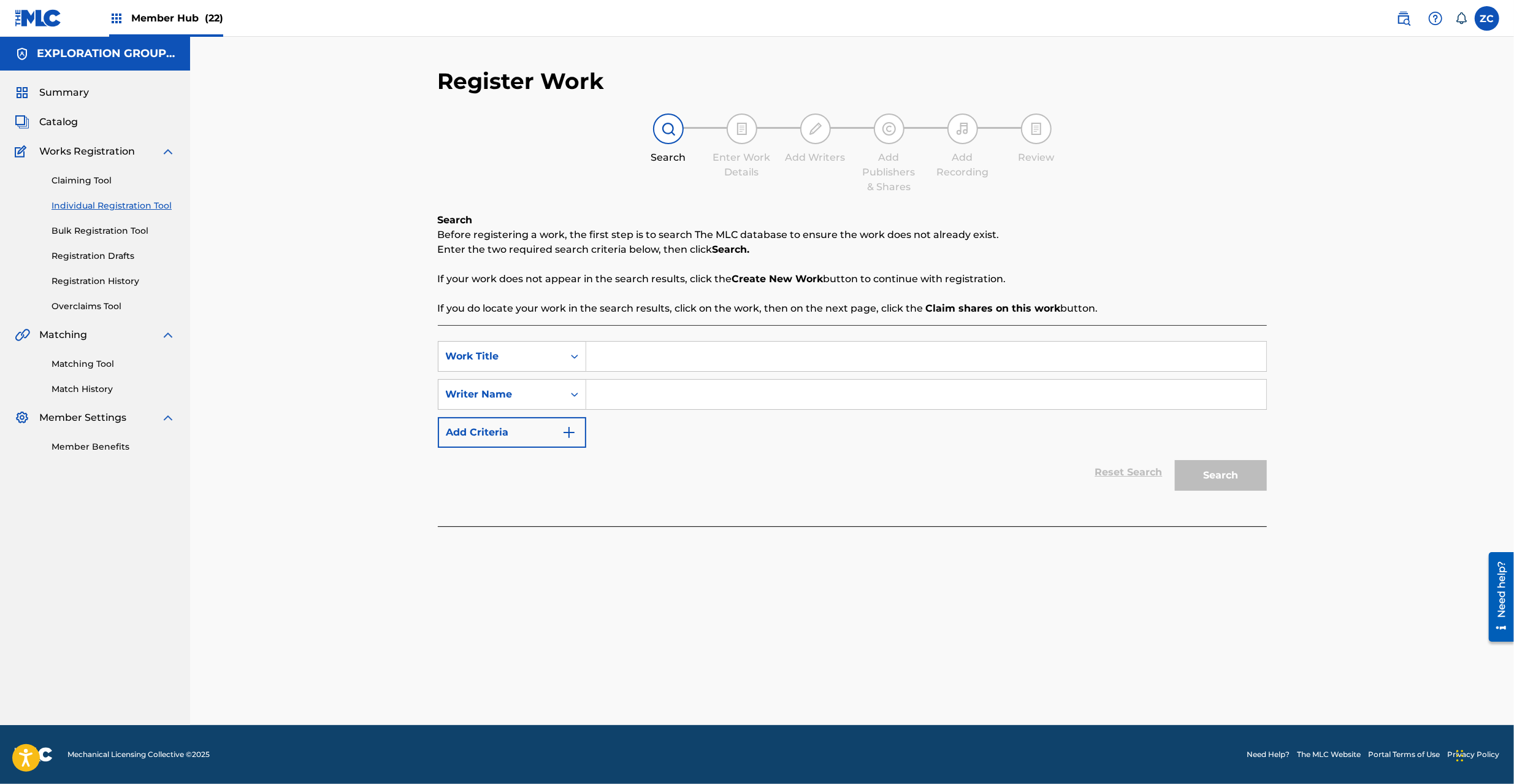
click at [623, 362] on input "Search Form" at bounding box center [926, 356] width 680 height 30
paste input "Anomarokarisuno Kuriimuni Teishoku"
type input "Anomarokarisuno Kuriimuni Teishoku"
click at [730, 393] on input "Search Form" at bounding box center [926, 394] width 680 height 30
paste input "Sho"
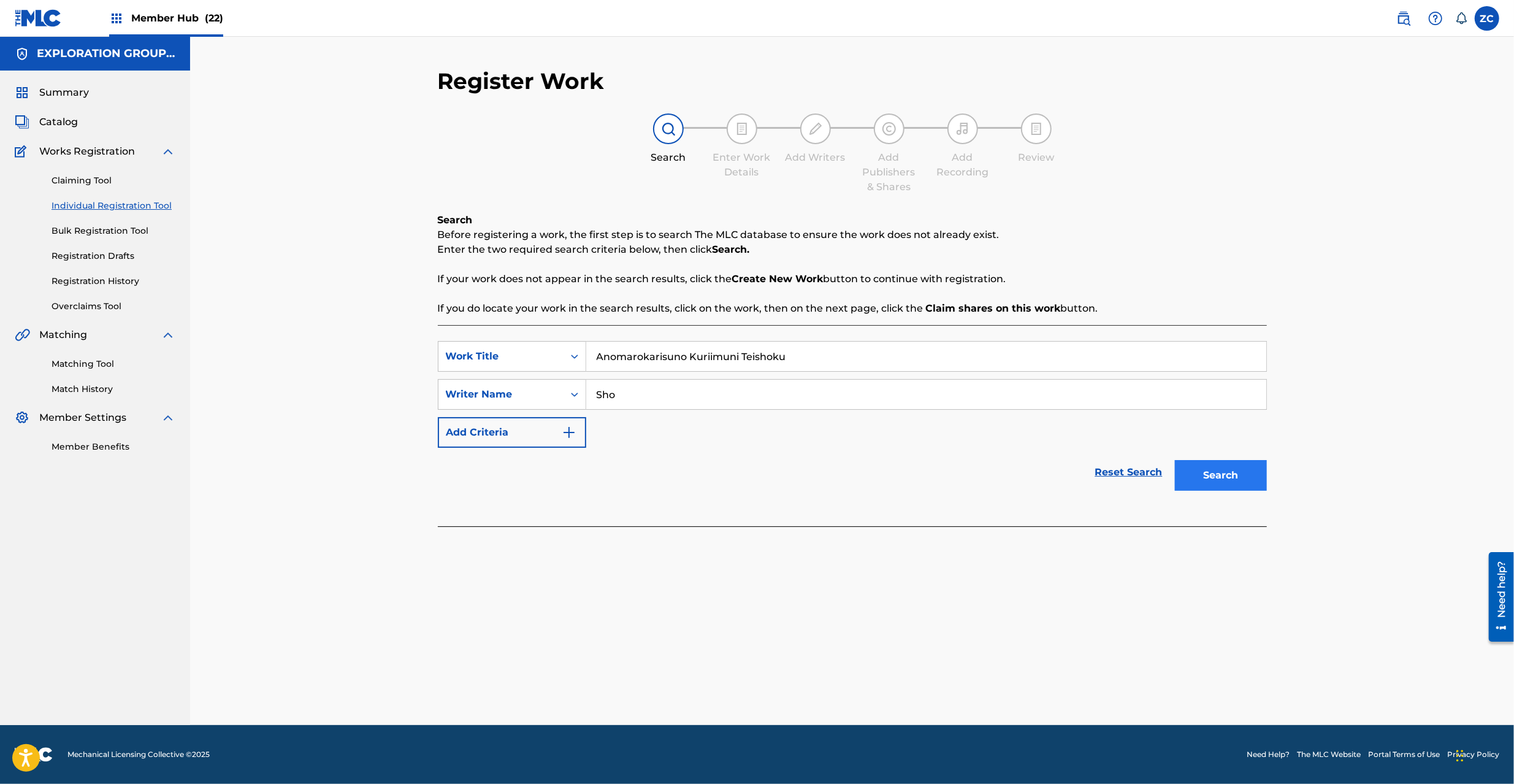
type input "Sho"
click at [1234, 479] on button "Search" at bounding box center [1221, 475] width 92 height 31
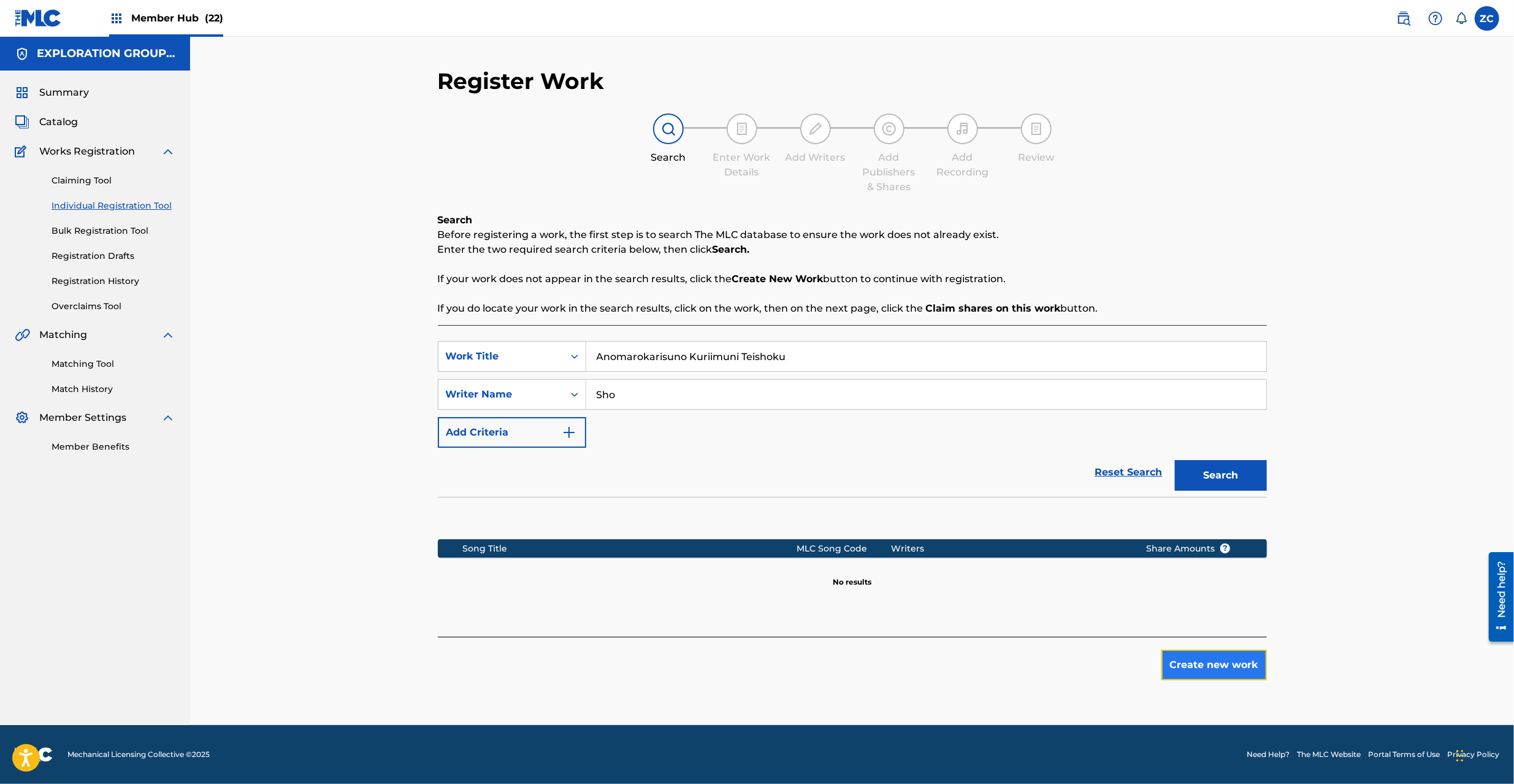
click at [1214, 659] on button "Create new work" at bounding box center [1214, 665] width 105 height 31
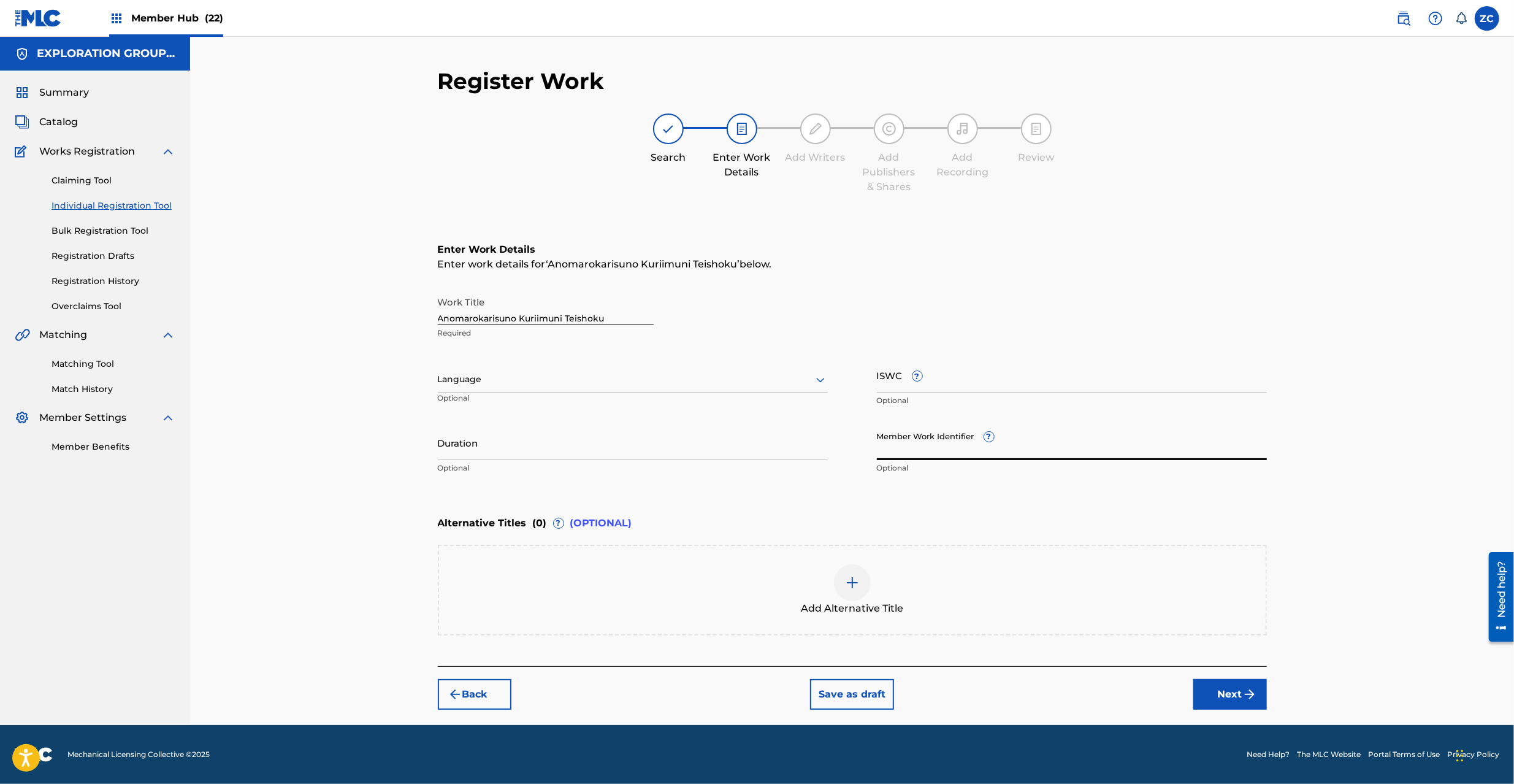
click at [932, 447] on input "Member Work Identifier ?" at bounding box center [1072, 442] width 390 height 35
paste input "CMP000439586"
type input "CMP000439586"
click at [964, 373] on input "ISWC ?" at bounding box center [1072, 375] width 390 height 35
paste input "T9137758691"
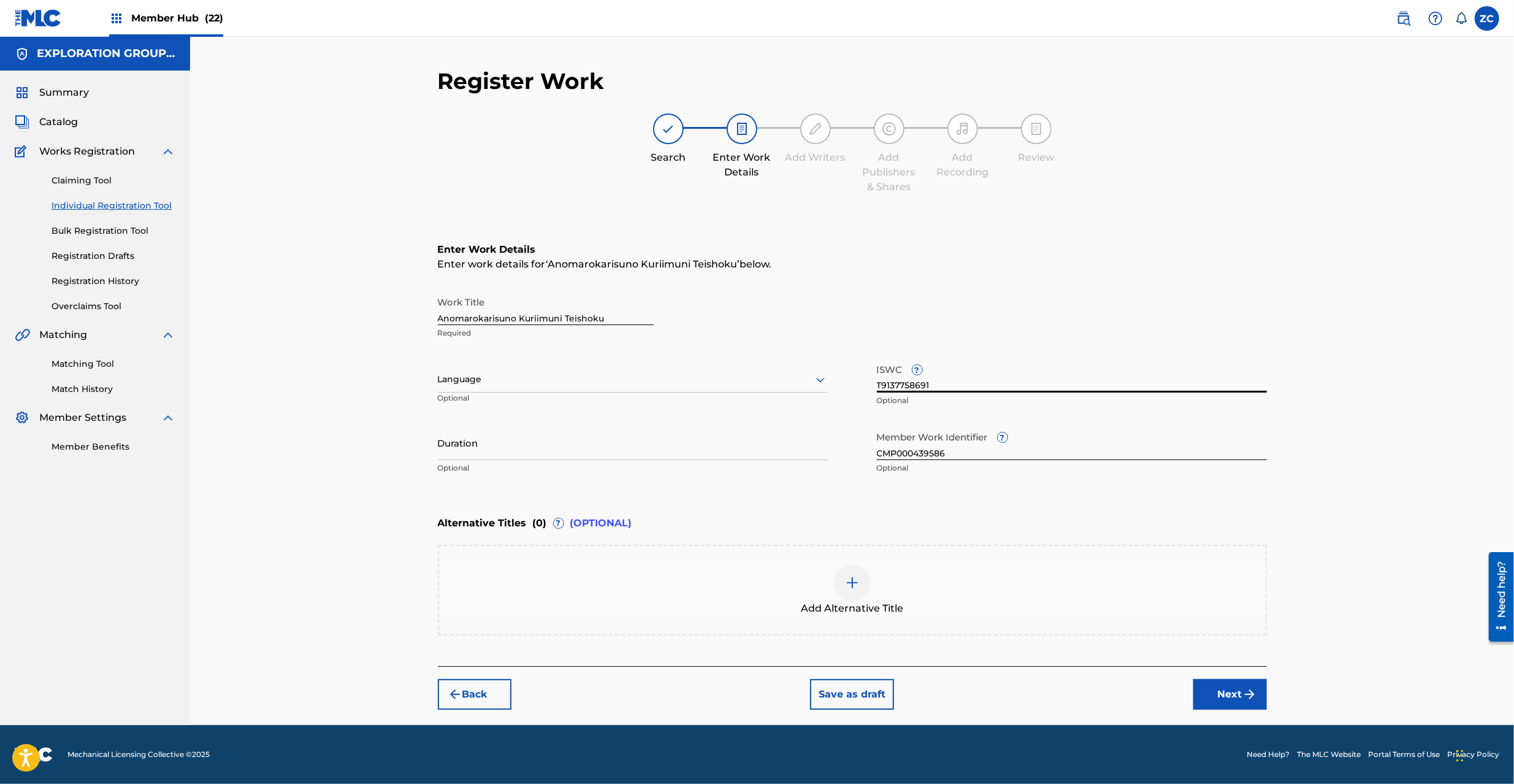
type input "T9137758691"
click at [854, 579] on img at bounding box center [852, 583] width 14 height 14
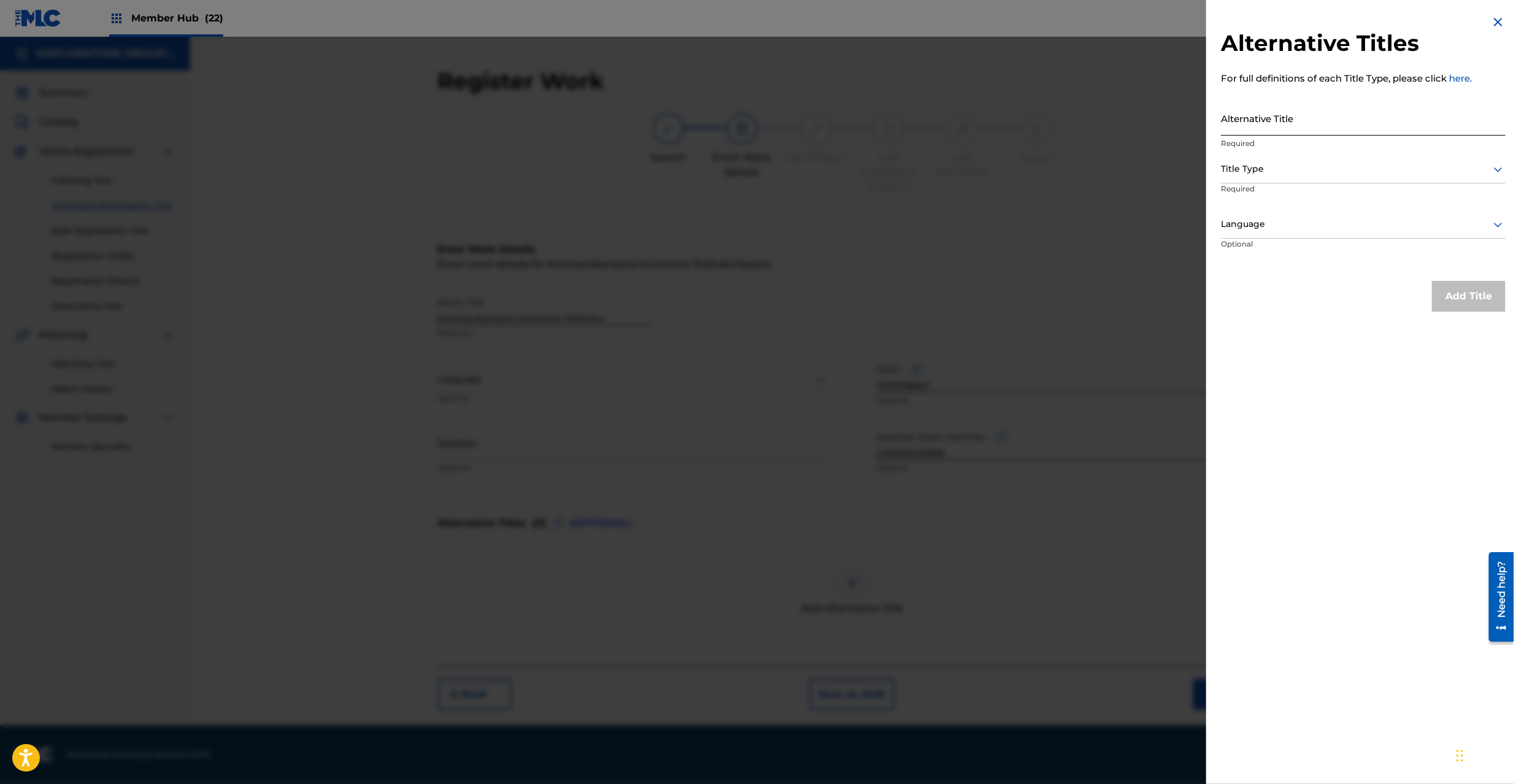
click at [1336, 120] on input "Alternative Title" at bounding box center [1363, 118] width 284 height 35
paste input "アノマロカリスのクリーム煮定食"
type input "アノマロカリスのクリーム煮定食"
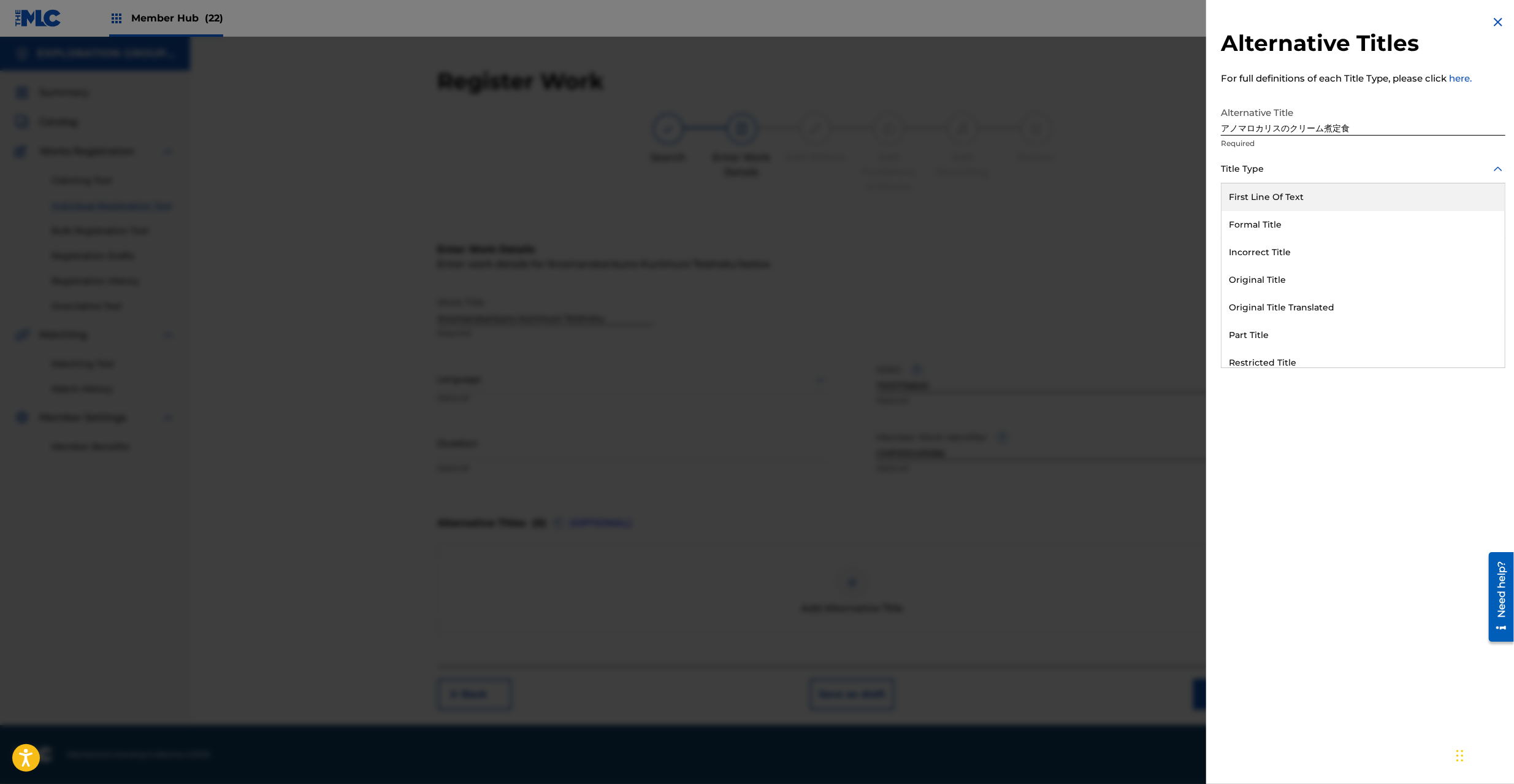
click at [1295, 168] on div at bounding box center [1363, 169] width 284 height 15
type input "al"
click at [1291, 339] on div "Alternative Title" at bounding box center [1363, 335] width 283 height 28
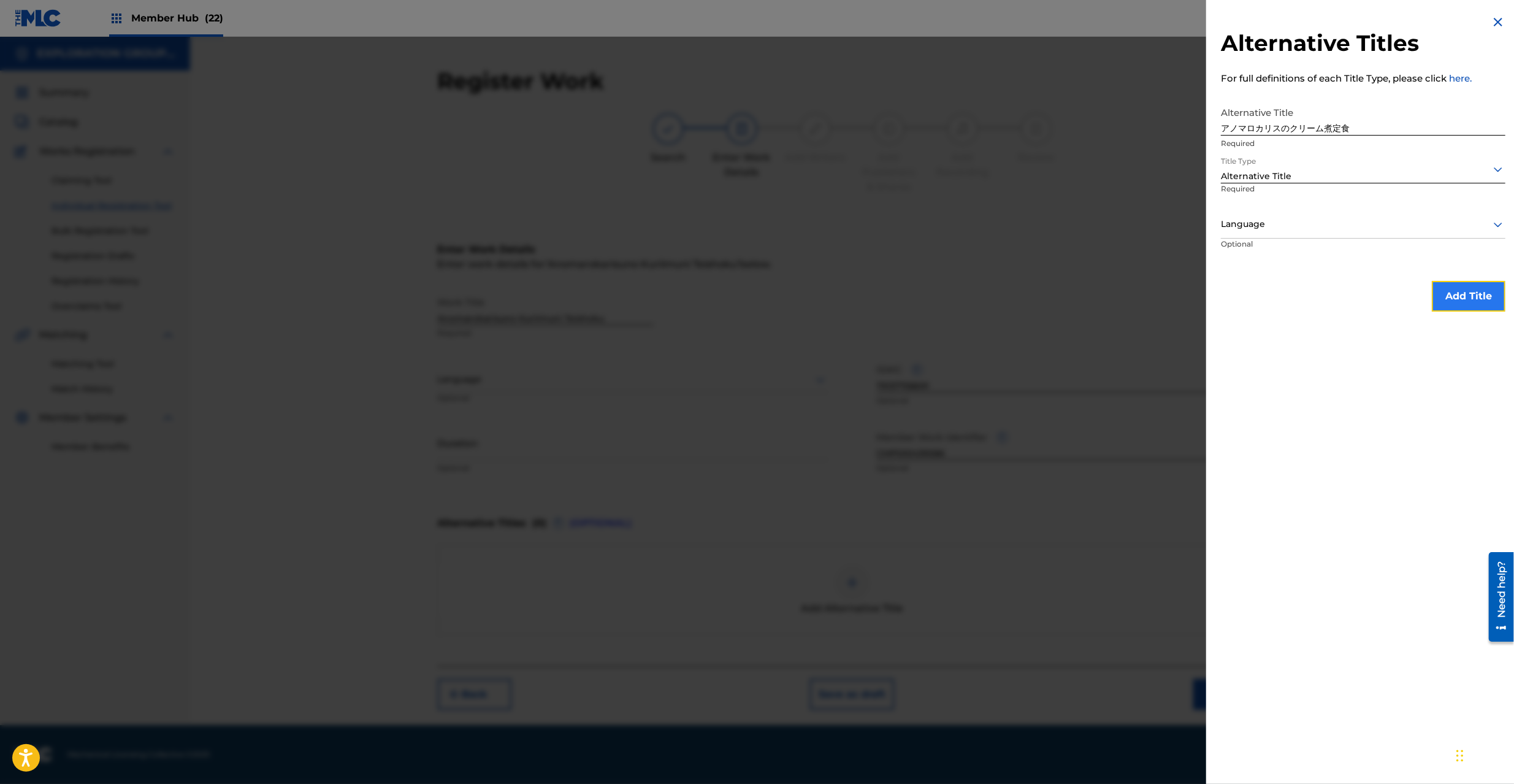
click at [1459, 304] on button "Add Title" at bounding box center [1469, 296] width 74 height 31
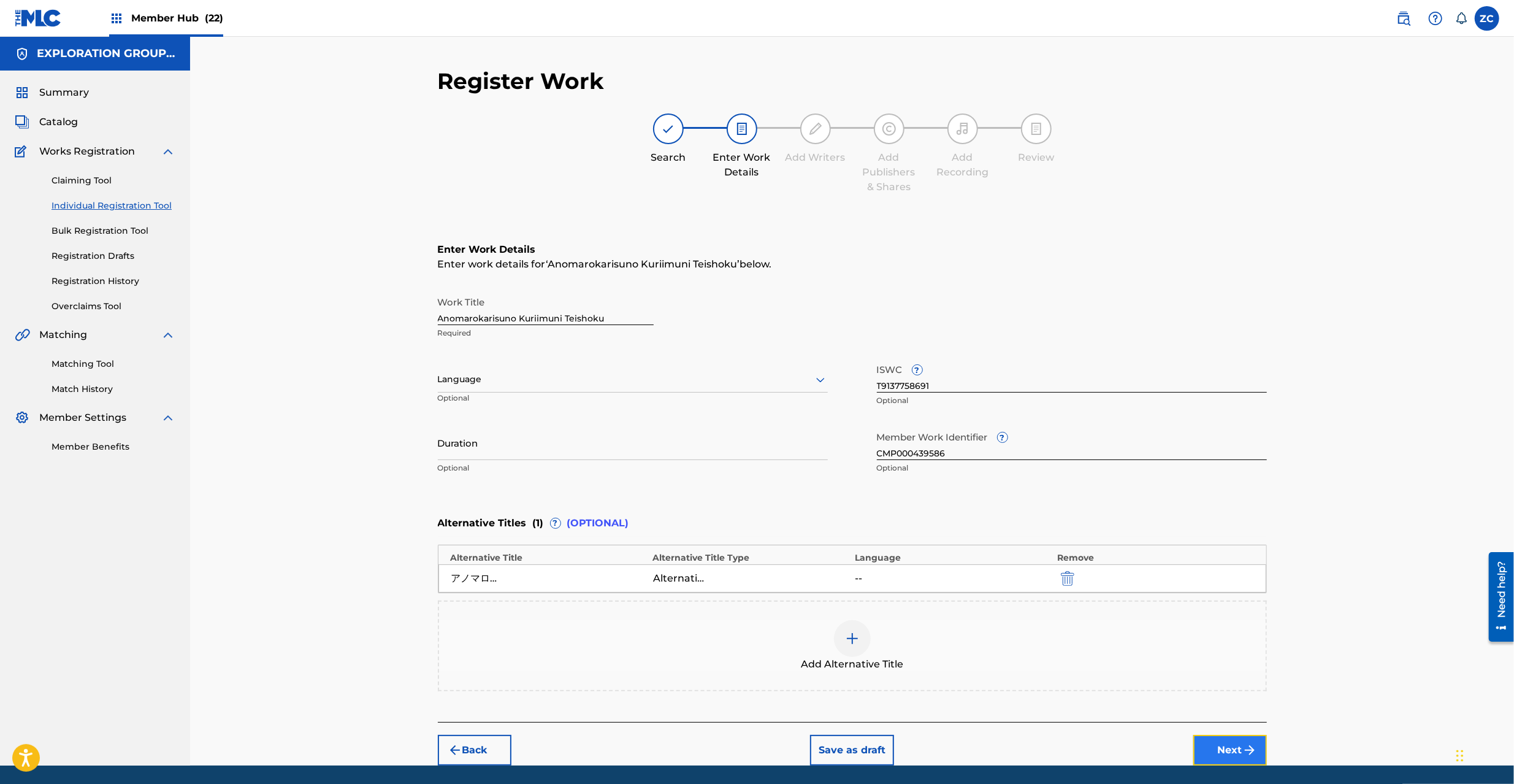
click at [1226, 747] on button "Next" at bounding box center [1230, 750] width 74 height 31
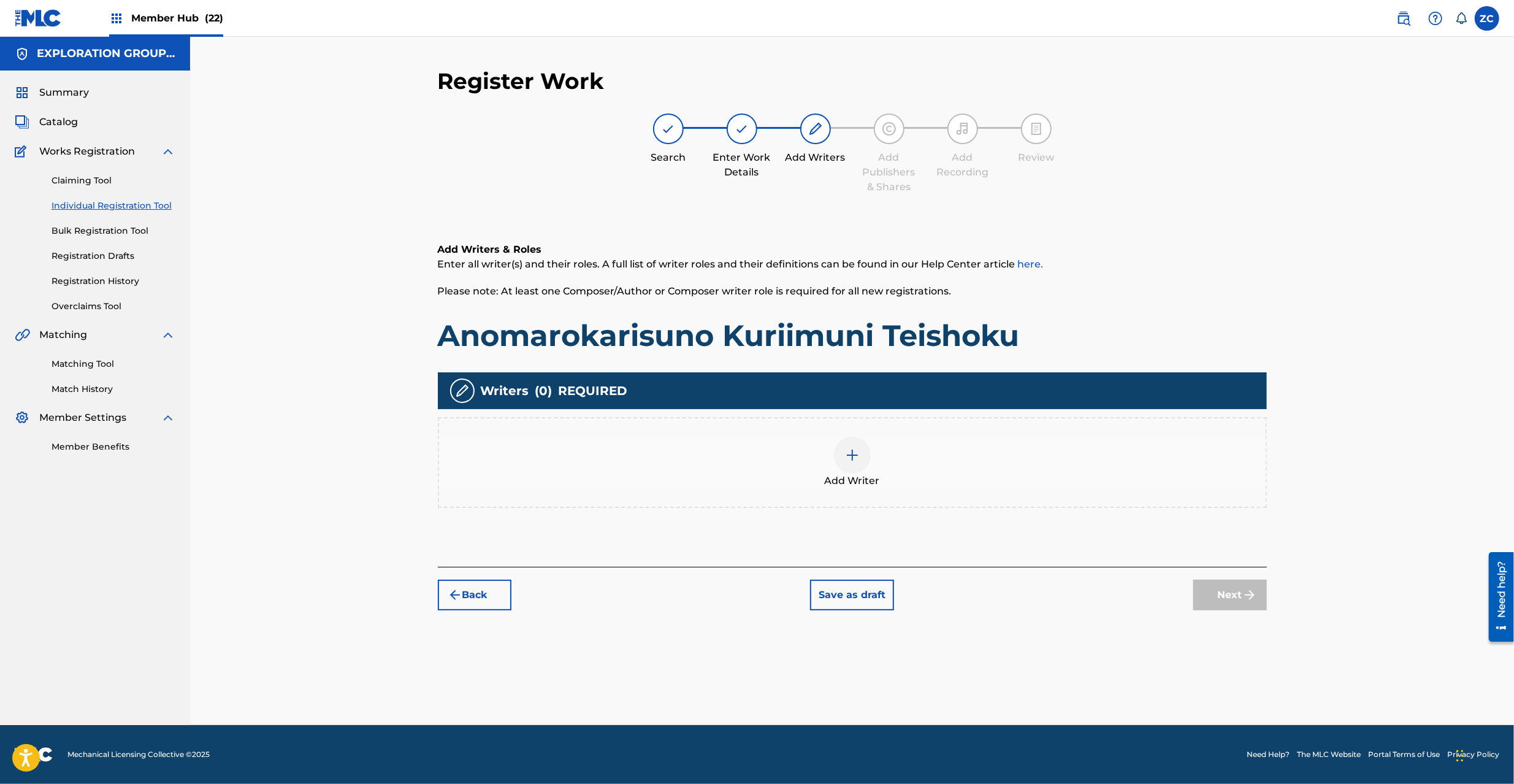
click at [867, 452] on div at bounding box center [852, 455] width 37 height 37
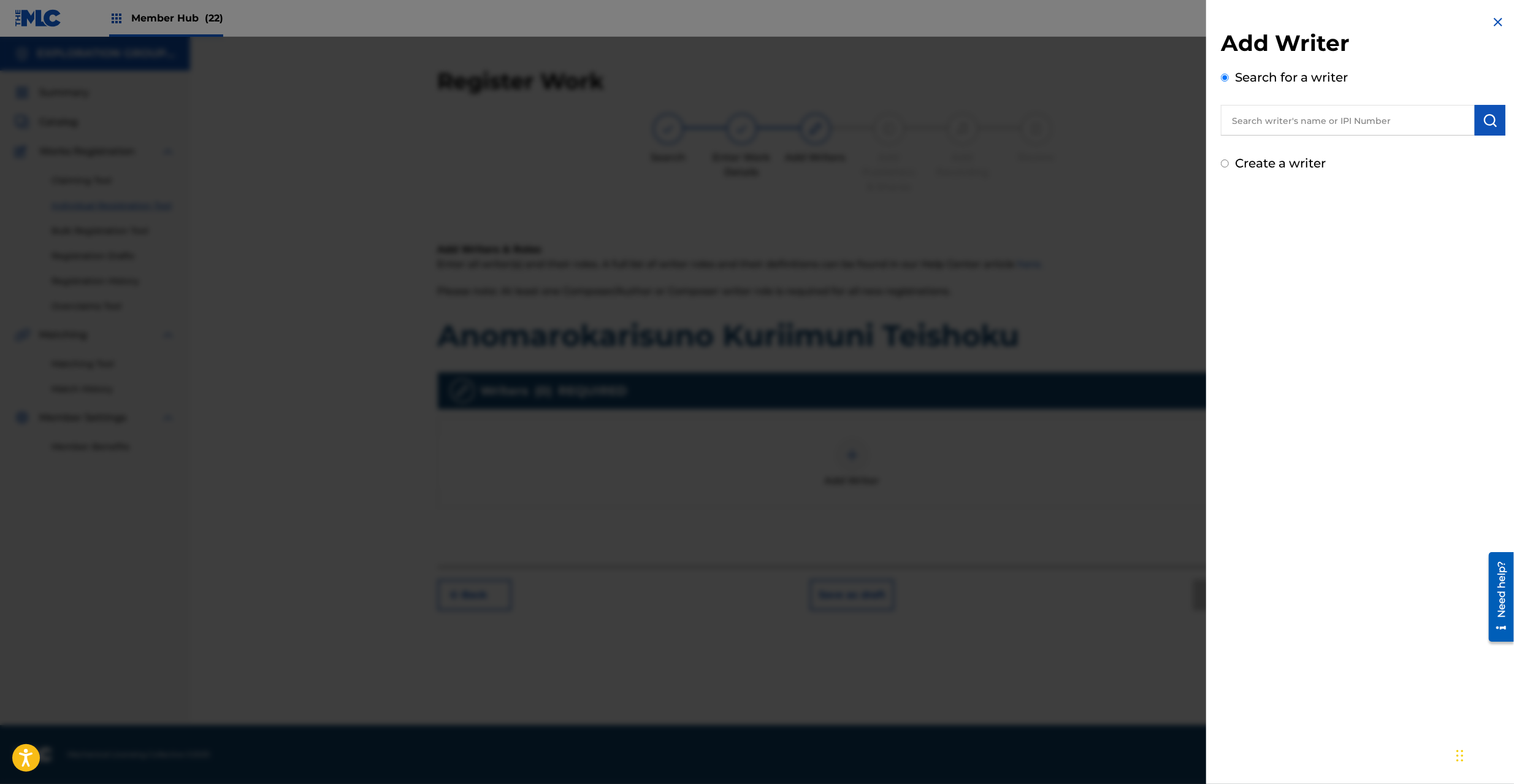
click at [1328, 128] on input "text" at bounding box center [1348, 120] width 254 height 31
paste input "665370137"
type input "00665370137"
click at [1255, 119] on input "00665370137" at bounding box center [1348, 120] width 254 height 31
click at [1268, 120] on input "00665370137" at bounding box center [1348, 120] width 254 height 31
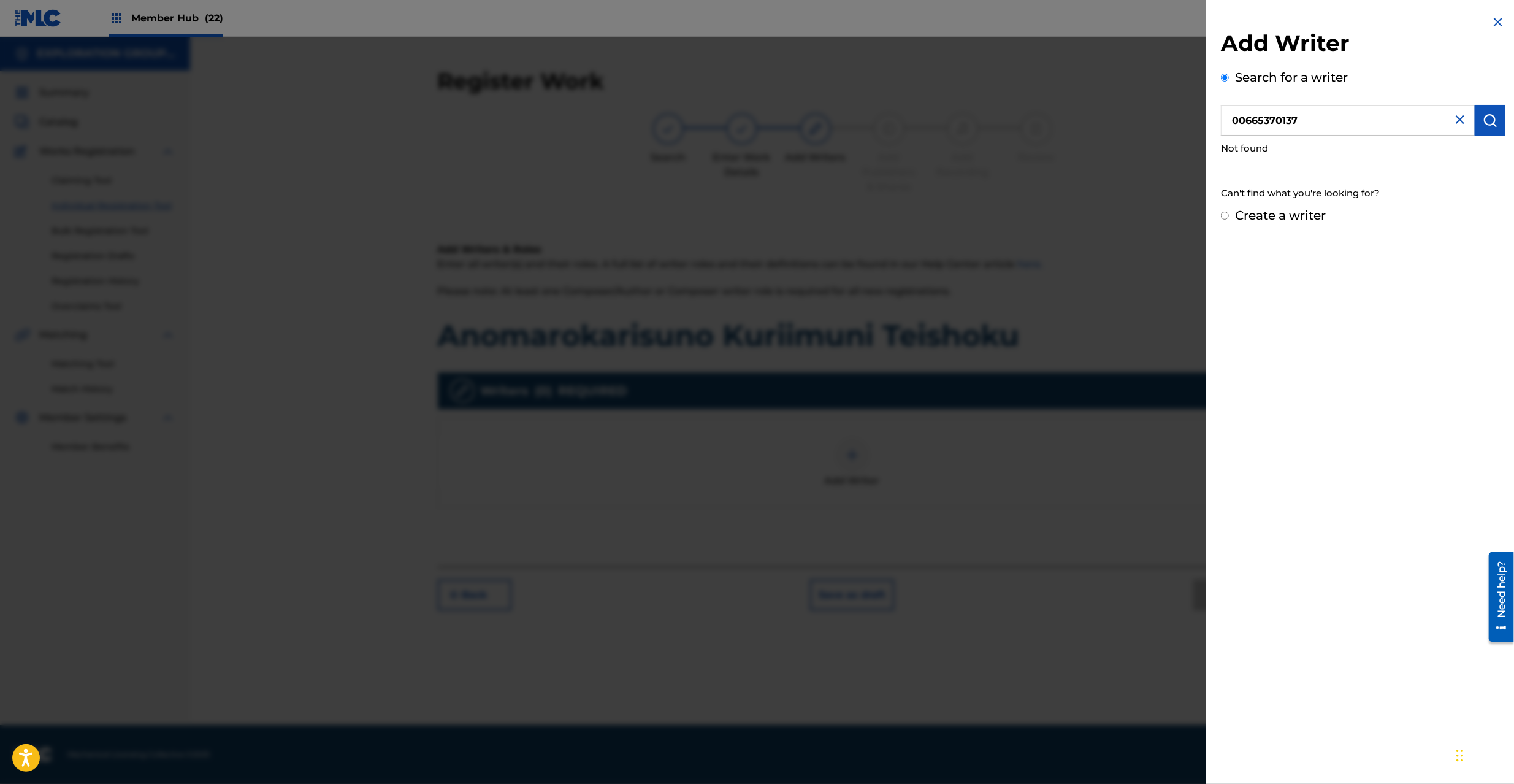
click at [1279, 121] on input "00665370137" at bounding box center [1348, 120] width 254 height 31
click at [1291, 121] on input "00665370137" at bounding box center [1348, 120] width 254 height 31
drag, startPoint x: 1330, startPoint y: 121, endPoint x: 1176, endPoint y: 121, distance: 154.0
click at [1176, 121] on div "Add Writer Search for a writer 00665370137 Not found Can't find what you're loo…" at bounding box center [757, 410] width 1514 height 747
click at [1225, 215] on input "Create a writer" at bounding box center [1225, 215] width 8 height 8
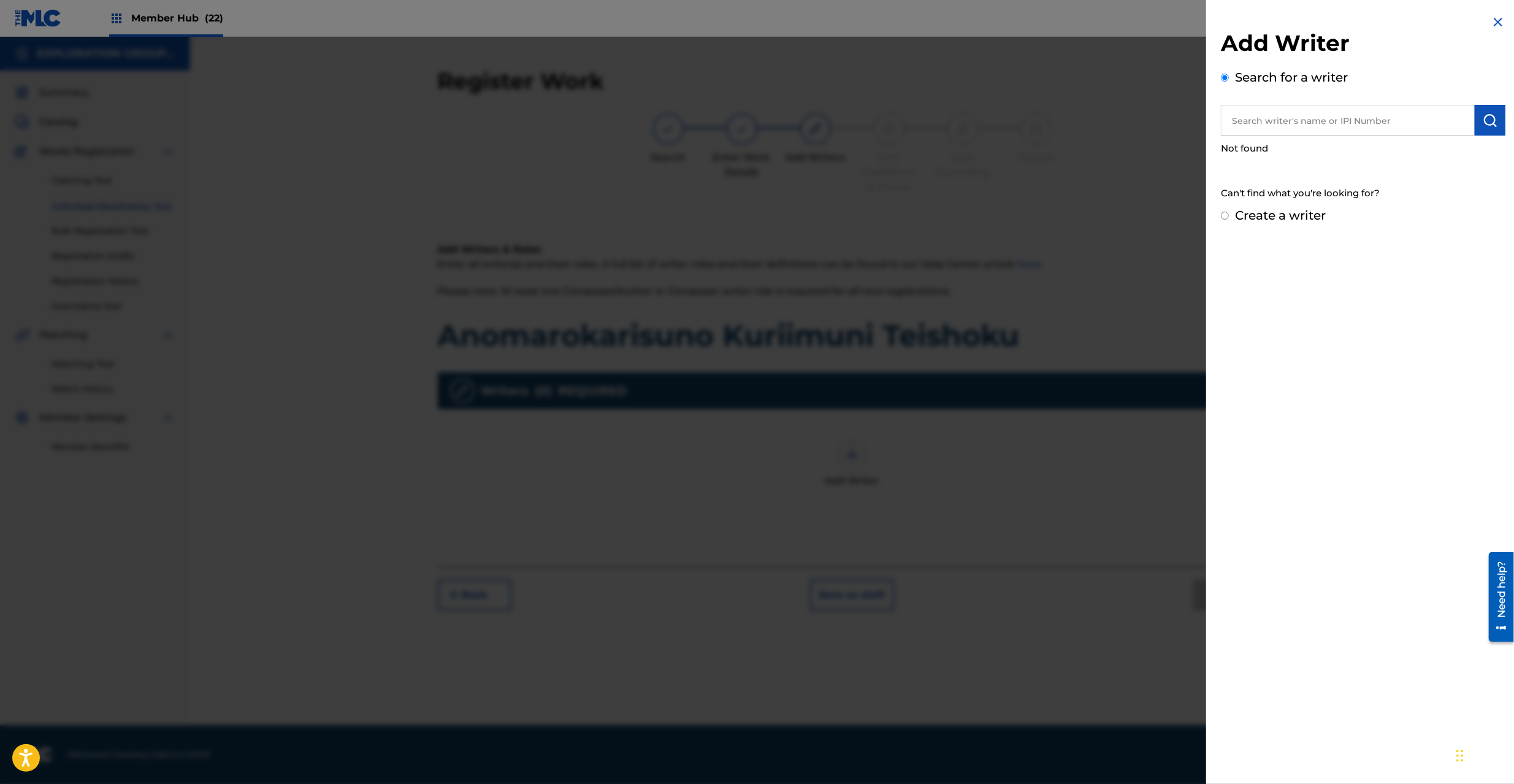
radio input "false"
radio input "true"
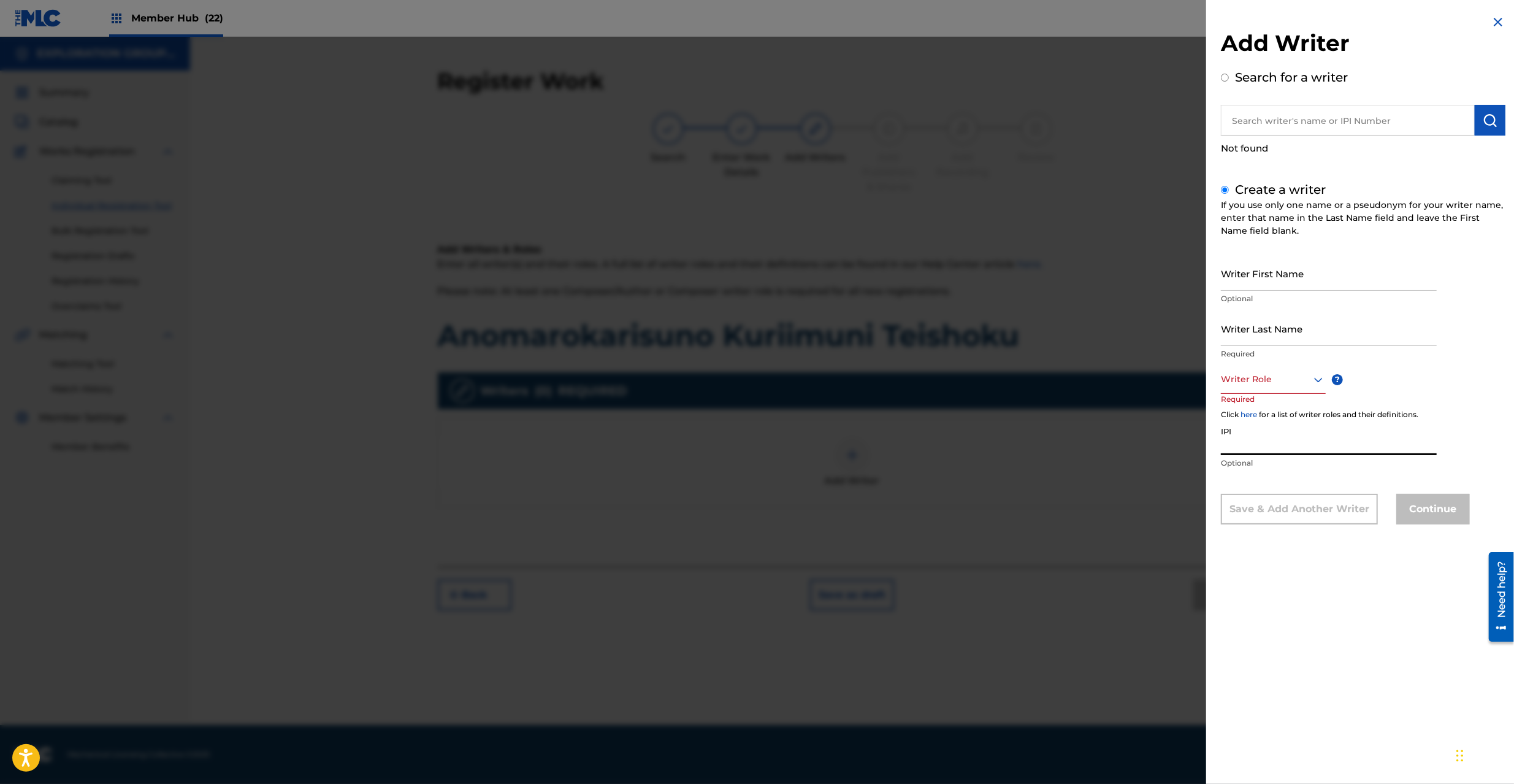
click at [1268, 438] on input "IPI" at bounding box center [1329, 437] width 216 height 35
paste input "00665370137"
type input "00665370137"
click at [1266, 377] on div at bounding box center [1273, 379] width 105 height 15
click at [1268, 410] on div "Composer/Author" at bounding box center [1273, 407] width 103 height 28
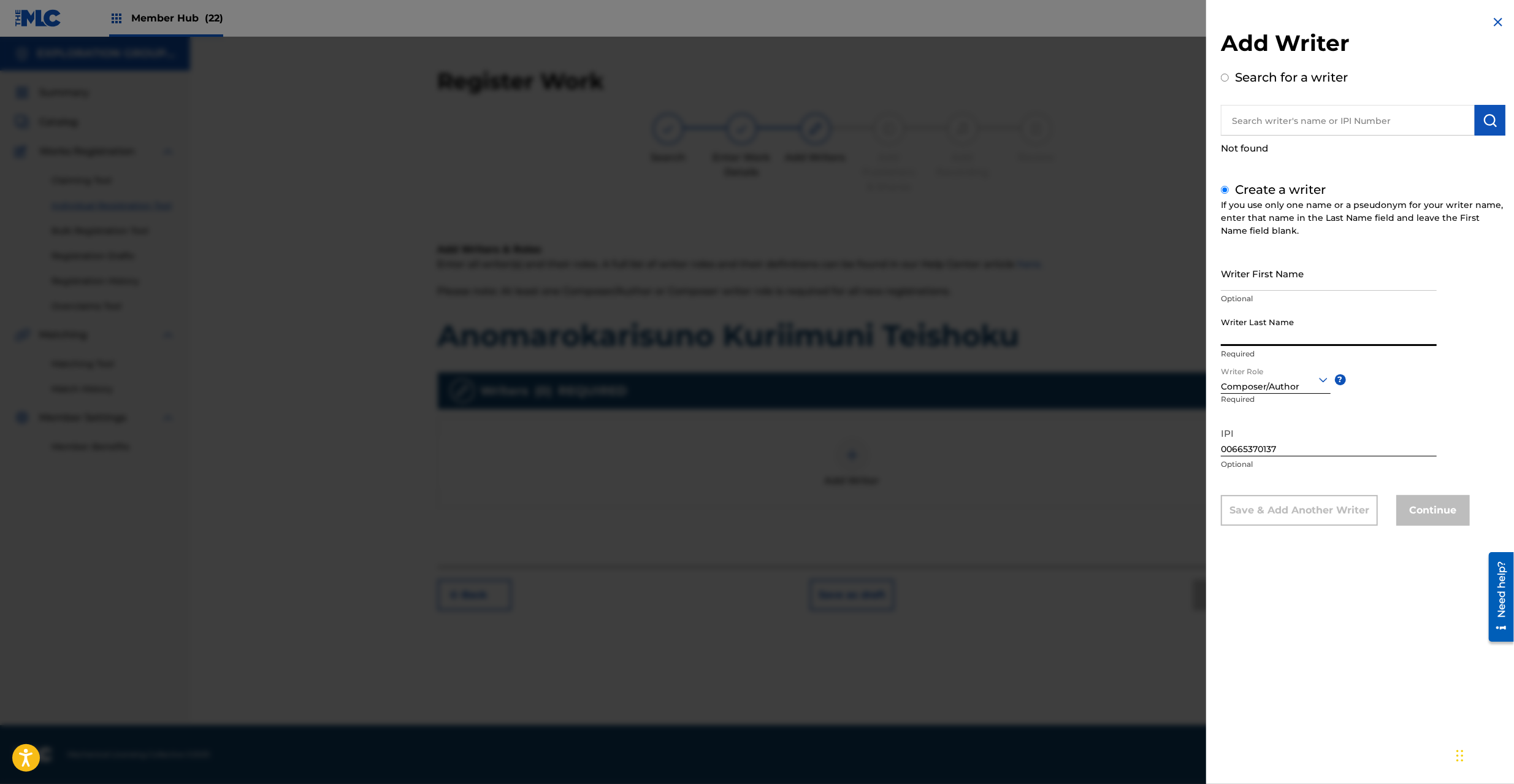
click at [1270, 331] on input "Writer Last Name" at bounding box center [1329, 328] width 216 height 35
type input "Sho"
click at [1419, 508] on button "Continue" at bounding box center [1433, 510] width 74 height 31
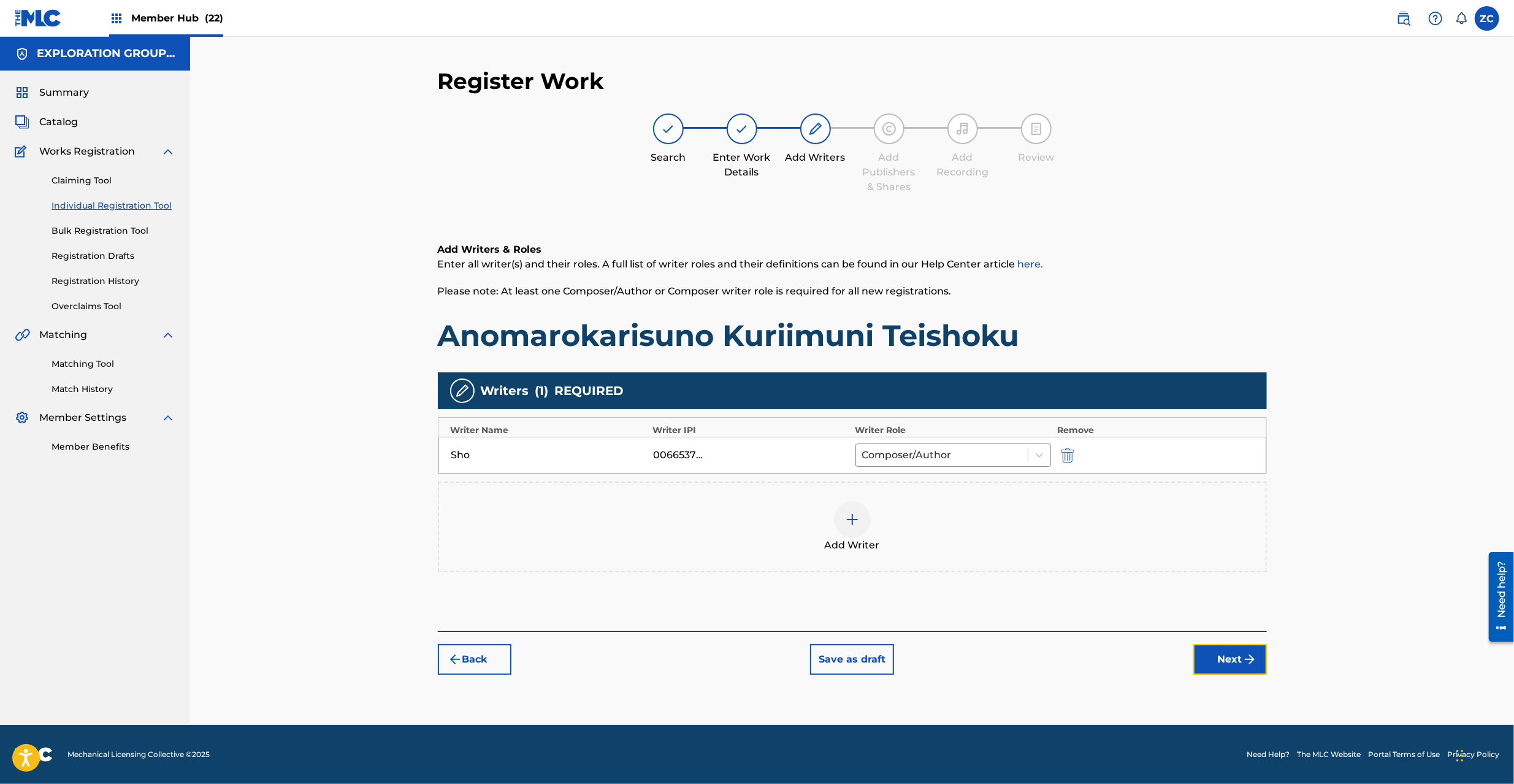
drag, startPoint x: 1242, startPoint y: 662, endPoint x: 1223, endPoint y: 618, distance: 47.9
click at [1242, 661] on img "submit" at bounding box center [1249, 659] width 14 height 14
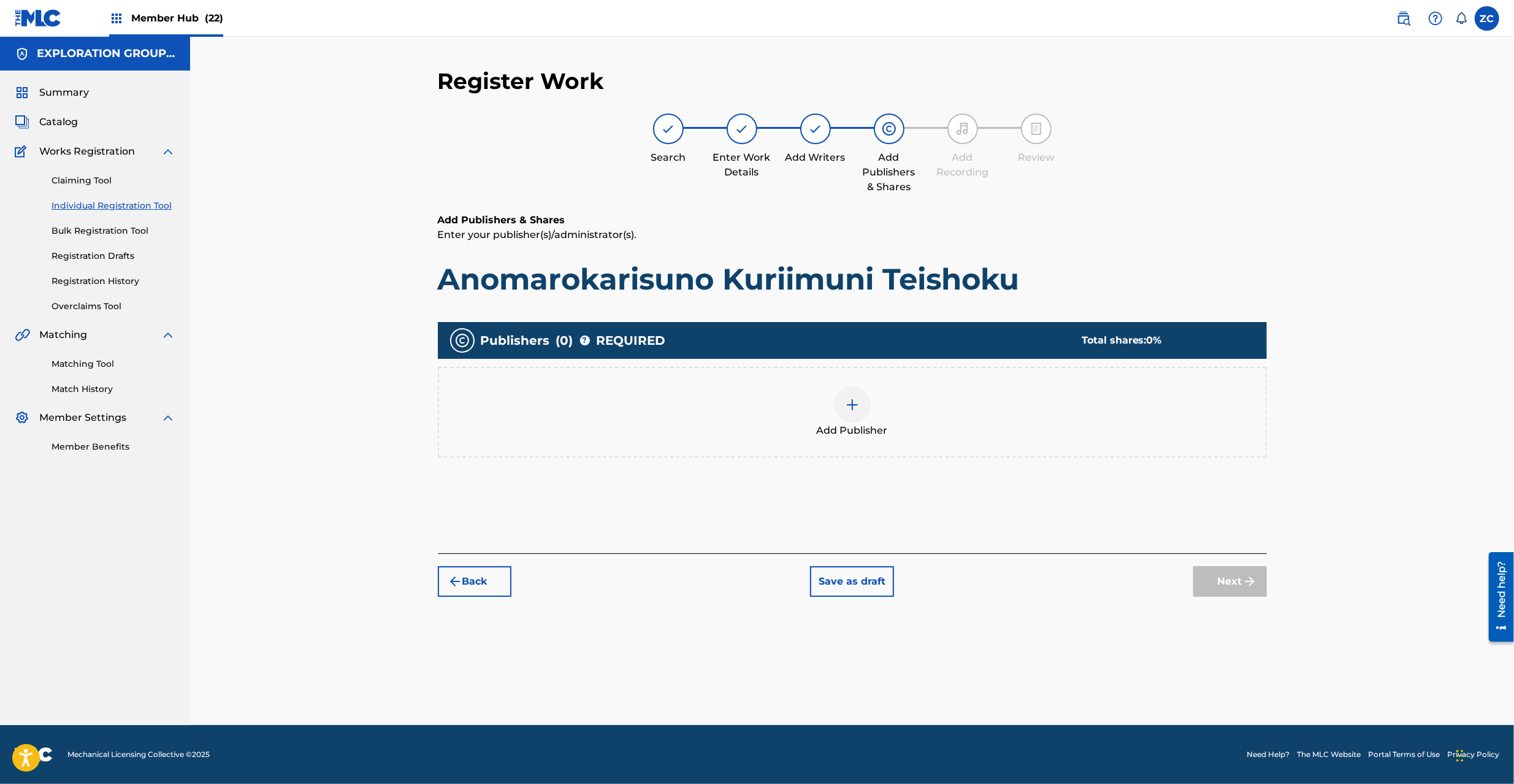
click at [858, 393] on div at bounding box center [852, 405] width 37 height 37
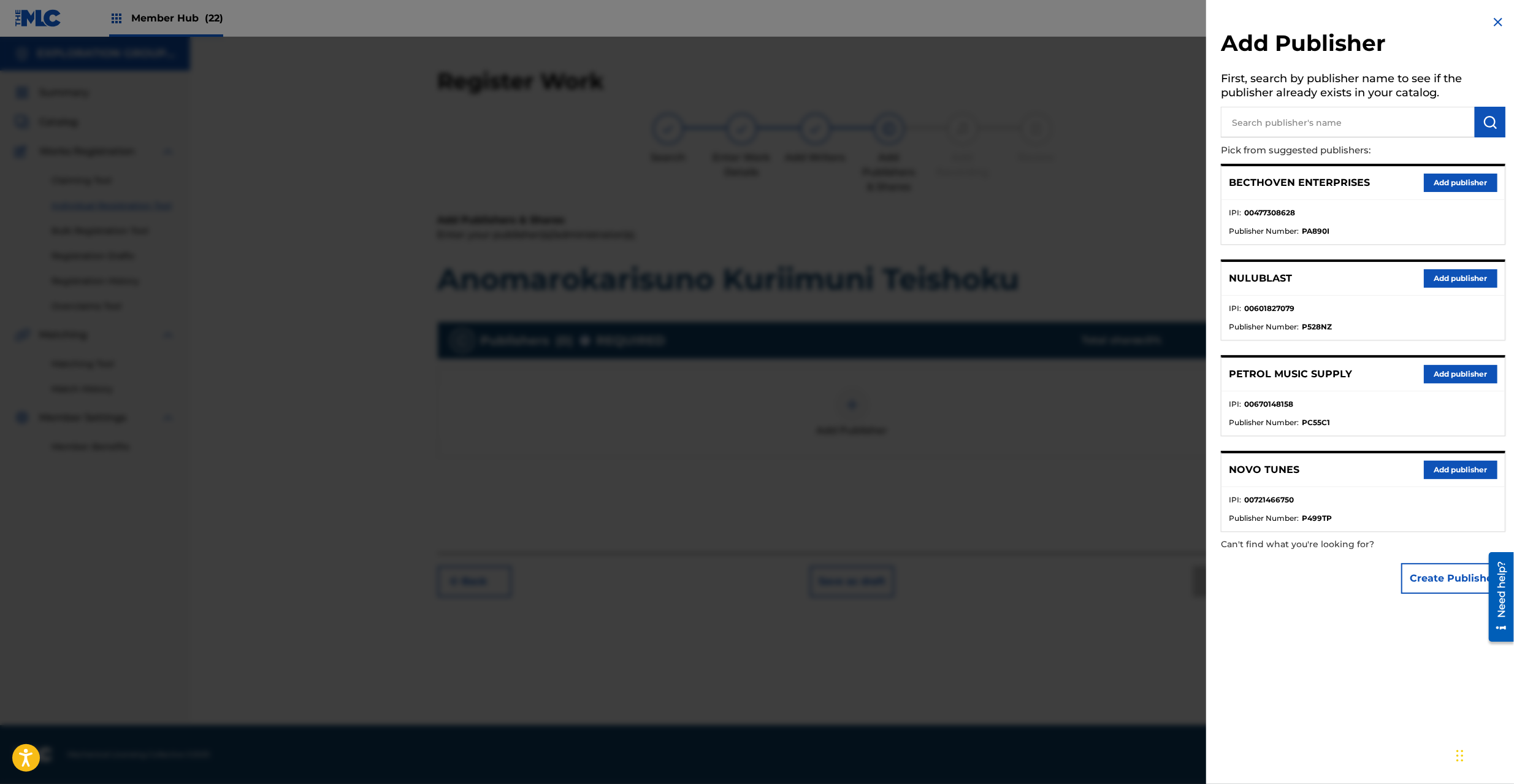
click at [1367, 118] on input "text" at bounding box center [1348, 122] width 254 height 31
paste input "Xing Music Entertainment Inc 2nd Div"
type input "Xing Music Entertainment Inc 2nd Div"
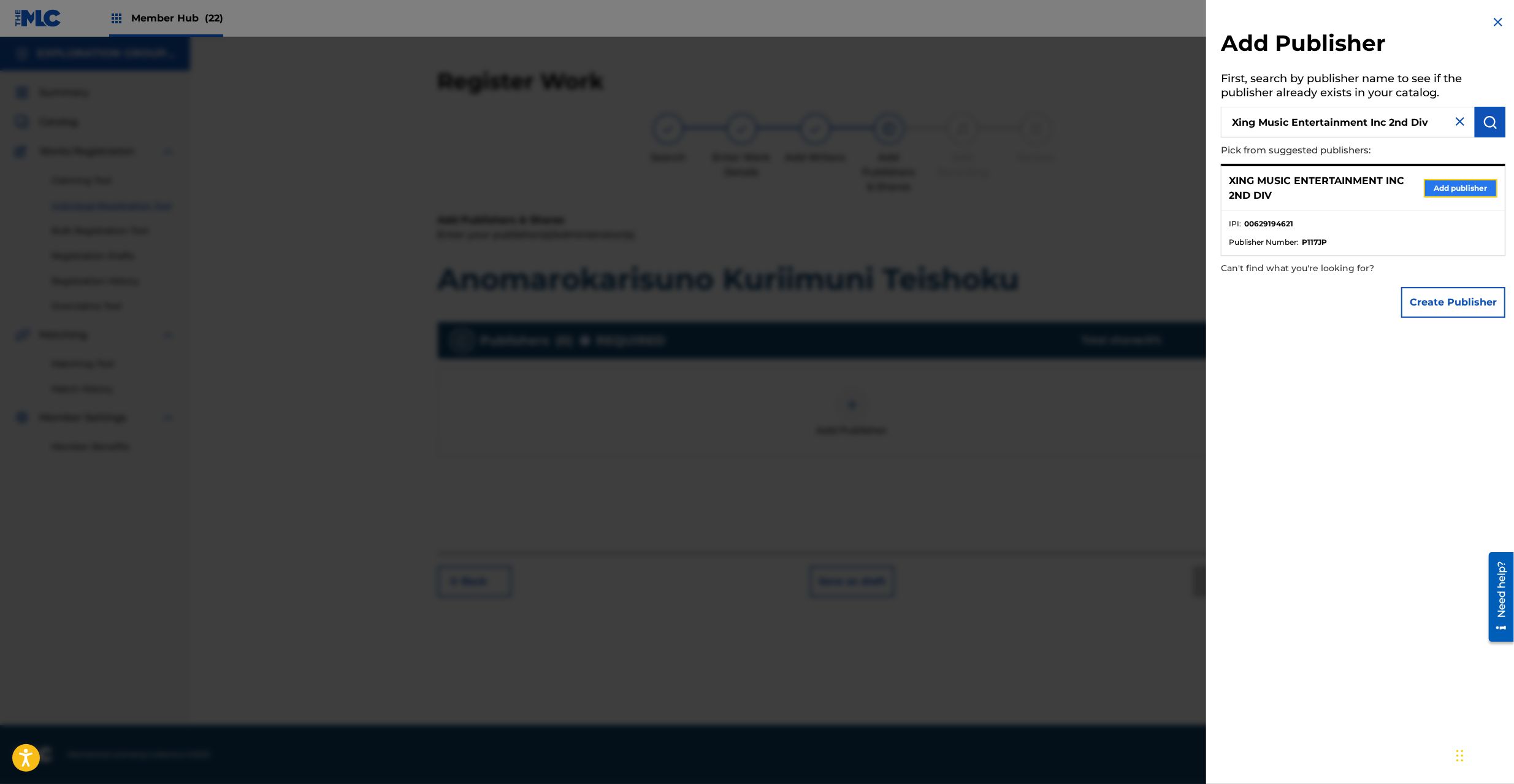
click at [1463, 190] on button "Add publisher" at bounding box center [1461, 188] width 74 height 18
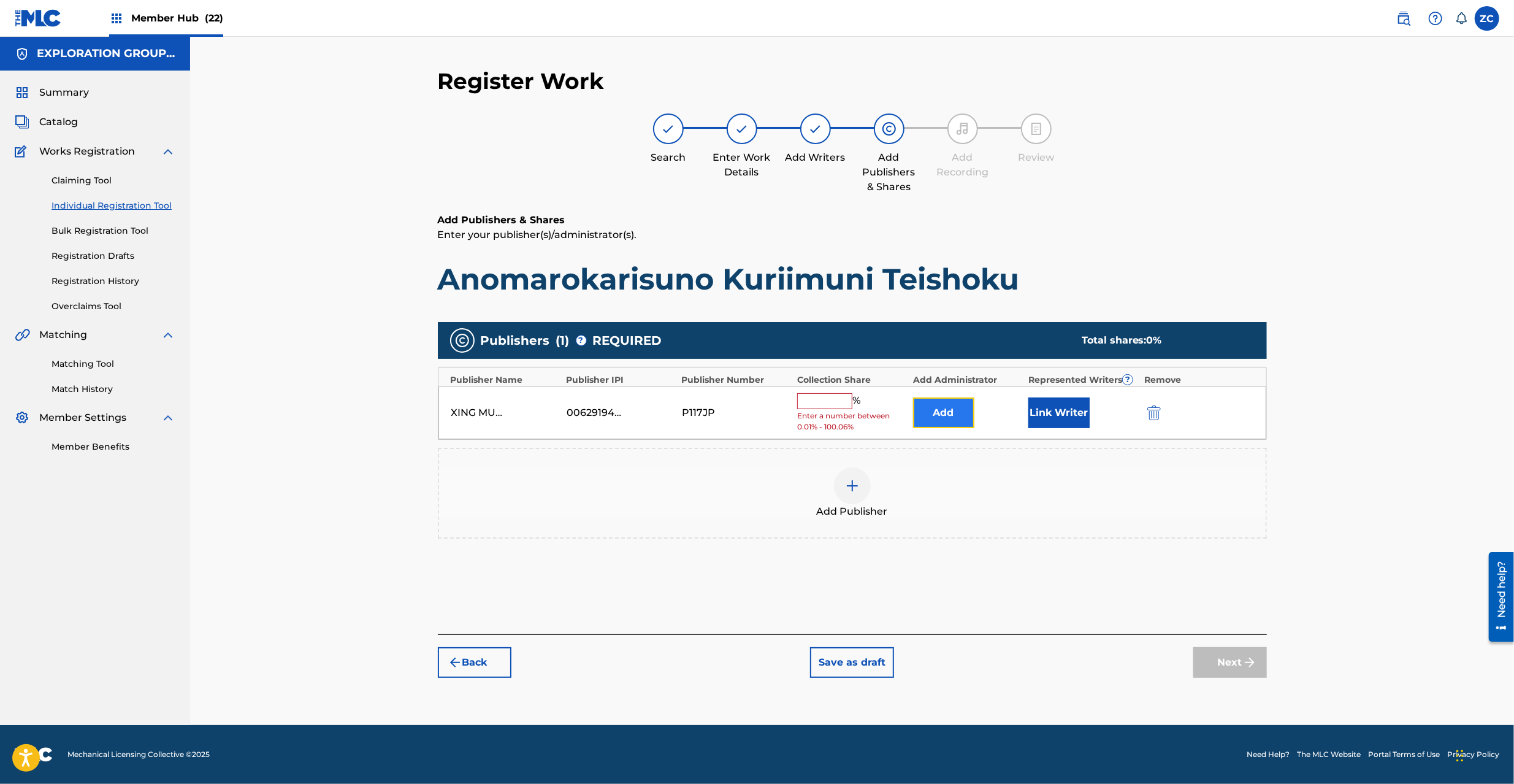
click at [943, 417] on button "Add" at bounding box center [943, 413] width 61 height 31
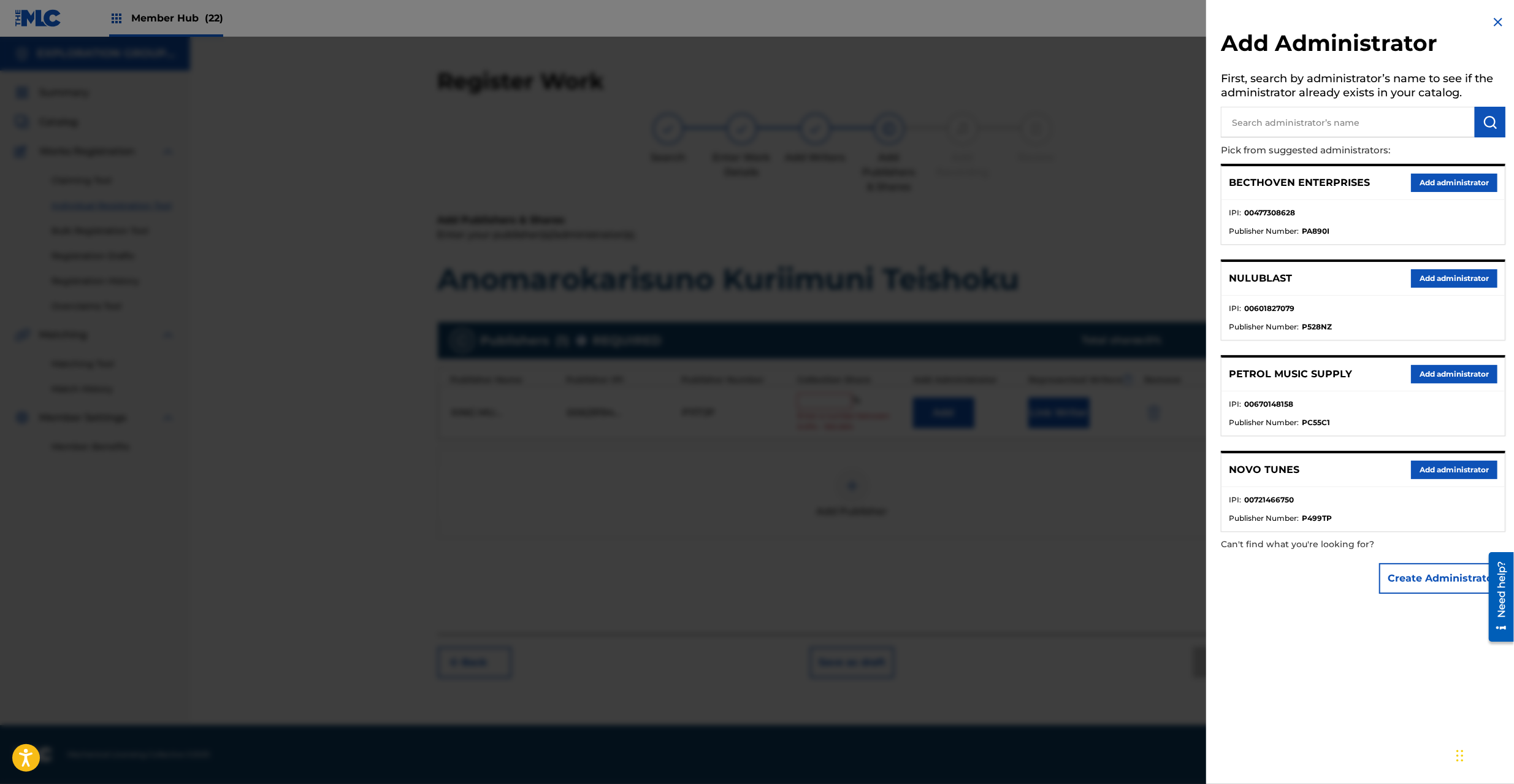
click at [1340, 121] on input "text" at bounding box center [1348, 122] width 254 height 31
type input "explora"
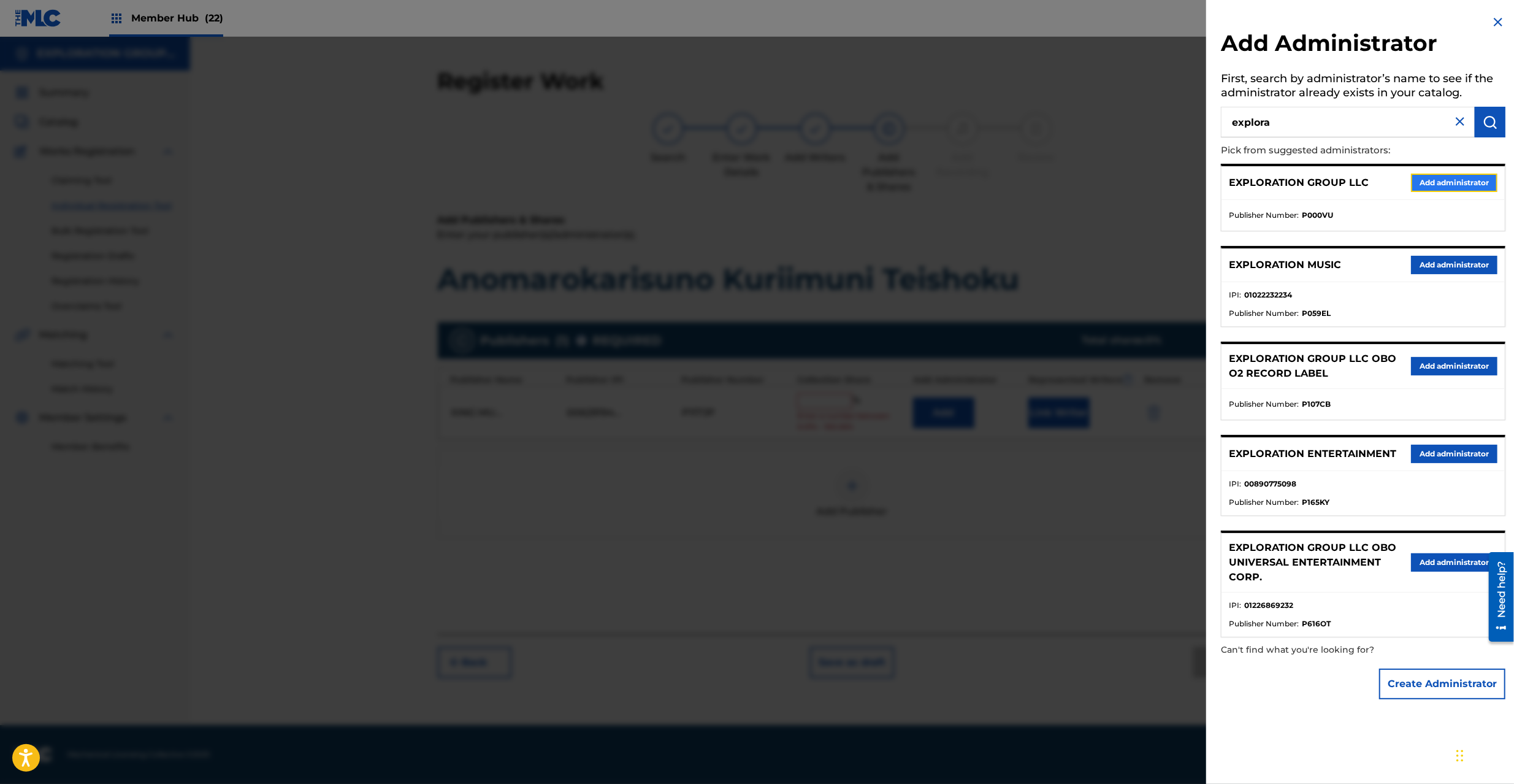
click at [1426, 186] on button "Add administrator" at bounding box center [1454, 183] width 86 height 18
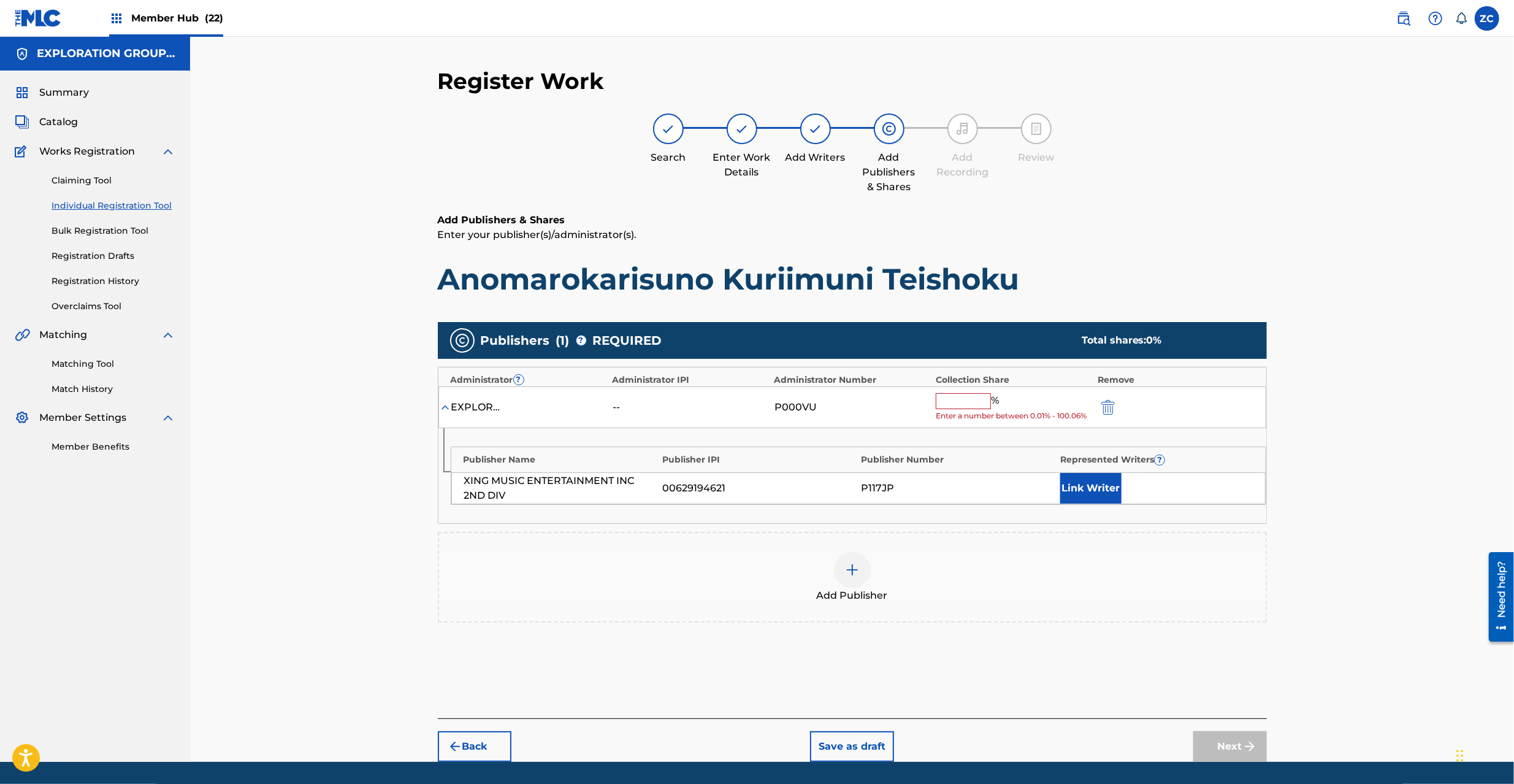
click at [959, 410] on span "Enter a number between 0.01% - 100.06%" at bounding box center [1014, 415] width 156 height 11
click at [972, 402] on input "text" at bounding box center [964, 401] width 55 height 16
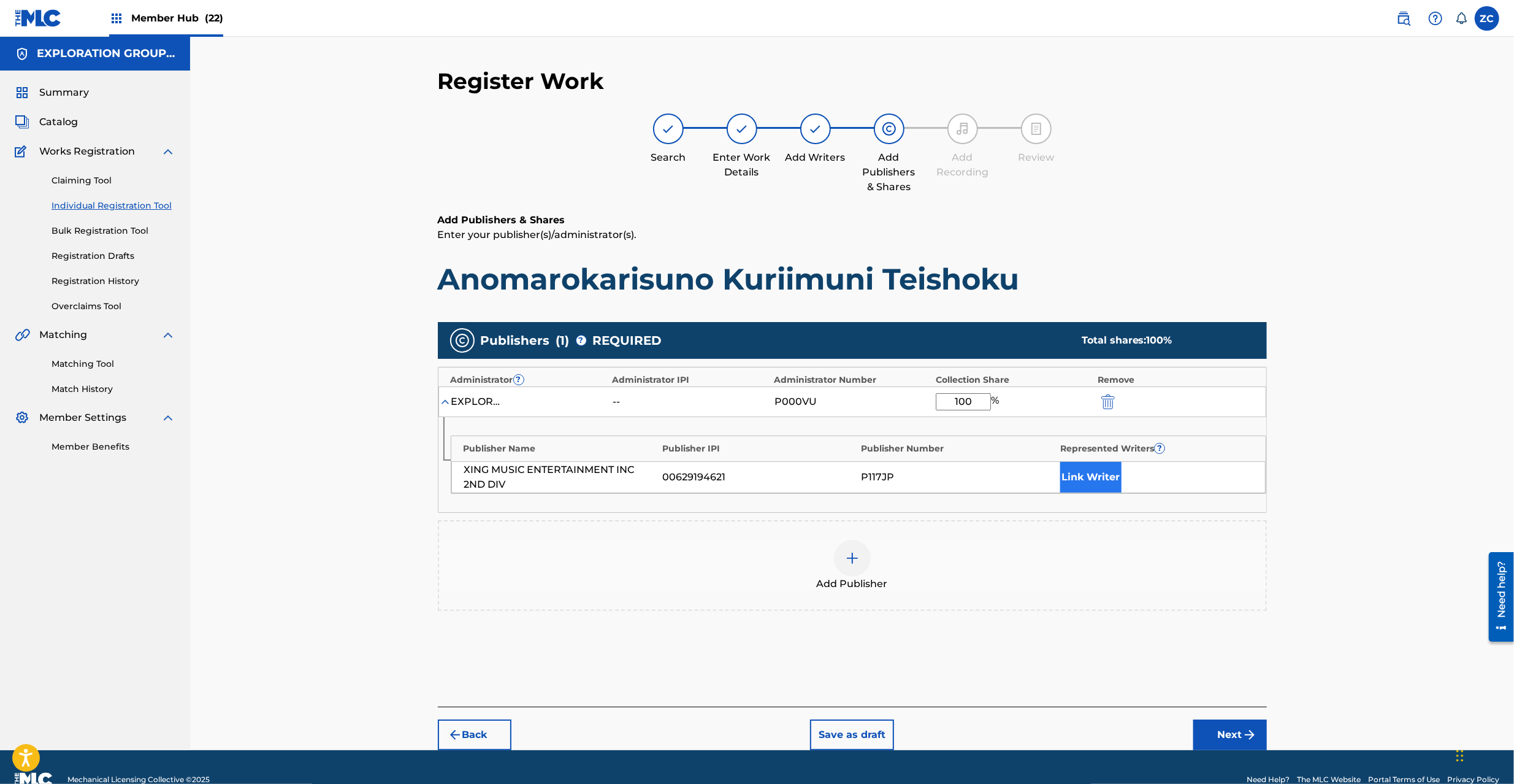
type input "100"
click at [1099, 481] on button "Link Writer" at bounding box center [1091, 477] width 61 height 31
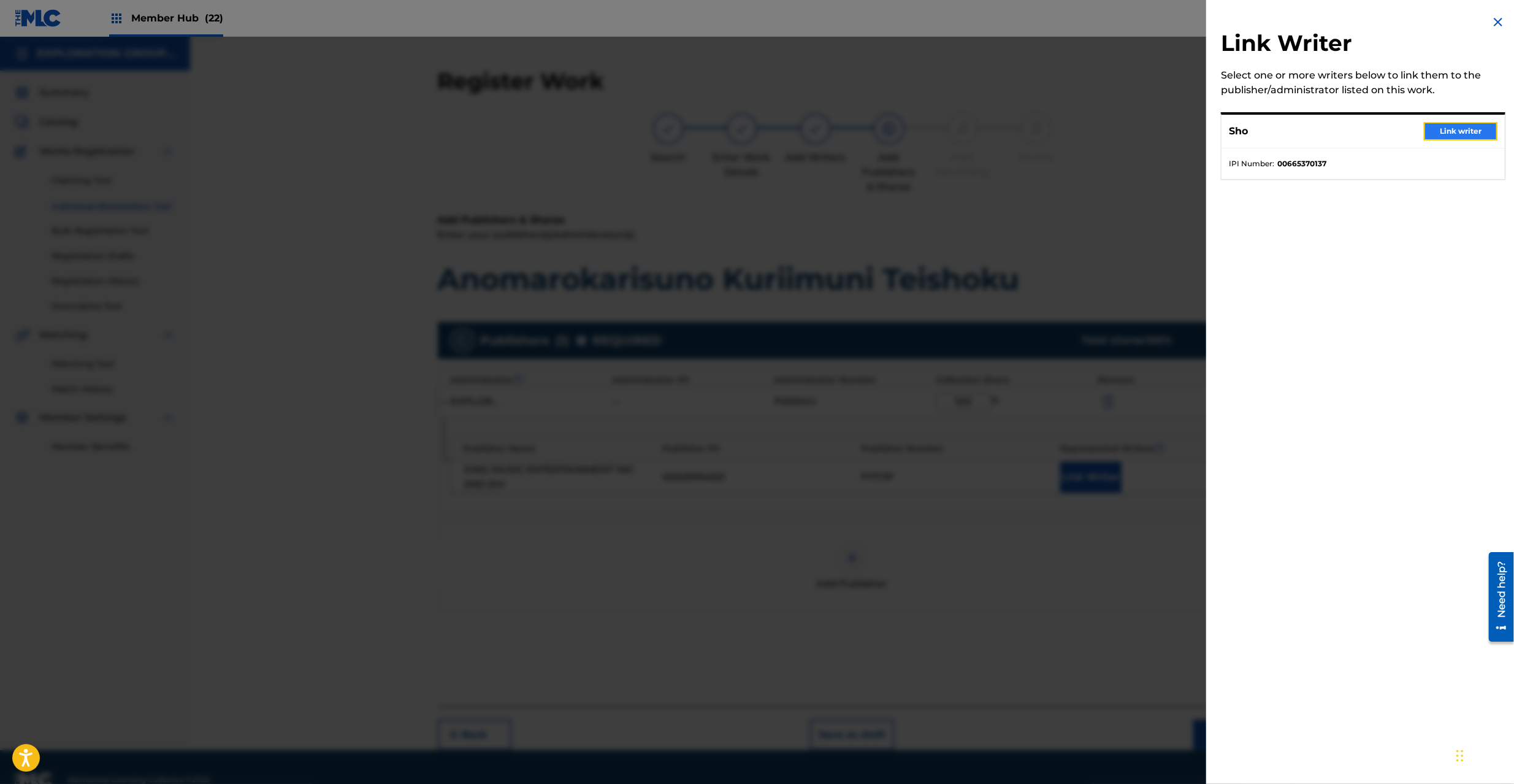
click at [1474, 134] on button "Link writer" at bounding box center [1461, 131] width 74 height 18
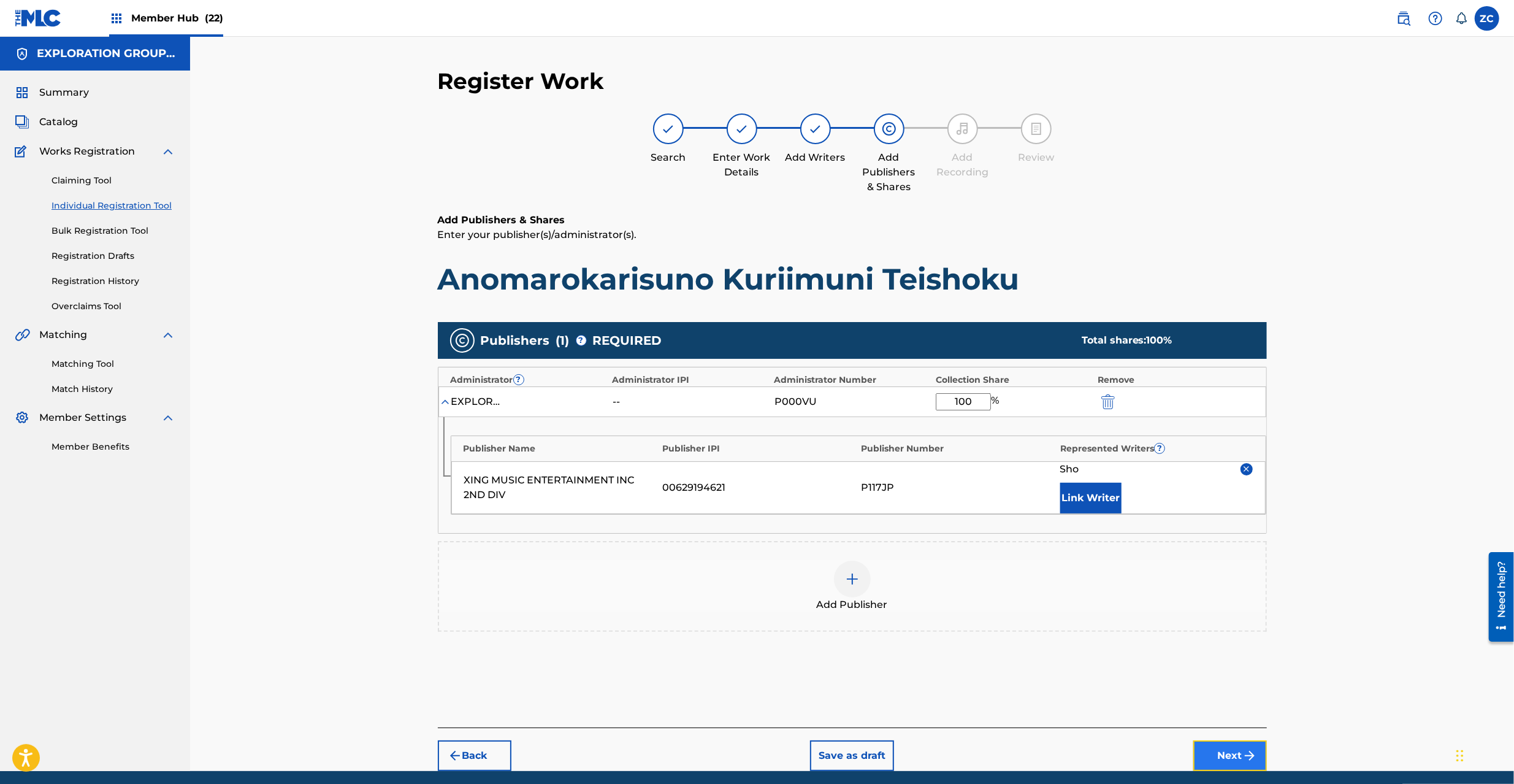
click at [1213, 754] on button "Next" at bounding box center [1230, 755] width 74 height 31
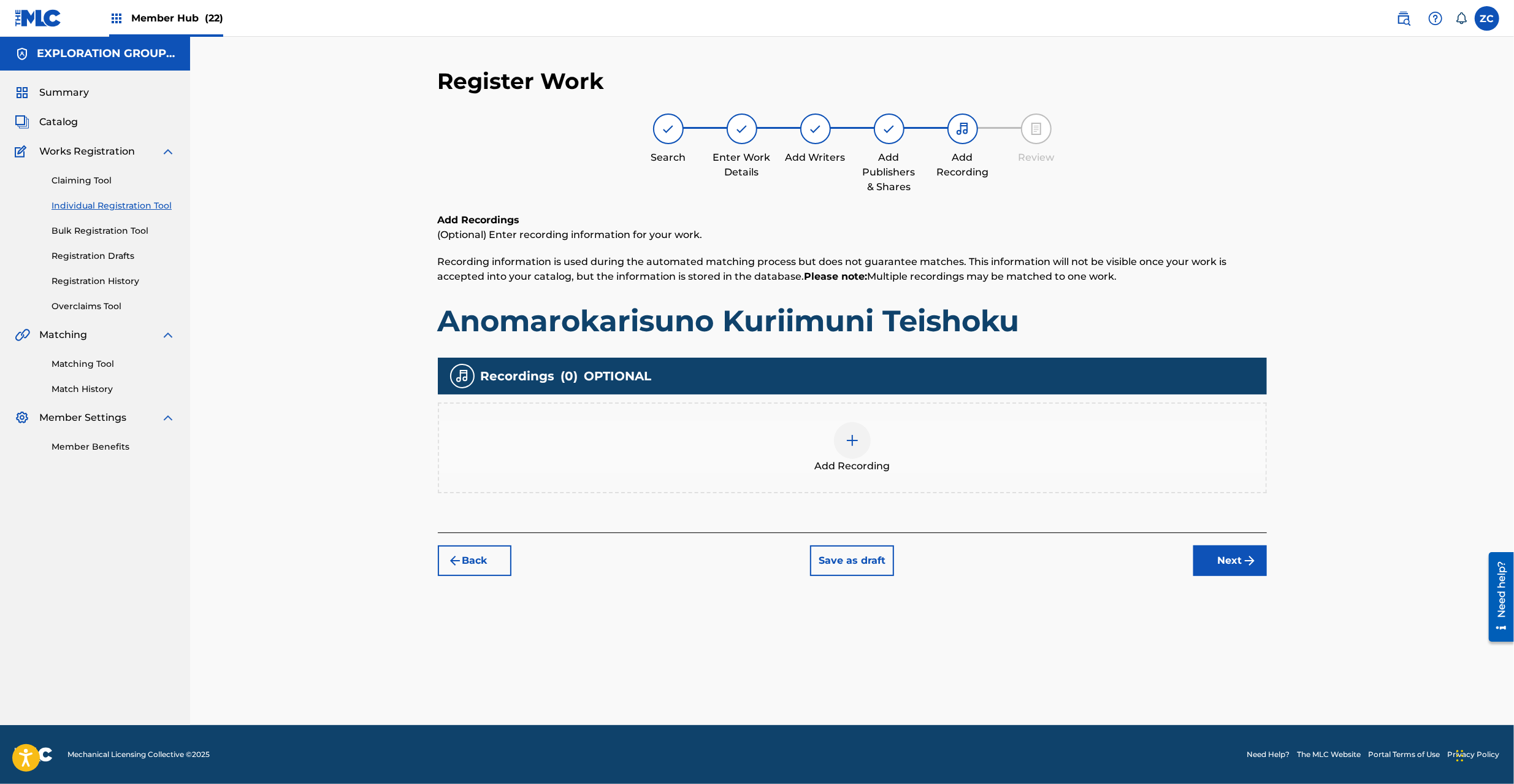
click at [844, 444] on div at bounding box center [852, 440] width 37 height 37
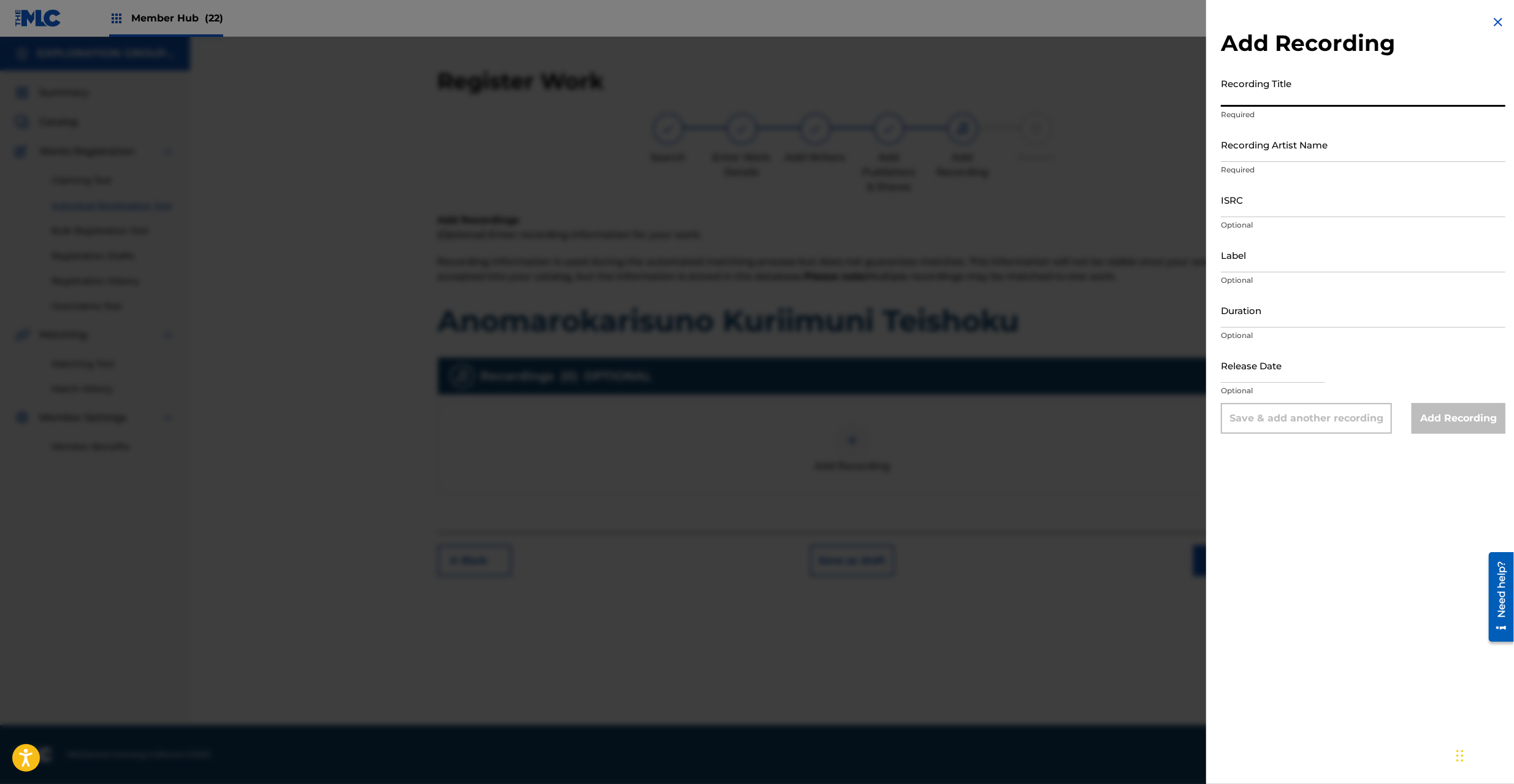
paste input "Anomarokarisuno Kuriimuni Teishoku"
click at [1311, 91] on input "Anomarokarisuno Kuriimuni Teishoku" at bounding box center [1363, 89] width 284 height 35
type input "Anomarokarisuno Kuriimuni Teishoku"
paste input "キセノンP (Sho Kisenon P)"
click at [1284, 140] on input "Recording Artist Name" at bounding box center [1363, 144] width 284 height 35
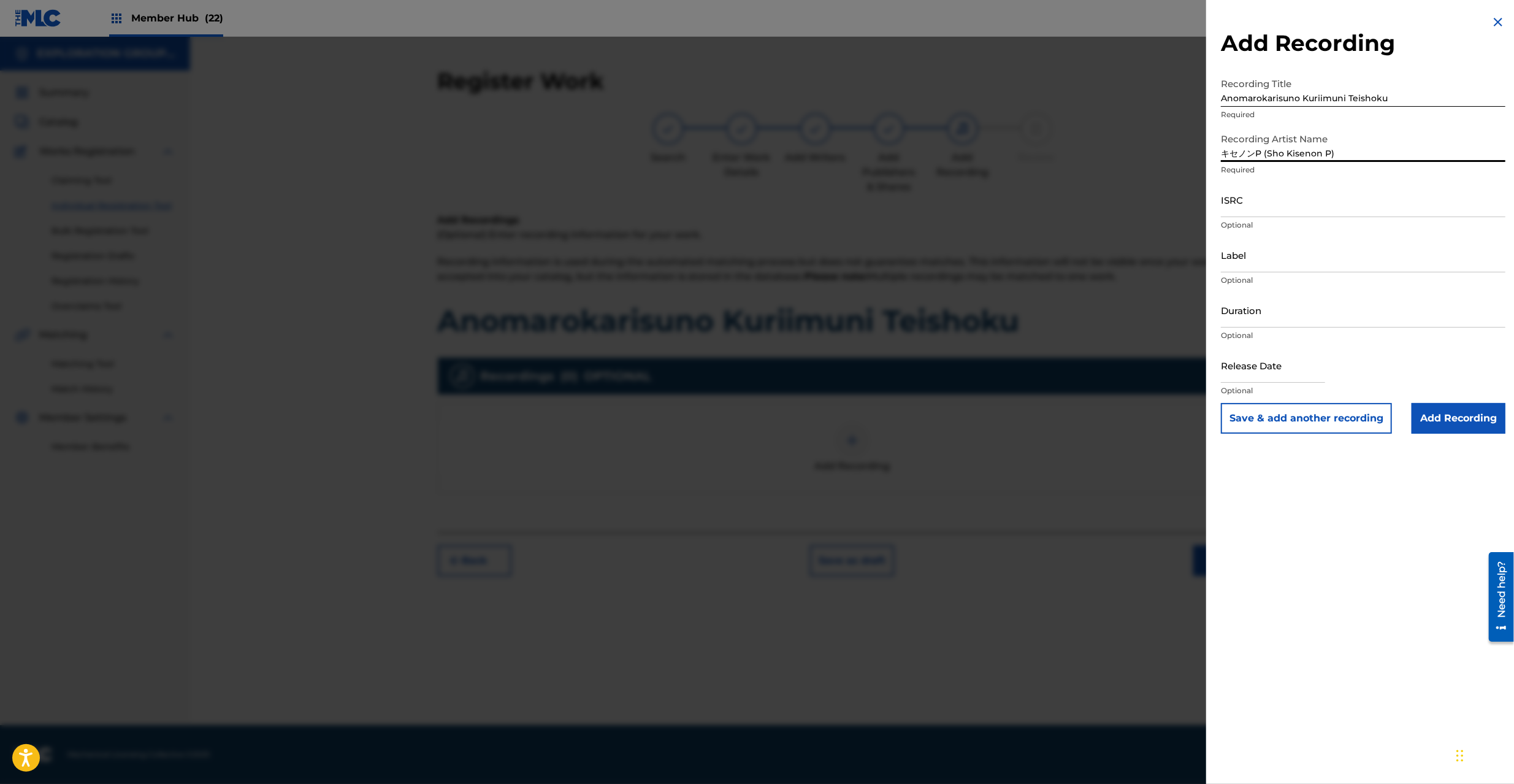
type input "キセノンP (Sho Kisenon P)"
click at [1244, 202] on input "ISRC" at bounding box center [1363, 199] width 284 height 35
paste input "JPE561804898"
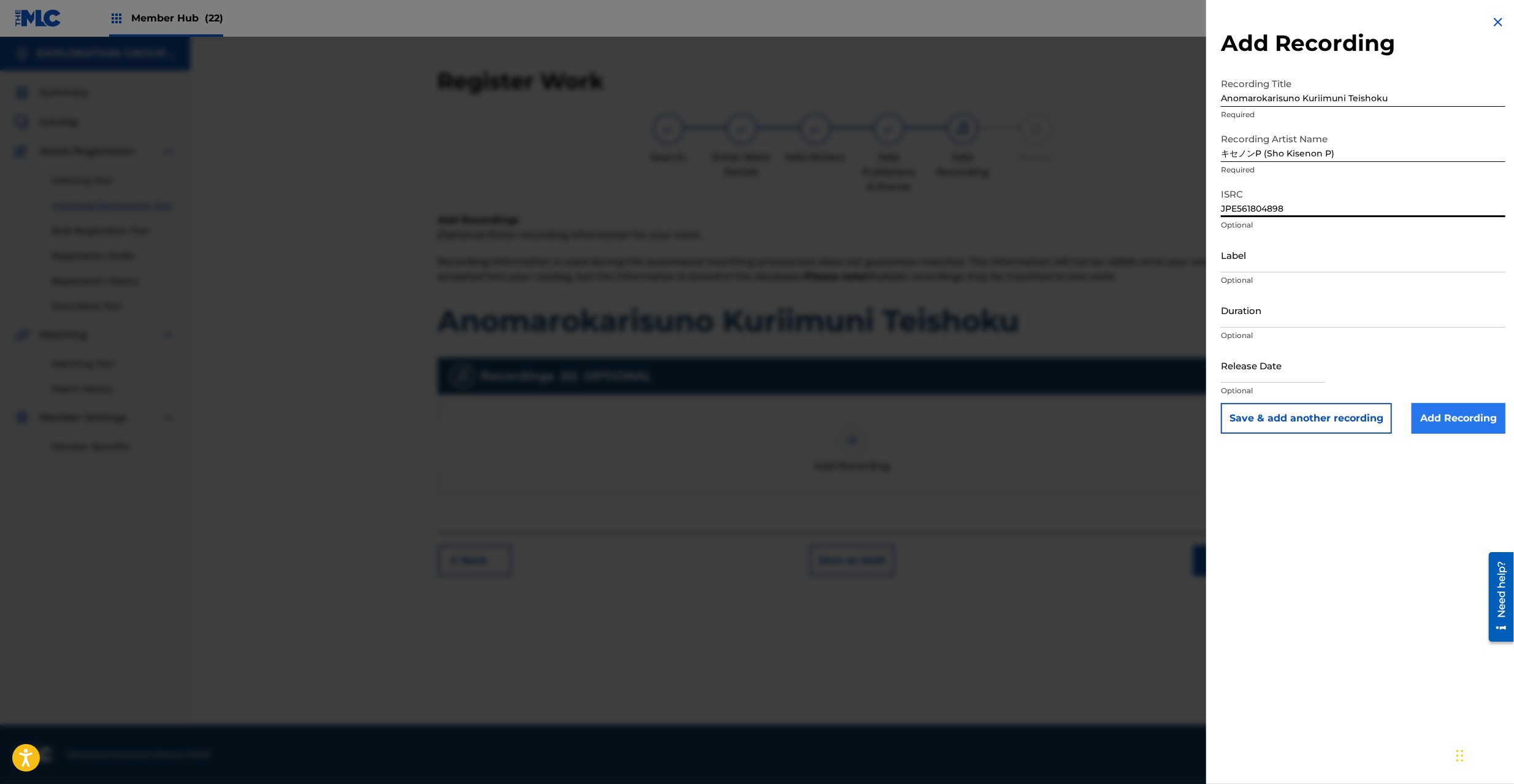
type input "JPE561804898"
click at [1465, 417] on input "Add Recording" at bounding box center [1458, 418] width 94 height 31
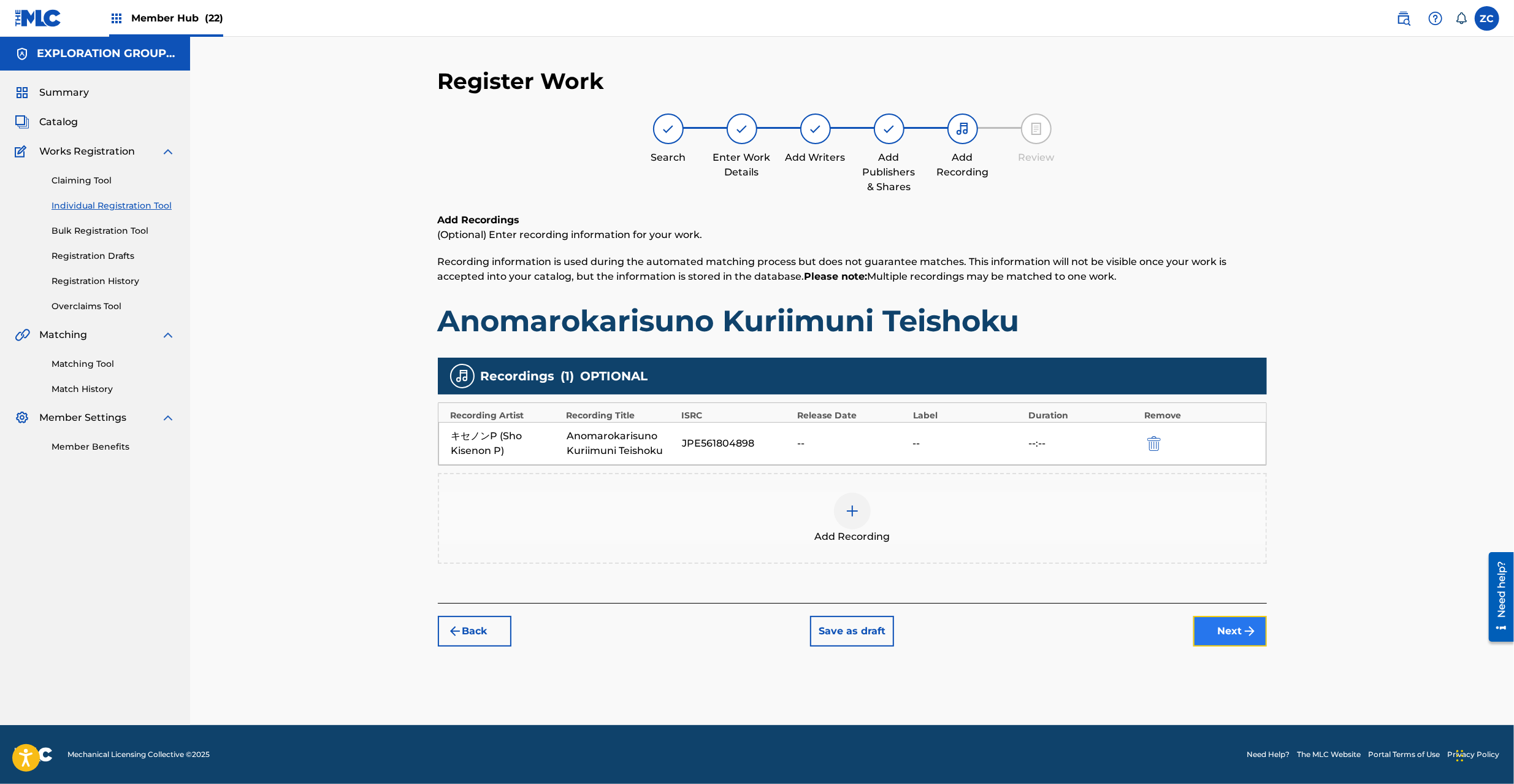
click at [1240, 629] on button "Next" at bounding box center [1230, 631] width 74 height 31
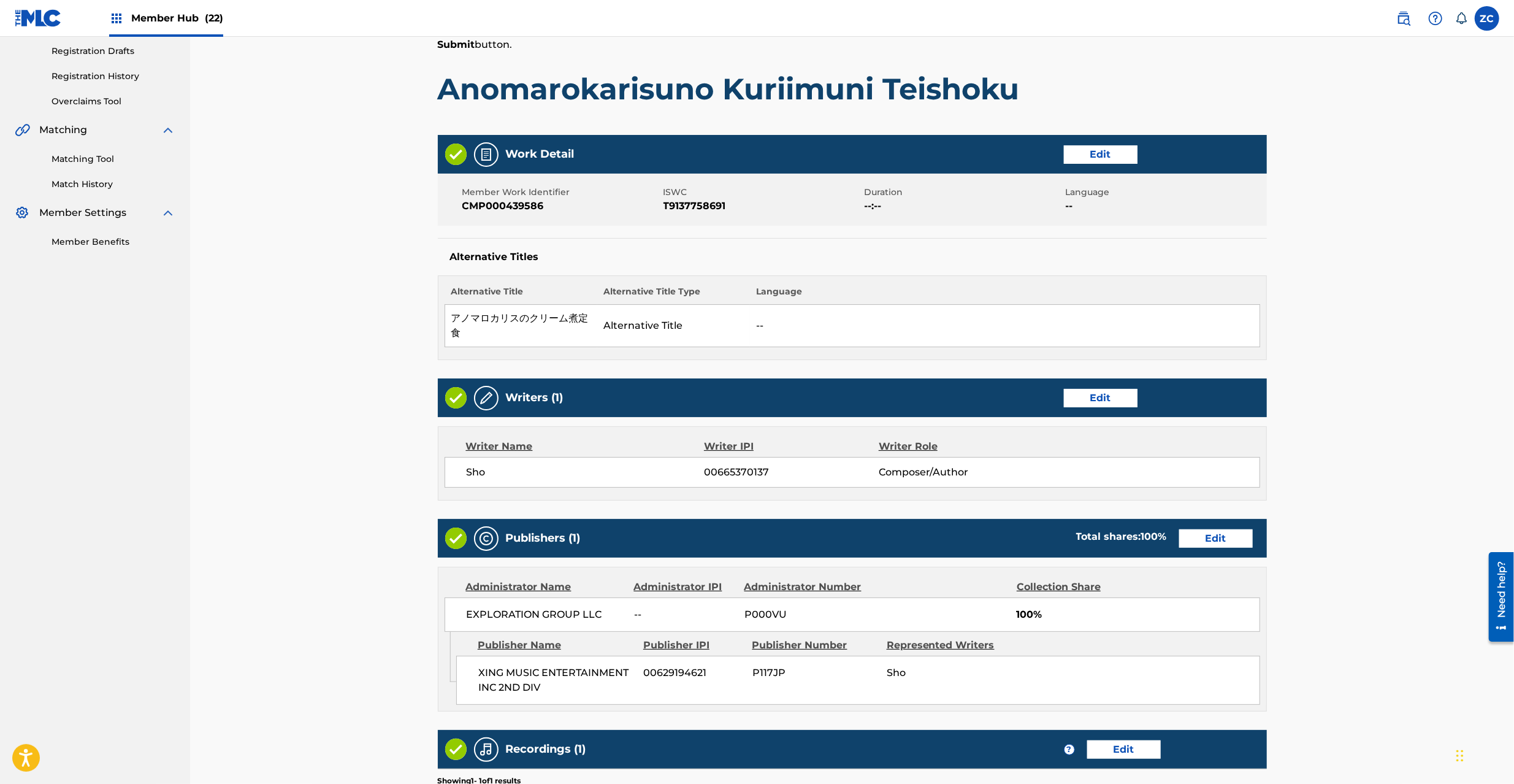
scroll to position [392, 0]
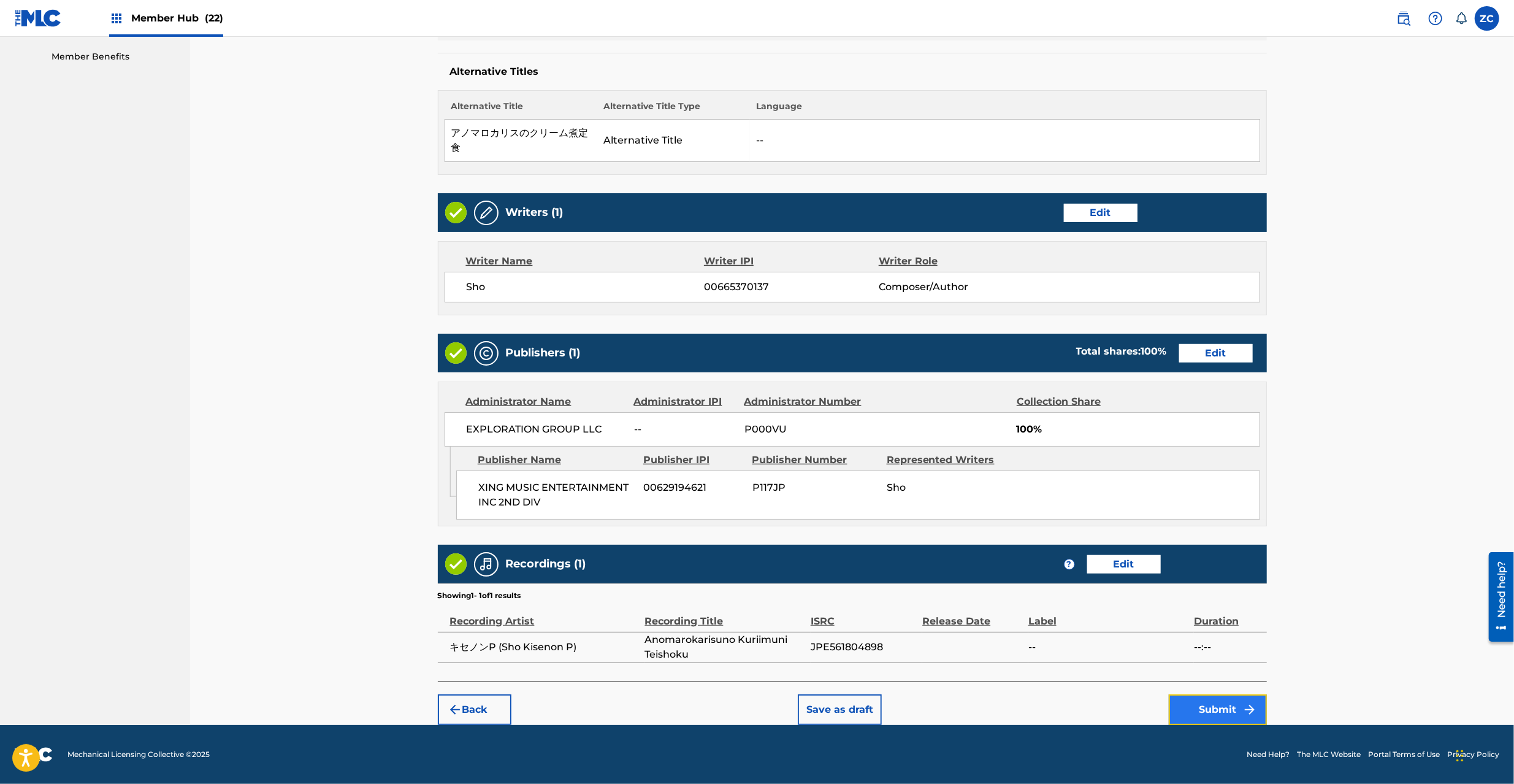
click at [1211, 705] on button "Submit" at bounding box center [1218, 710] width 98 height 31
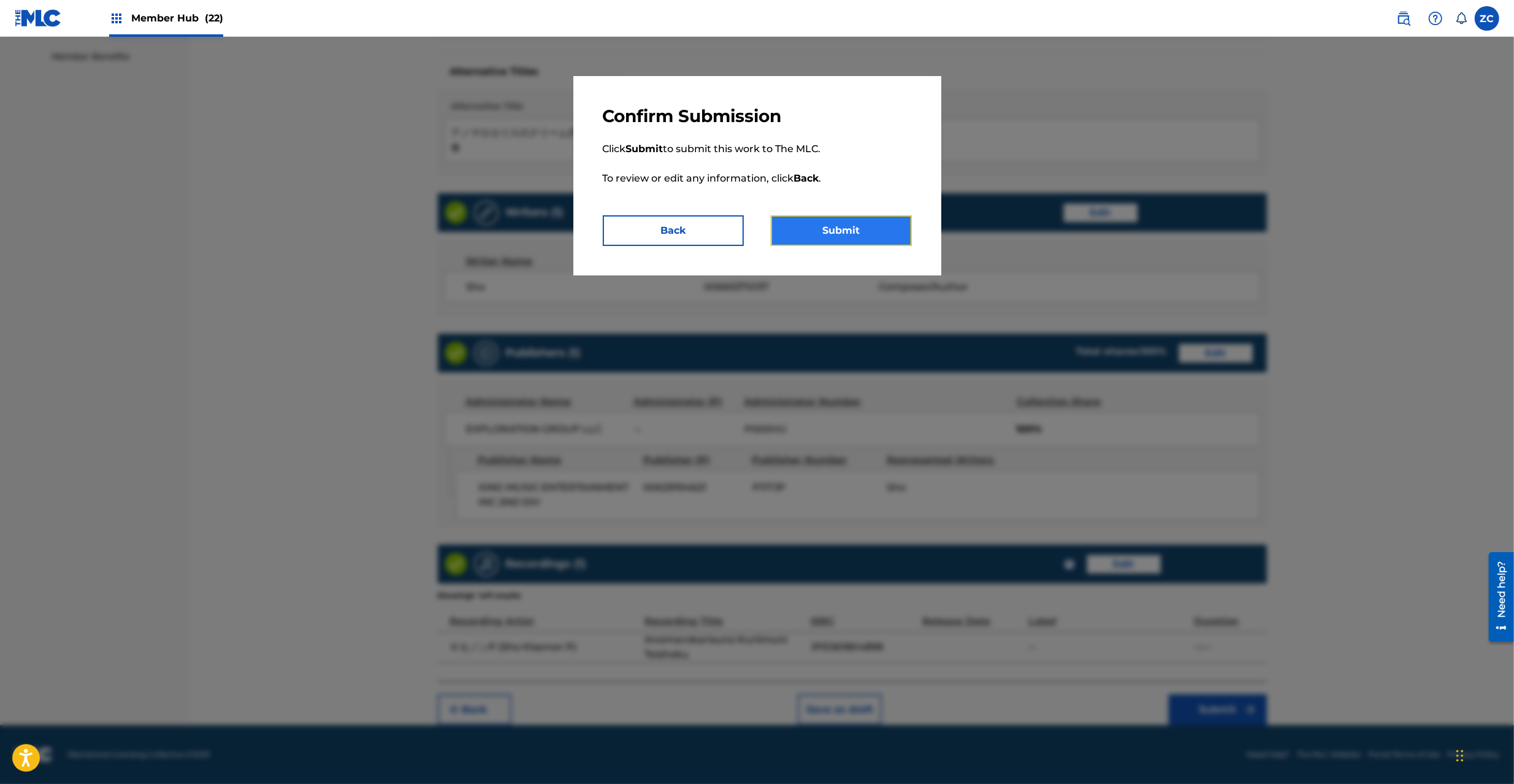
click at [854, 230] on button "Submit" at bounding box center [841, 230] width 141 height 31
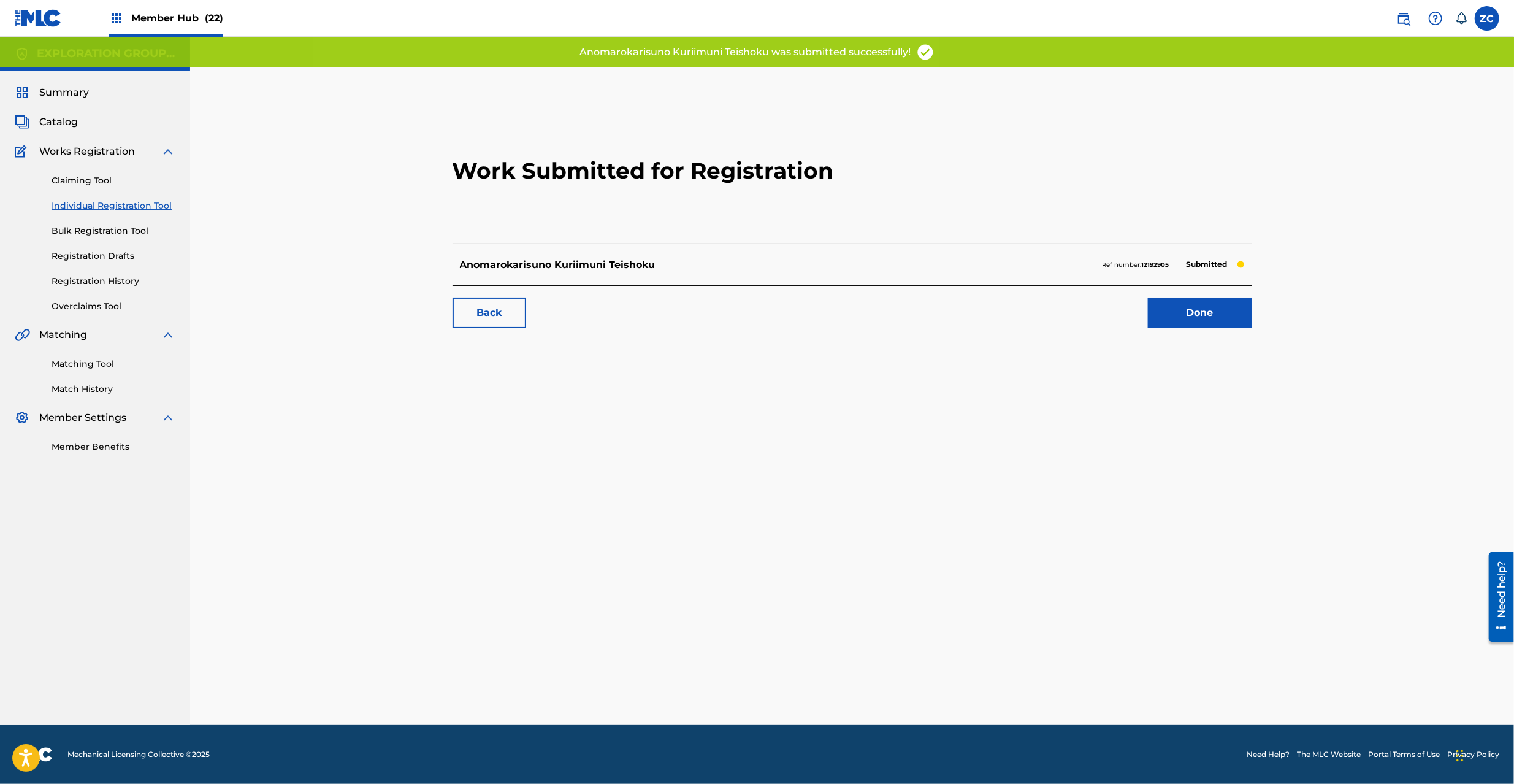
click at [1107, 263] on p "Ref number: 12192905" at bounding box center [1136, 265] width 67 height 11
click at [1153, 263] on strong "12192905" at bounding box center [1156, 265] width 28 height 8
copy p "Ref number: 12192905"
click at [1183, 307] on link "Done" at bounding box center [1200, 313] width 104 height 31
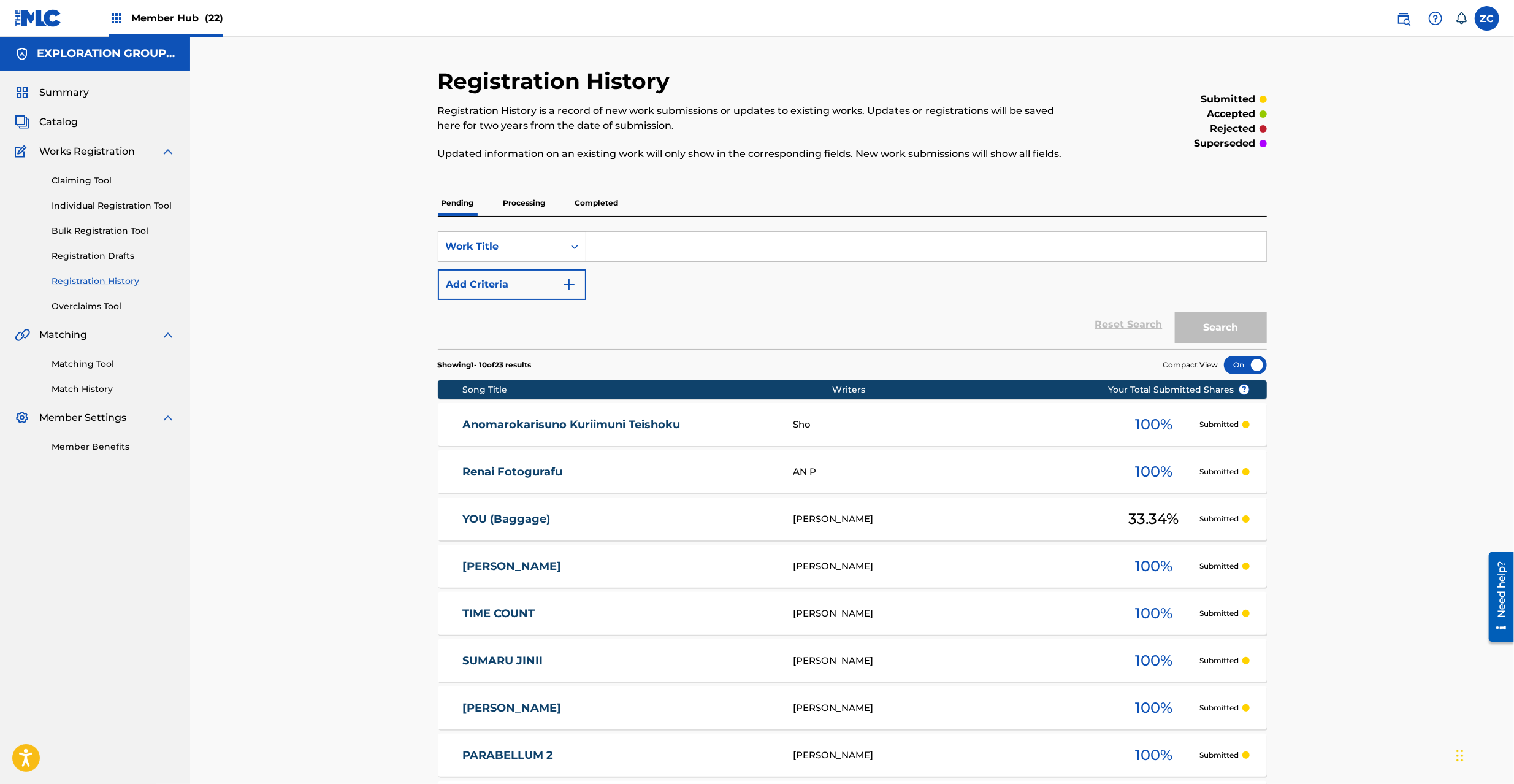
click at [1455, 389] on div "Registration History Registration History is a record of new work submissions o…" at bounding box center [852, 495] width 1324 height 917
